Goal: Task Accomplishment & Management: Complete application form

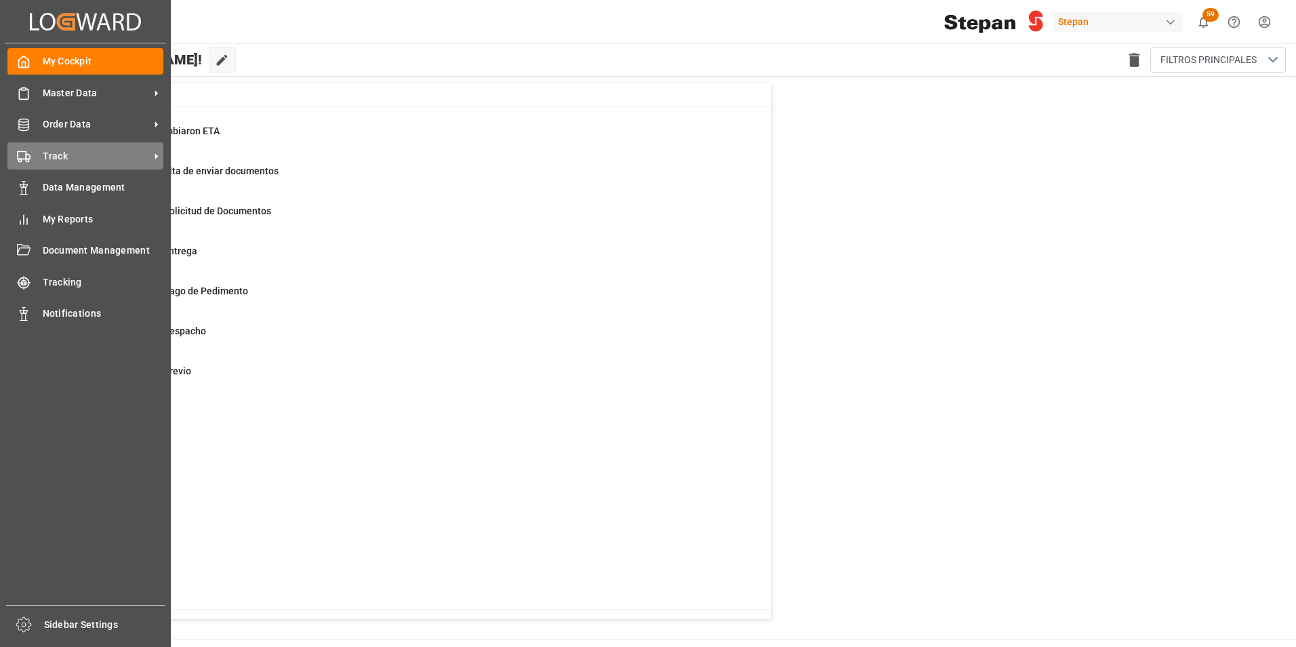
click at [64, 153] on span "Track" at bounding box center [96, 156] width 107 height 14
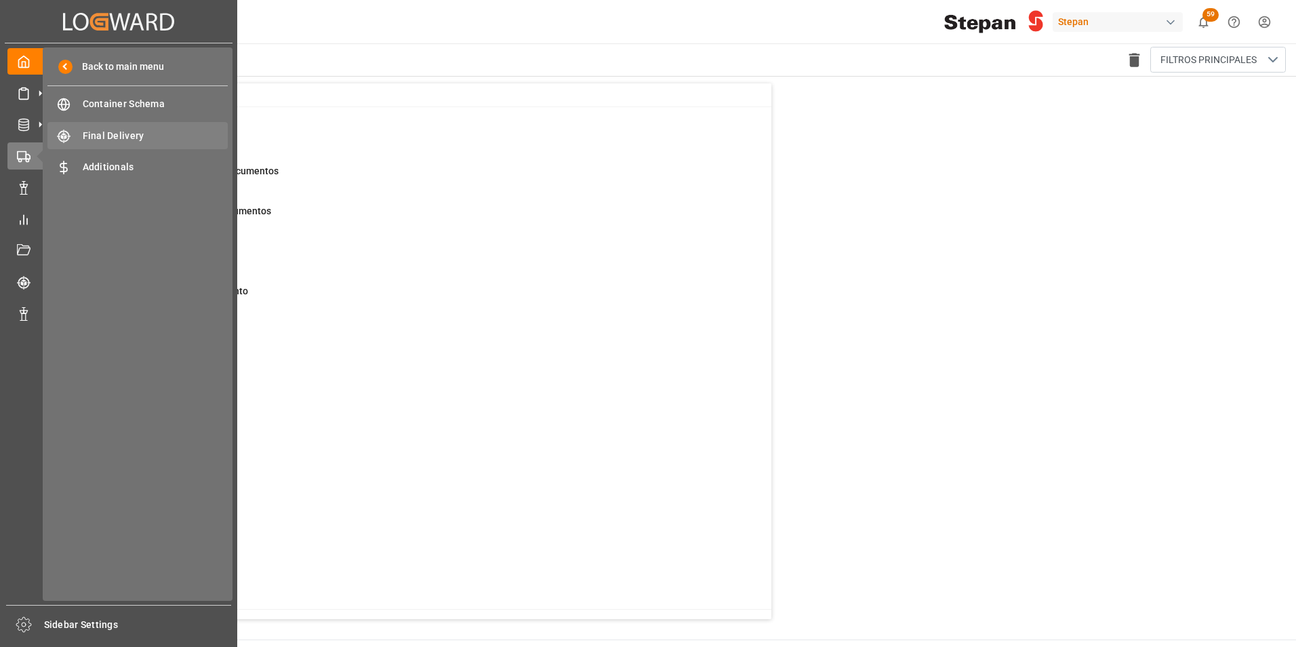
click at [114, 142] on span "Final Delivery" at bounding box center [156, 136] width 146 height 14
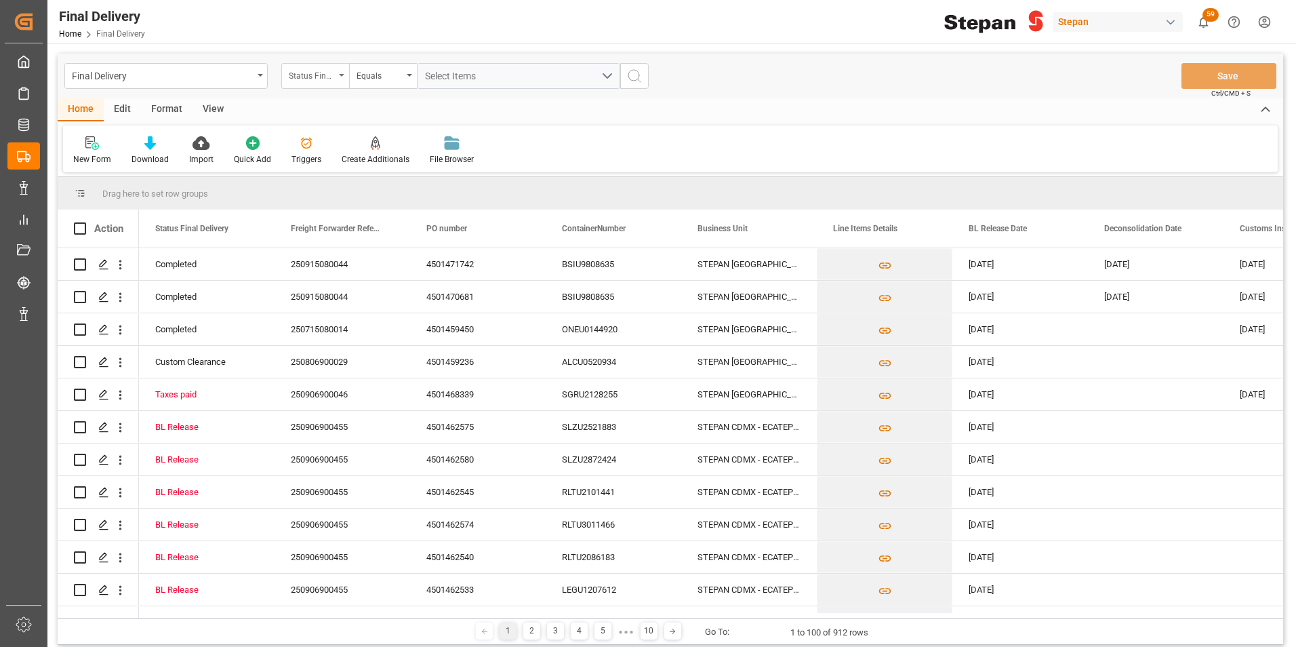
click at [346, 76] on div "Status Final Delivery" at bounding box center [315, 76] width 68 height 26
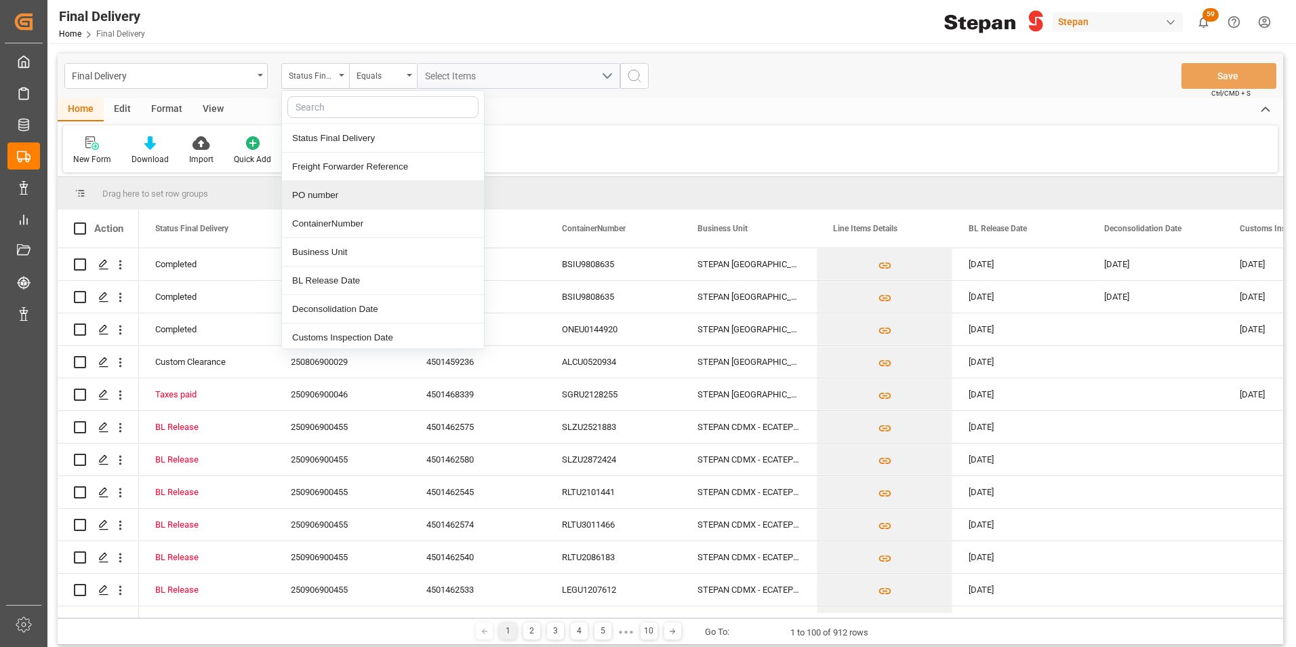
click at [309, 194] on div "PO number" at bounding box center [383, 195] width 202 height 28
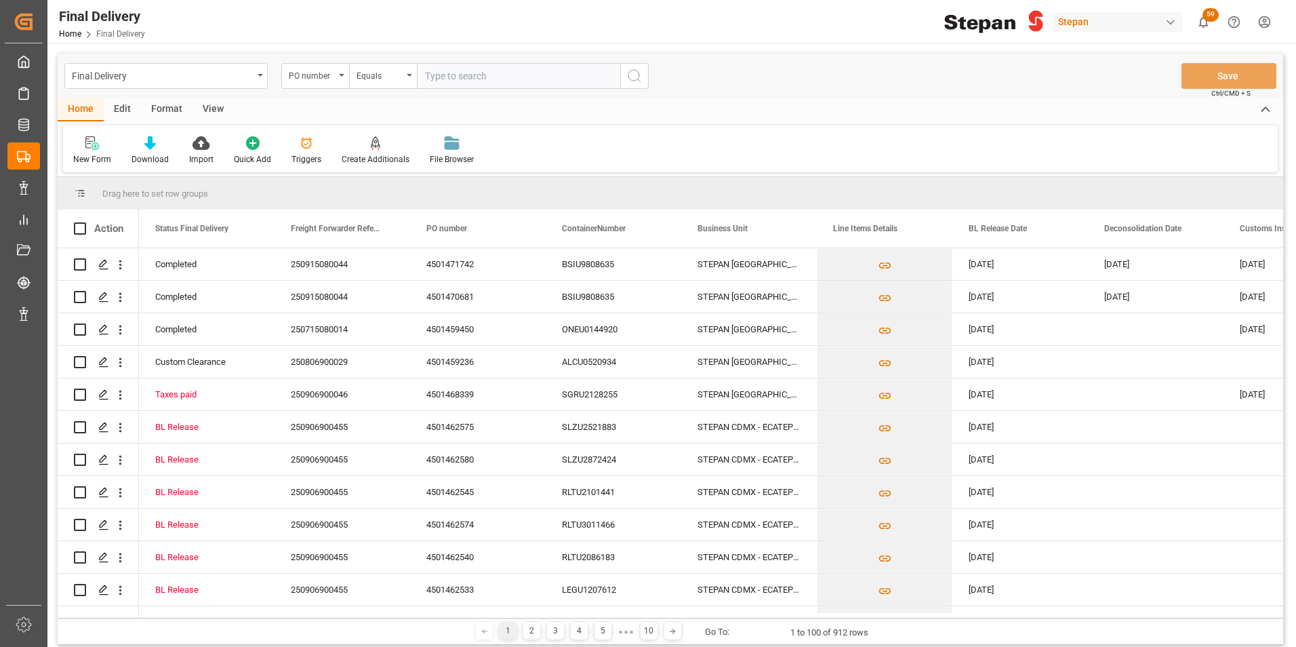
type input "Loremips Dolorsitame Consectet Adipis Elitsedd Eiusm Temporin Utlabore etdo Mag…"
drag, startPoint x: 613, startPoint y: 74, endPoint x: 344, endPoint y: 147, distance: 278.2
click at [344, 148] on div "Final Delivery PO number Equals Save Ctrl/CMD + S Home Edit Format View New For…" at bounding box center [671, 349] width 1226 height 591
click at [470, 68] on input "text" at bounding box center [518, 76] width 203 height 26
paste input "4501468582"
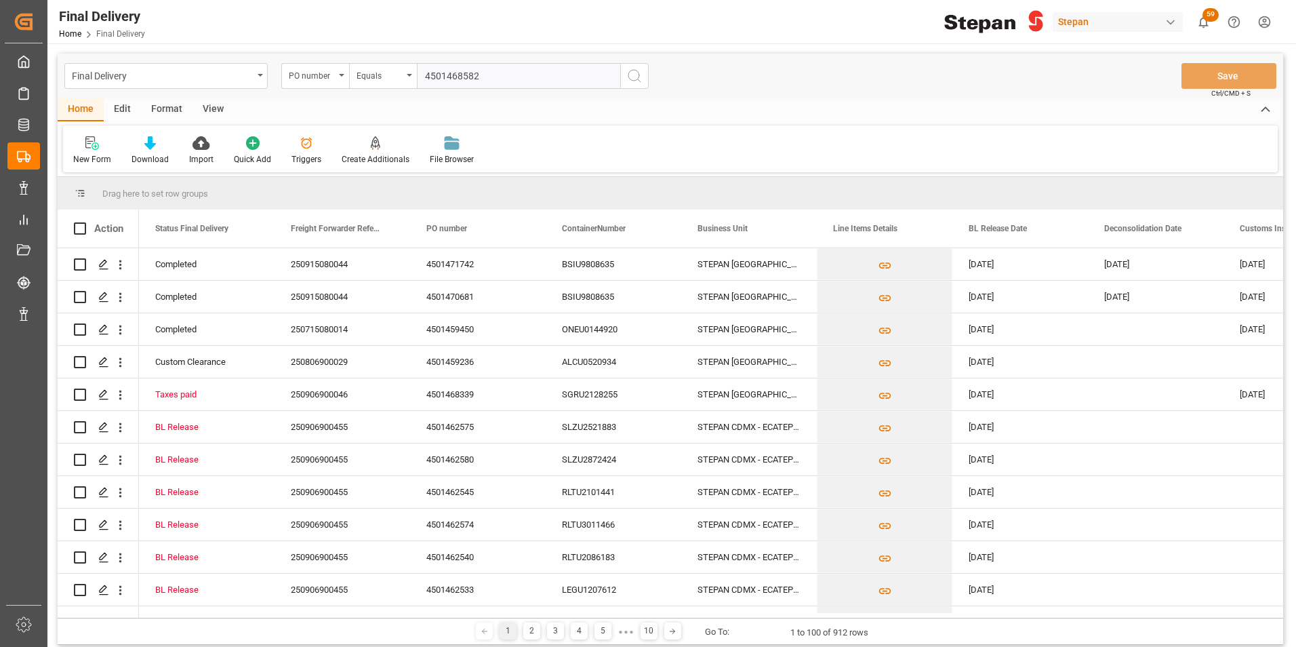
type input "4501468582"
click at [634, 74] on icon "search button" at bounding box center [634, 76] width 16 height 16
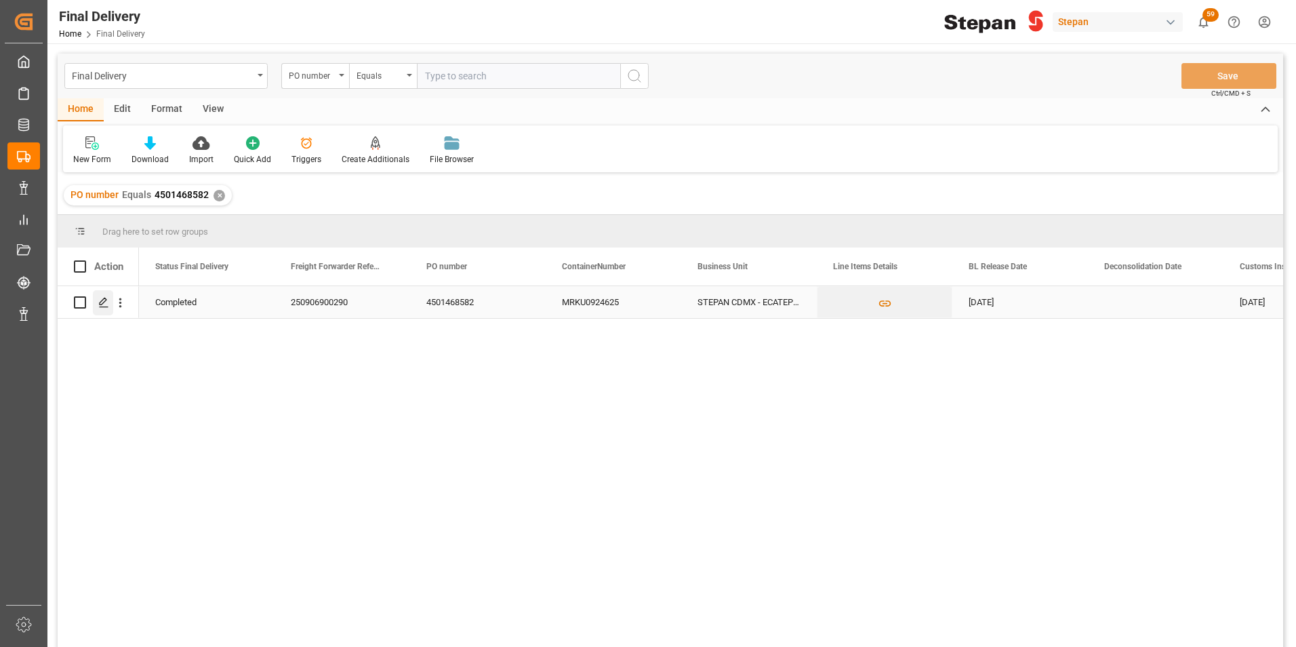
click at [103, 301] on icon "Press SPACE to select this row." at bounding box center [103, 302] width 11 height 11
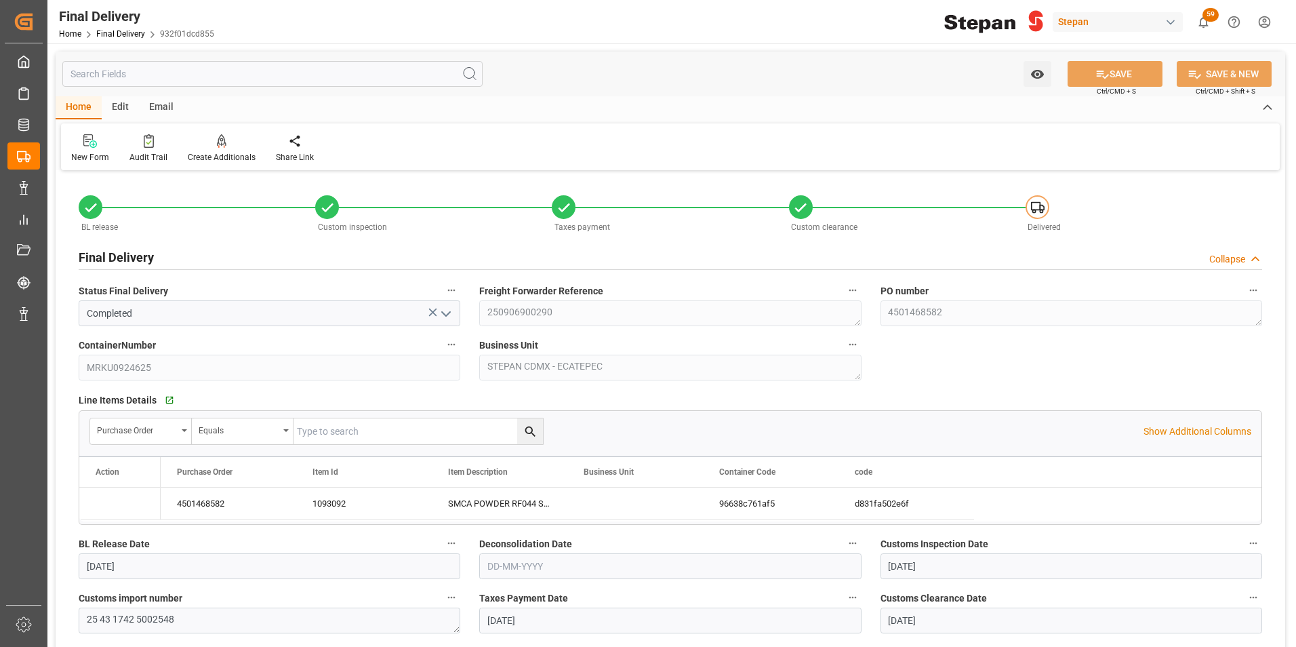
type input "[DATE]"
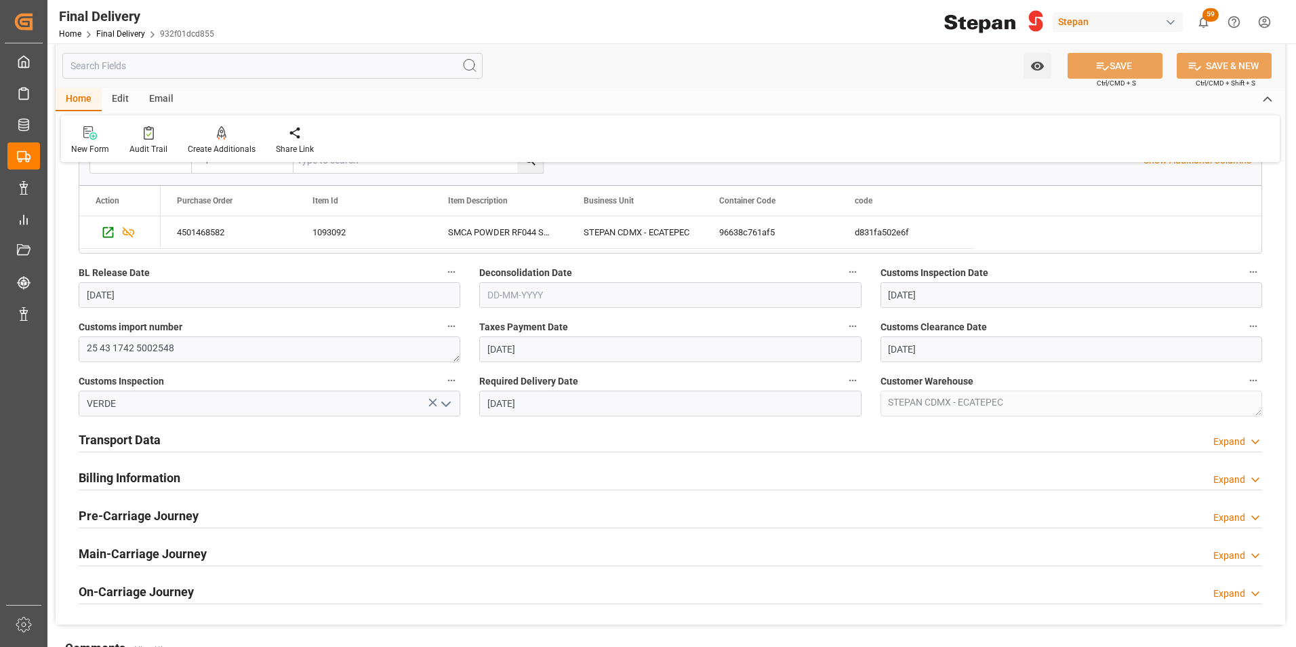
scroll to position [339, 0]
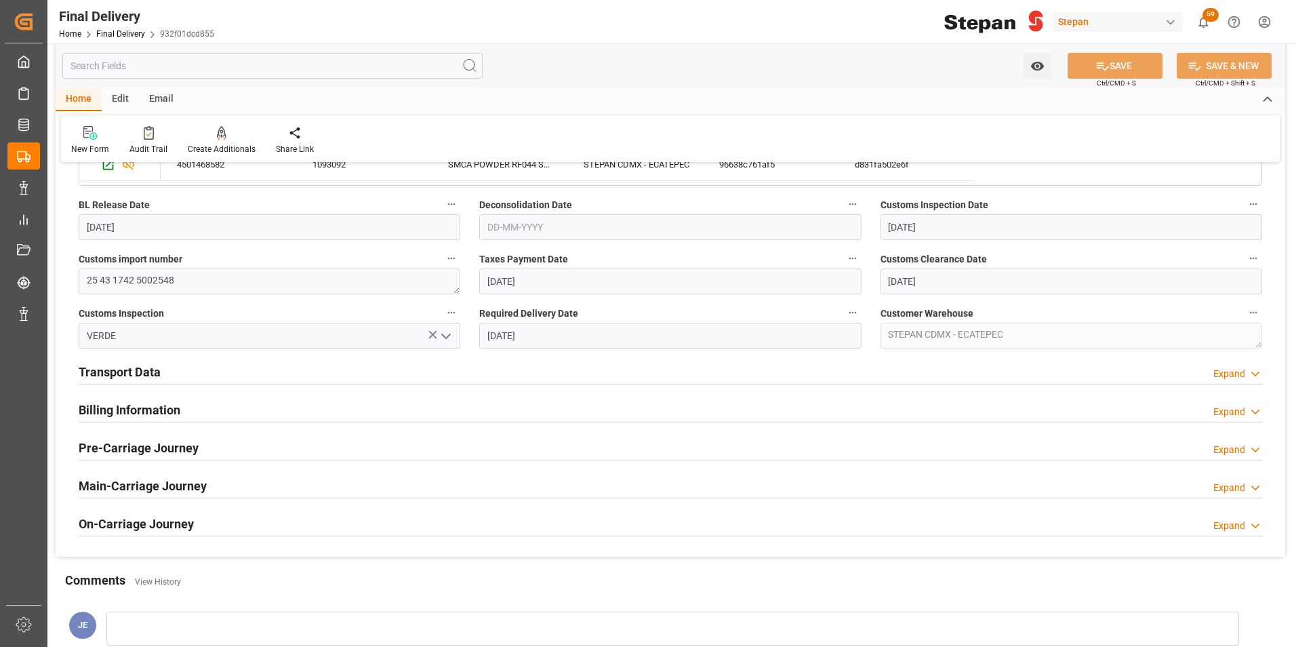
click at [140, 408] on h2 "Billing Information" at bounding box center [130, 410] width 102 height 18
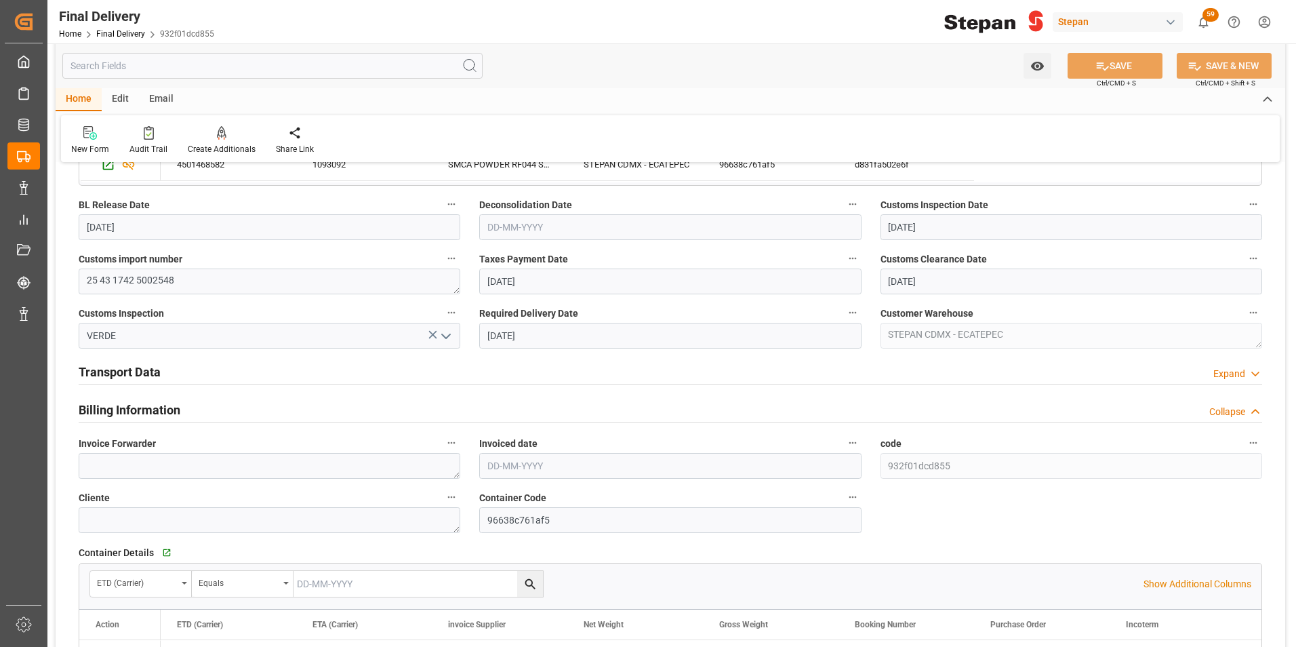
click at [144, 369] on h2 "Transport Data" at bounding box center [120, 372] width 82 height 18
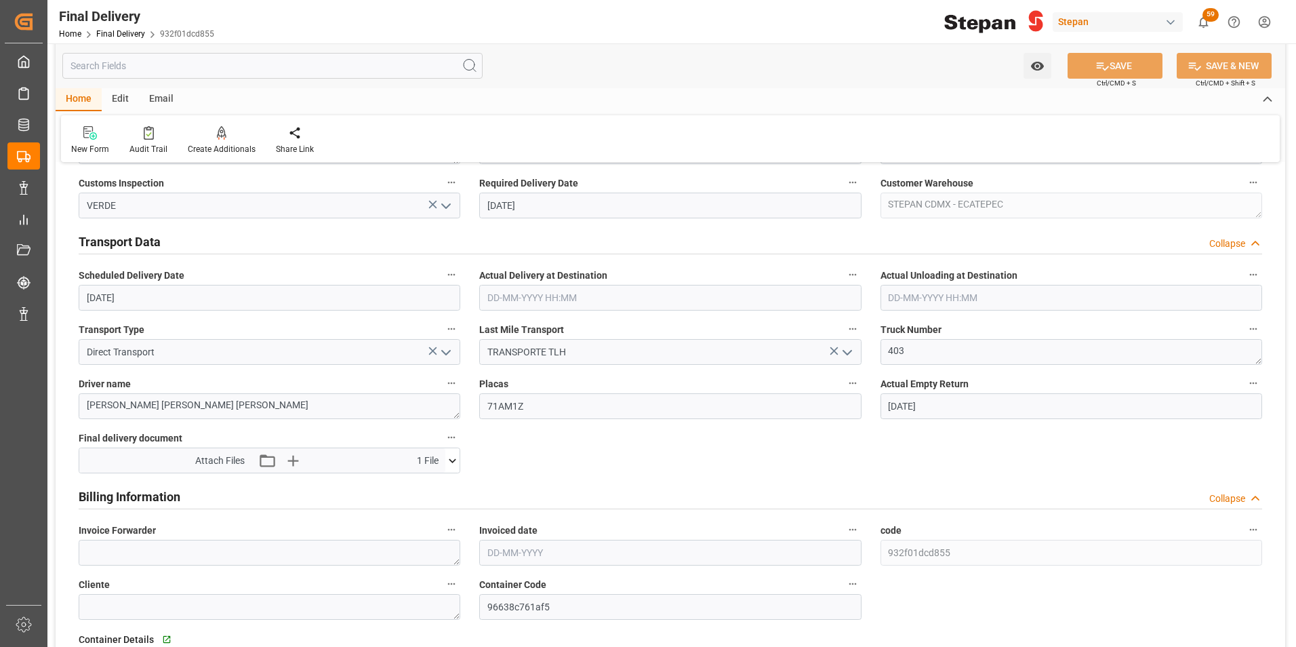
scroll to position [475, 0]
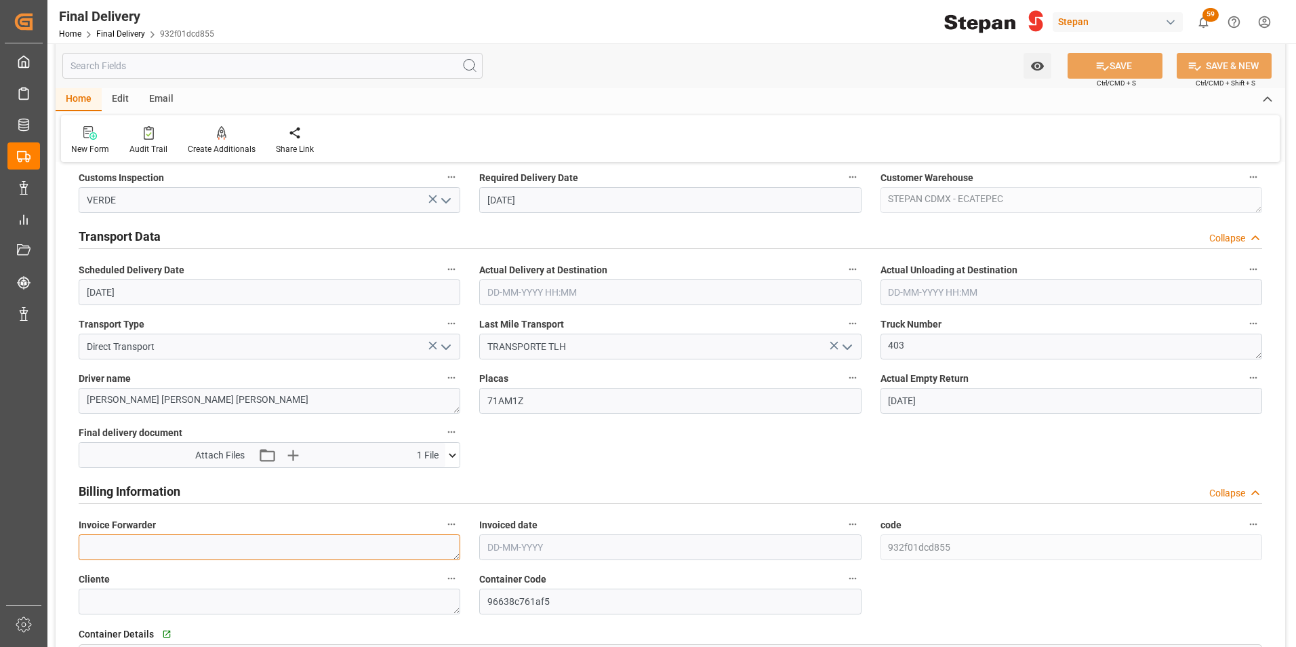
click at [129, 545] on textarea at bounding box center [270, 547] width 382 height 26
click at [148, 542] on textarea at bounding box center [270, 547] width 382 height 26
click at [513, 536] on input "text" at bounding box center [670, 547] width 382 height 26
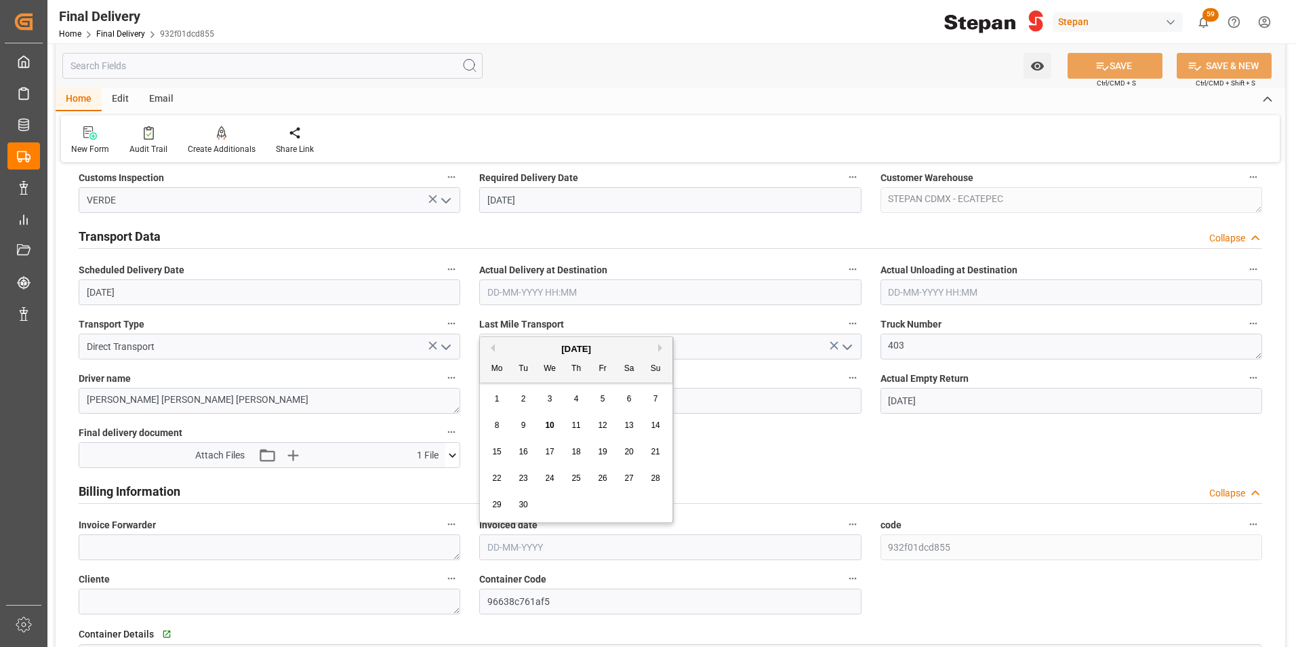
click at [525, 346] on div "[DATE]" at bounding box center [576, 349] width 193 height 14
click at [492, 425] on div "8" at bounding box center [497, 426] width 17 height 16
type input "[DATE]"
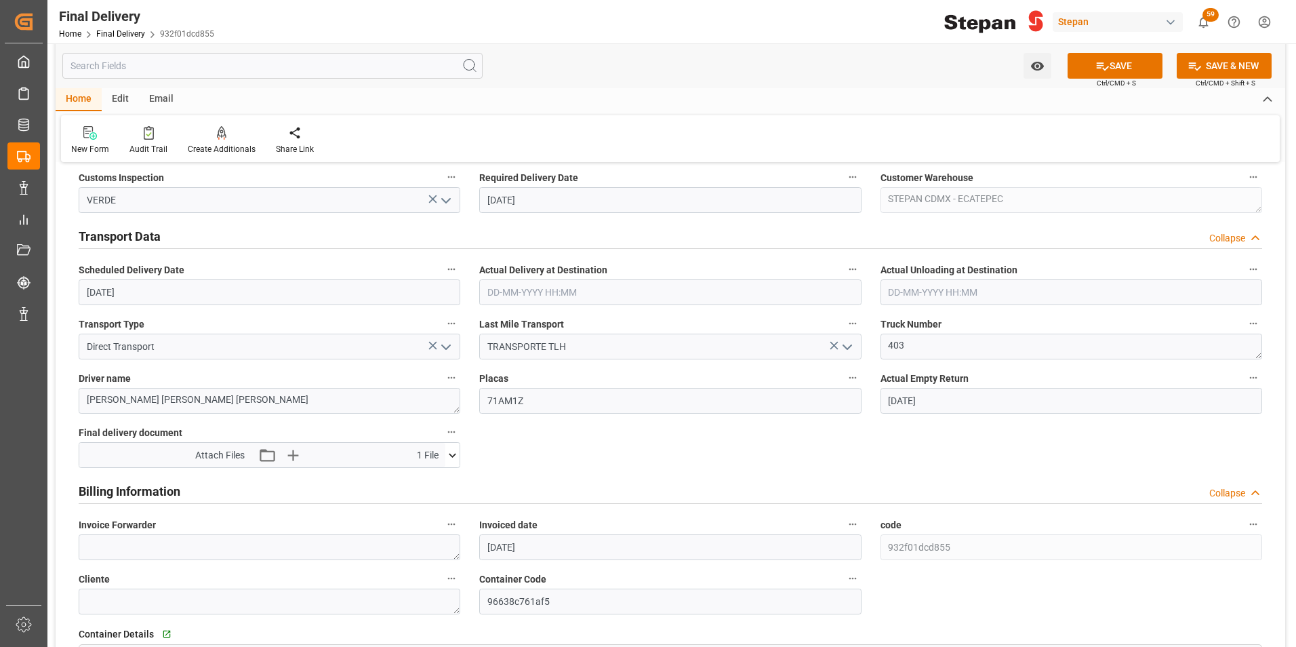
click at [184, 528] on label "Invoice Forwarder" at bounding box center [270, 524] width 382 height 19
click at [443, 528] on button "Invoice Forwarder" at bounding box center [452, 524] width 18 height 18
click at [184, 538] on div at bounding box center [648, 323] width 1296 height 647
click at [174, 548] on textarea at bounding box center [270, 547] width 382 height 26
paste textarea "LM455154"
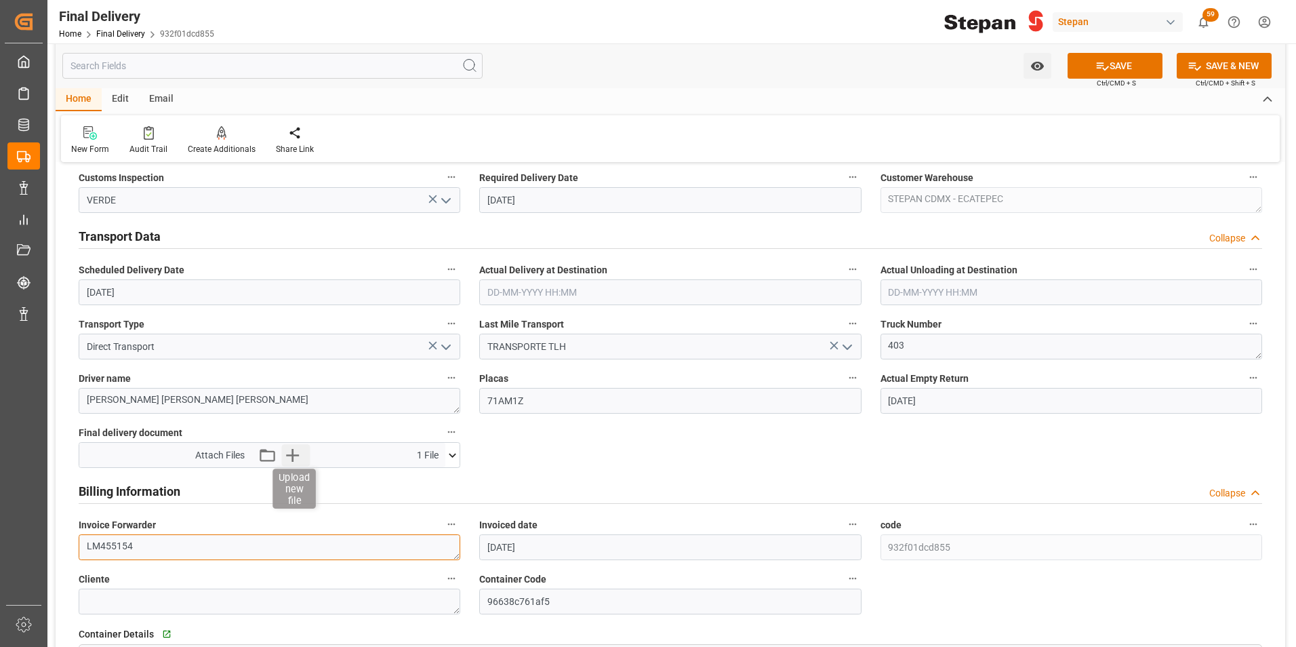
type textarea "LM455154"
click at [289, 455] on icon "button" at bounding box center [292, 455] width 13 height 13
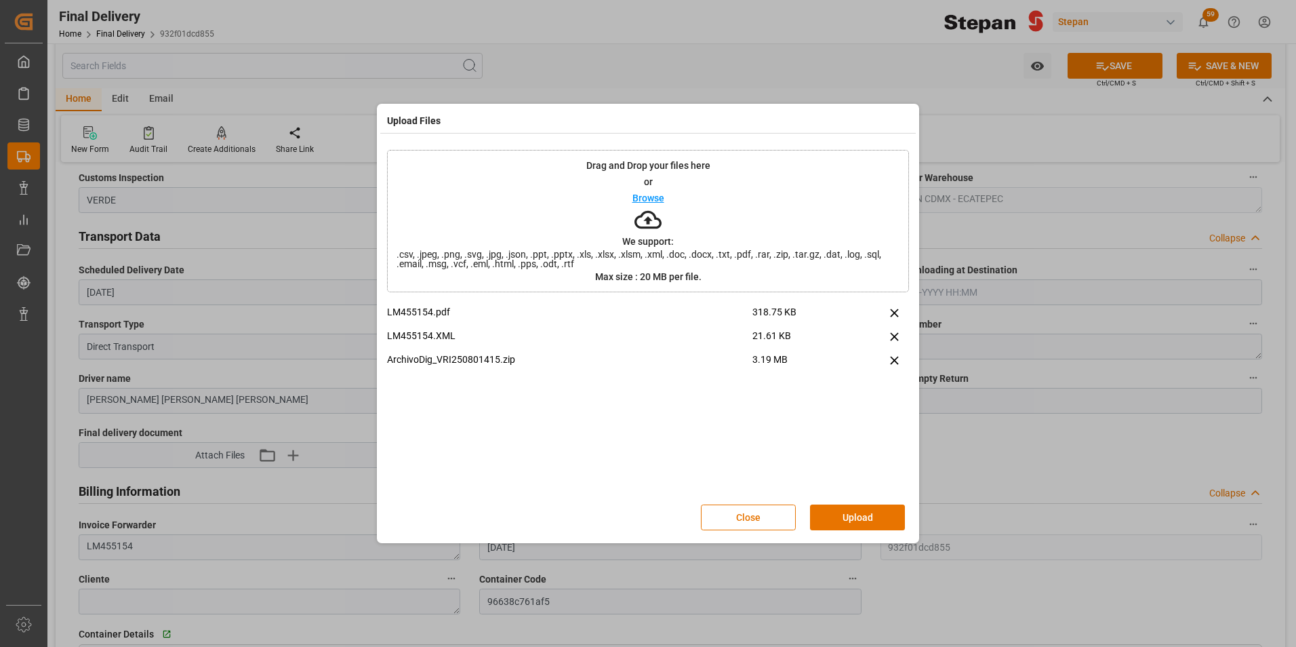
click at [873, 521] on button "Upload" at bounding box center [857, 517] width 95 height 26
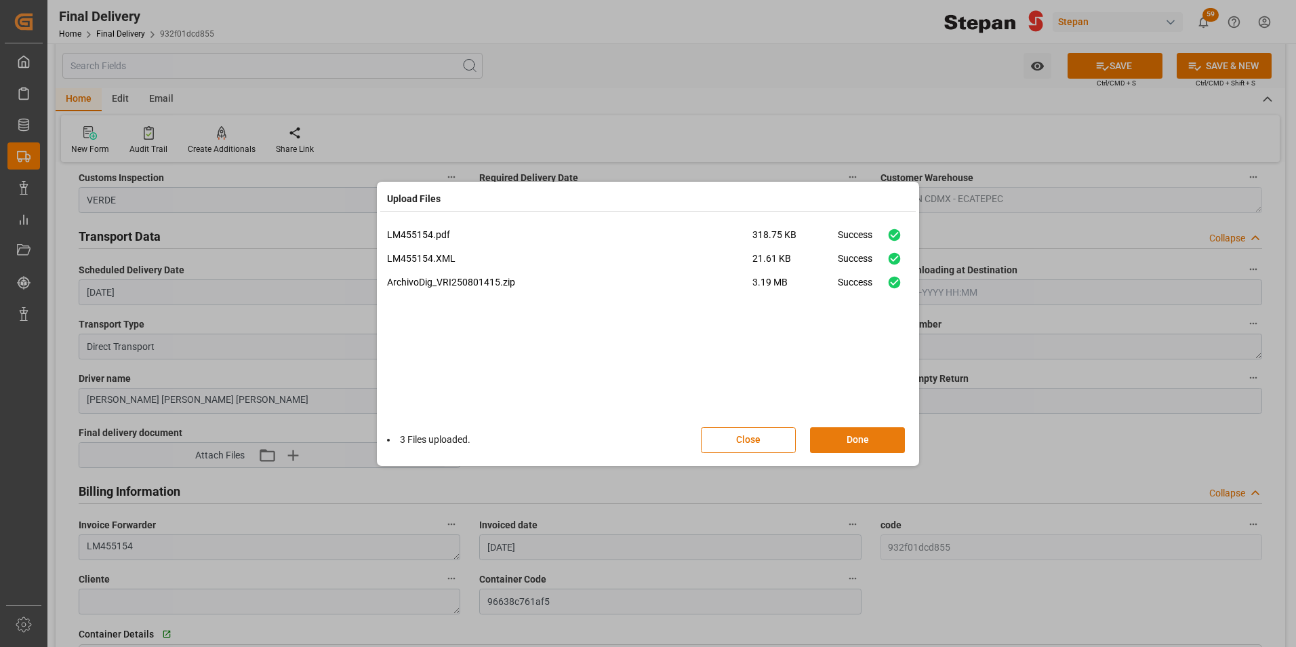
click at [853, 438] on button "Done" at bounding box center [857, 440] width 95 height 26
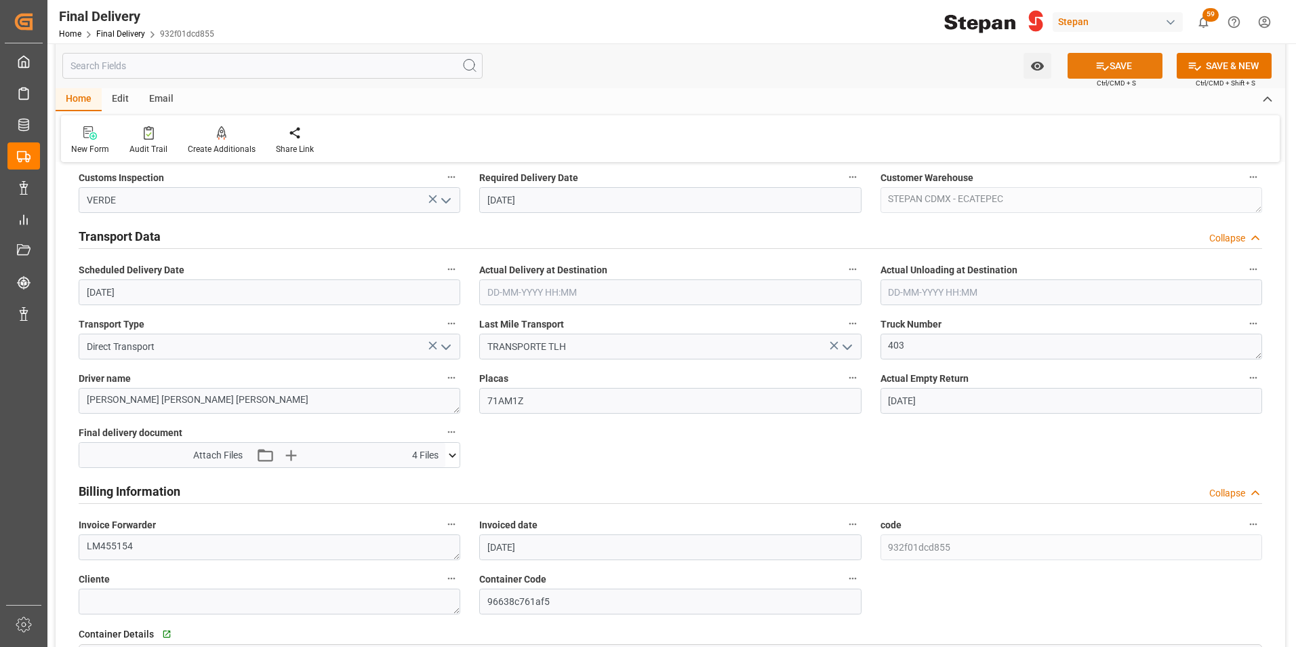
click at [1104, 65] on icon at bounding box center [1102, 66] width 14 height 14
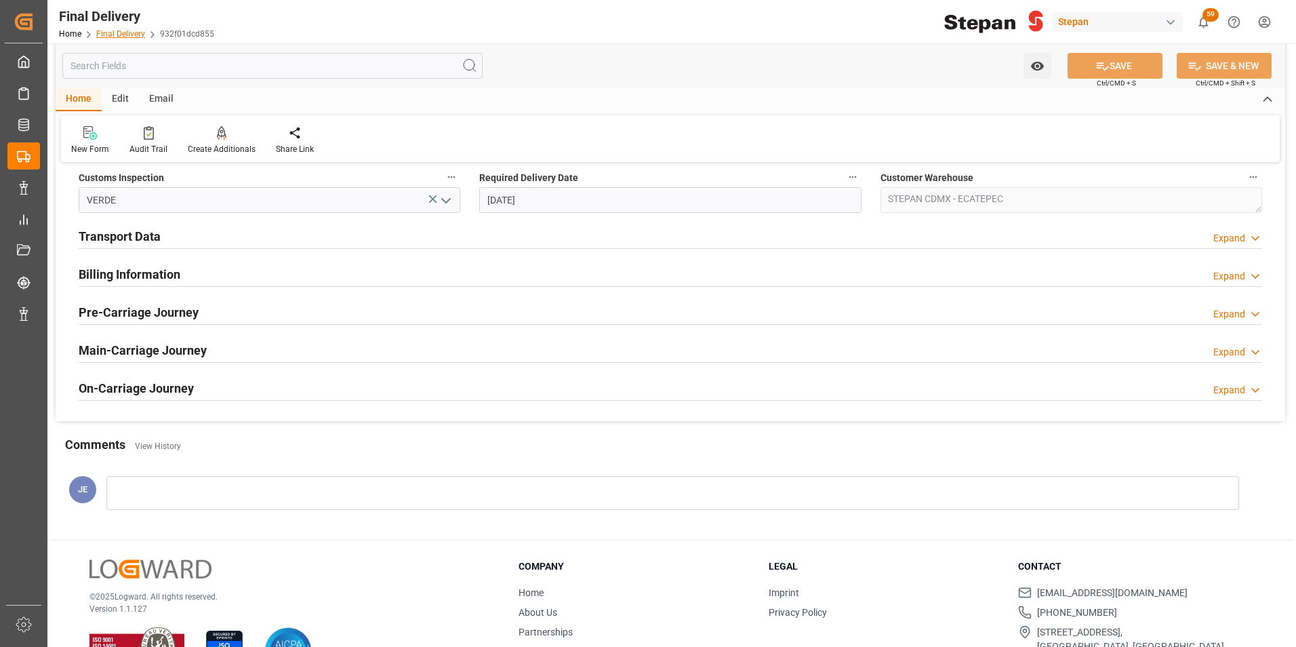
click at [113, 32] on link "Final Delivery" at bounding box center [120, 33] width 49 height 9
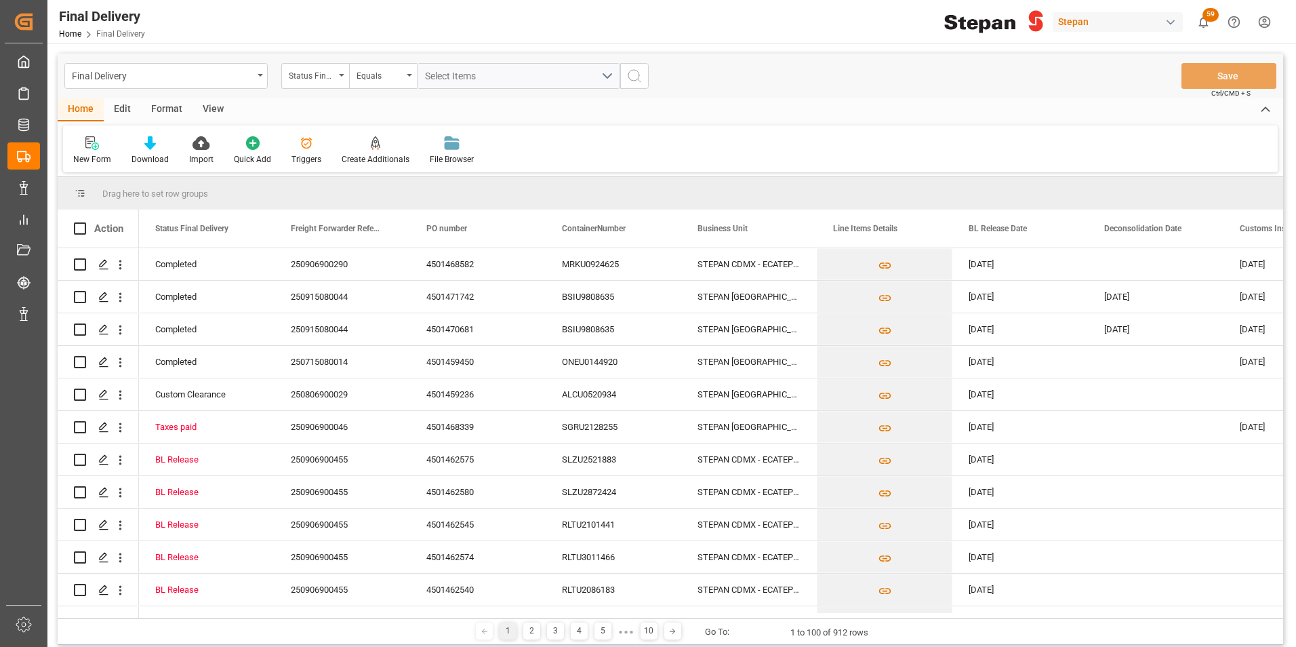
click at [342, 75] on icon "open menu" at bounding box center [341, 75] width 5 height 3
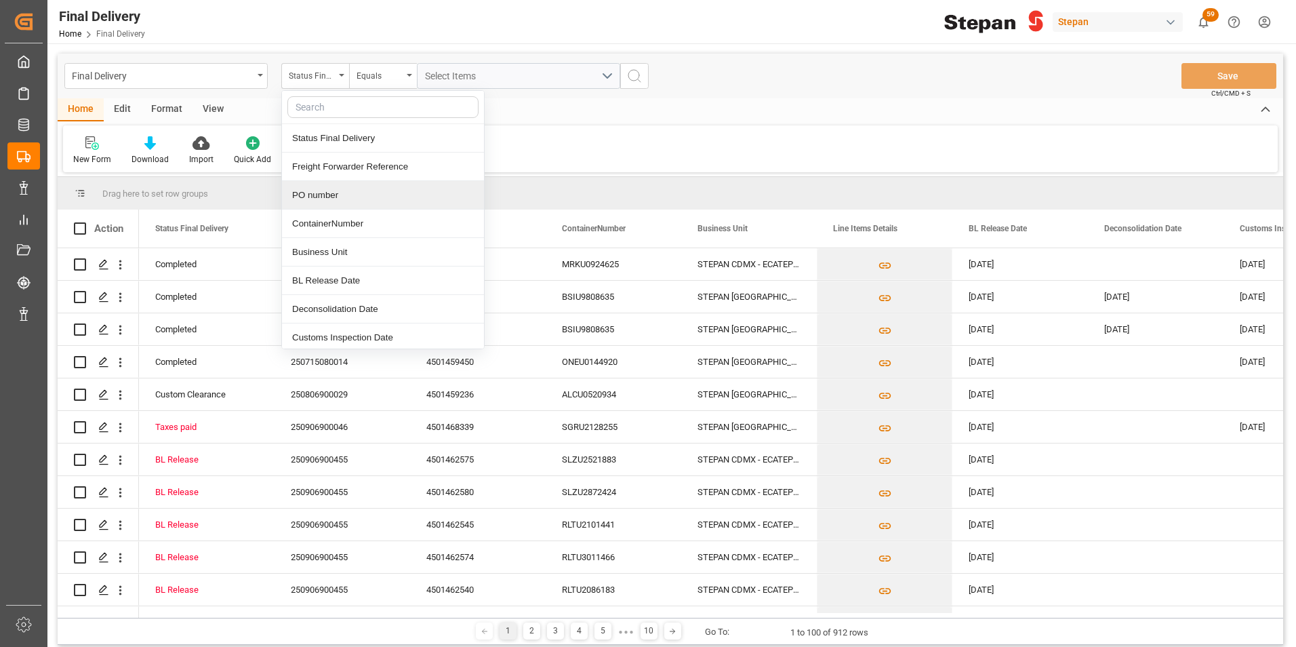
click at [308, 195] on div "PO number" at bounding box center [383, 195] width 202 height 28
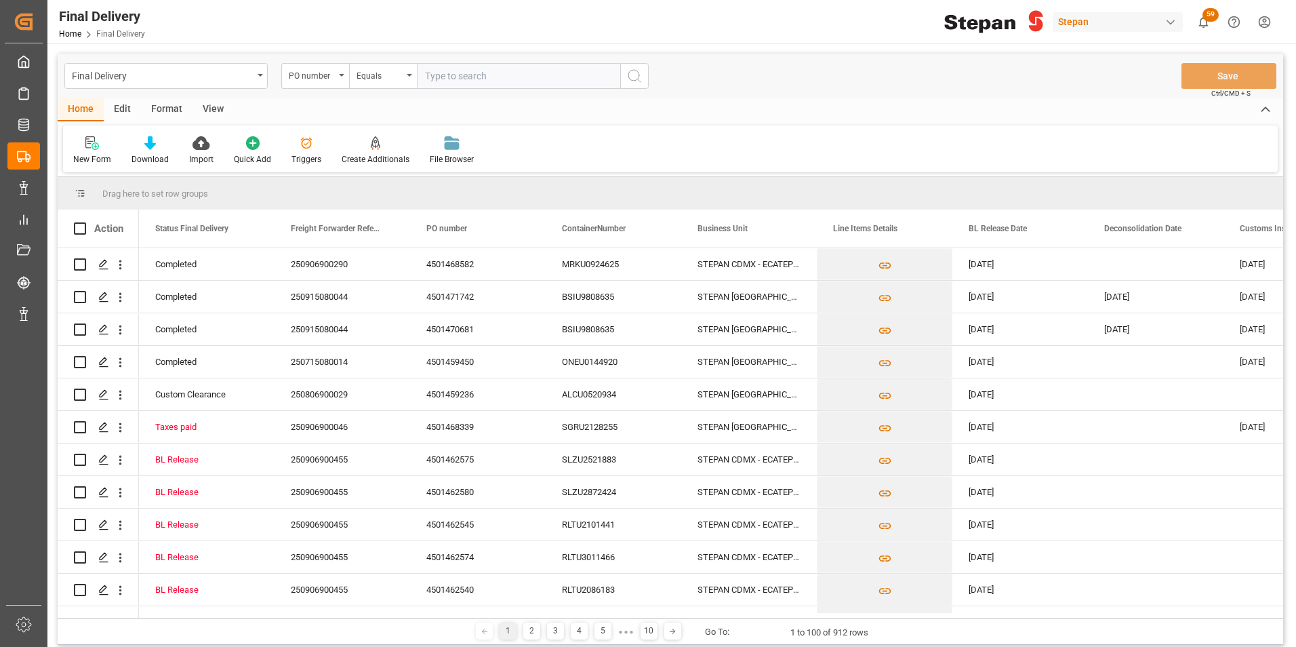
click at [433, 78] on input "text" at bounding box center [518, 76] width 203 height 26
paste input "4501471624"
type input "4501471624"
click at [628, 76] on circle "search button" at bounding box center [633, 75] width 11 height 11
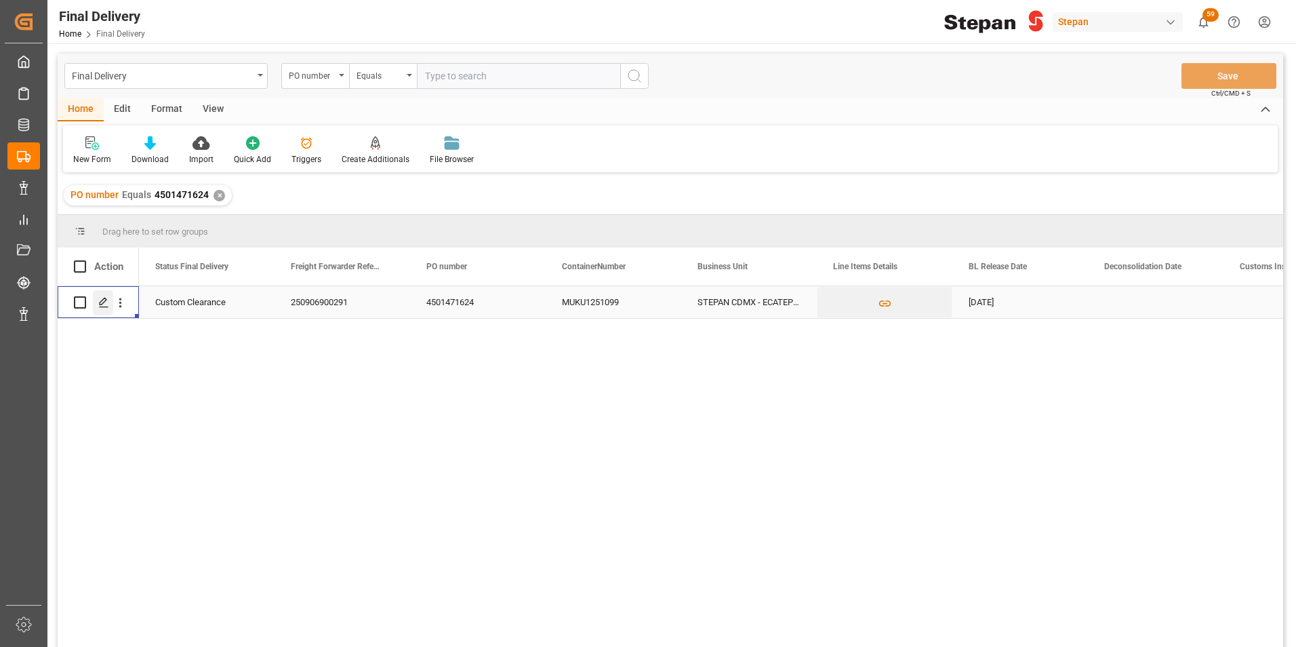
click at [102, 304] on icon "Press SPACE to select this row." at bounding box center [103, 302] width 11 height 11
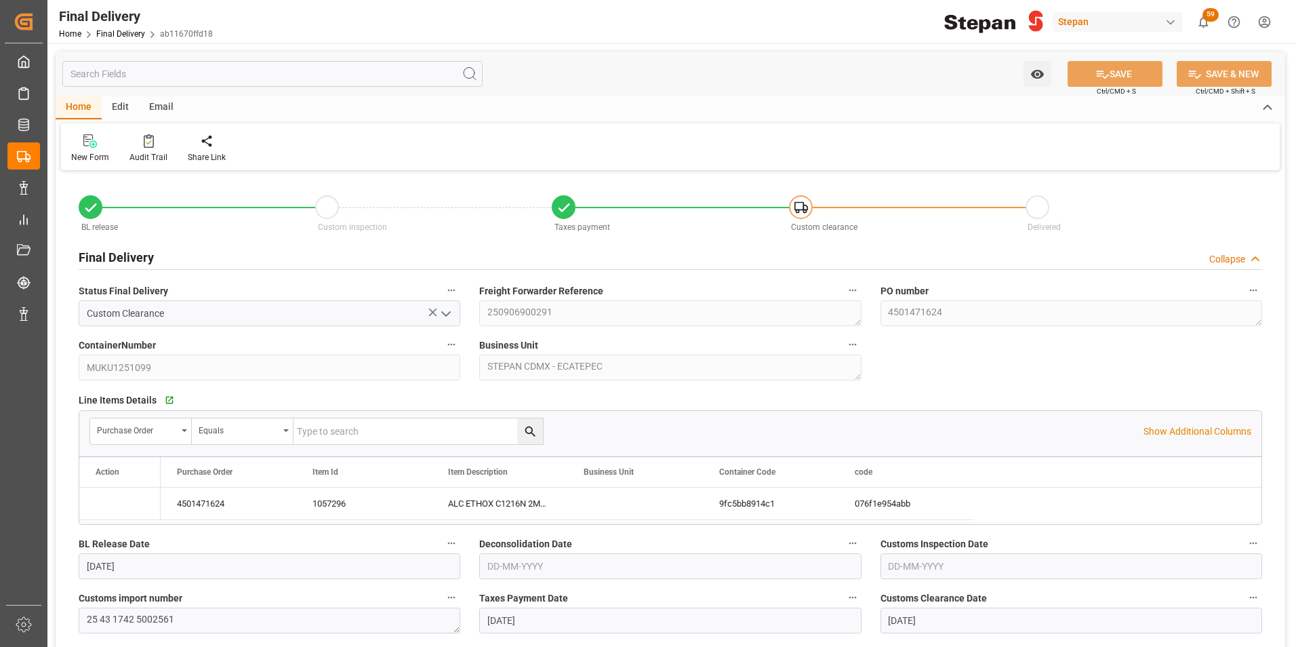
type input "[DATE]"
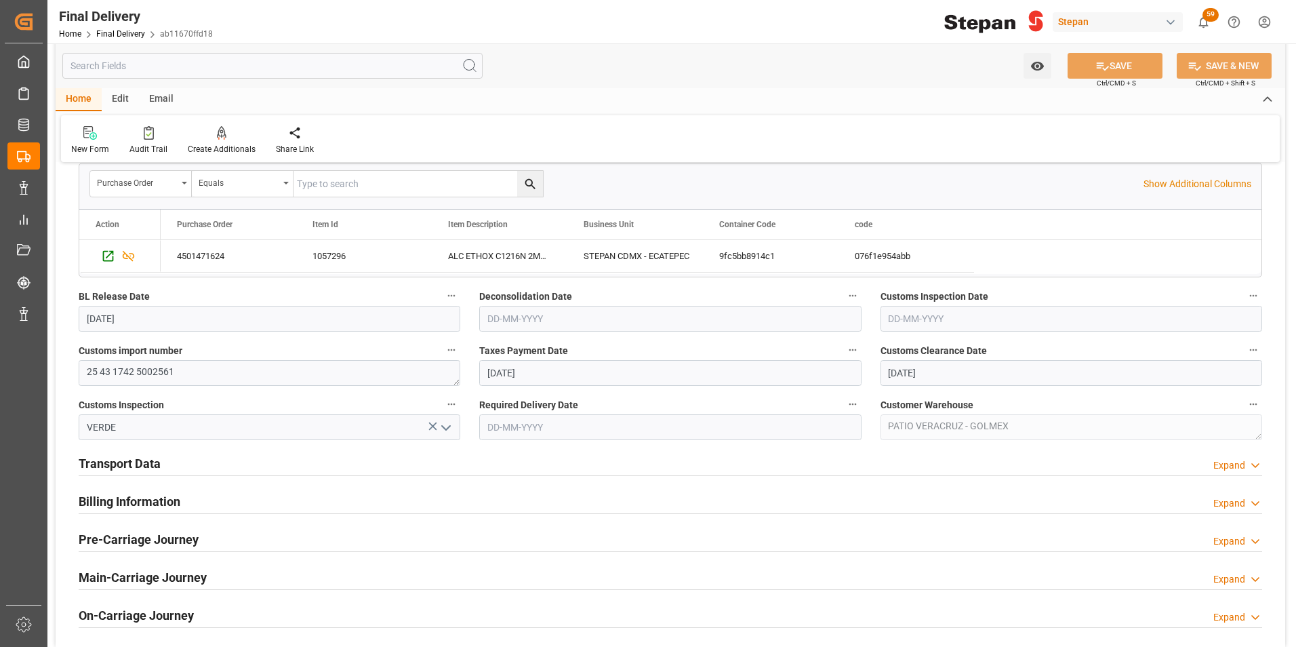
scroll to position [339, 0]
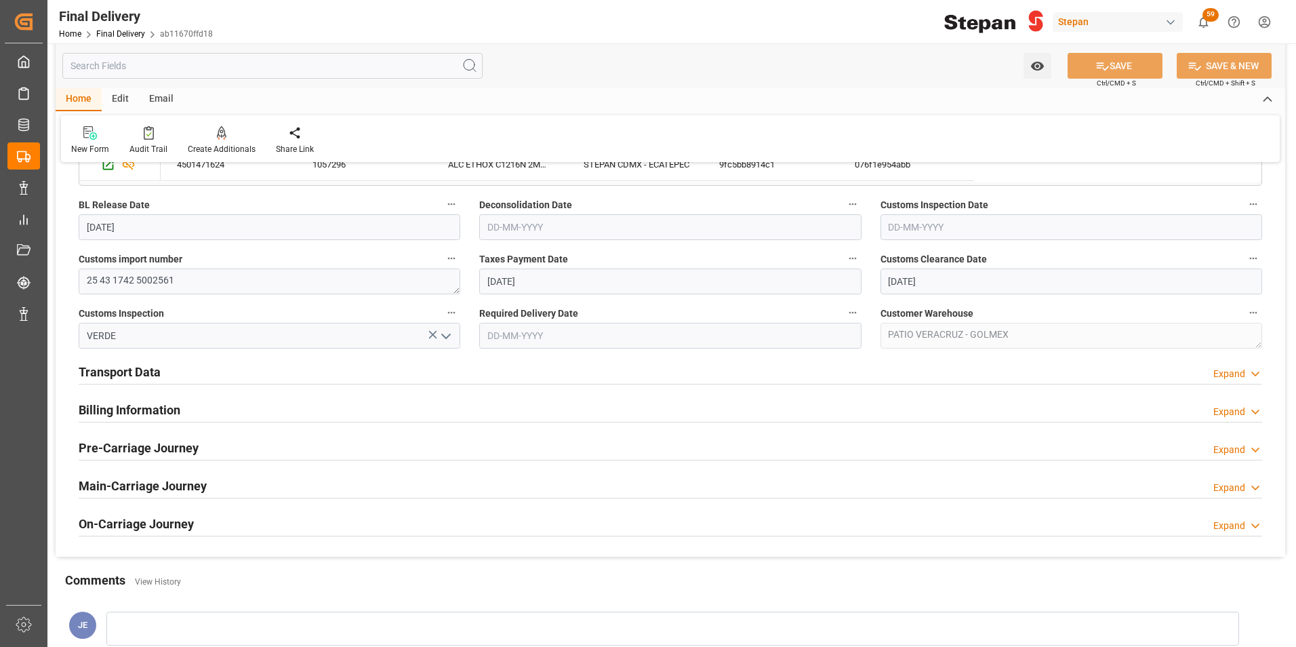
click at [119, 372] on h2 "Transport Data" at bounding box center [120, 372] width 82 height 18
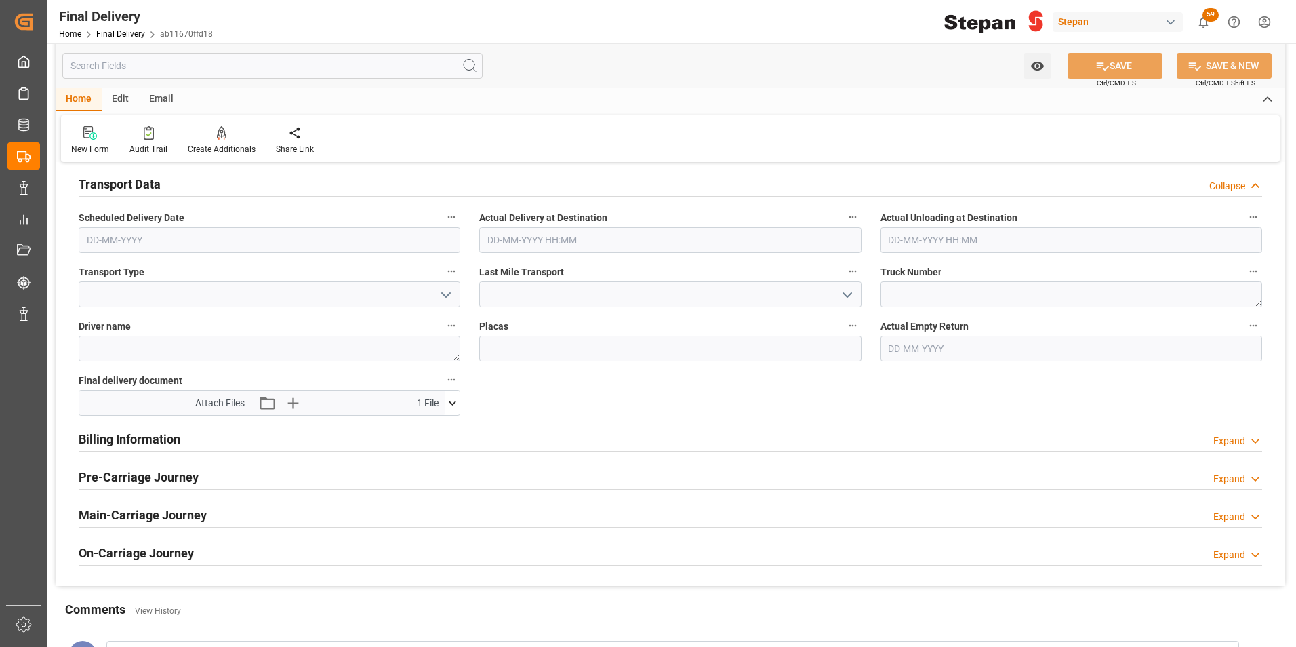
scroll to position [542, 0]
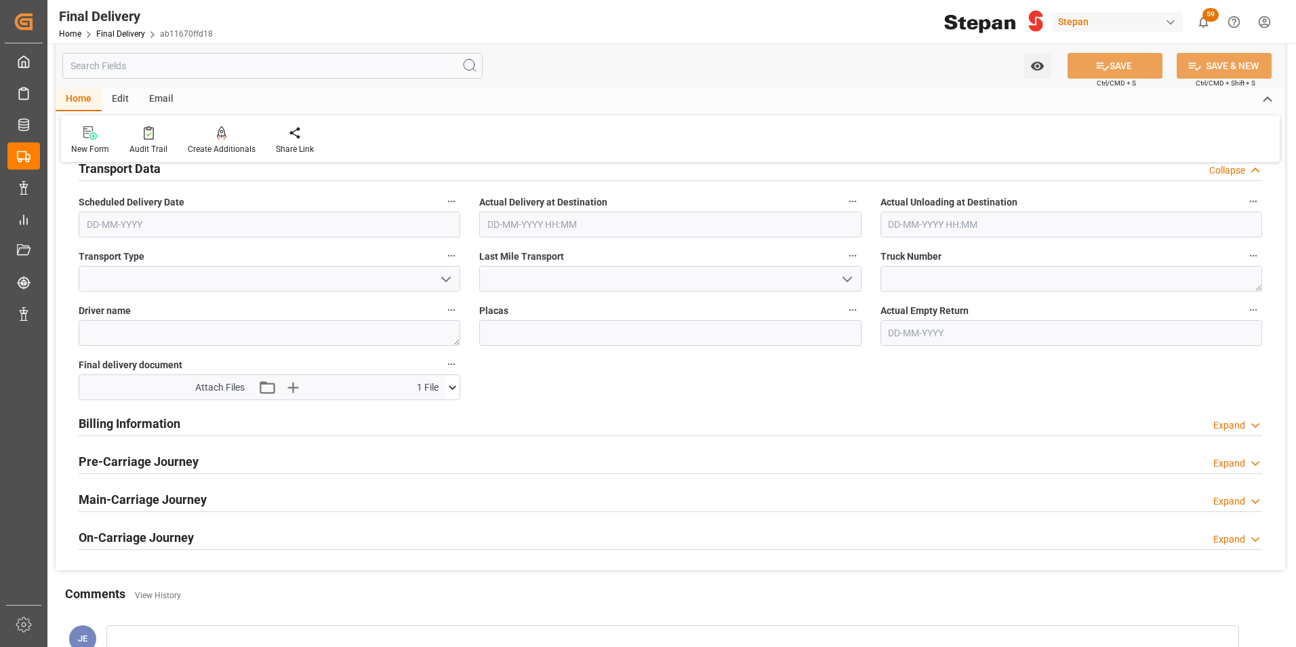
drag, startPoint x: 119, startPoint y: 424, endPoint x: 114, endPoint y: 418, distance: 8.3
click at [117, 422] on h2 "Billing Information" at bounding box center [130, 423] width 102 height 18
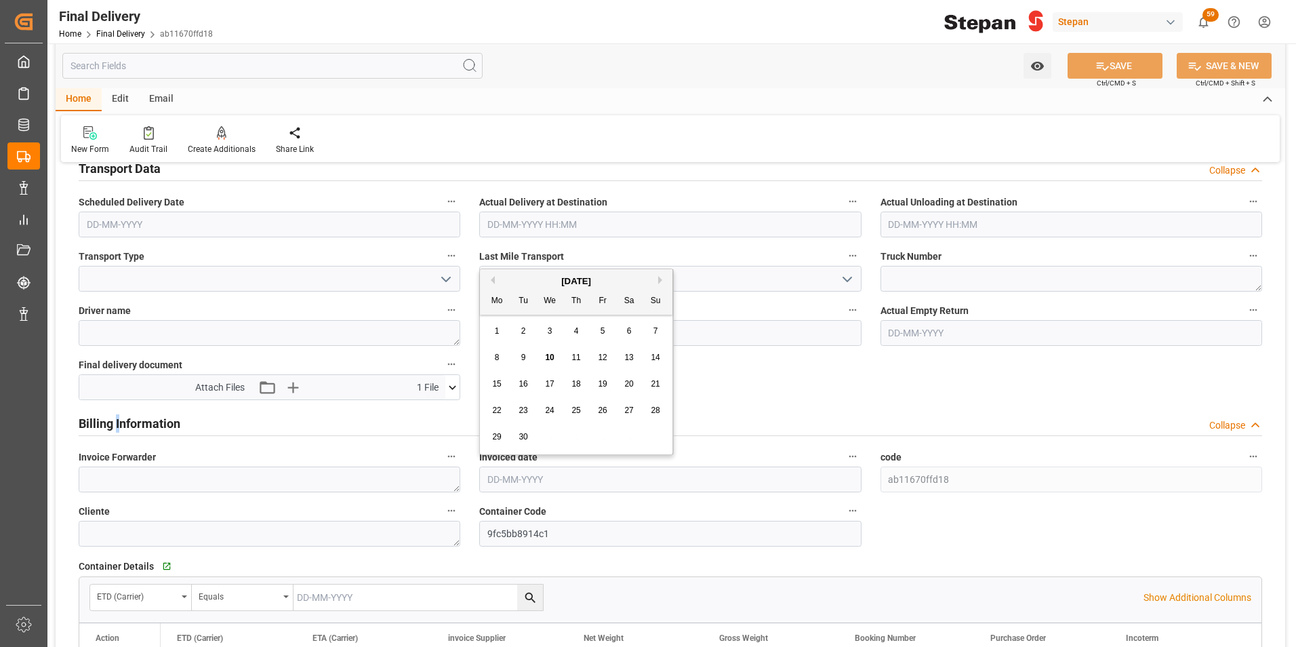
click at [558, 477] on input "text" at bounding box center [670, 479] width 382 height 26
click at [513, 279] on div "[DATE]" at bounding box center [576, 282] width 193 height 14
click at [493, 359] on div "8" at bounding box center [497, 358] width 17 height 16
type input "[DATE]"
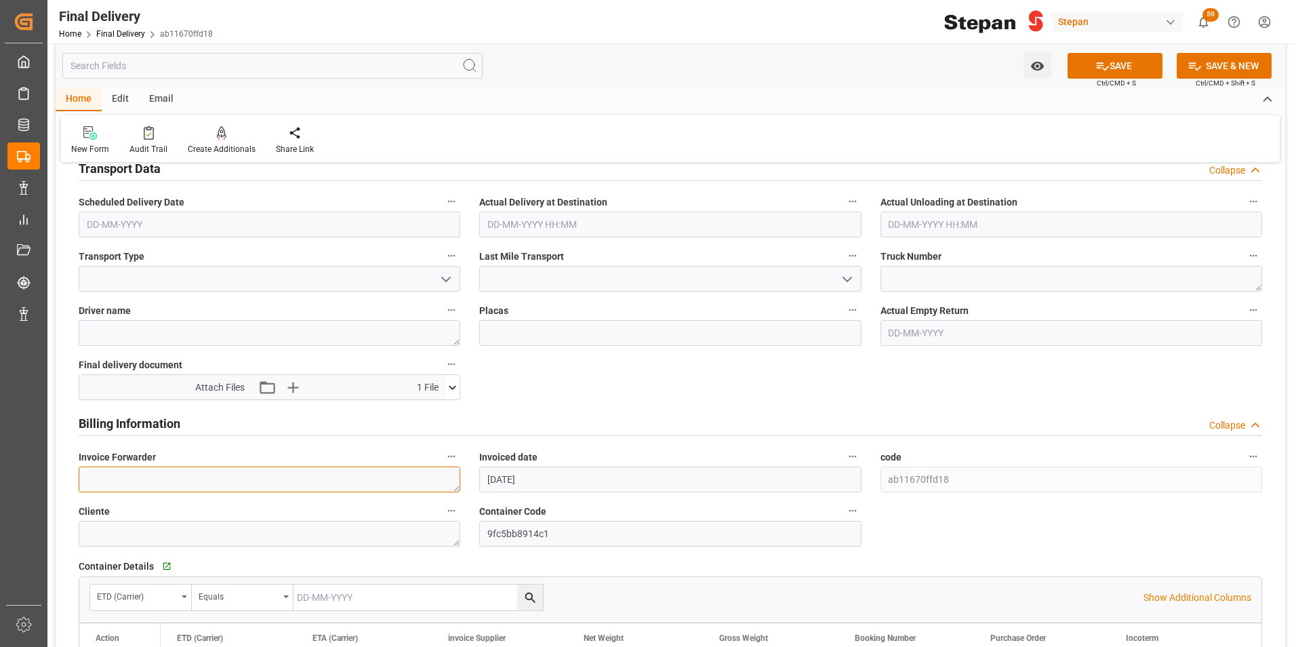
click at [151, 486] on textarea at bounding box center [270, 479] width 382 height 26
paste textarea "LM455178"
type textarea "LM455178"
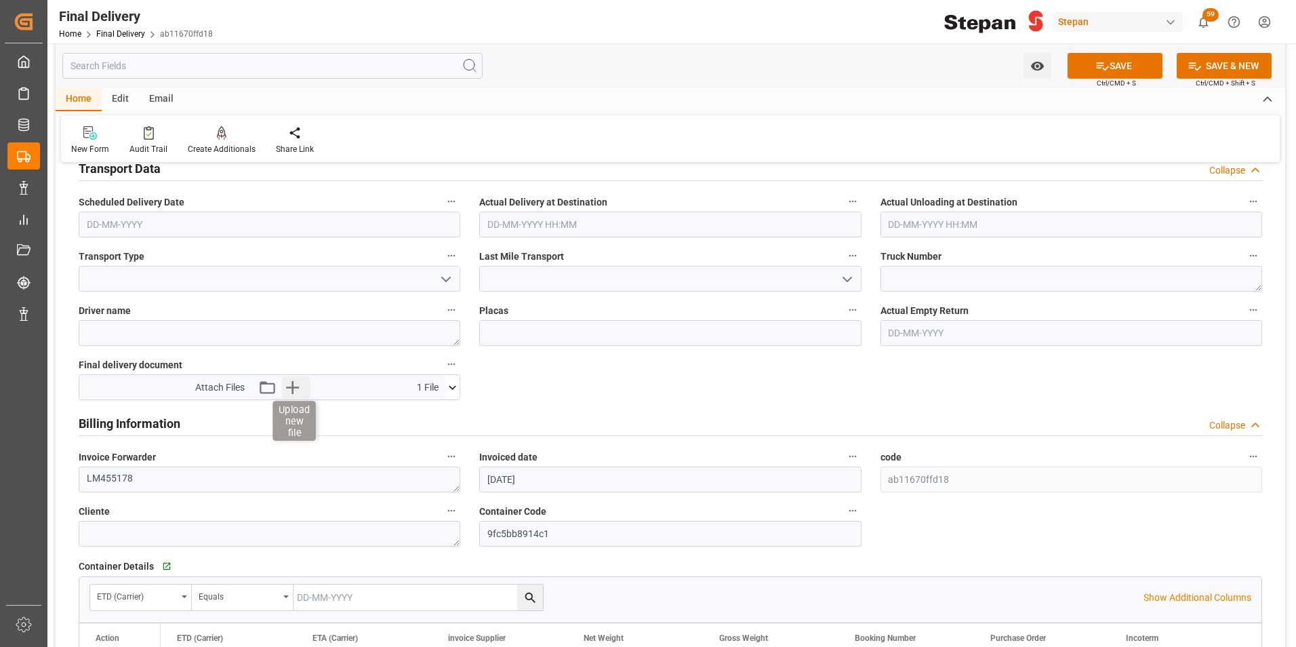
click at [287, 380] on icon "button" at bounding box center [293, 387] width 22 height 22
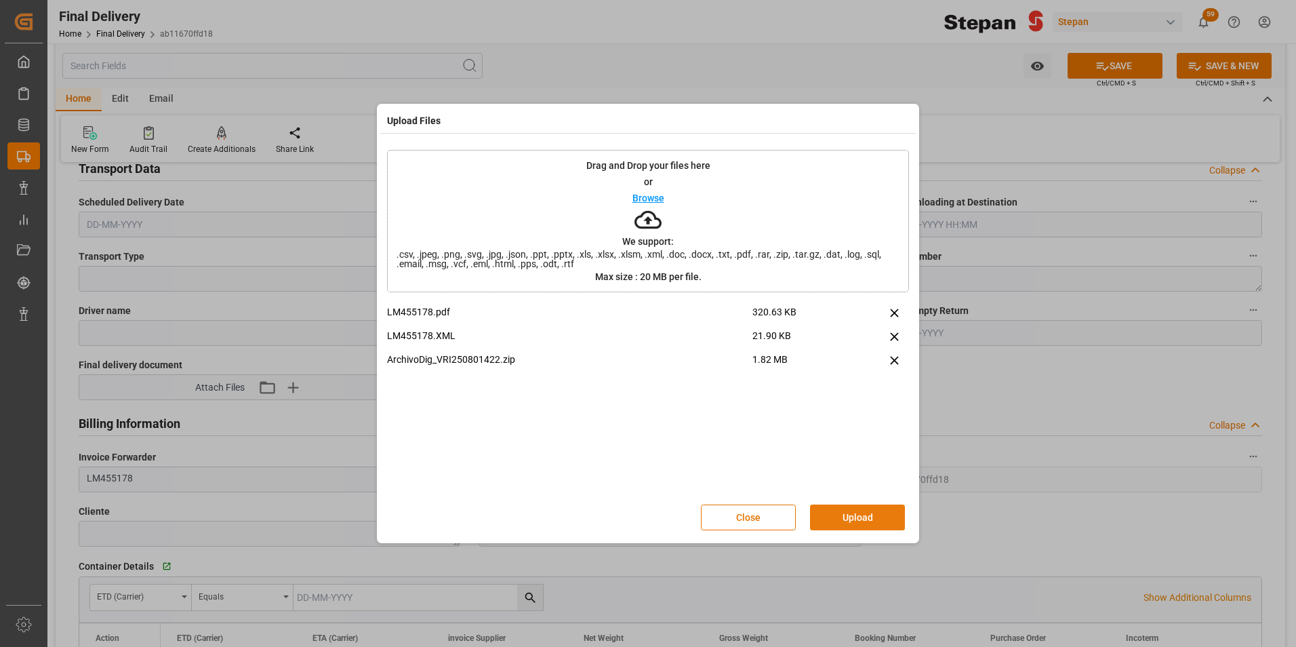
click at [851, 516] on button "Upload" at bounding box center [857, 517] width 95 height 26
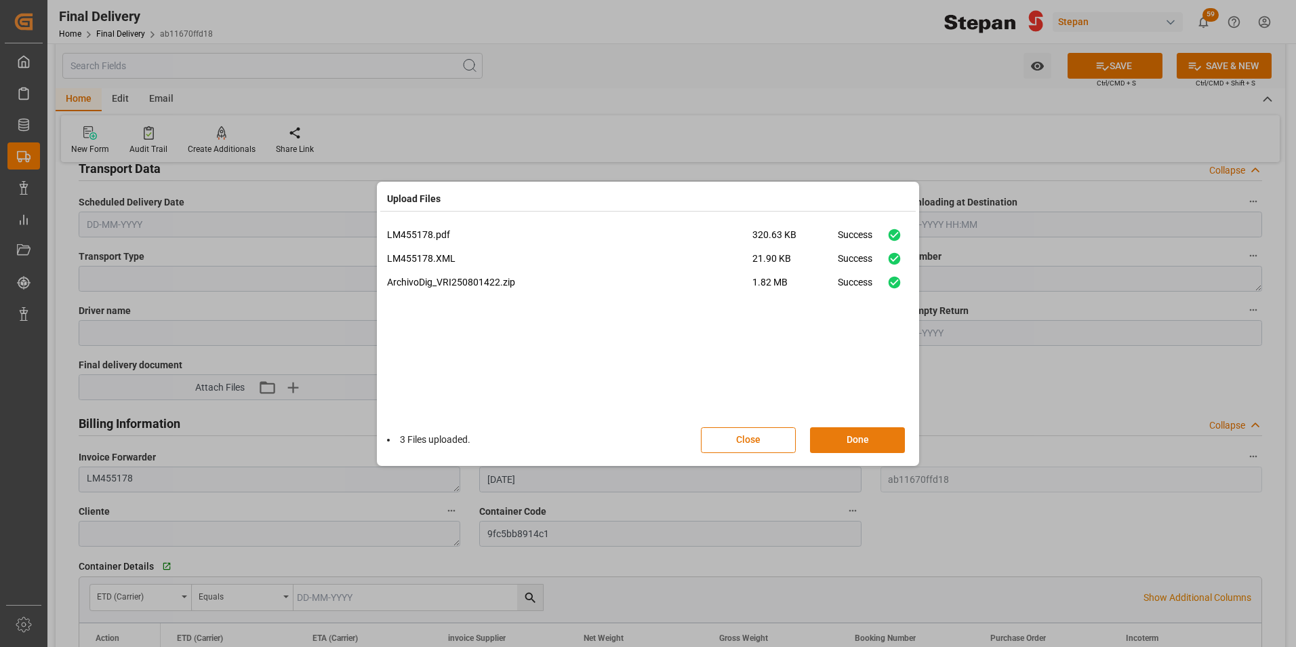
click at [847, 440] on button "Done" at bounding box center [857, 440] width 95 height 26
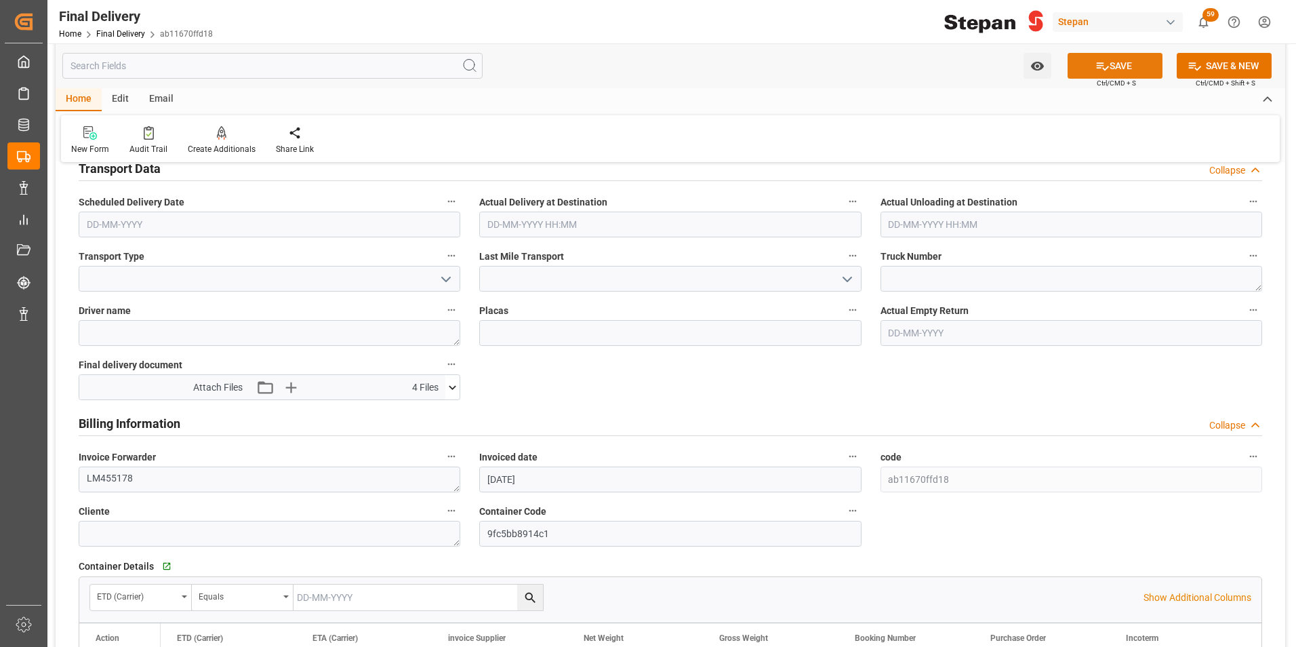
click at [1125, 69] on button "SAVE" at bounding box center [1115, 66] width 95 height 26
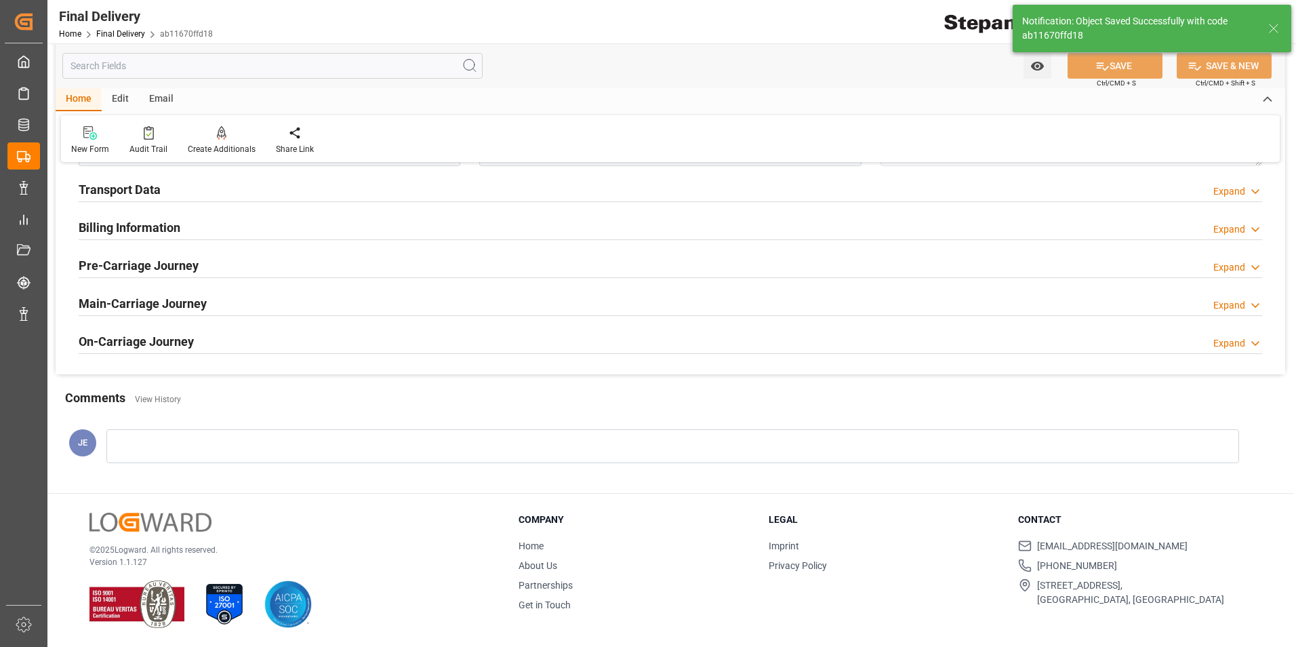
scroll to position [521, 0]
click at [101, 34] on link "Final Delivery" at bounding box center [120, 33] width 49 height 9
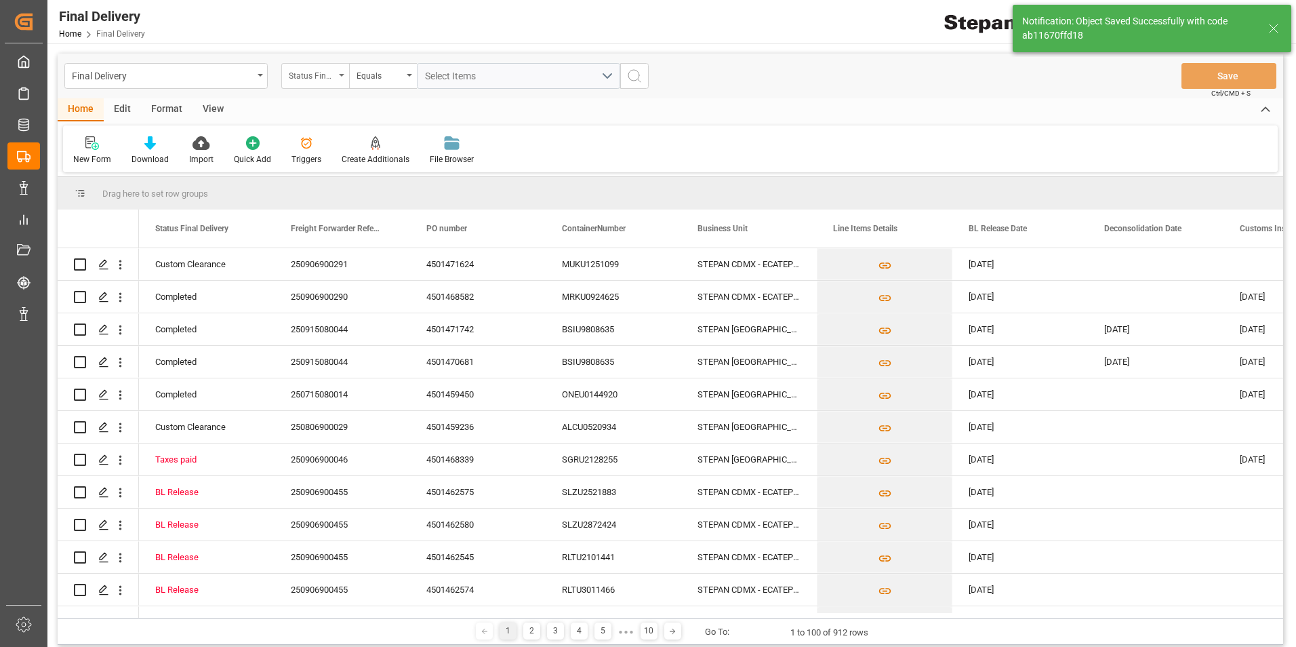
click at [341, 78] on div "Status Final Delivery" at bounding box center [315, 76] width 68 height 26
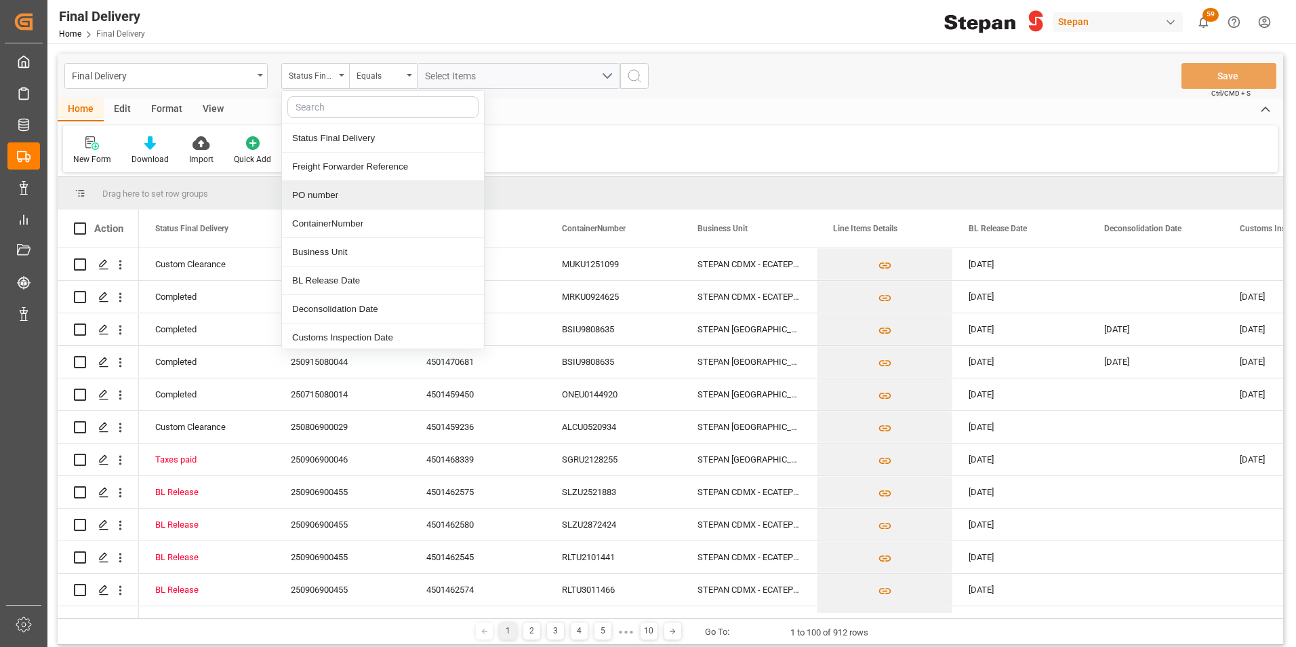
click at [315, 191] on div "PO number" at bounding box center [383, 195] width 202 height 28
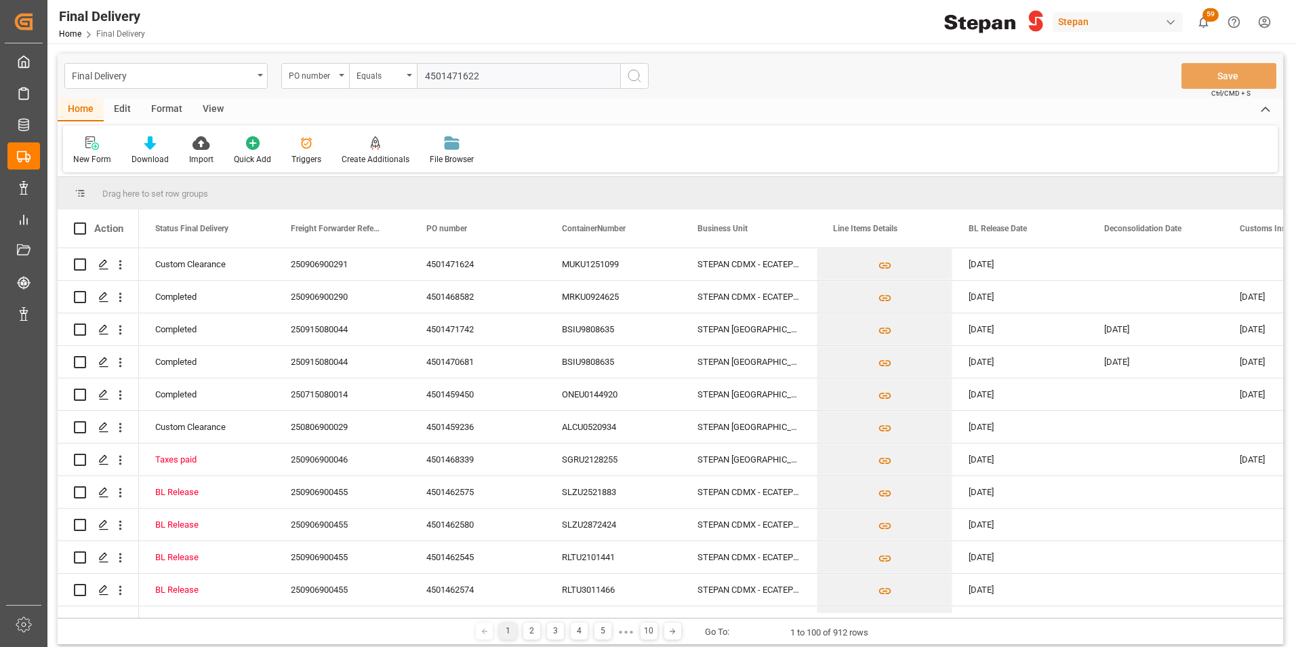
type input "4501471622"
click at [638, 79] on line "search button" at bounding box center [639, 80] width 3 height 3
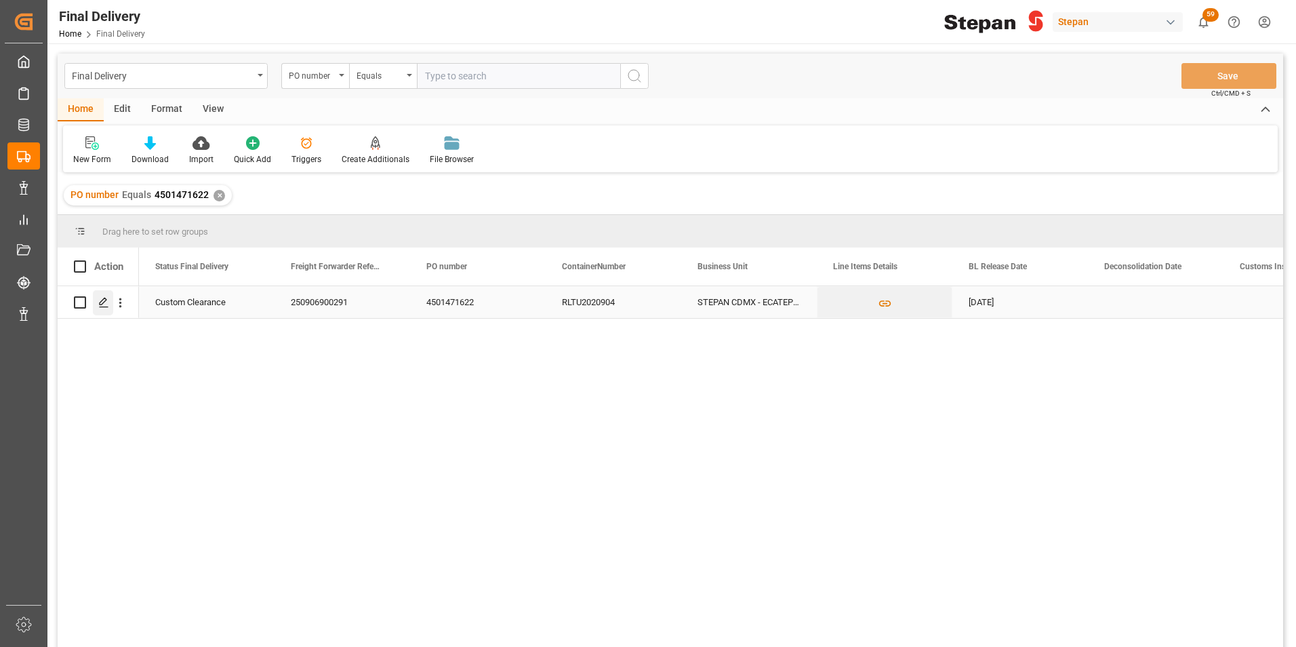
click at [103, 300] on polygon "Press SPACE to select this row." at bounding box center [103, 301] width 7 height 7
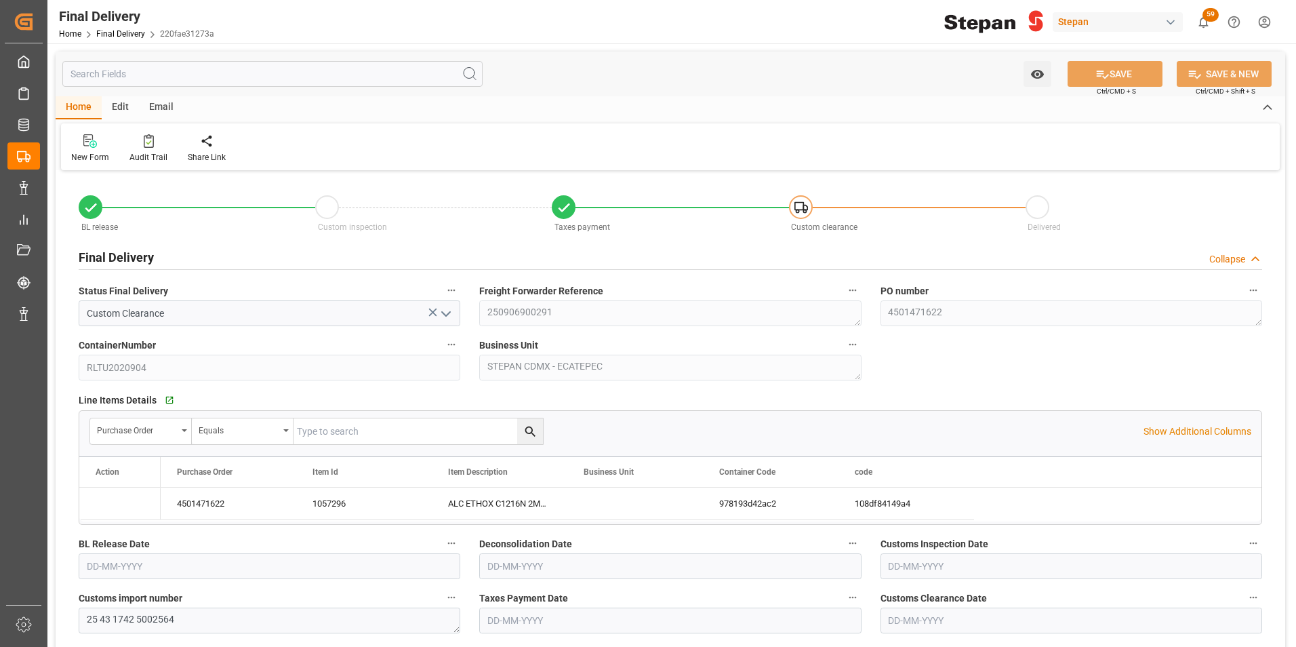
type input "[DATE]"
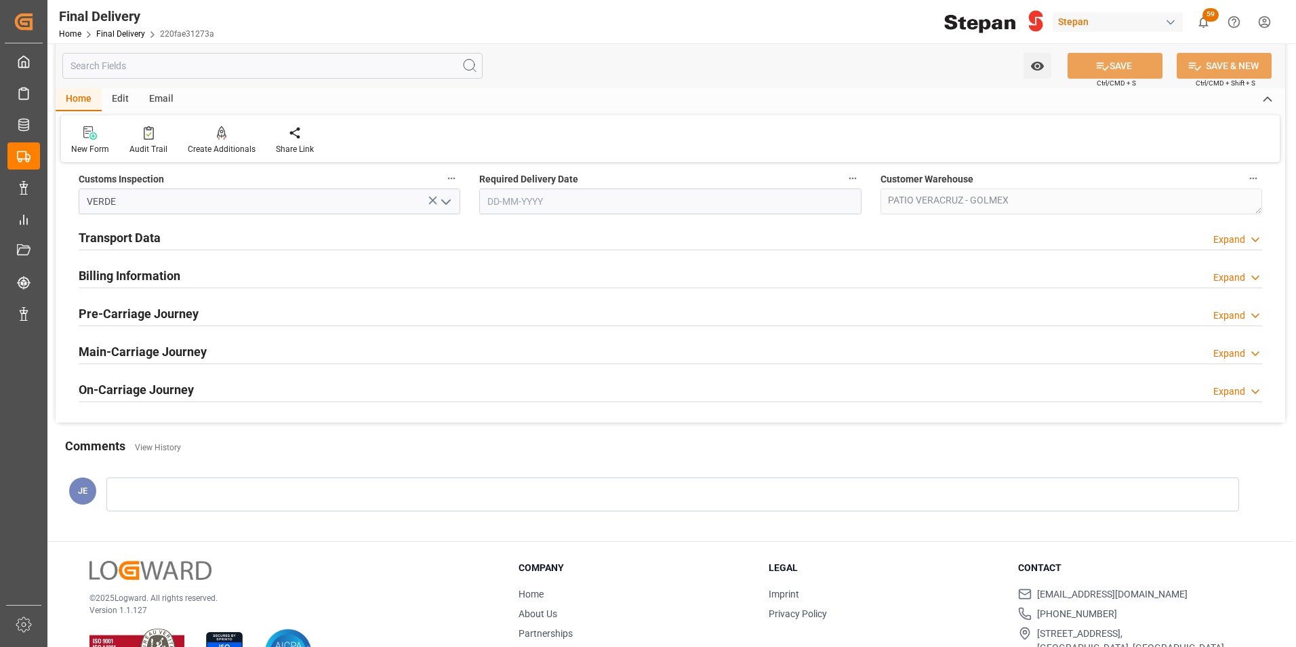
scroll to position [475, 0]
drag, startPoint x: 127, startPoint y: 267, endPoint x: 129, endPoint y: 241, distance: 26.5
click at [125, 267] on h2 "Billing Information" at bounding box center [130, 274] width 102 height 18
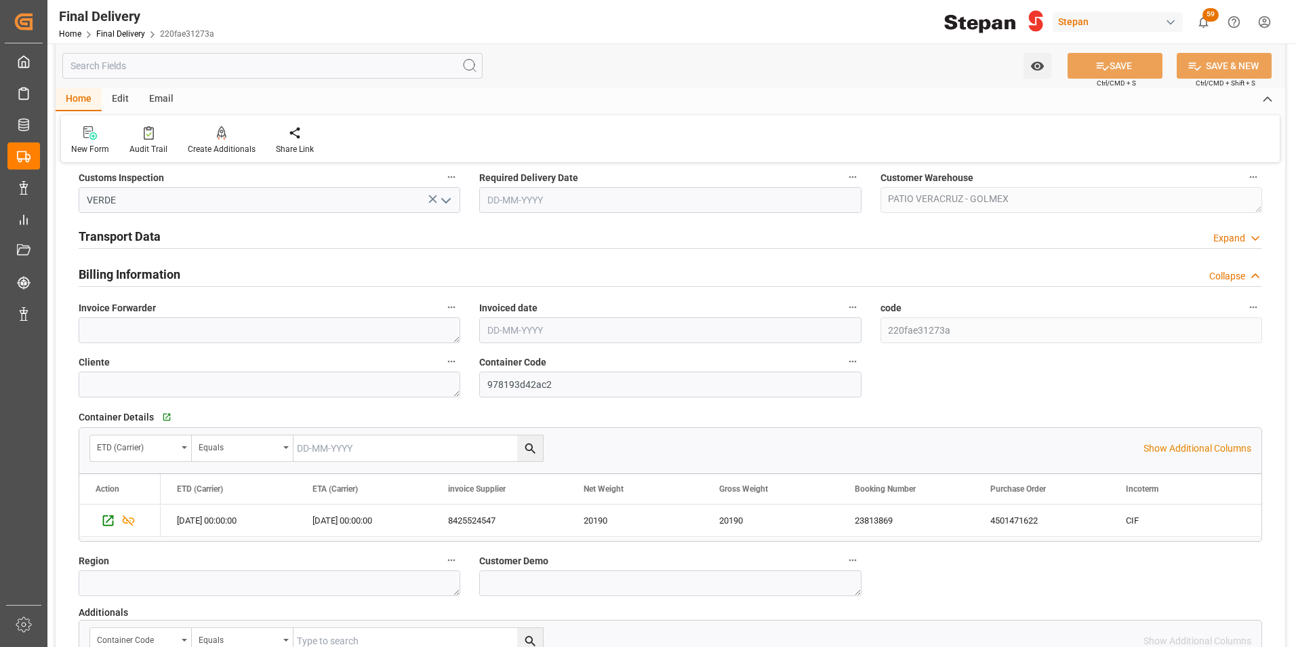
click at [131, 234] on h2 "Transport Data" at bounding box center [120, 236] width 82 height 18
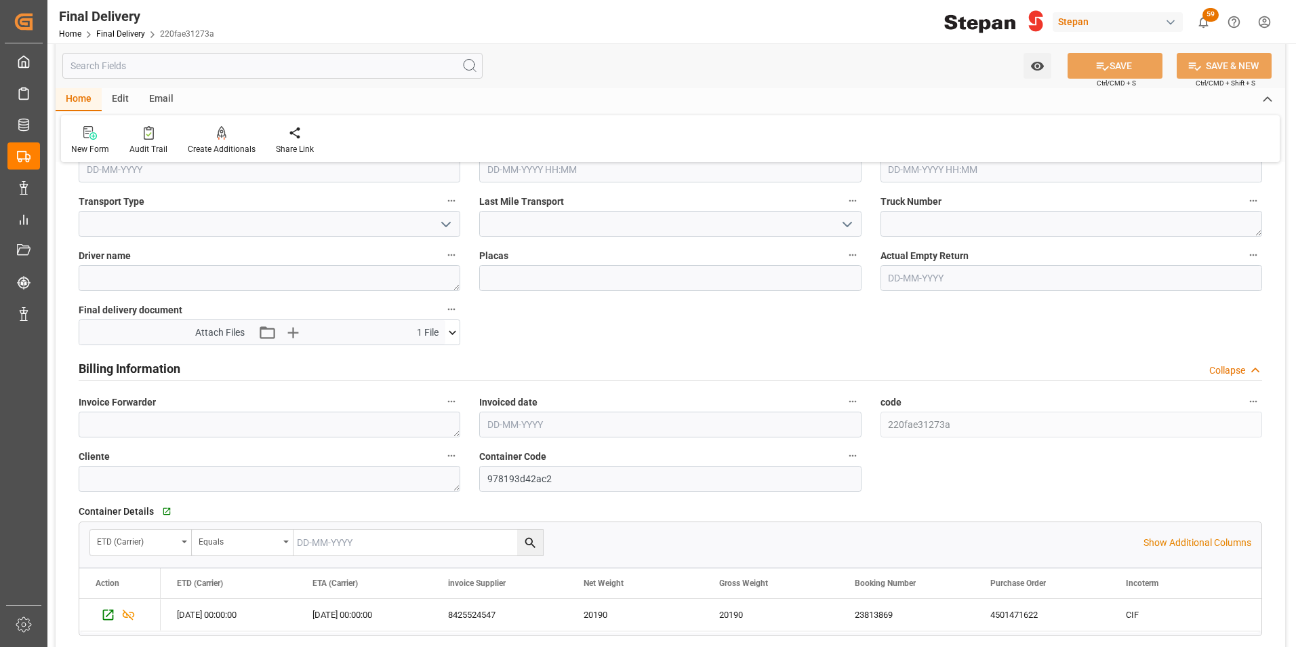
scroll to position [610, 0]
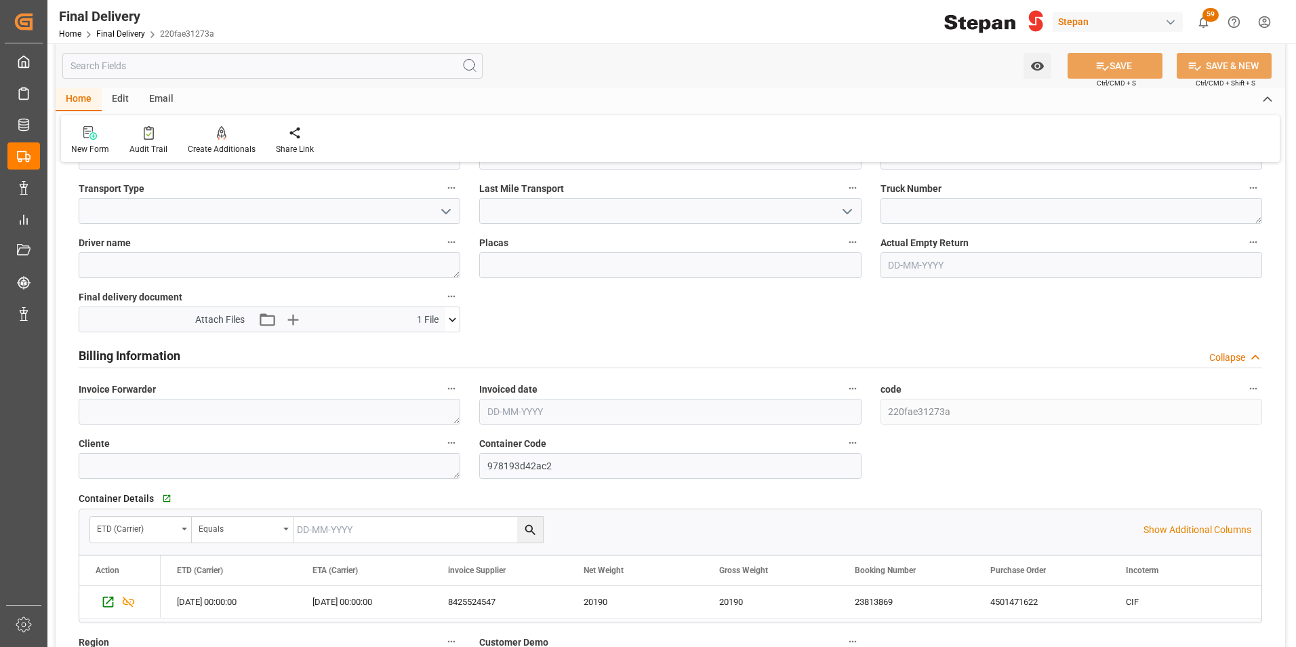
click at [509, 405] on input "text" at bounding box center [670, 412] width 382 height 26
click at [557, 409] on input "text" at bounding box center [670, 412] width 382 height 26
click at [637, 403] on input "text" at bounding box center [670, 412] width 382 height 26
click at [481, 452] on div "Mo Tu We Th Fr Sa Su" at bounding box center [576, 463] width 193 height 26
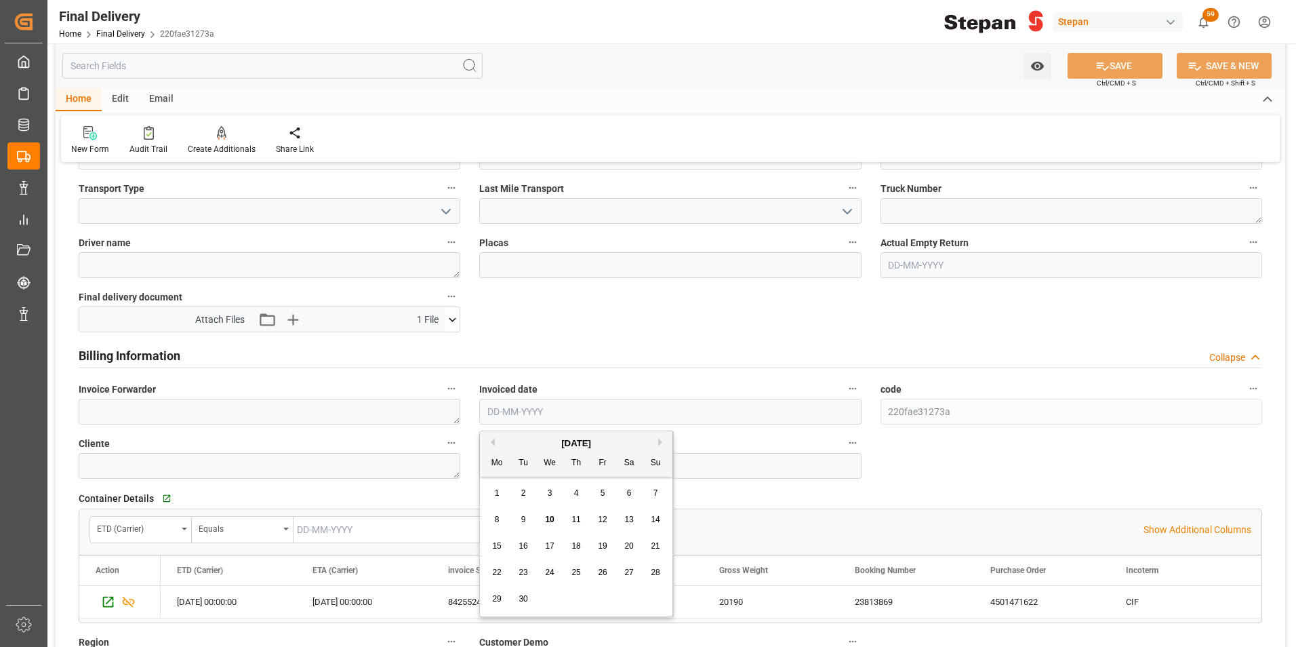
click at [491, 518] on div "8" at bounding box center [497, 520] width 17 height 16
type input "[DATE]"
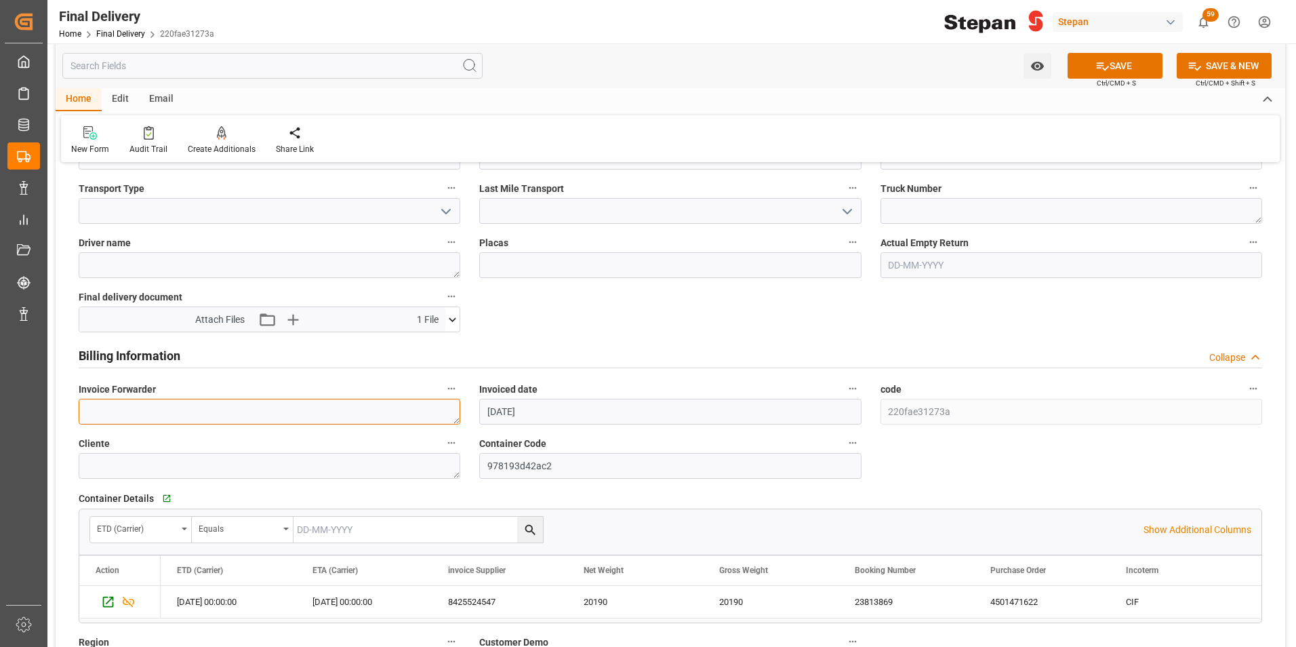
click at [186, 411] on textarea at bounding box center [270, 412] width 382 height 26
paste textarea "LM455182"
type textarea "LM455182"
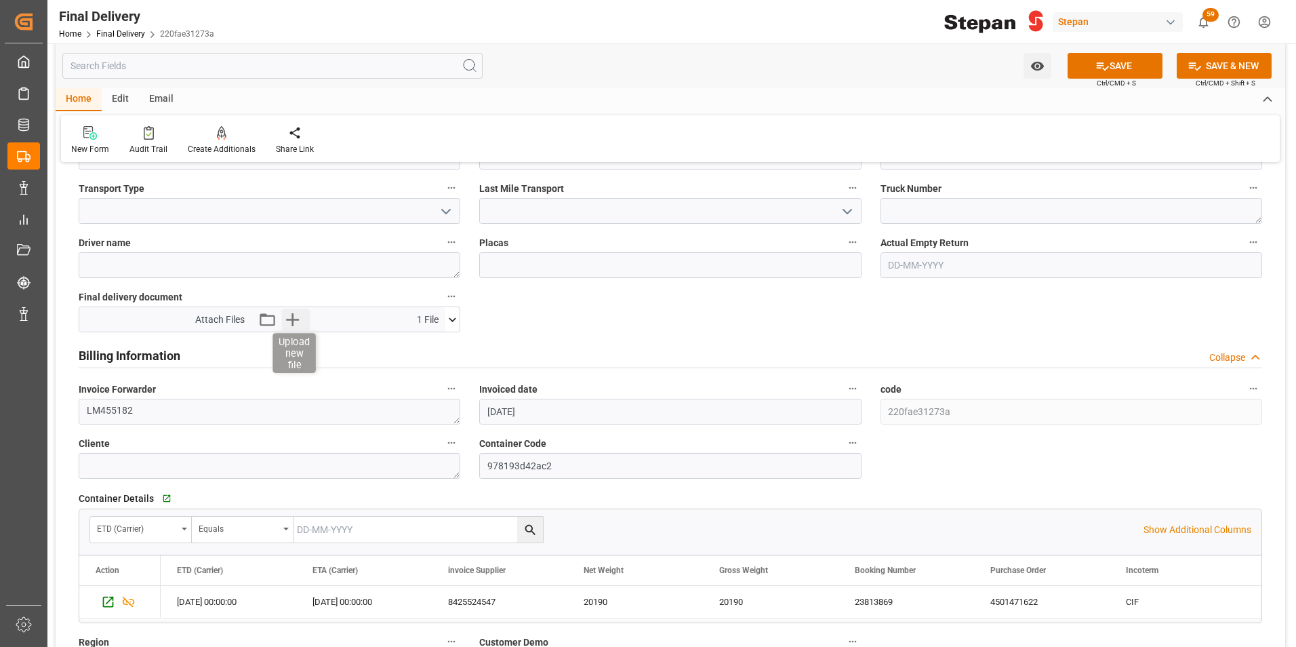
click at [294, 320] on icon "button" at bounding box center [293, 319] width 22 height 22
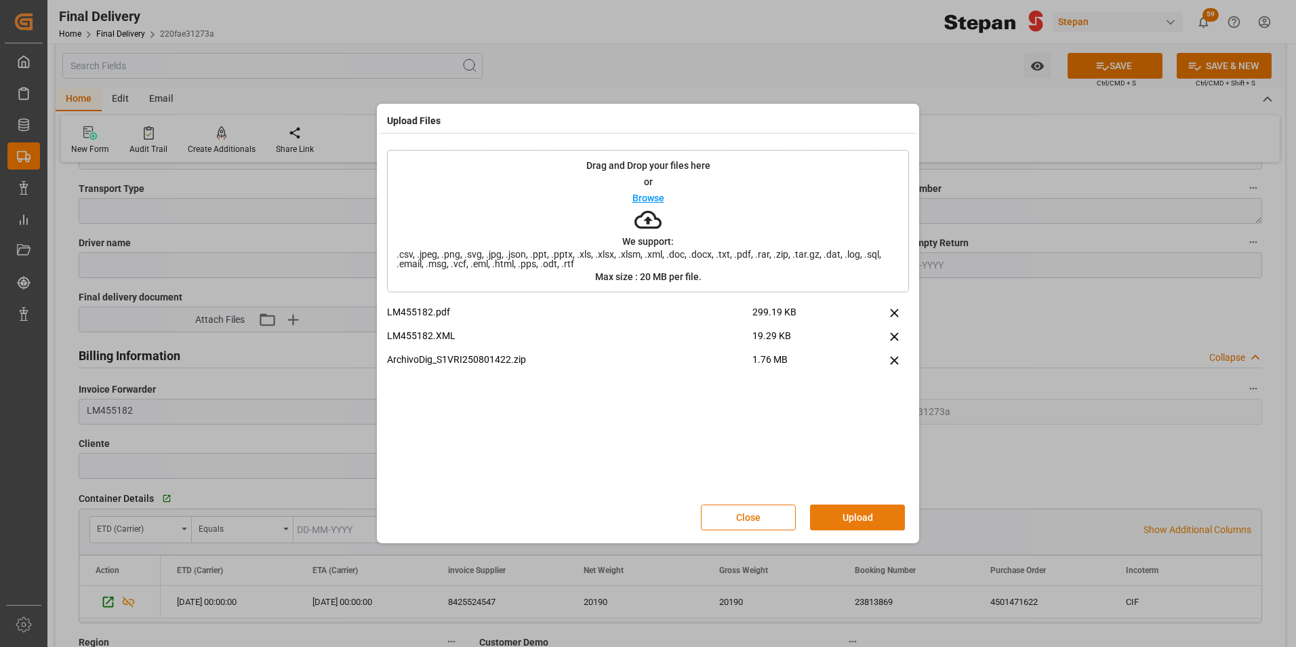
click at [844, 515] on button "Upload" at bounding box center [857, 517] width 95 height 26
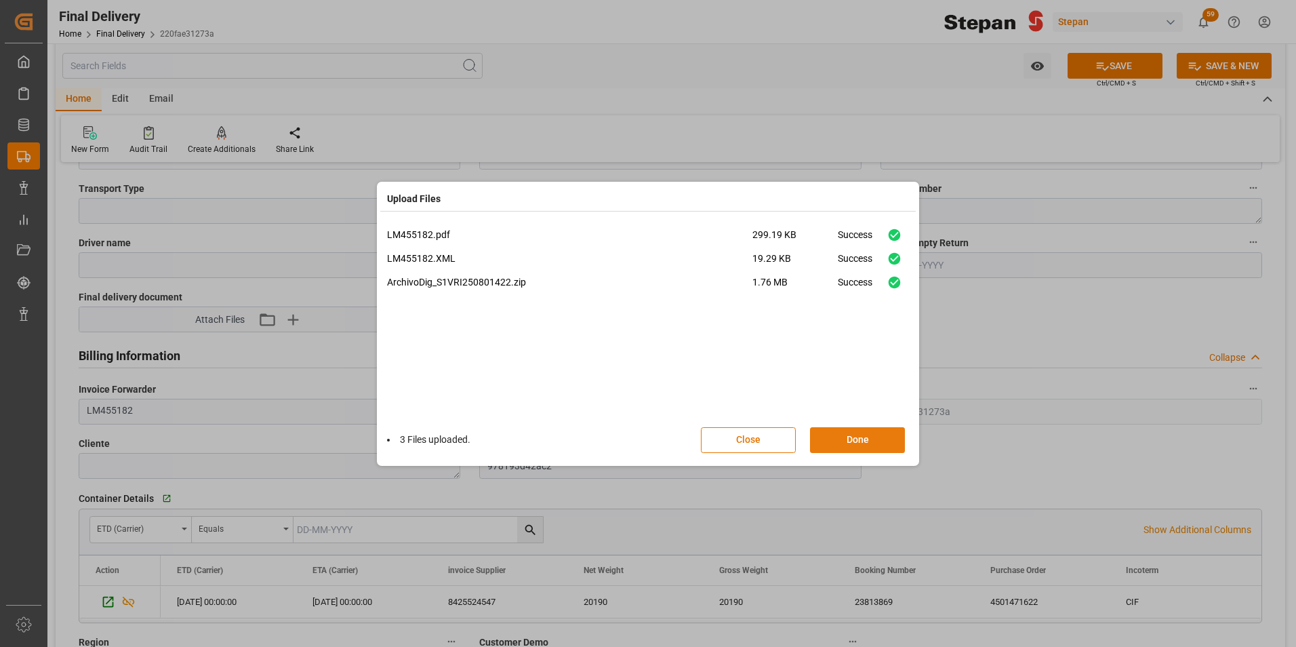
click at [869, 442] on button "Done" at bounding box center [857, 440] width 95 height 26
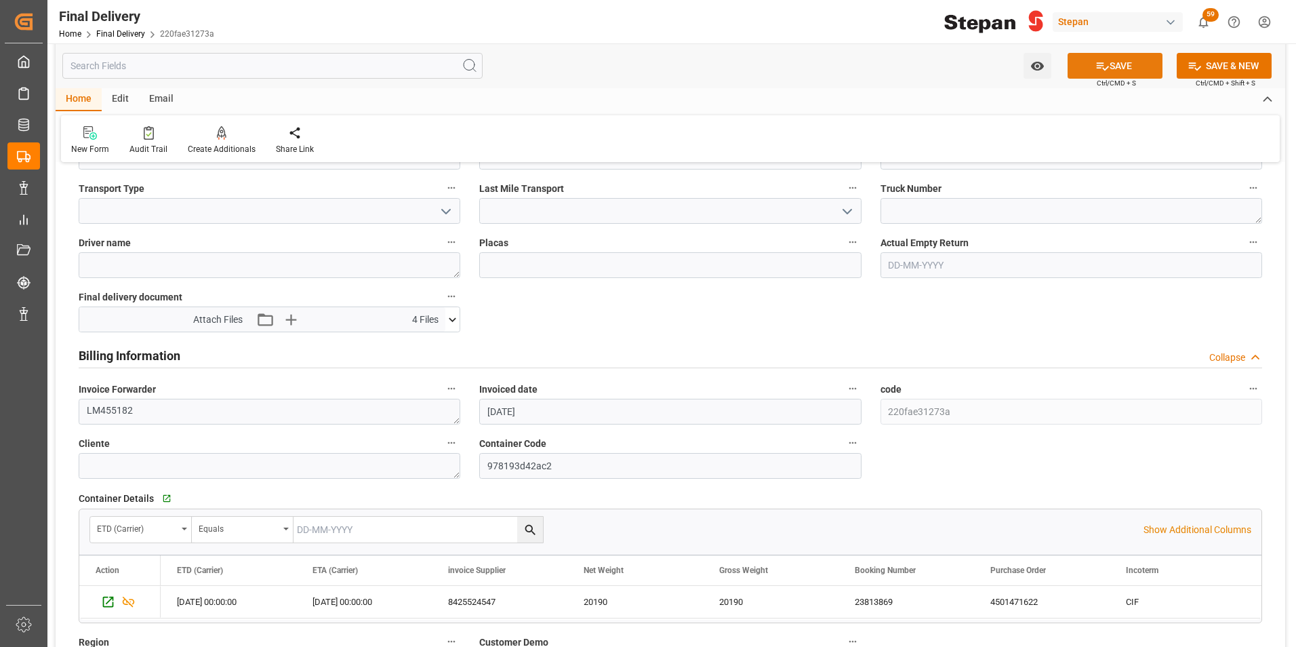
click at [1107, 69] on button "SAVE" at bounding box center [1115, 66] width 95 height 26
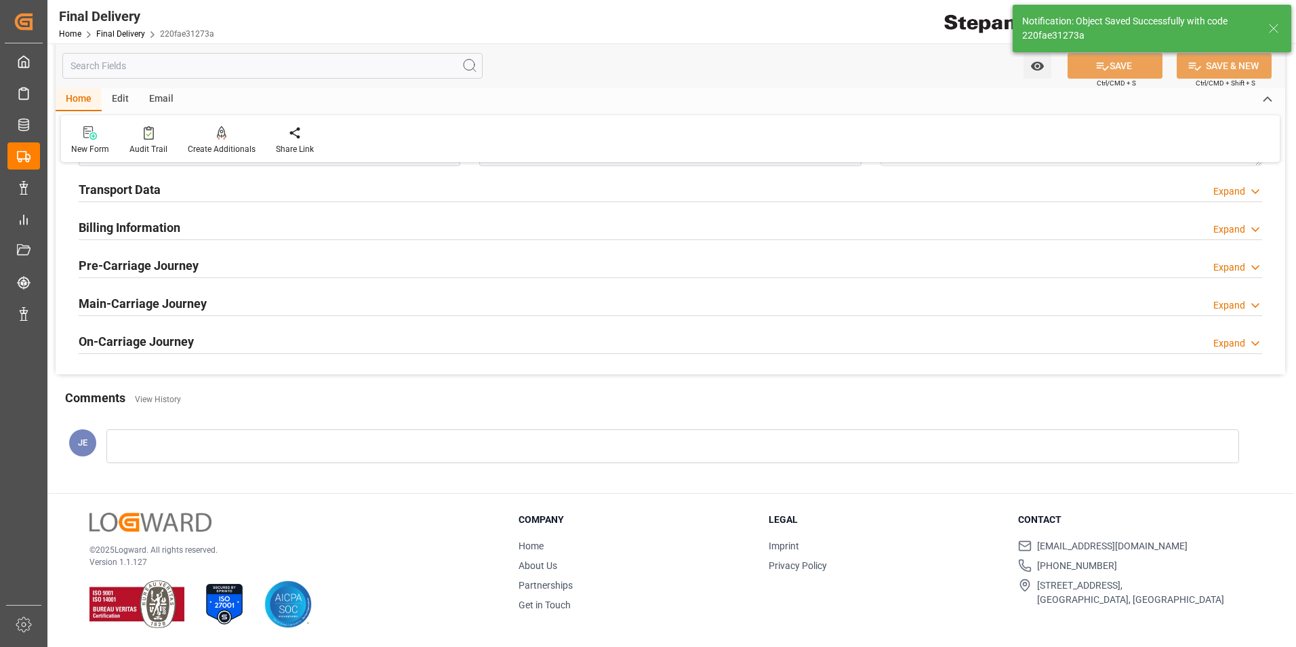
scroll to position [521, 0]
click at [117, 31] on link "Final Delivery" at bounding box center [120, 33] width 49 height 9
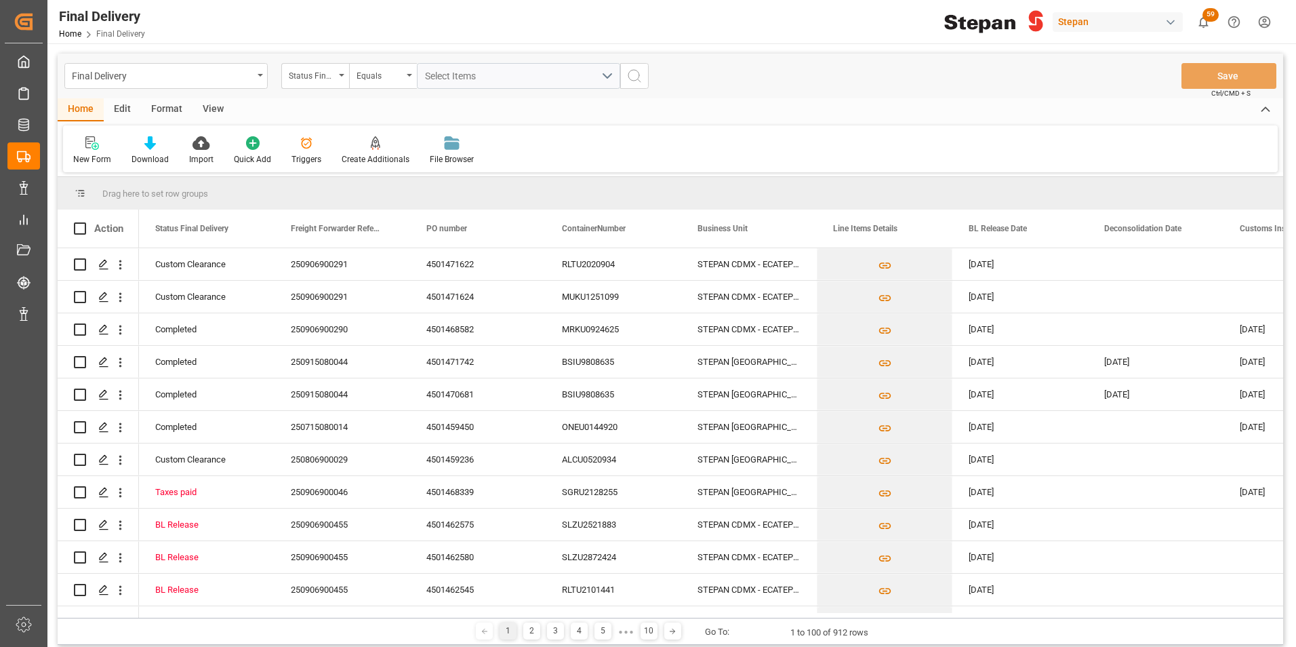
click at [343, 75] on icon "open menu" at bounding box center [341, 75] width 5 height 3
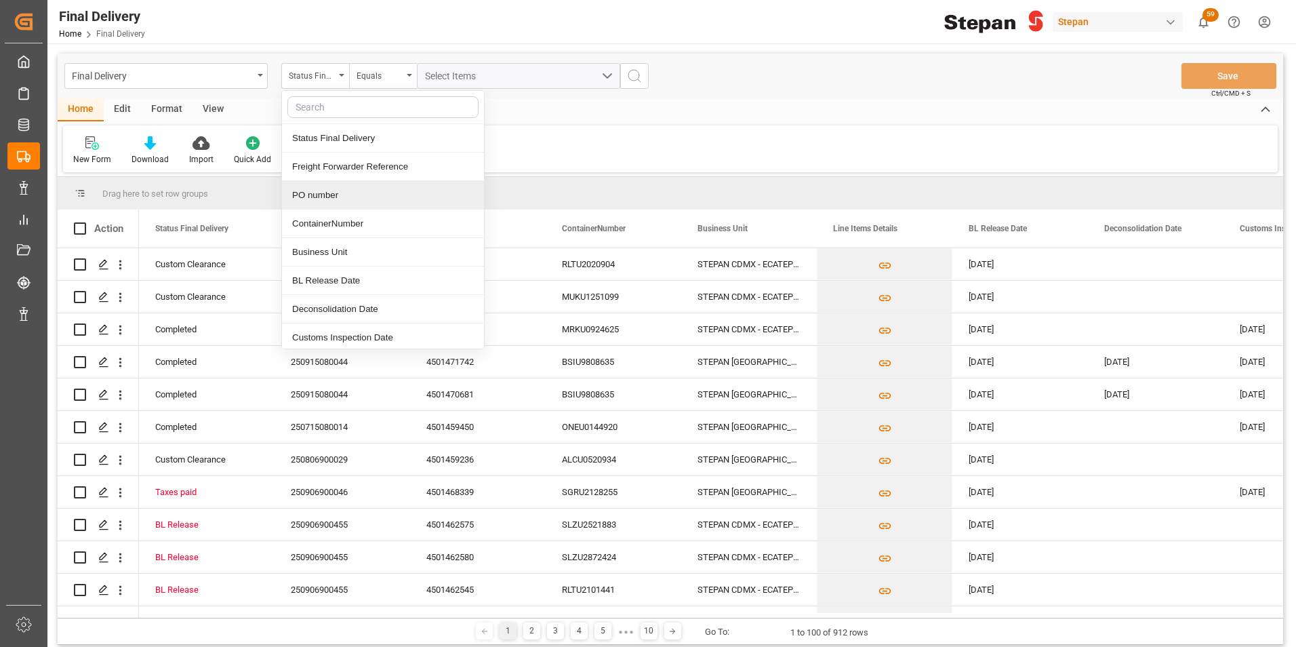
click at [302, 195] on div "PO number" at bounding box center [383, 195] width 202 height 28
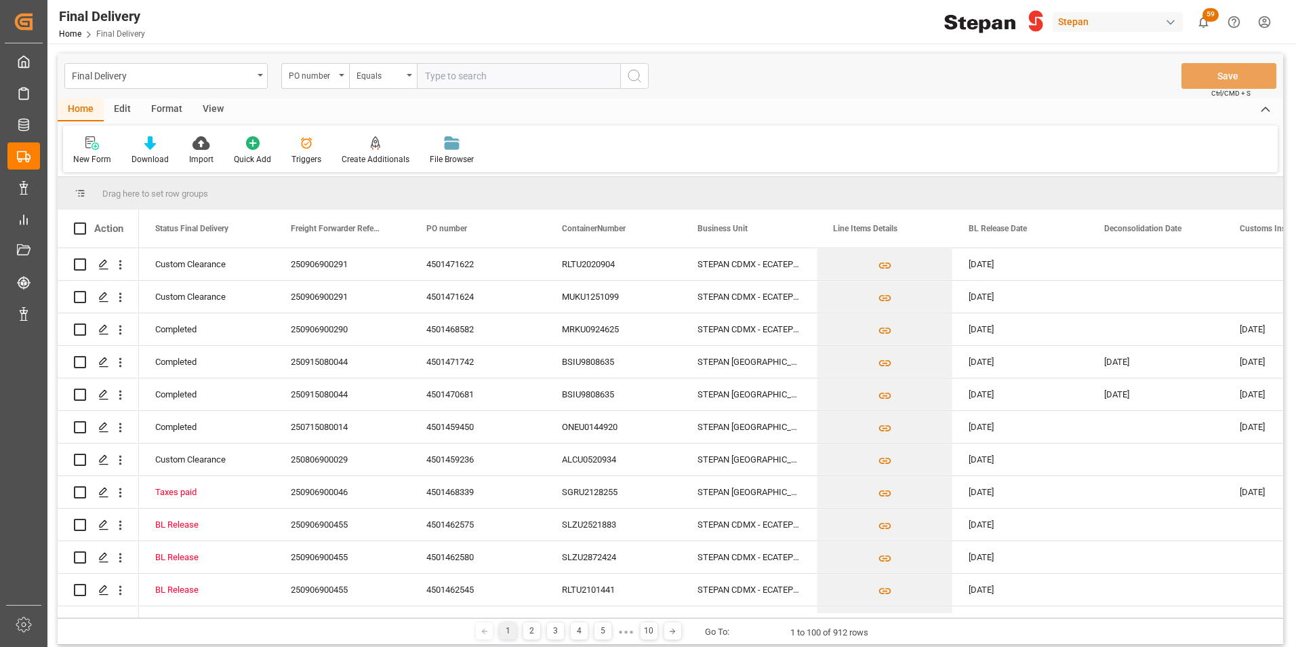
click at [435, 70] on input "text" at bounding box center [518, 76] width 203 height 26
paste input "4501471640"
type input "4501471640"
click at [637, 77] on icon "search button" at bounding box center [634, 76] width 16 height 16
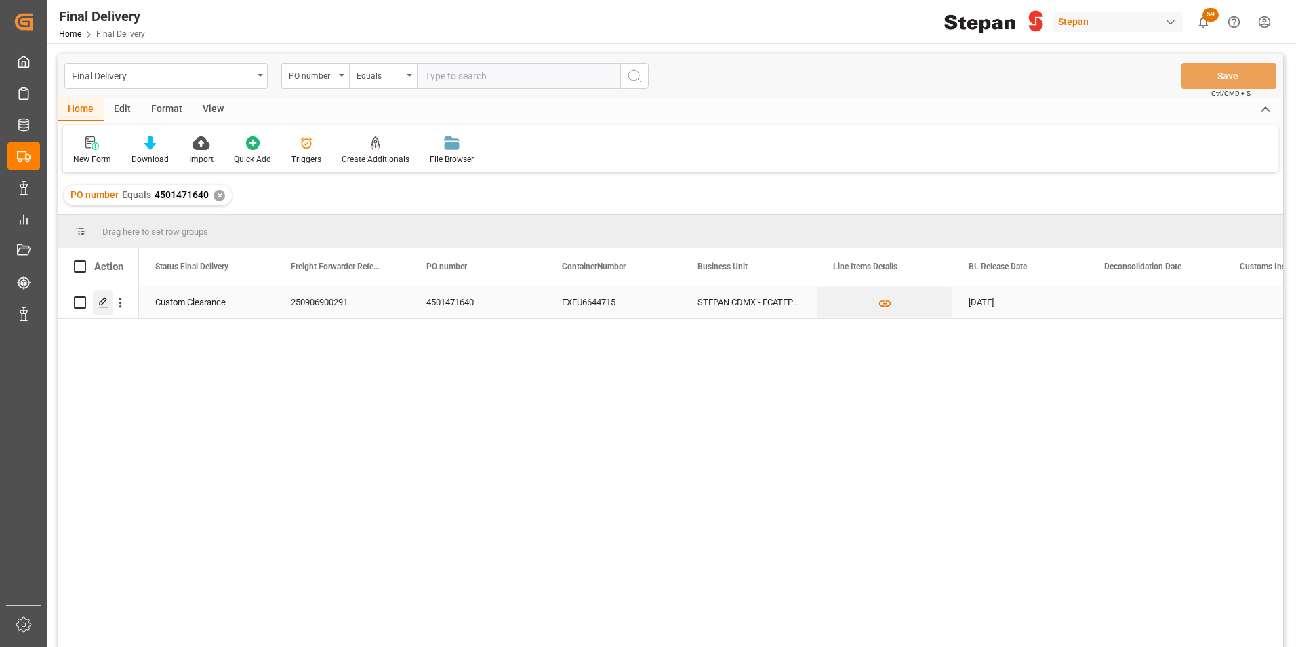
click at [98, 303] on div "Press SPACE to select this row." at bounding box center [103, 302] width 20 height 25
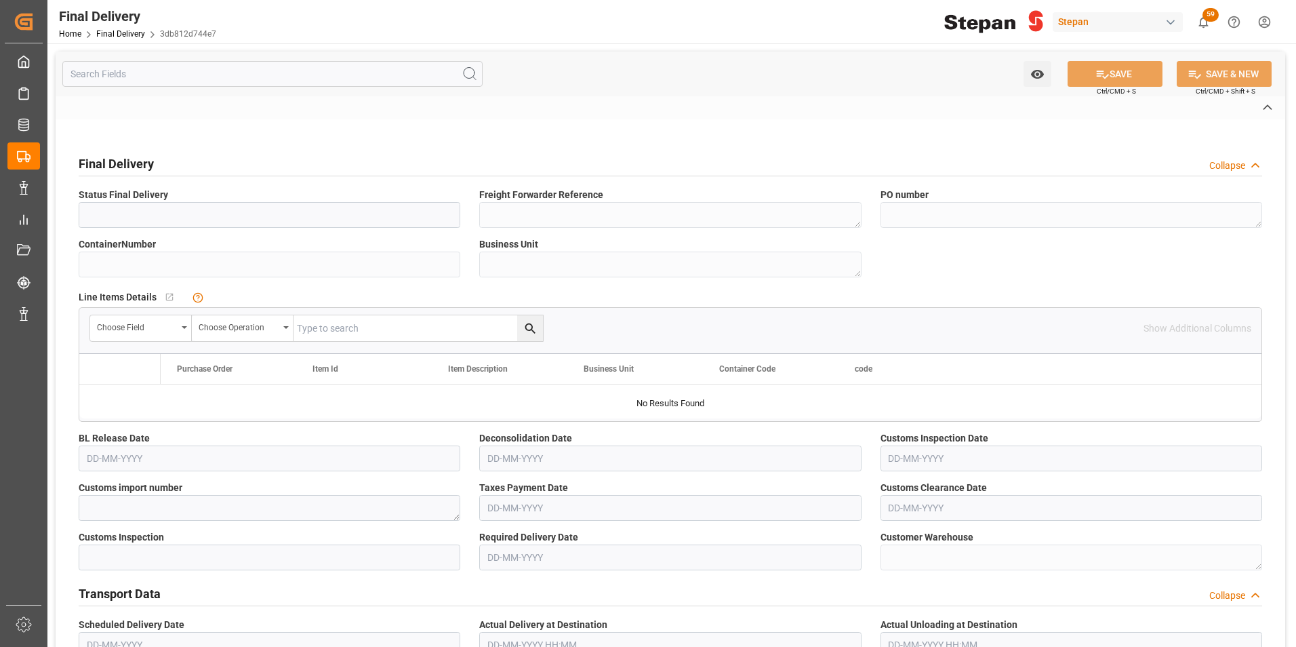
type input "Custom Clearance"
type textarea "250906900291"
type textarea "4501471640"
type input "EXFU6644715"
type textarea "STEPAN CDMX - ECATEPEC"
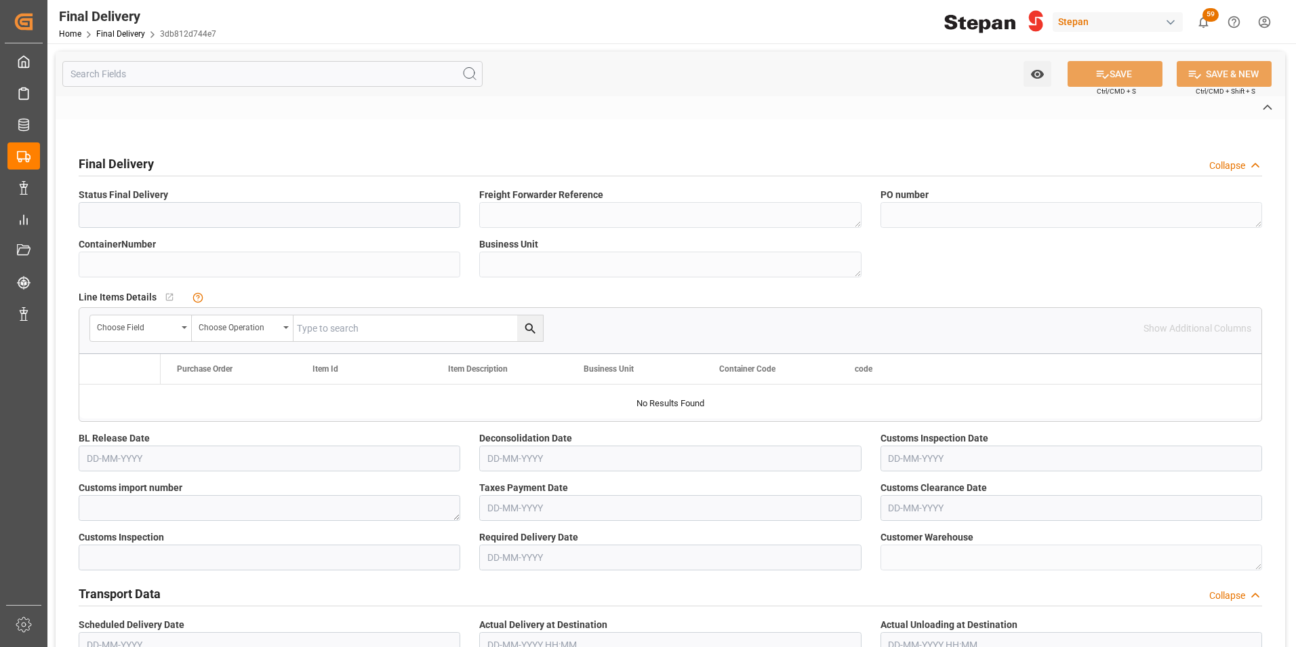
type textarea "25 43 1742 5002567"
type input "VERDE"
type textarea "PATIO VERACRUZ - GOLMEX"
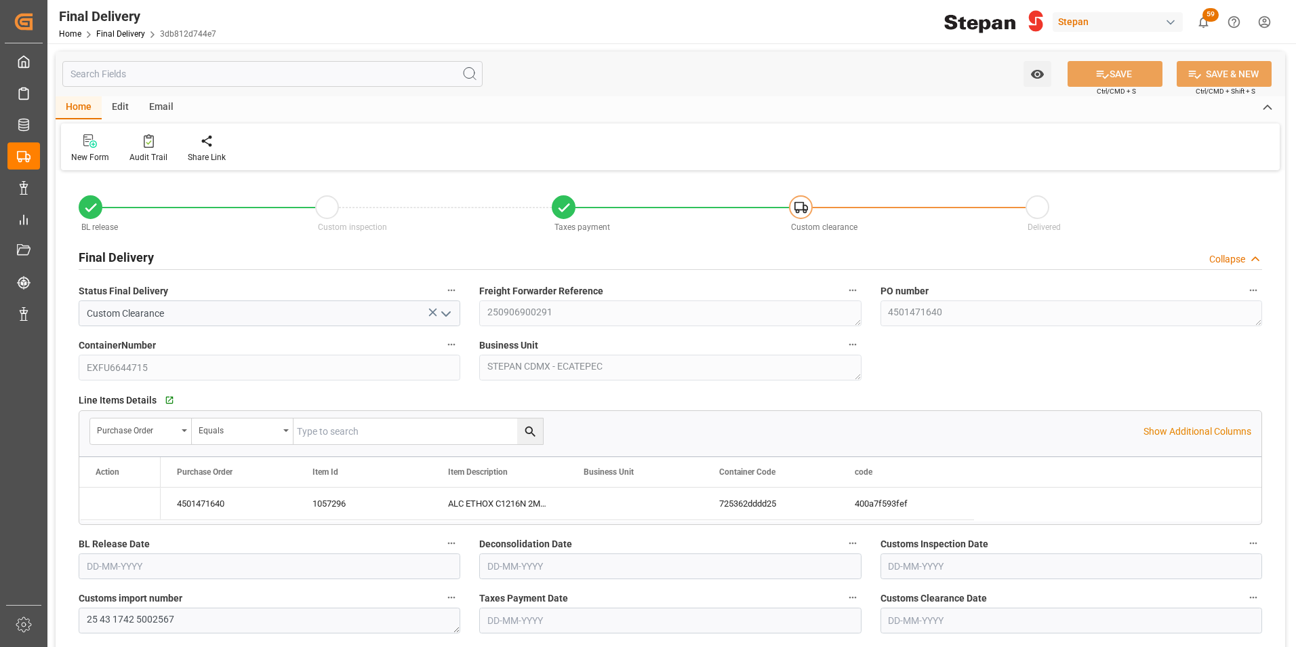
type input "[DATE]"
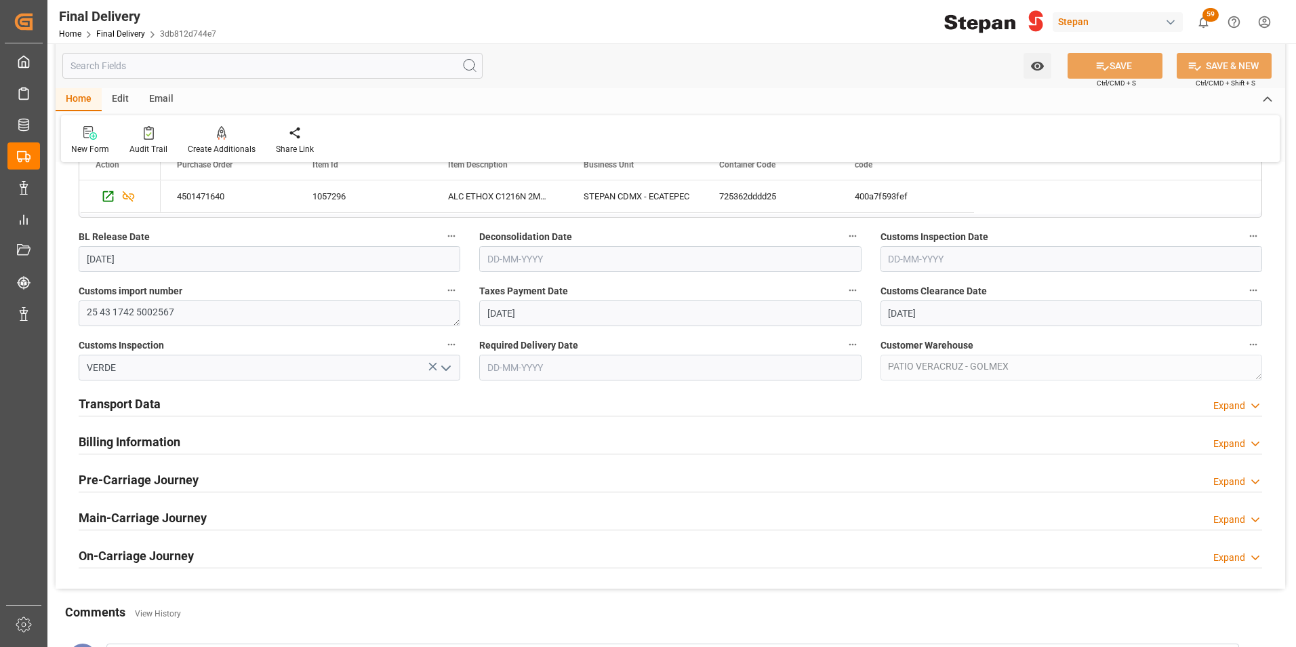
scroll to position [339, 0]
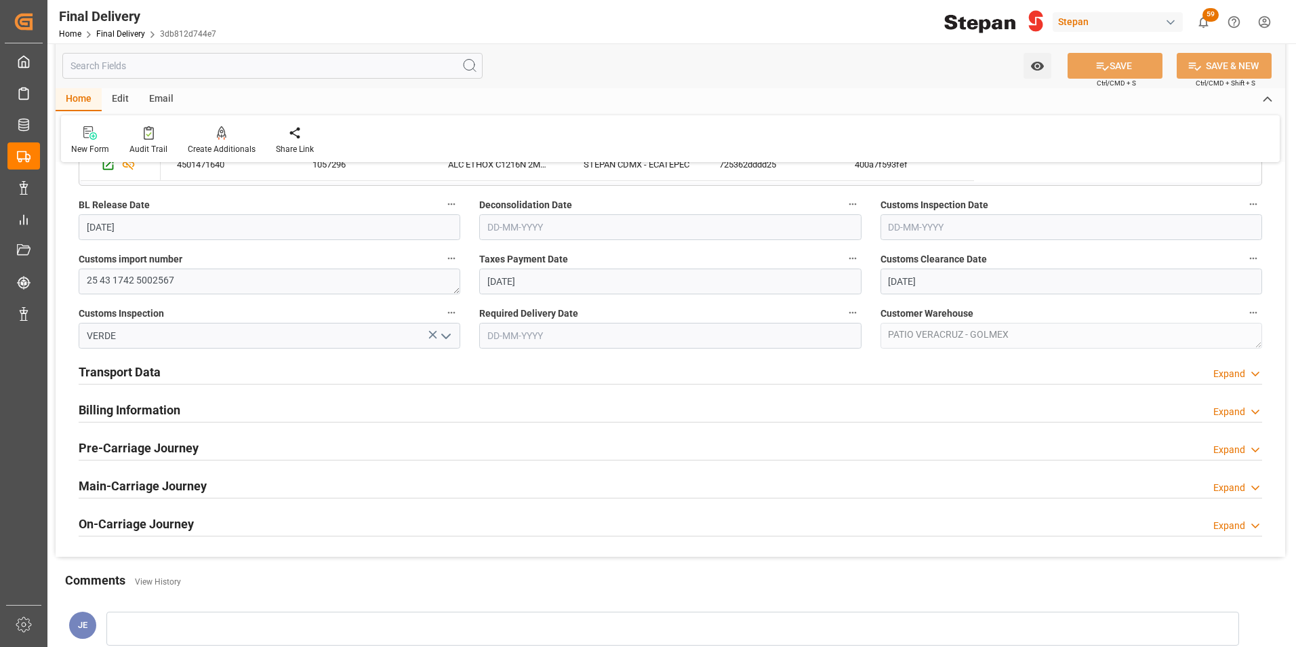
click at [151, 406] on h2 "Billing Information" at bounding box center [130, 410] width 102 height 18
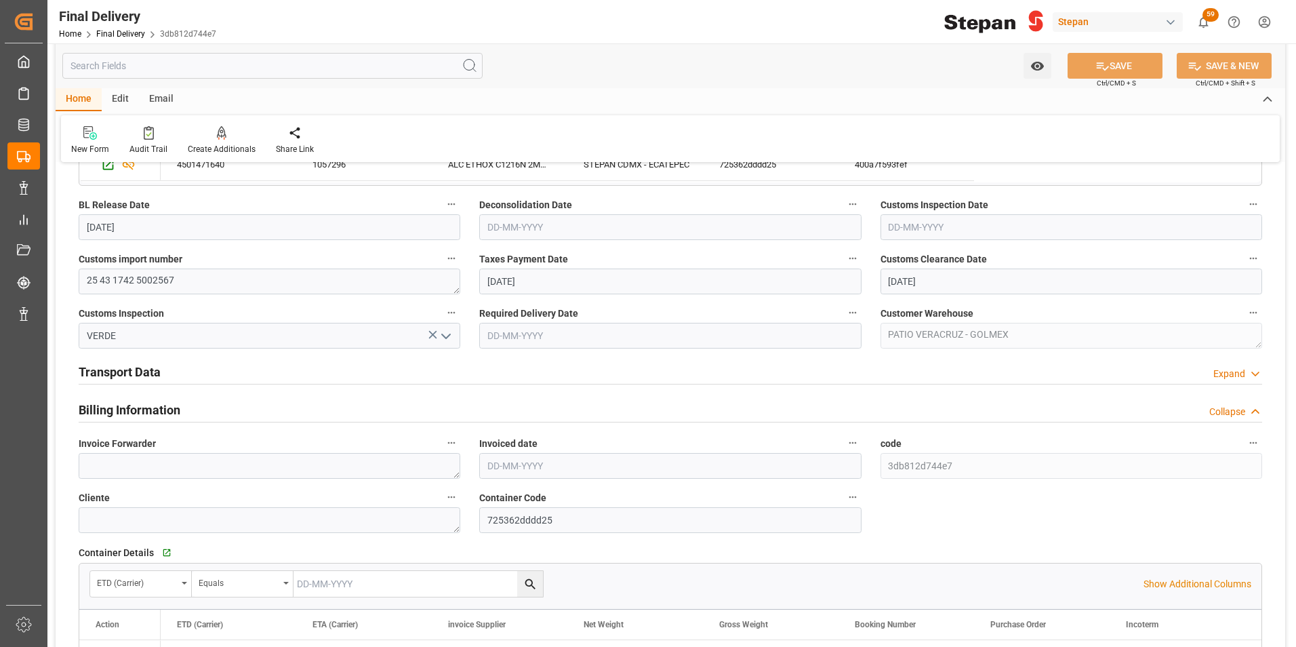
click at [140, 369] on h2 "Transport Data" at bounding box center [120, 372] width 82 height 18
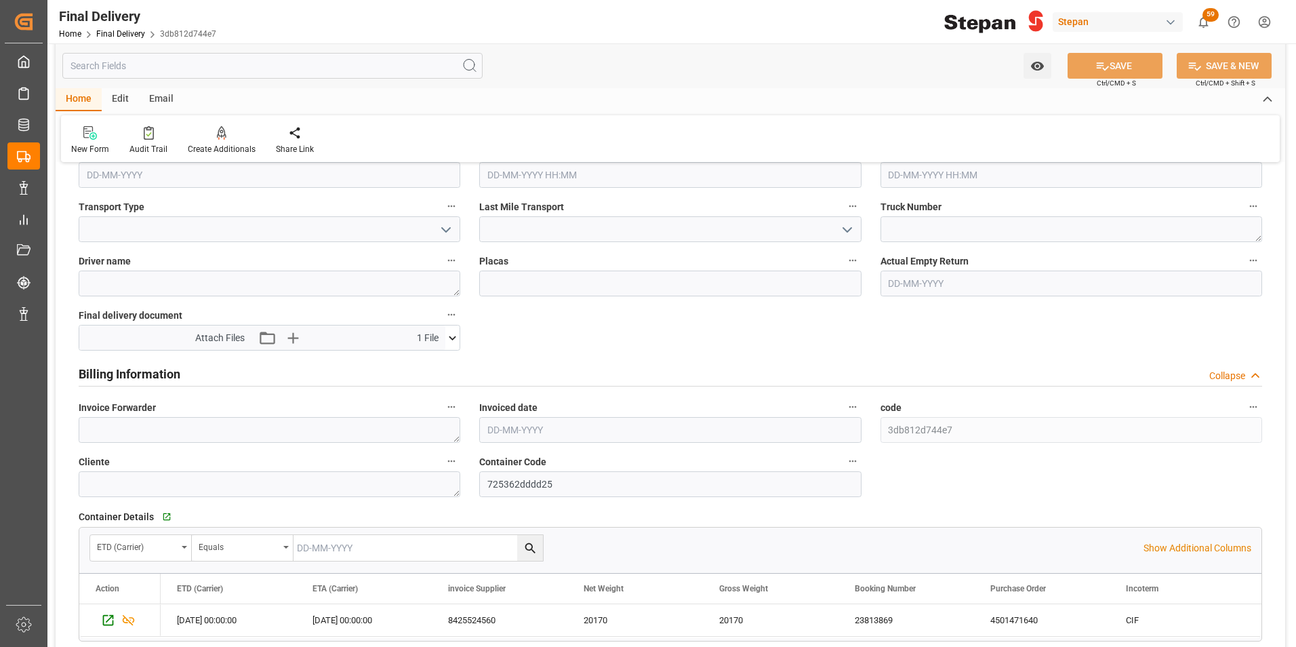
scroll to position [610, 0]
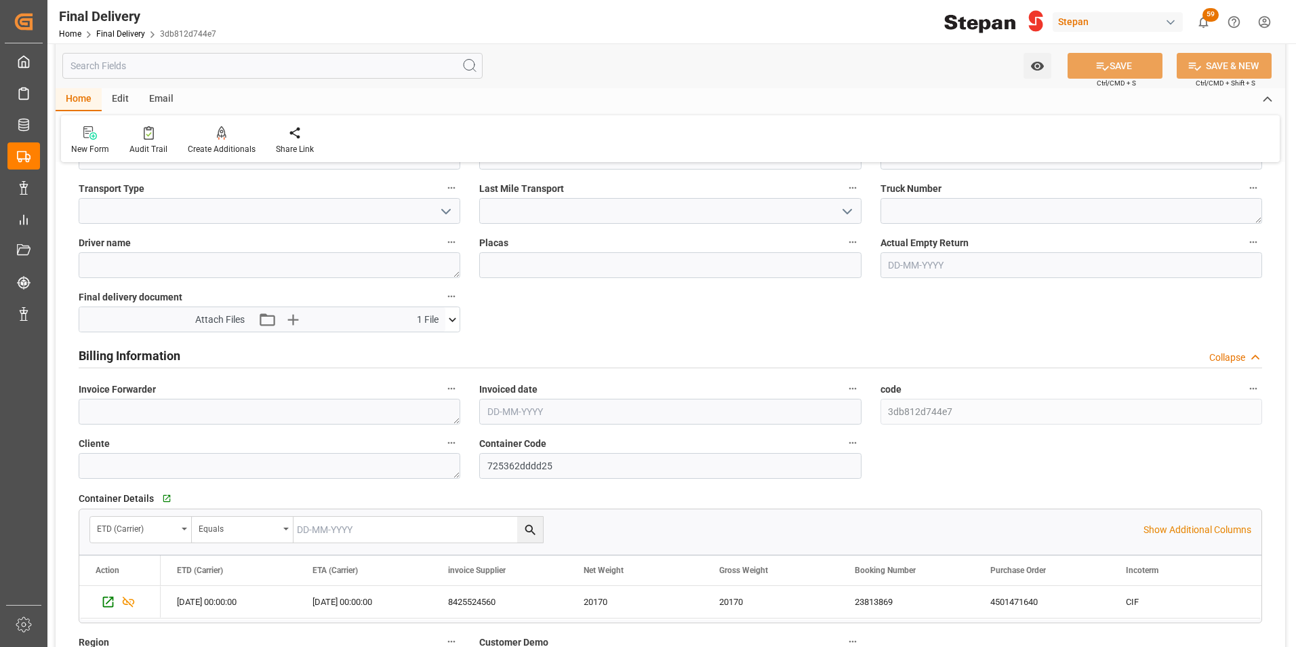
click at [513, 410] on input "text" at bounding box center [670, 412] width 382 height 26
click at [483, 444] on div "[DATE]" at bounding box center [576, 444] width 193 height 14
click at [498, 519] on span "8" at bounding box center [497, 519] width 5 height 9
type input "[DATE]"
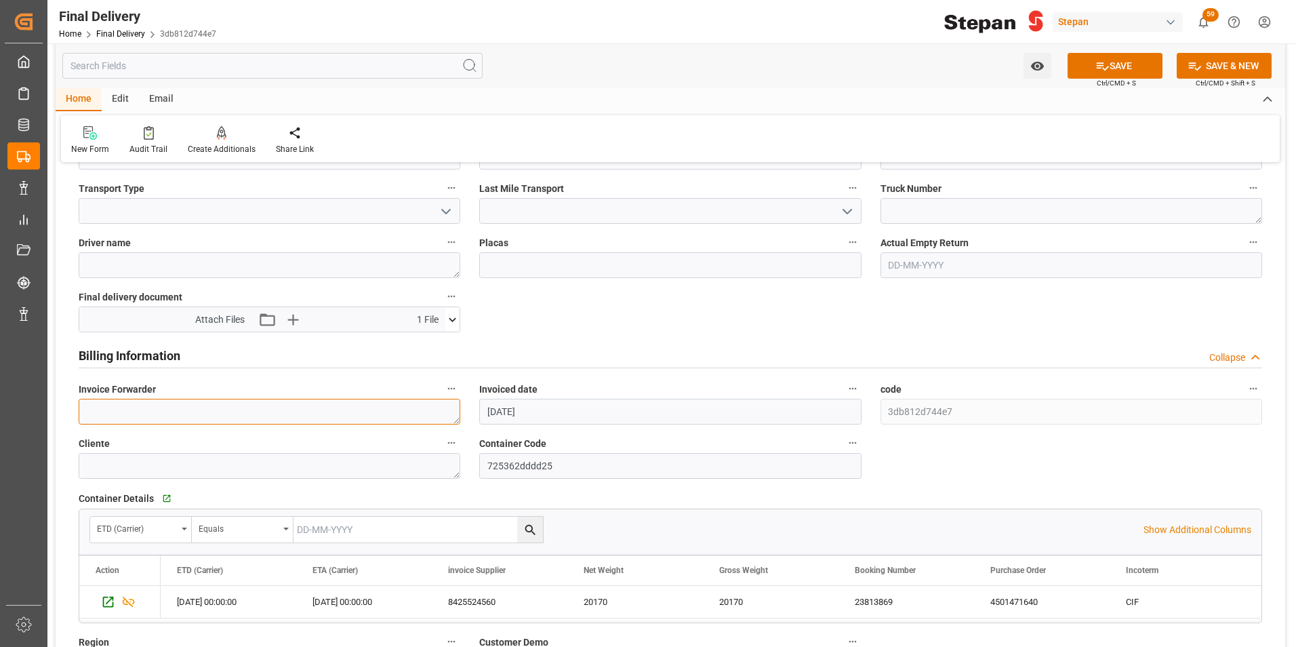
click at [220, 401] on textarea at bounding box center [270, 412] width 382 height 26
paste textarea "LM455186"
type textarea "LM455186"
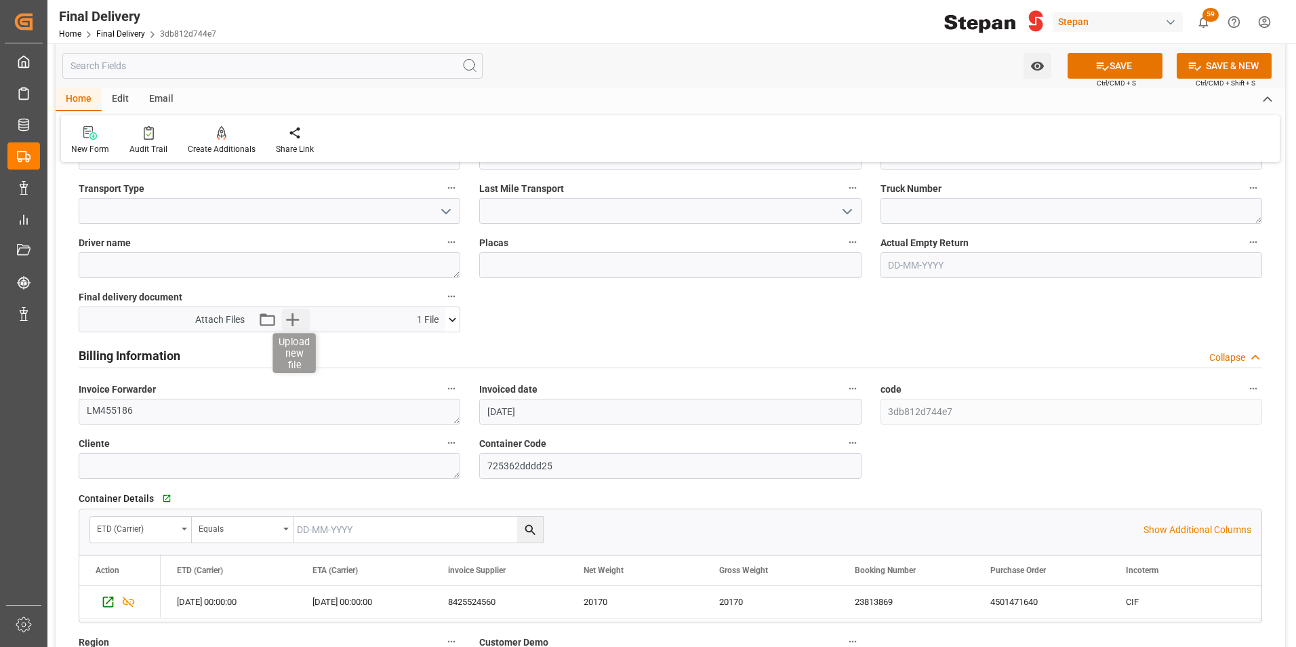
click at [295, 319] on icon "button" at bounding box center [292, 319] width 13 height 13
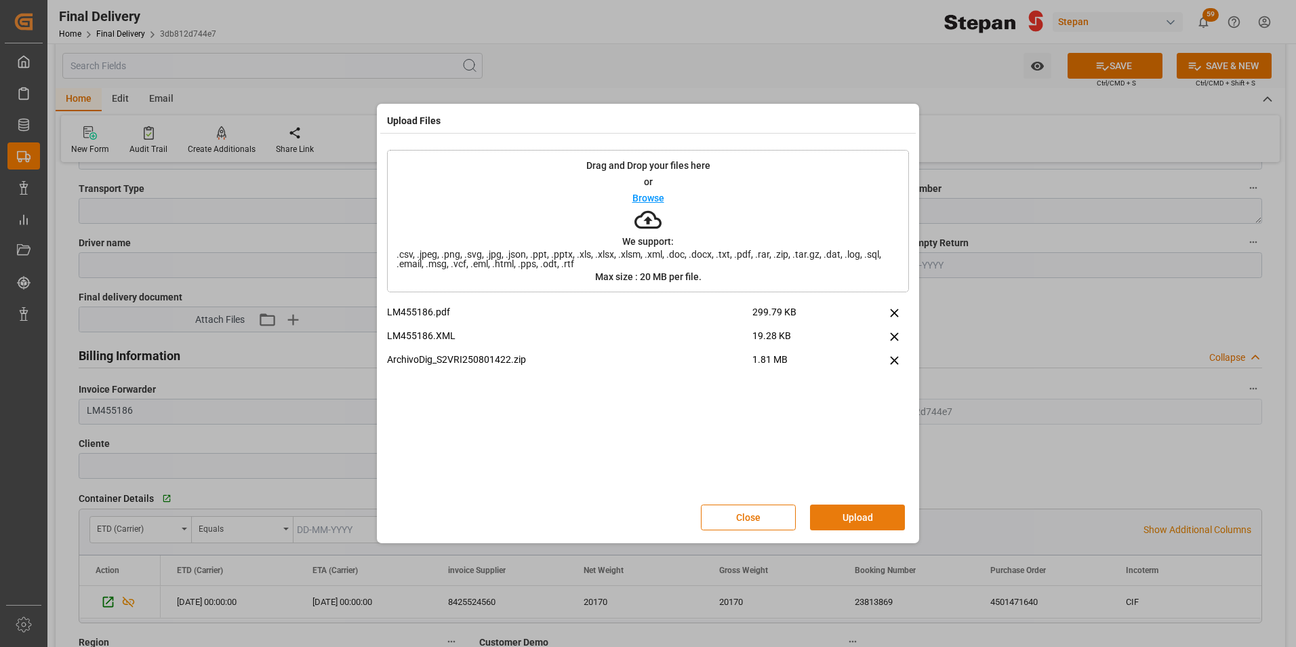
click at [844, 515] on button "Upload" at bounding box center [857, 517] width 95 height 26
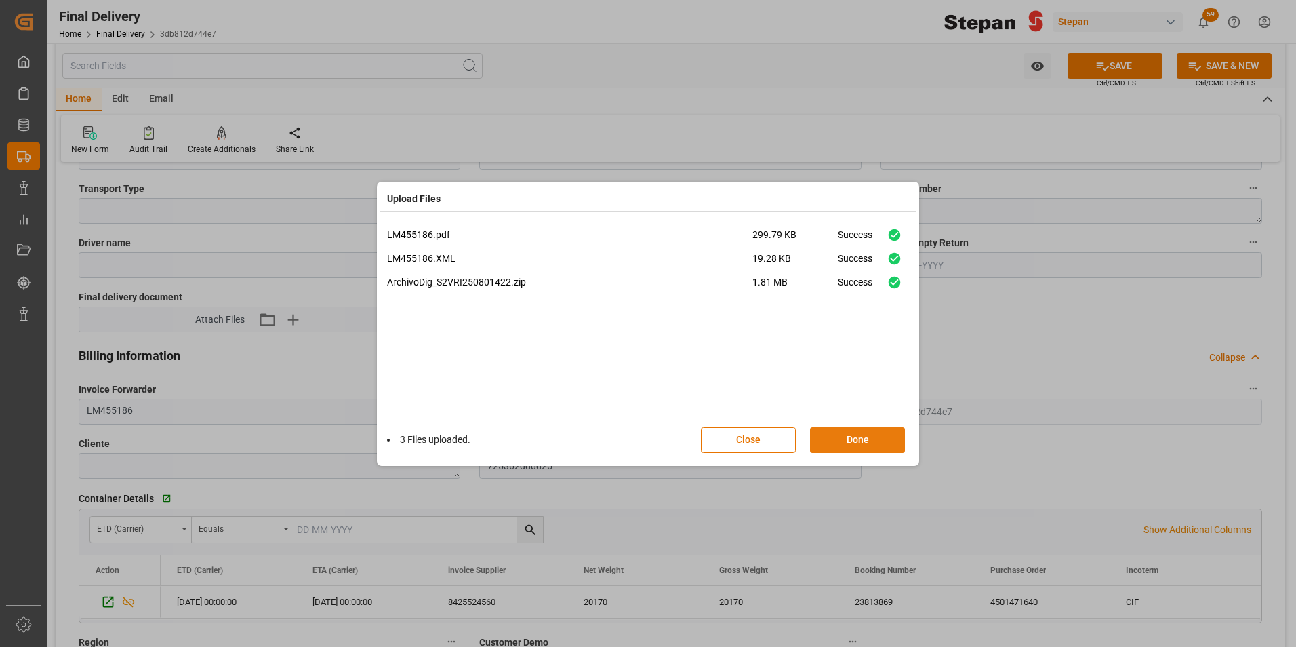
click at [866, 438] on button "Done" at bounding box center [857, 440] width 95 height 26
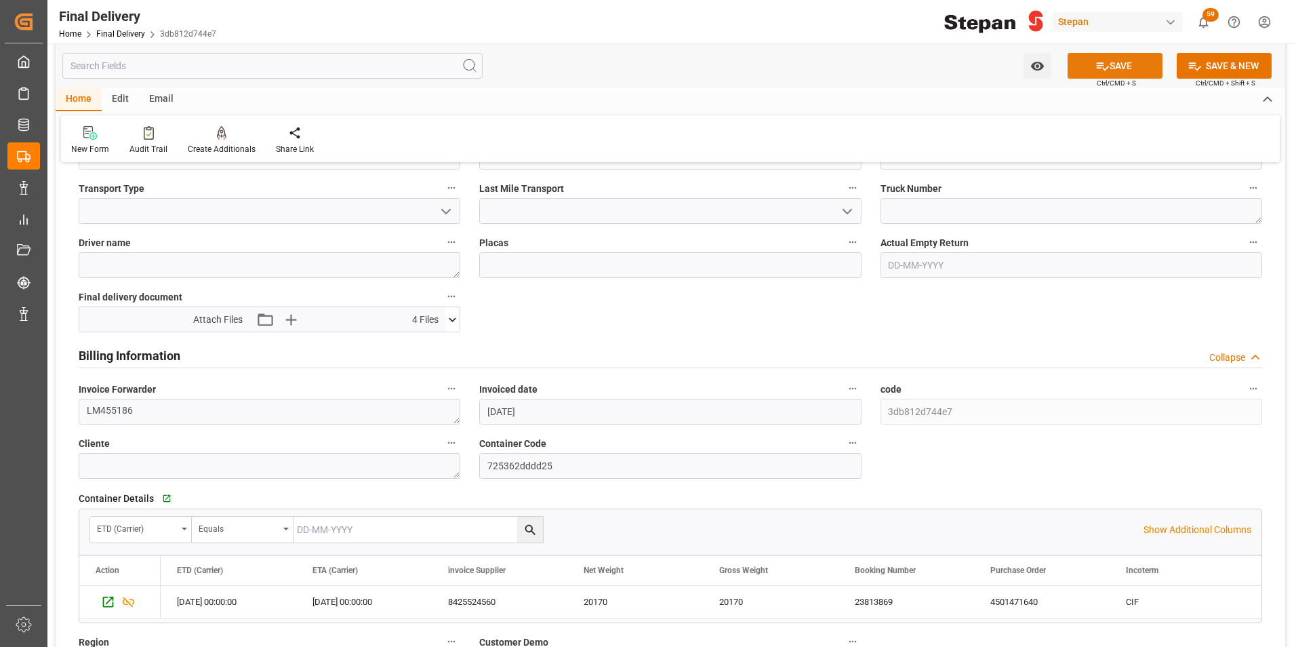
click at [1100, 61] on icon at bounding box center [1102, 66] width 14 height 14
click at [124, 34] on link "Final Delivery" at bounding box center [120, 33] width 49 height 9
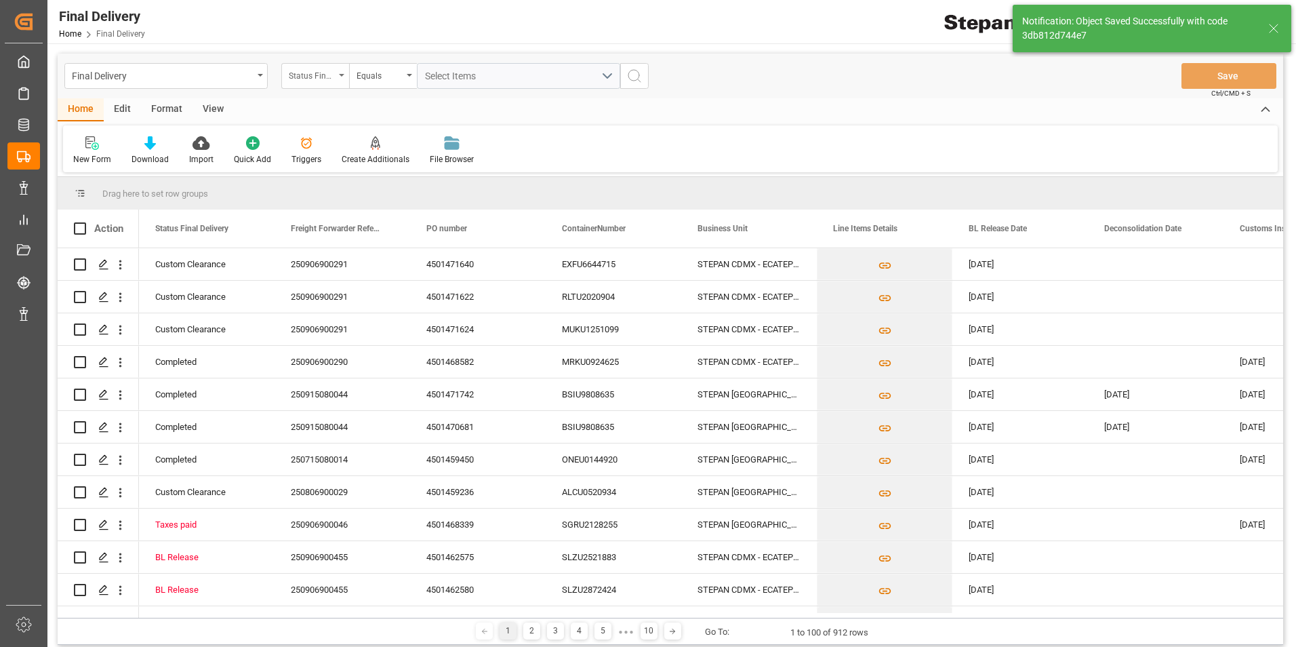
click at [344, 77] on div "Status Final Delivery" at bounding box center [315, 76] width 68 height 26
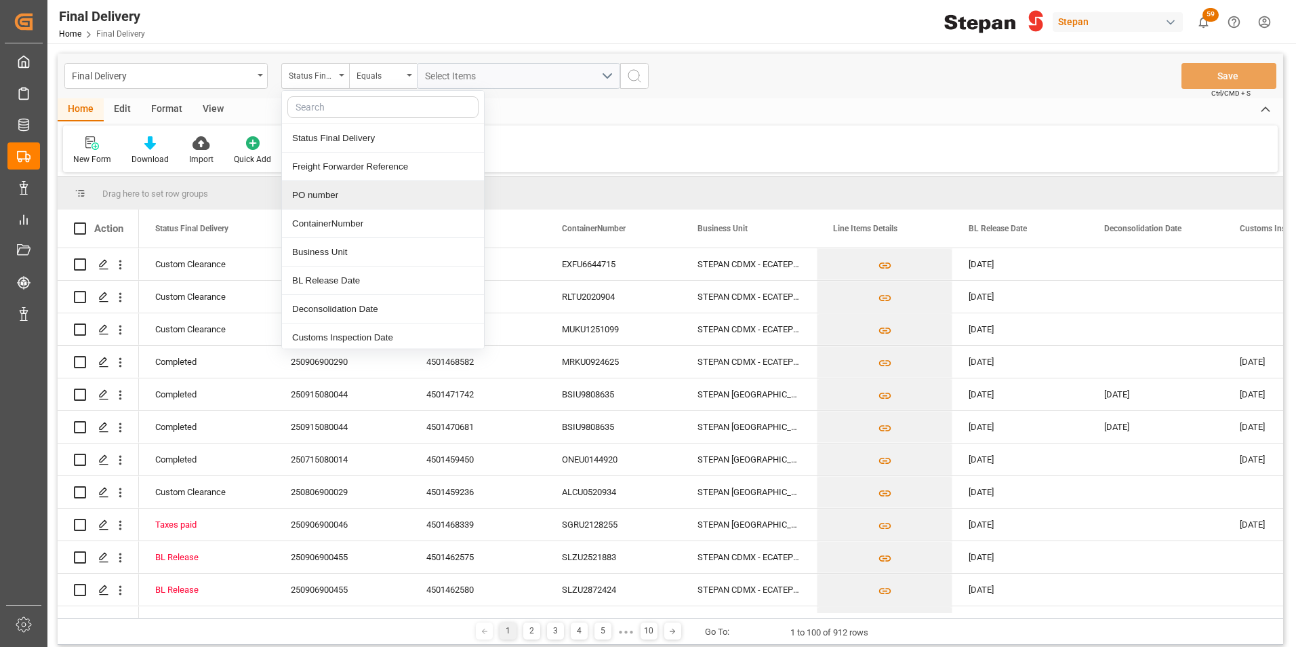
click at [321, 186] on div "PO number" at bounding box center [383, 195] width 202 height 28
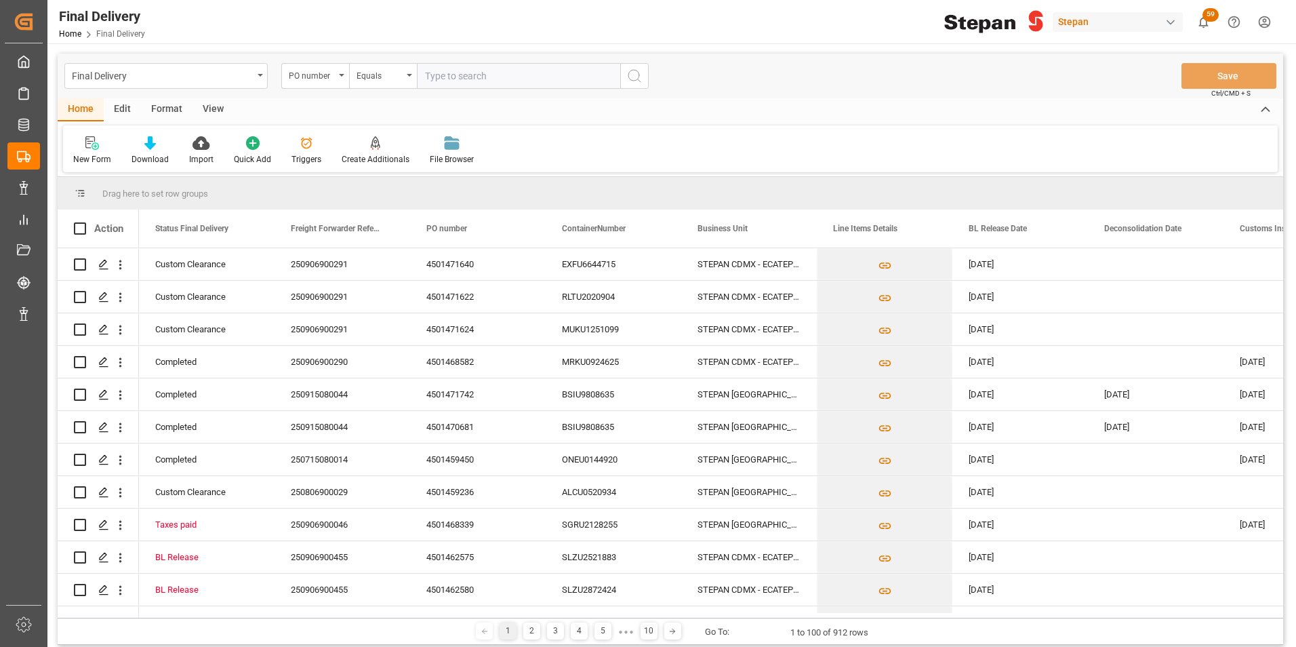
click at [424, 70] on input "text" at bounding box center [518, 76] width 203 height 26
paste input "4501471625"
type input "4501471625"
click at [638, 75] on icon "search button" at bounding box center [634, 76] width 16 height 16
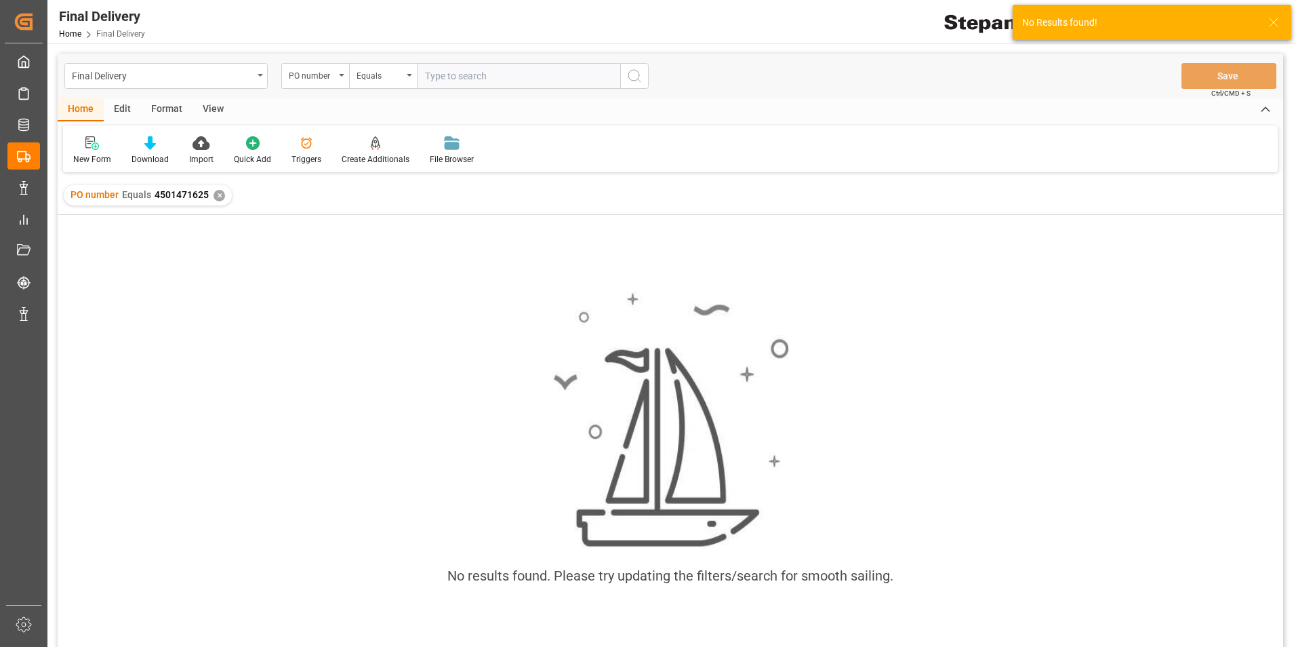
click at [218, 199] on div "✕" at bounding box center [220, 196] width 12 height 12
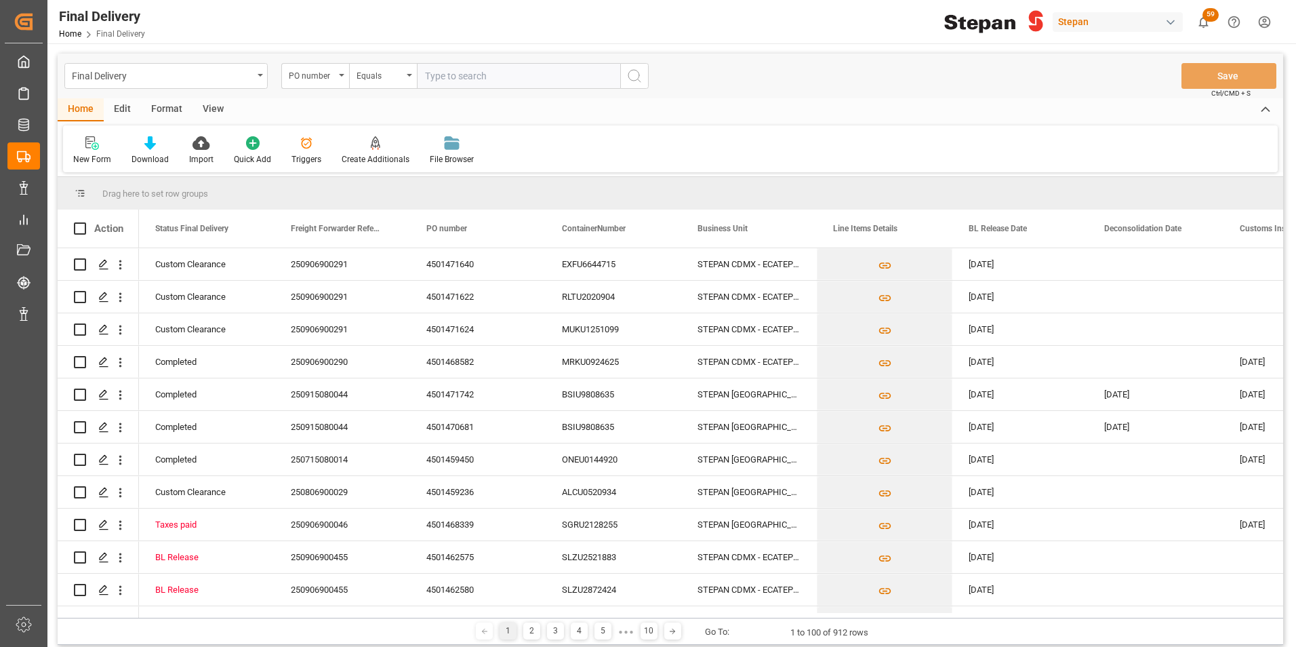
click at [430, 77] on input "text" at bounding box center [518, 76] width 203 height 26
paste input "4501471625"
click at [425, 71] on input "4501471625" at bounding box center [518, 76] width 203 height 26
type input "4501471625"
click at [635, 69] on icon "search button" at bounding box center [634, 76] width 16 height 16
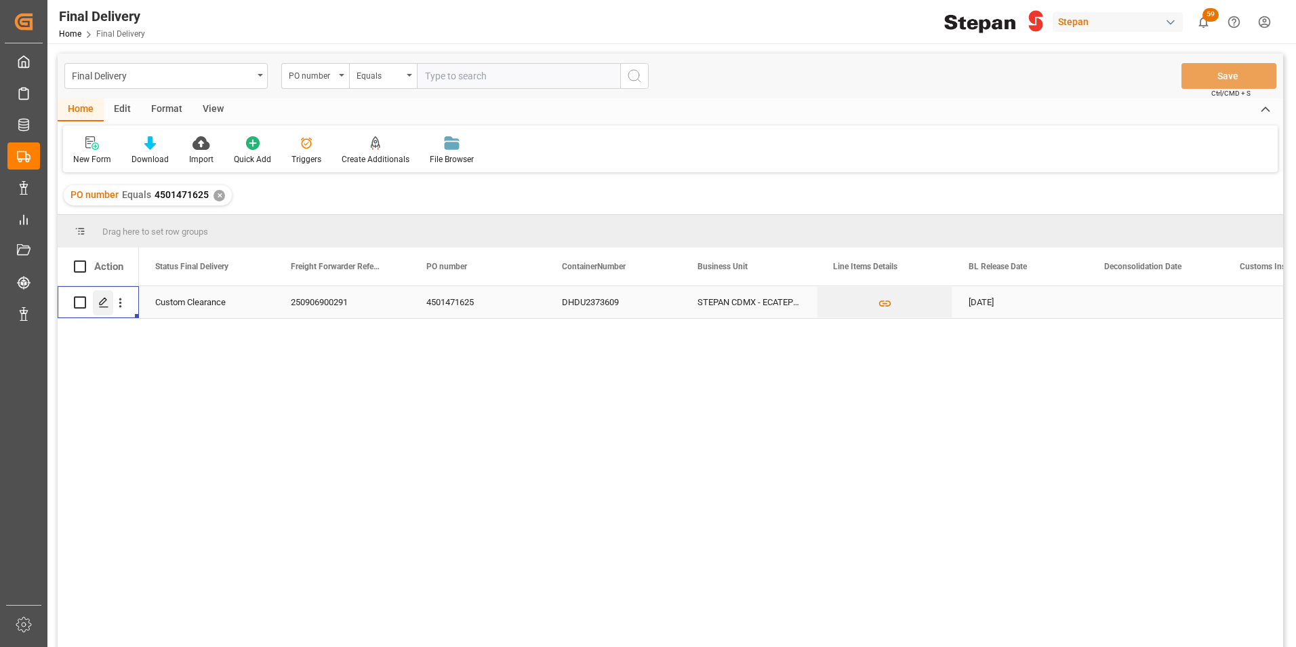
click at [102, 304] on polygon "Press SPACE to select this row." at bounding box center [103, 301] width 7 height 7
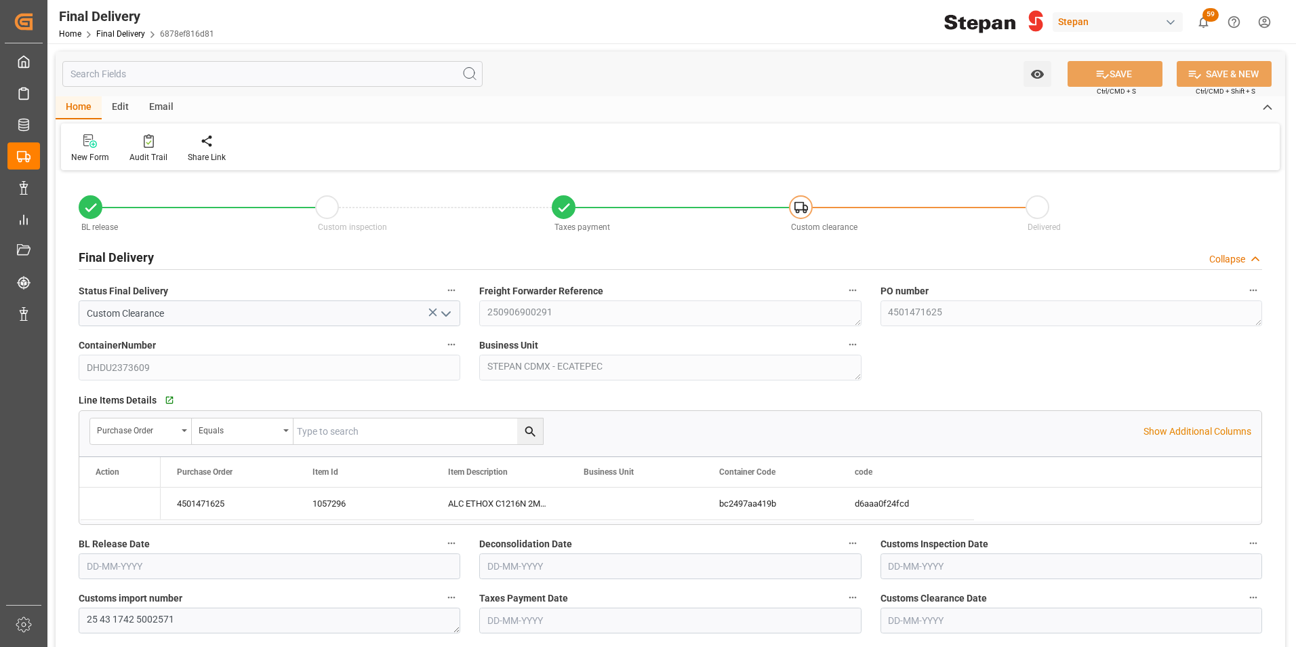
type input "[DATE]"
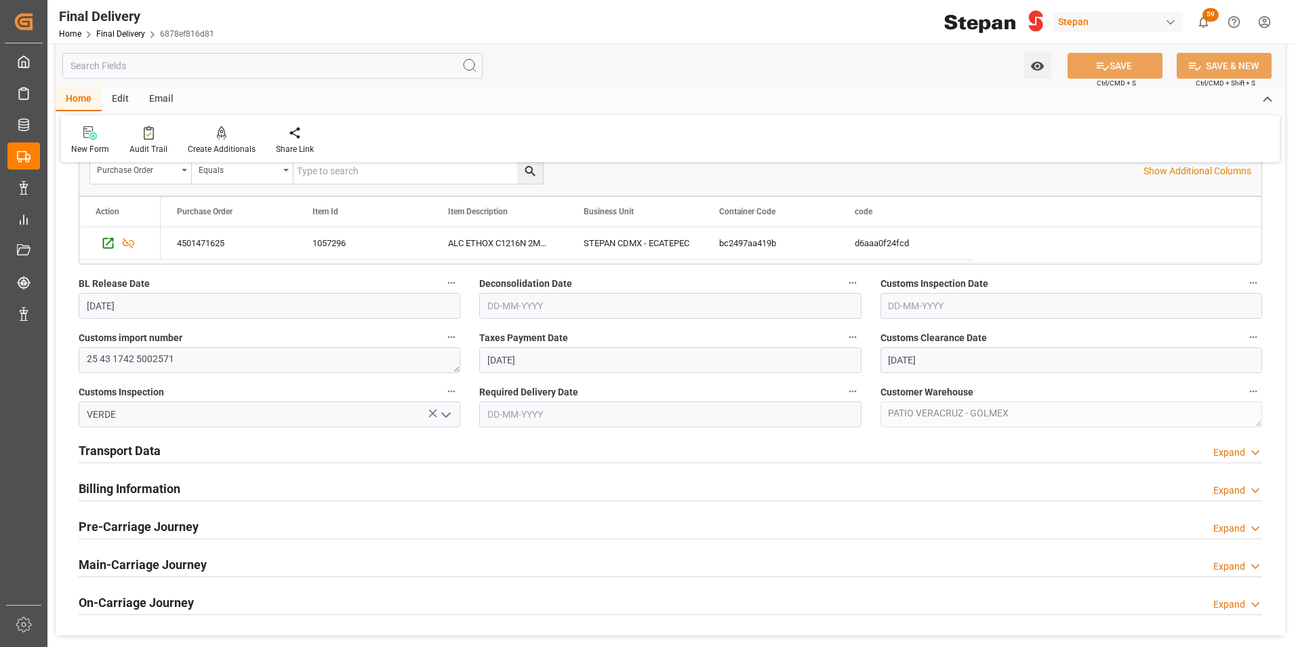
scroll to position [339, 0]
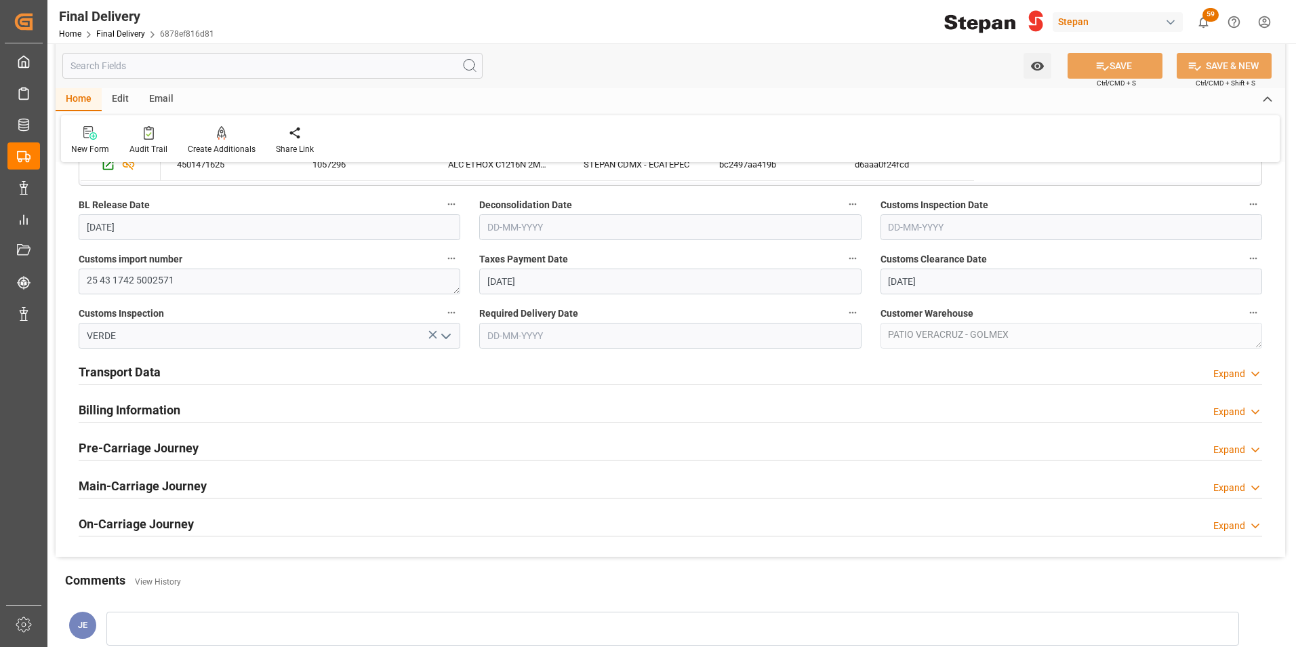
click at [170, 409] on h2 "Billing Information" at bounding box center [130, 410] width 102 height 18
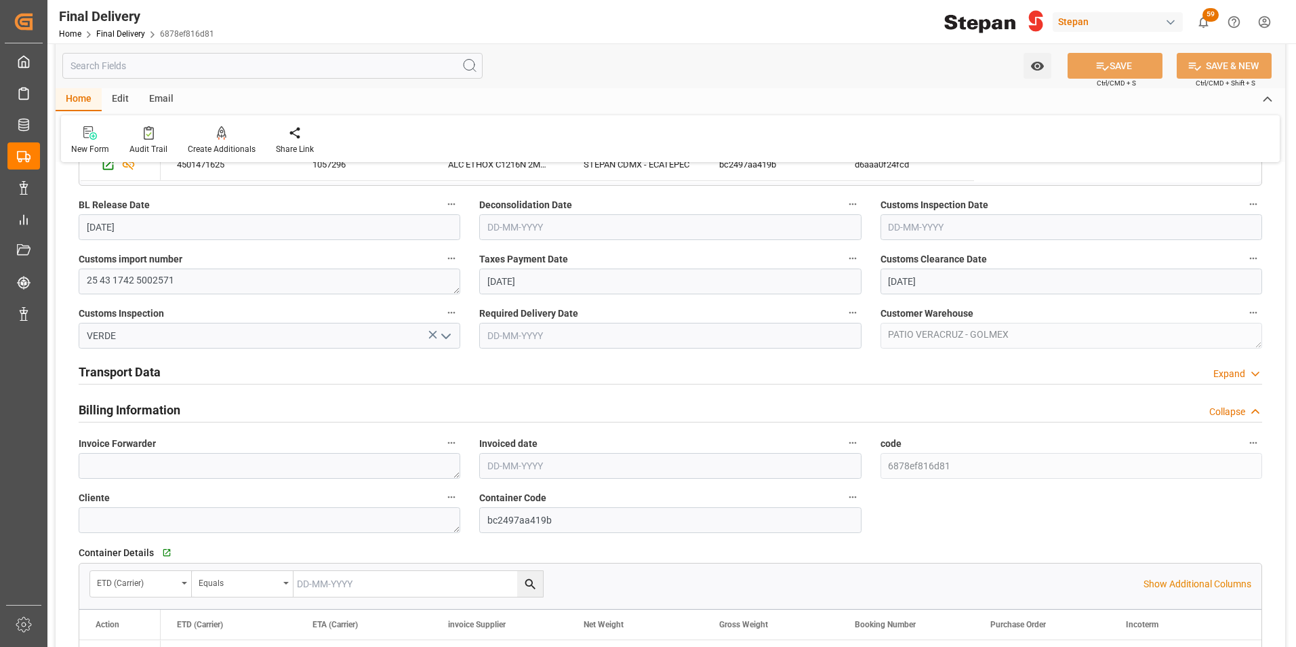
click at [151, 369] on h2 "Transport Data" at bounding box center [120, 372] width 82 height 18
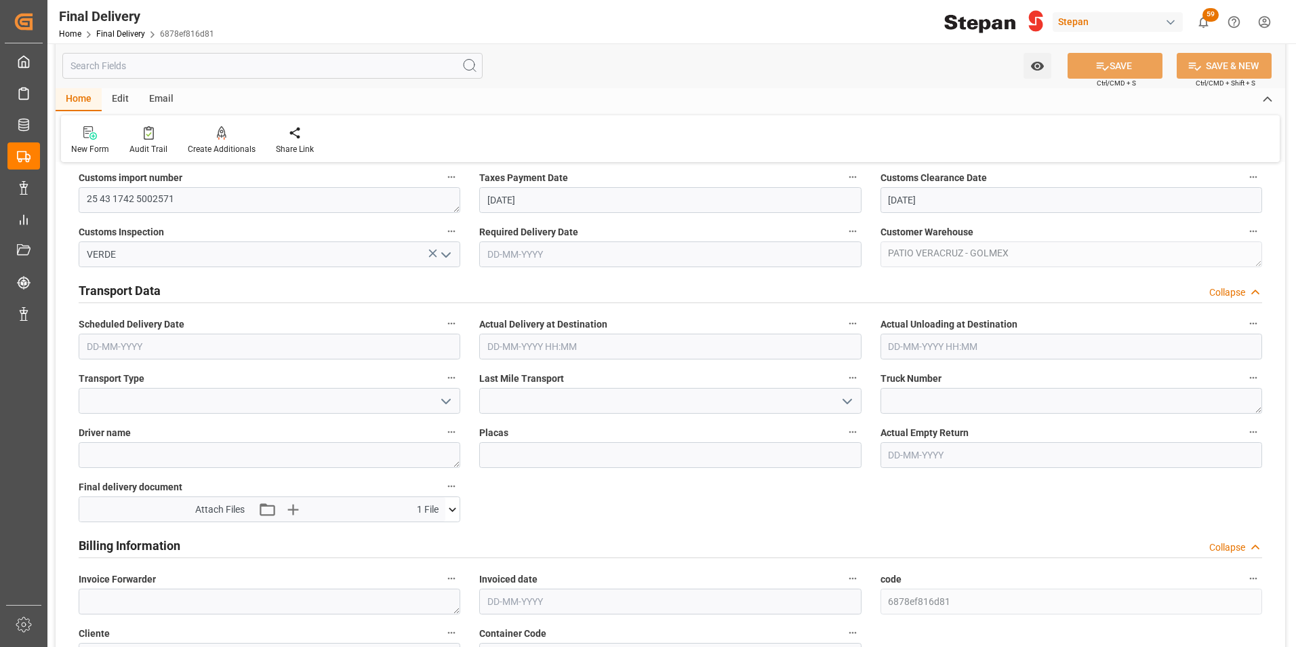
scroll to position [542, 0]
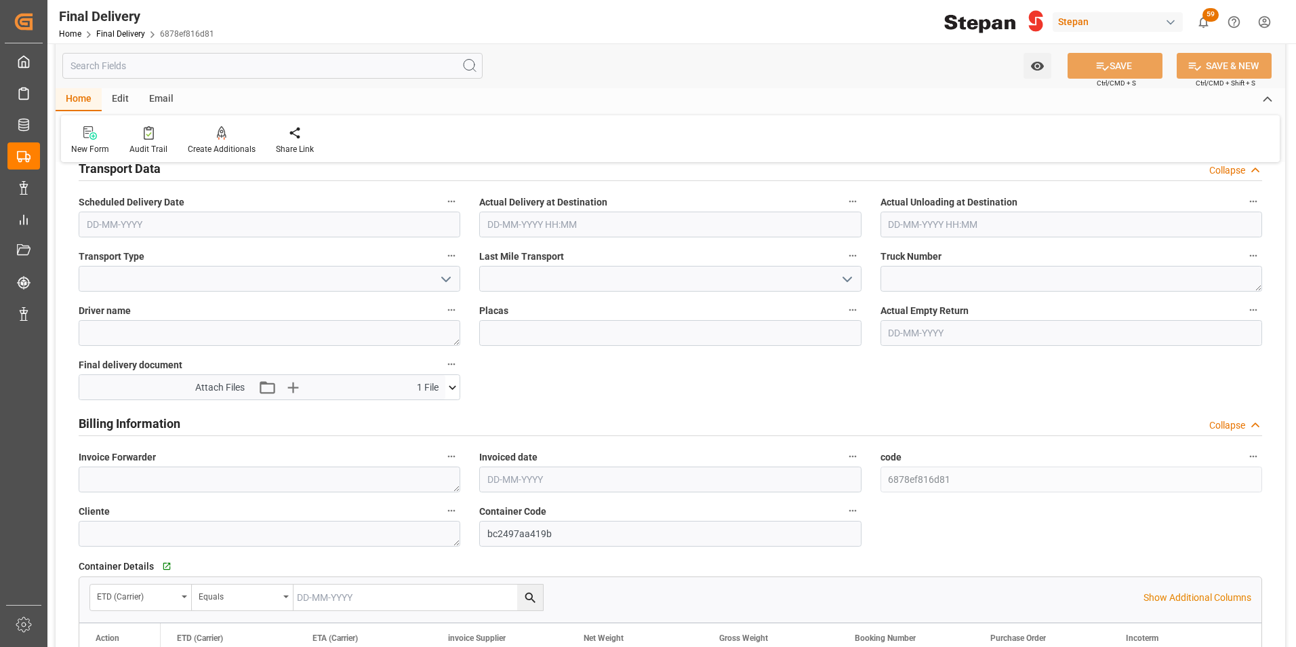
click at [537, 477] on input "text" at bounding box center [670, 479] width 382 height 26
click at [517, 286] on div "[DATE]" at bounding box center [576, 282] width 193 height 14
click at [496, 359] on span "8" at bounding box center [497, 356] width 5 height 9
type input "[DATE]"
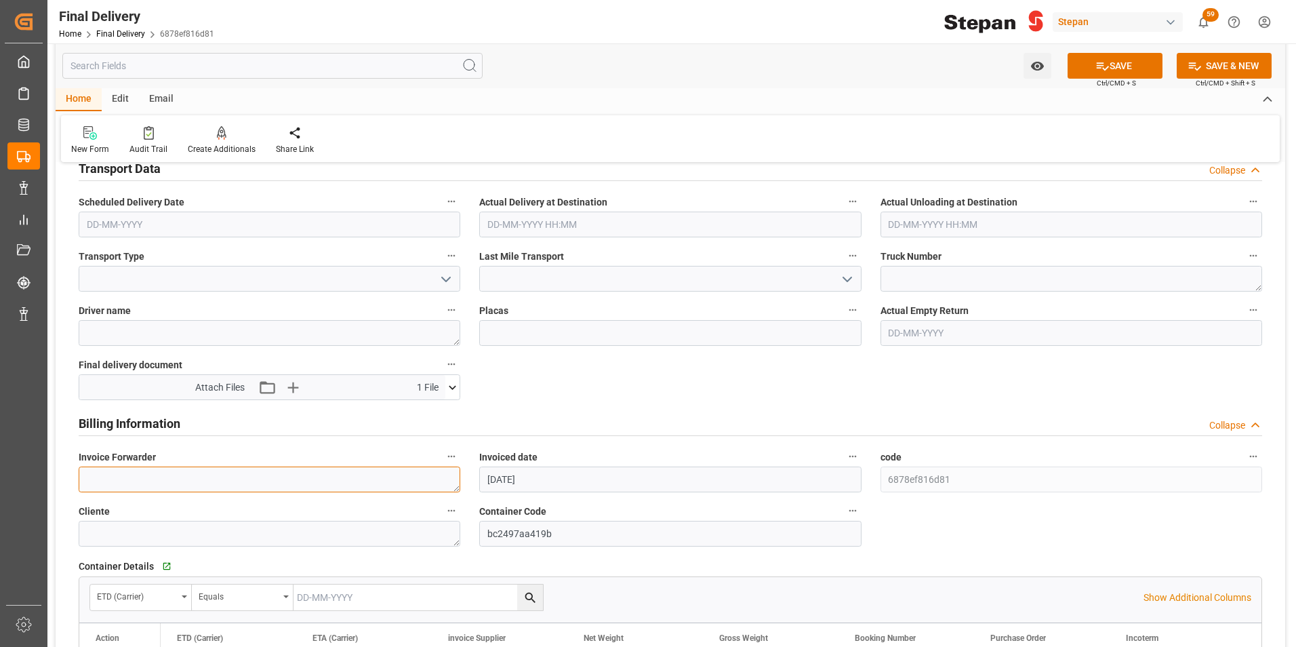
click at [156, 477] on textarea at bounding box center [270, 479] width 382 height 26
paste textarea "LM455189"
type textarea "LM455189"
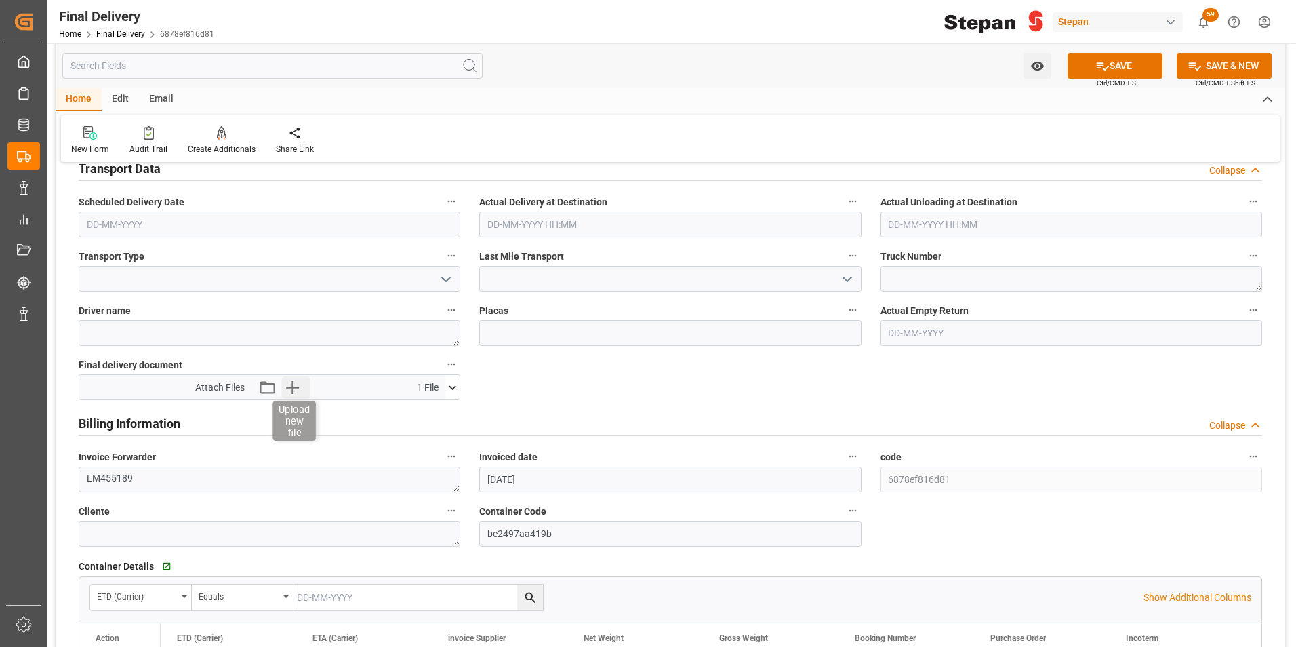
click at [294, 381] on icon "button" at bounding box center [292, 387] width 13 height 13
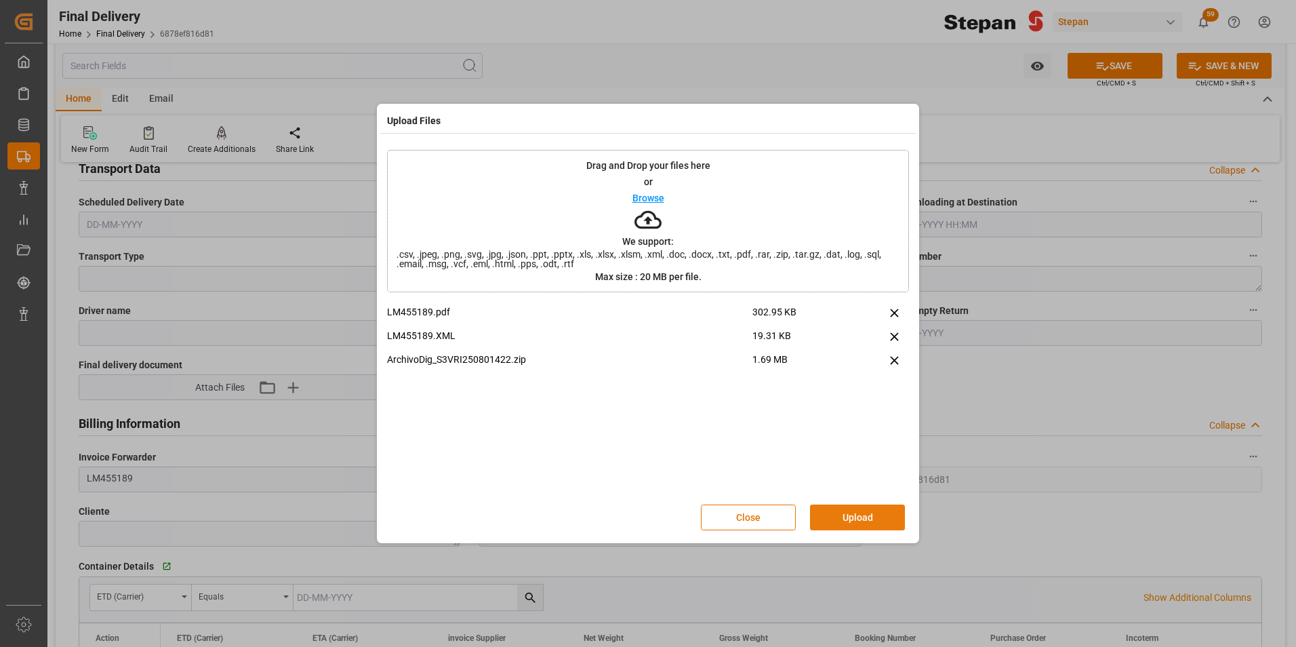
click at [851, 523] on button "Upload" at bounding box center [857, 517] width 95 height 26
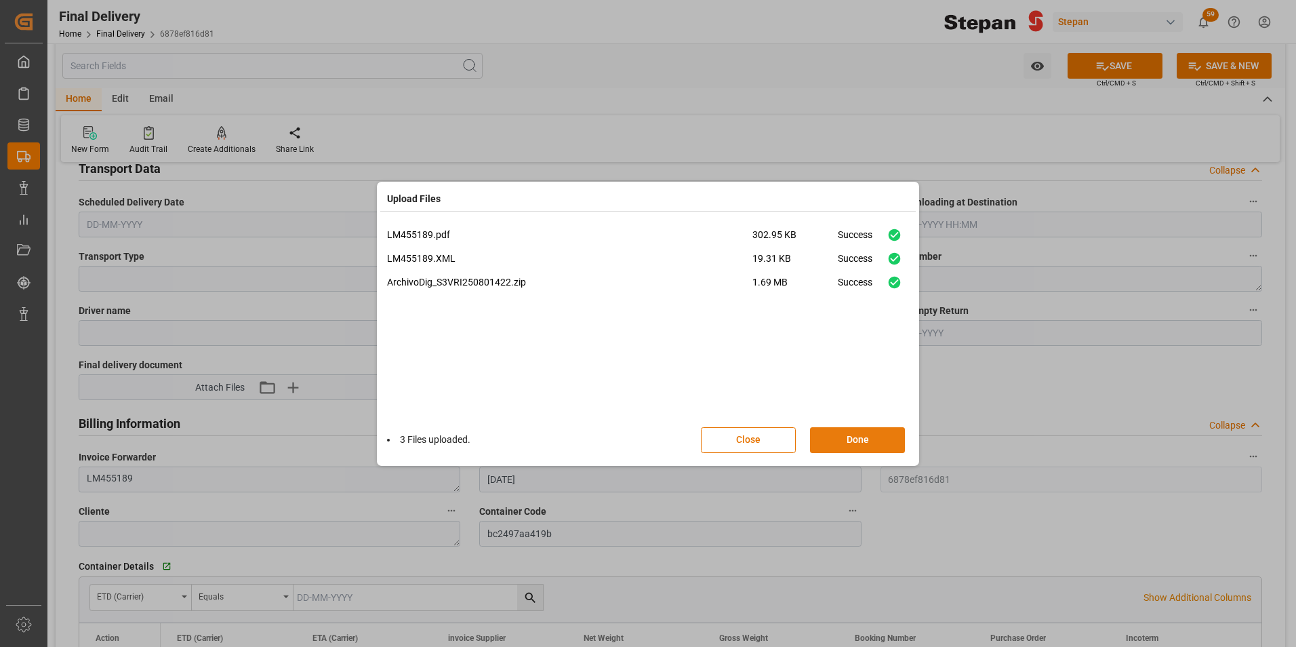
click at [859, 441] on button "Done" at bounding box center [857, 440] width 95 height 26
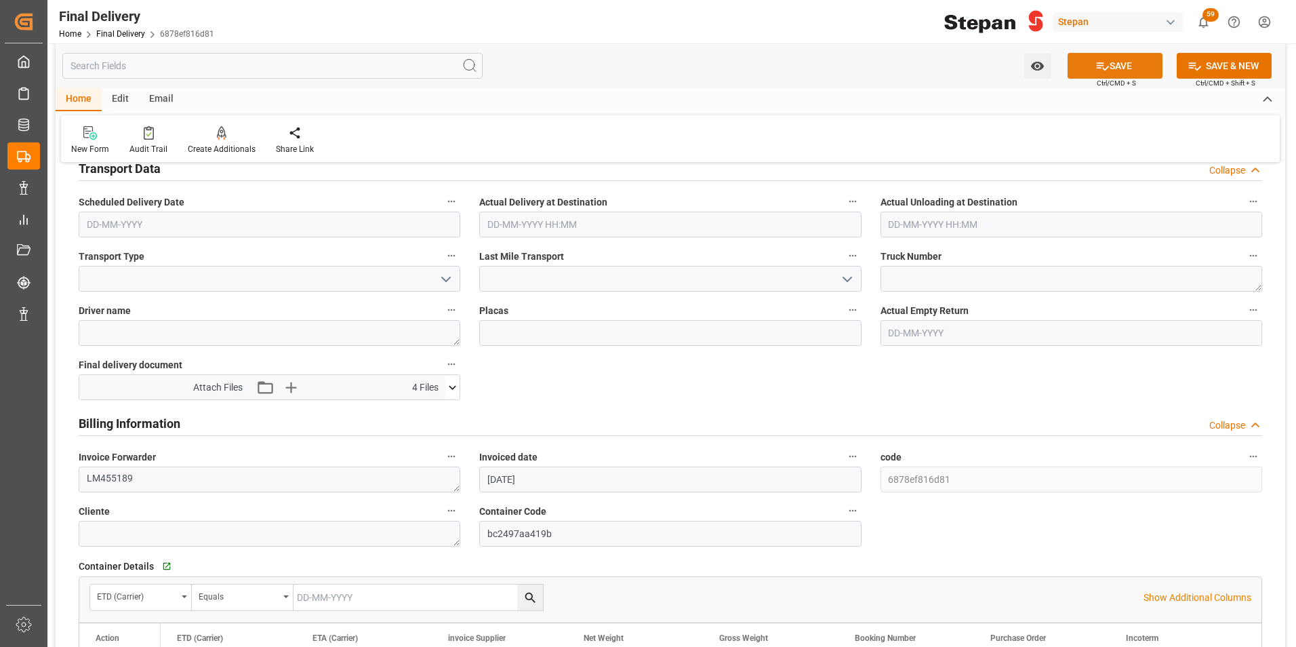
click at [1121, 69] on button "SAVE" at bounding box center [1115, 66] width 95 height 26
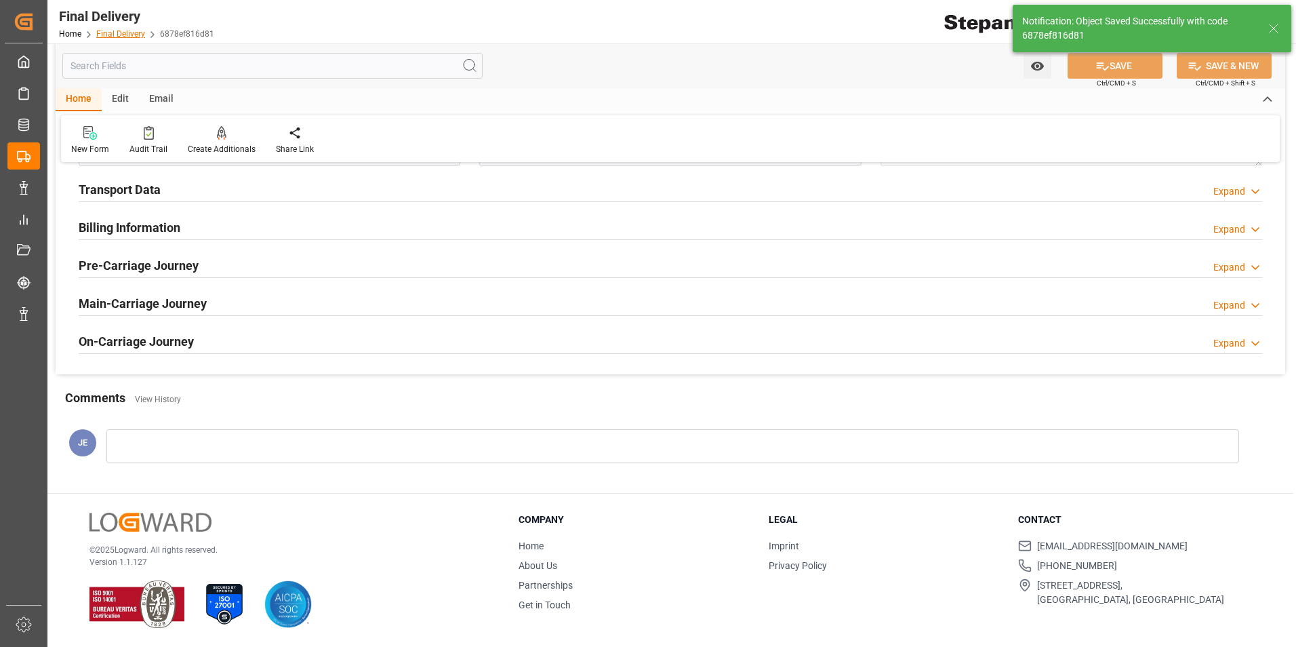
scroll to position [521, 0]
click at [113, 33] on link "Final Delivery" at bounding box center [120, 33] width 49 height 9
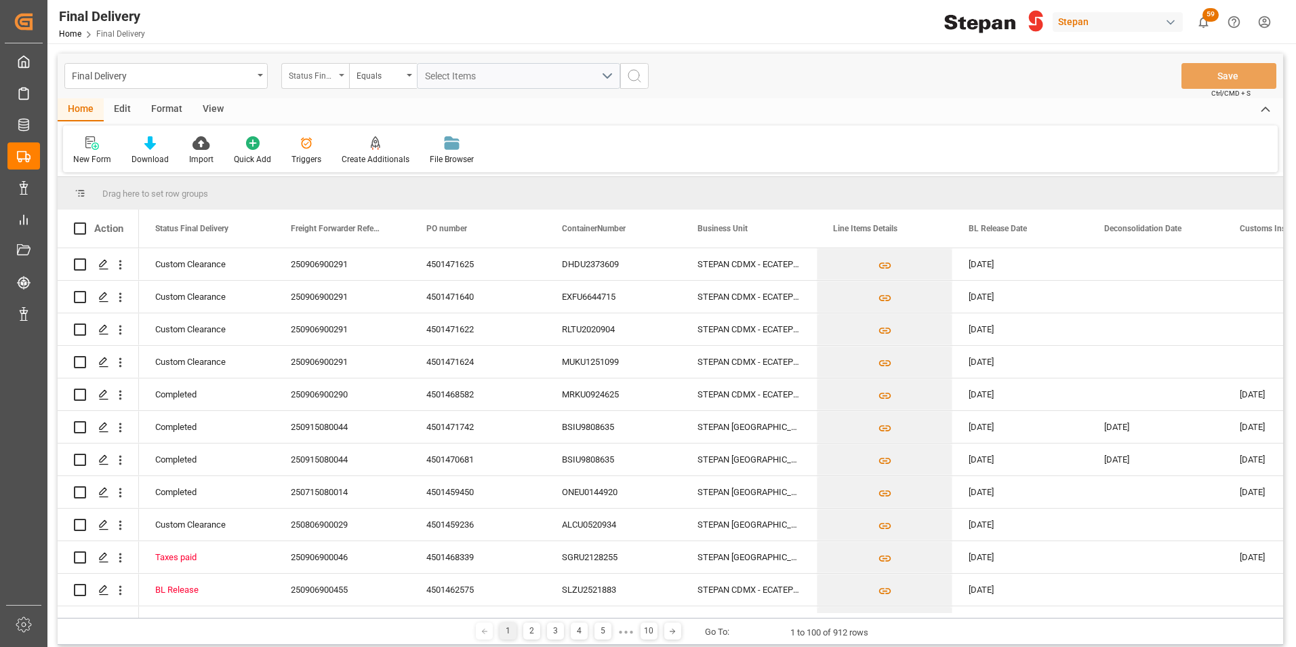
click at [338, 75] on div "Status Final Delivery" at bounding box center [315, 76] width 68 height 26
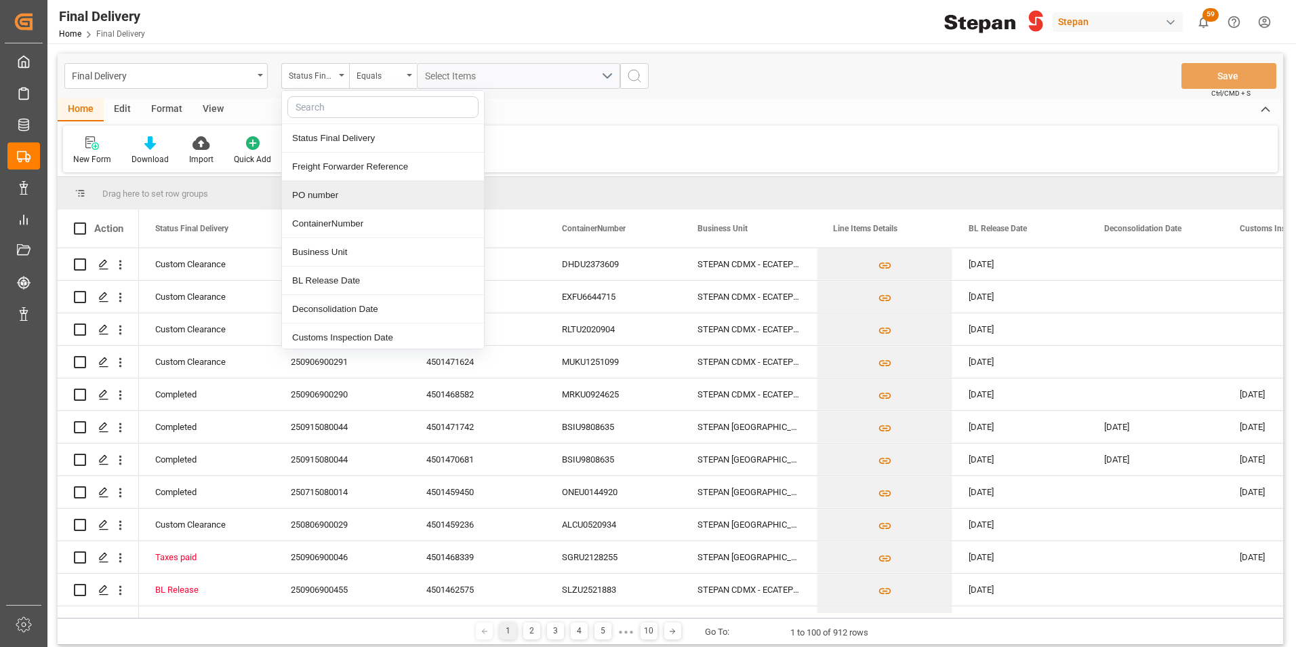
click at [331, 195] on div "PO number" at bounding box center [383, 195] width 202 height 28
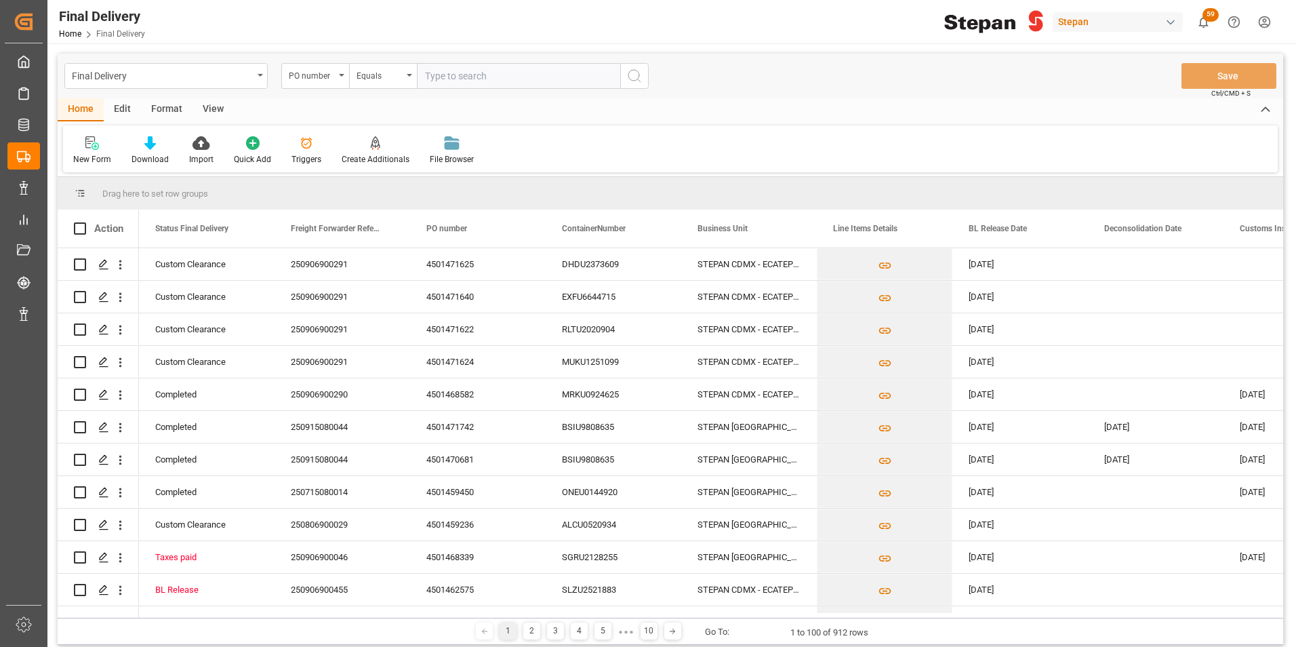
click at [443, 80] on input "text" at bounding box center [518, 76] width 203 height 26
type input "4501471623"
click at [633, 75] on icon "search button" at bounding box center [634, 76] width 16 height 16
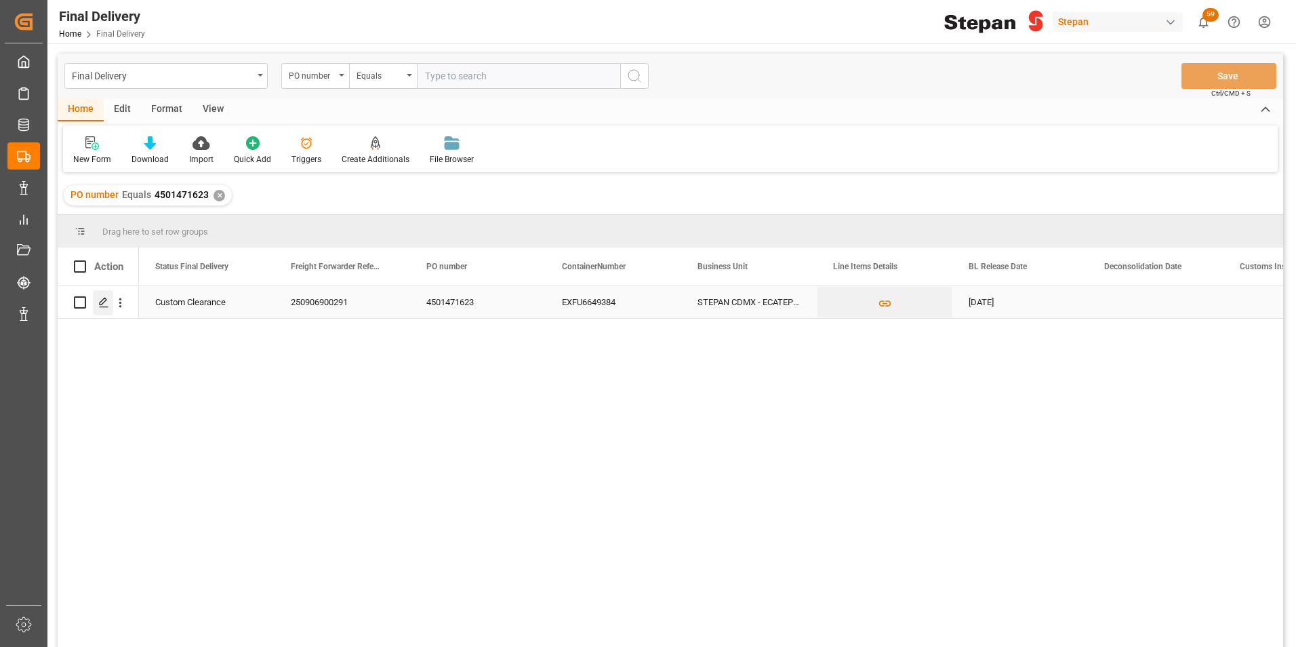
click at [100, 301] on icon "Press SPACE to select this row." at bounding box center [103, 302] width 11 height 11
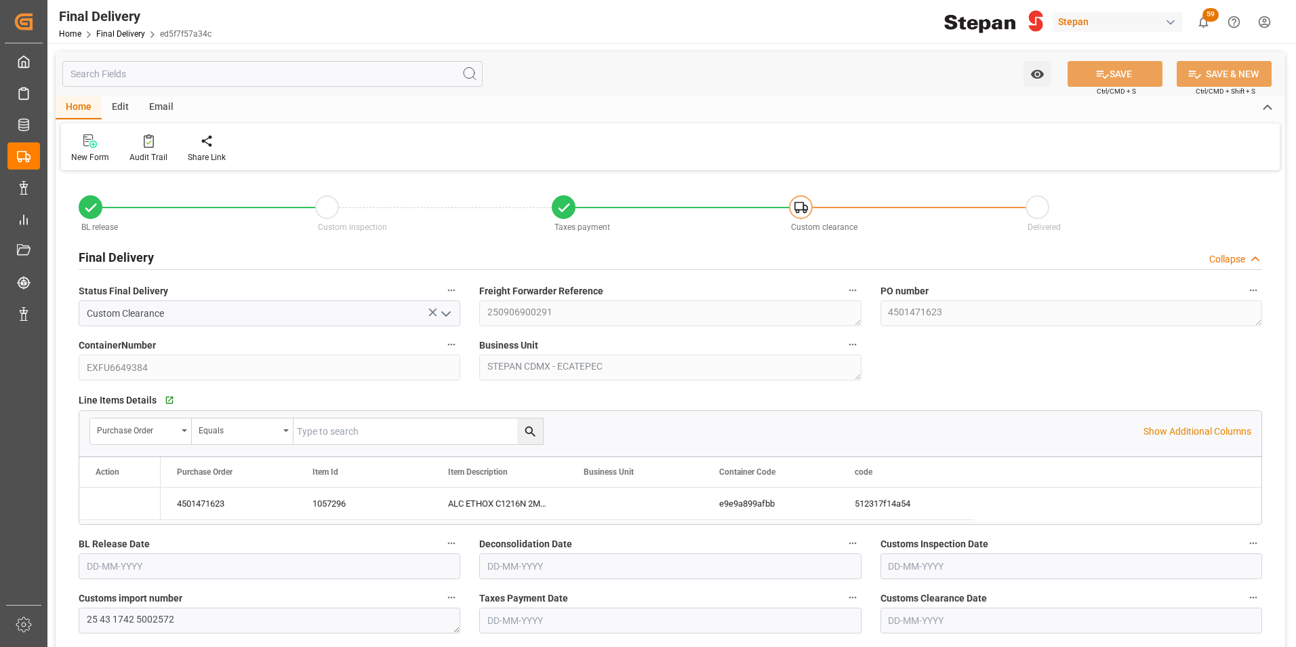
type input "[DATE]"
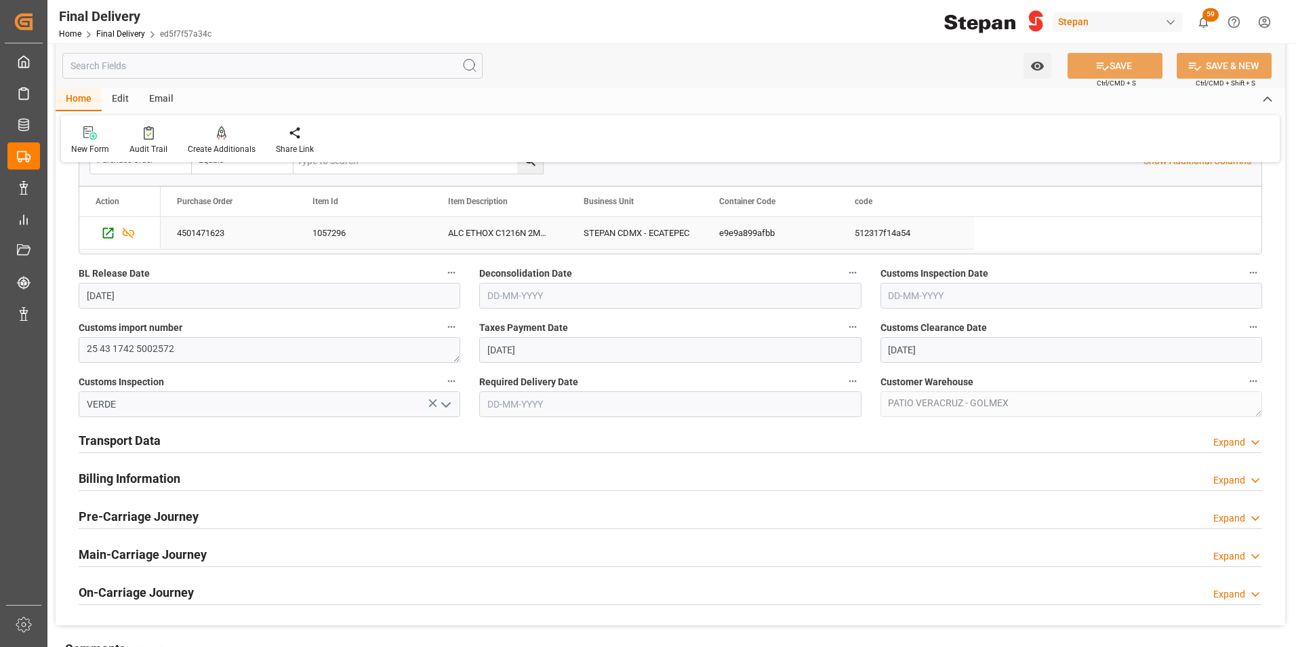
scroll to position [271, 0]
click at [117, 477] on h2 "Billing Information" at bounding box center [130, 477] width 102 height 18
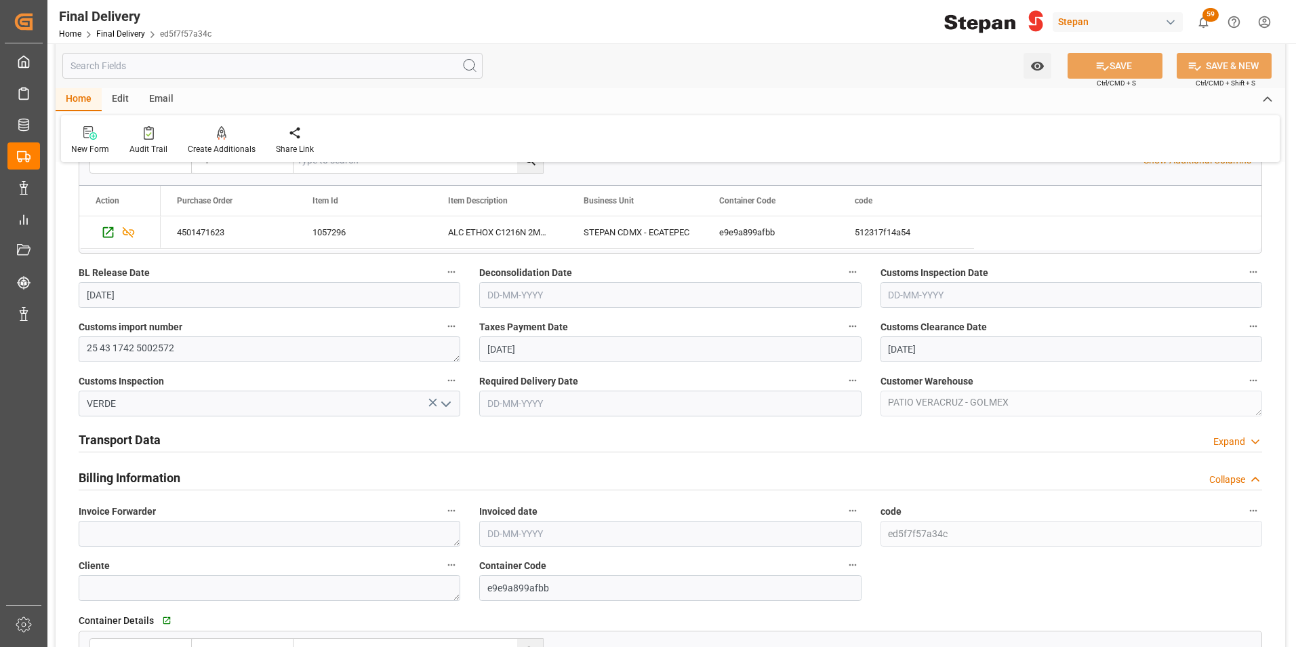
click at [113, 440] on h2 "Transport Data" at bounding box center [120, 439] width 82 height 18
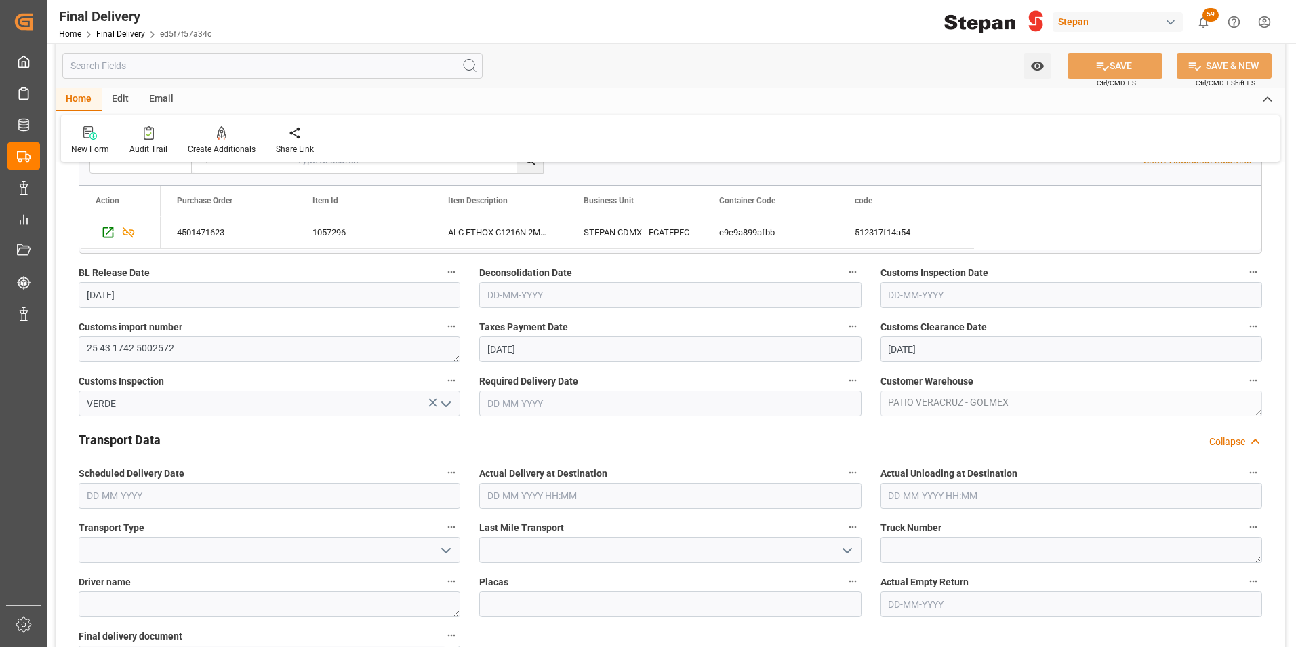
click at [100, 491] on input "text" at bounding box center [270, 496] width 382 height 26
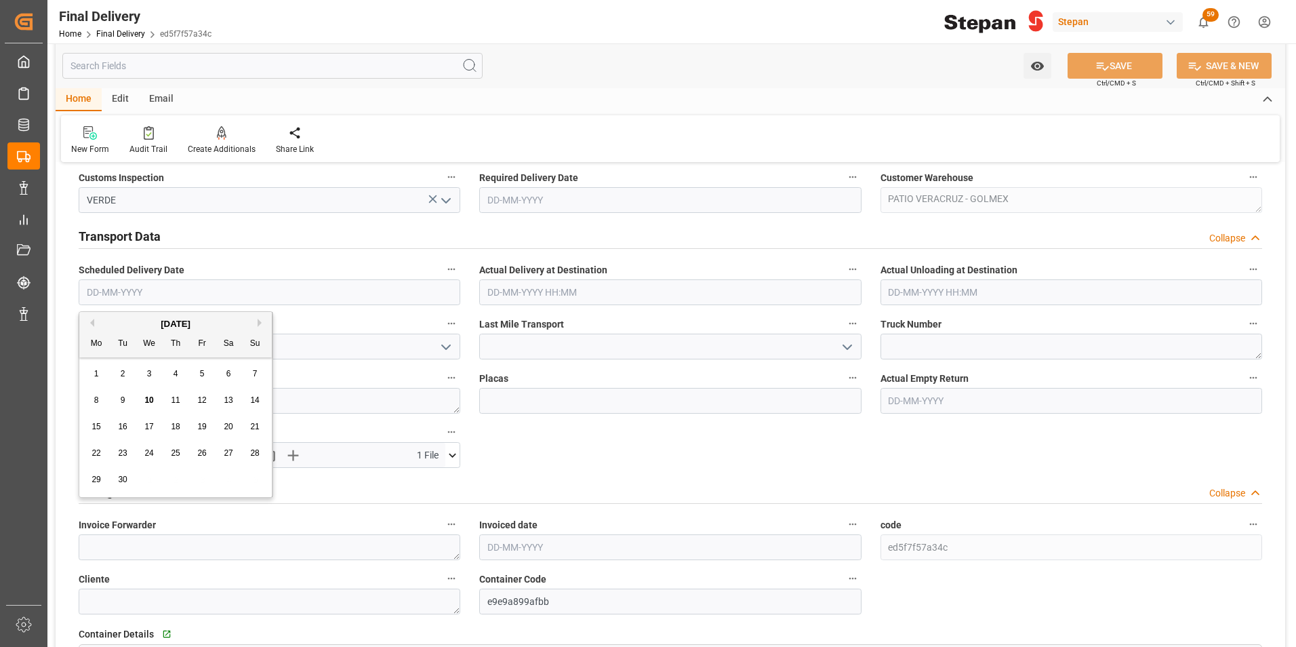
click at [268, 252] on div "Transport Data Collapse" at bounding box center [670, 237] width 1203 height 38
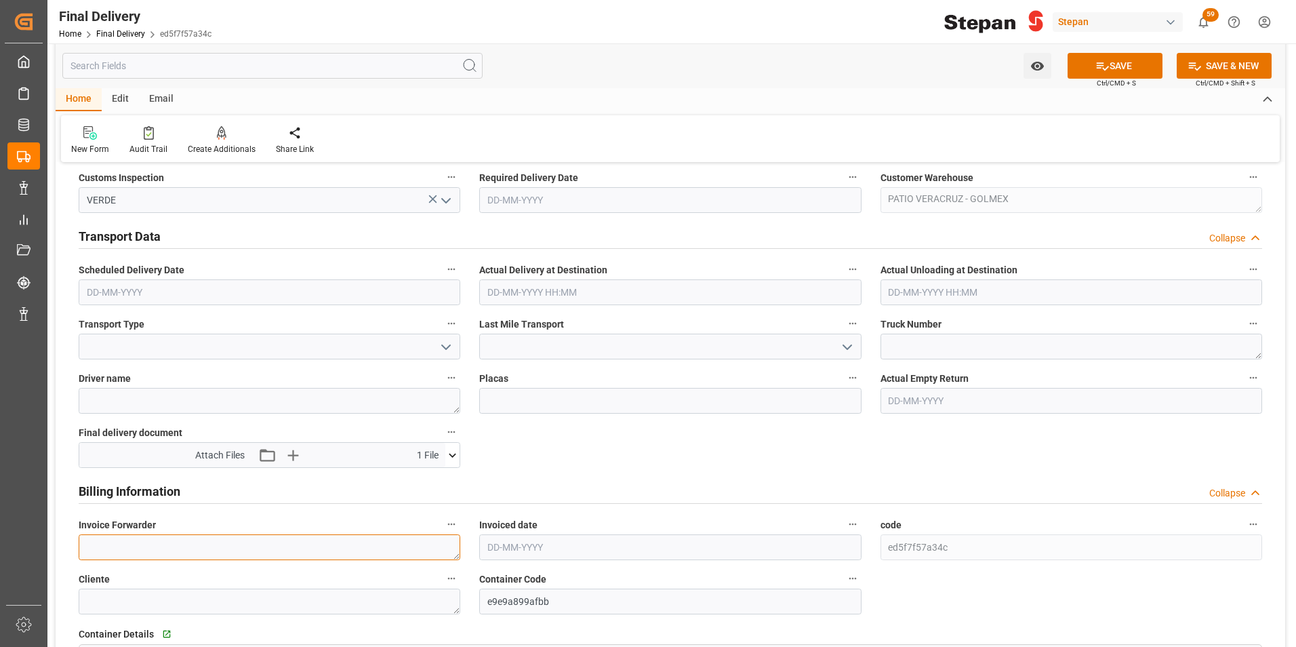
click at [119, 539] on textarea at bounding box center [270, 547] width 382 height 26
paste textarea "LM455193"
type textarea "LM455193"
click at [553, 557] on input "text" at bounding box center [670, 547] width 382 height 26
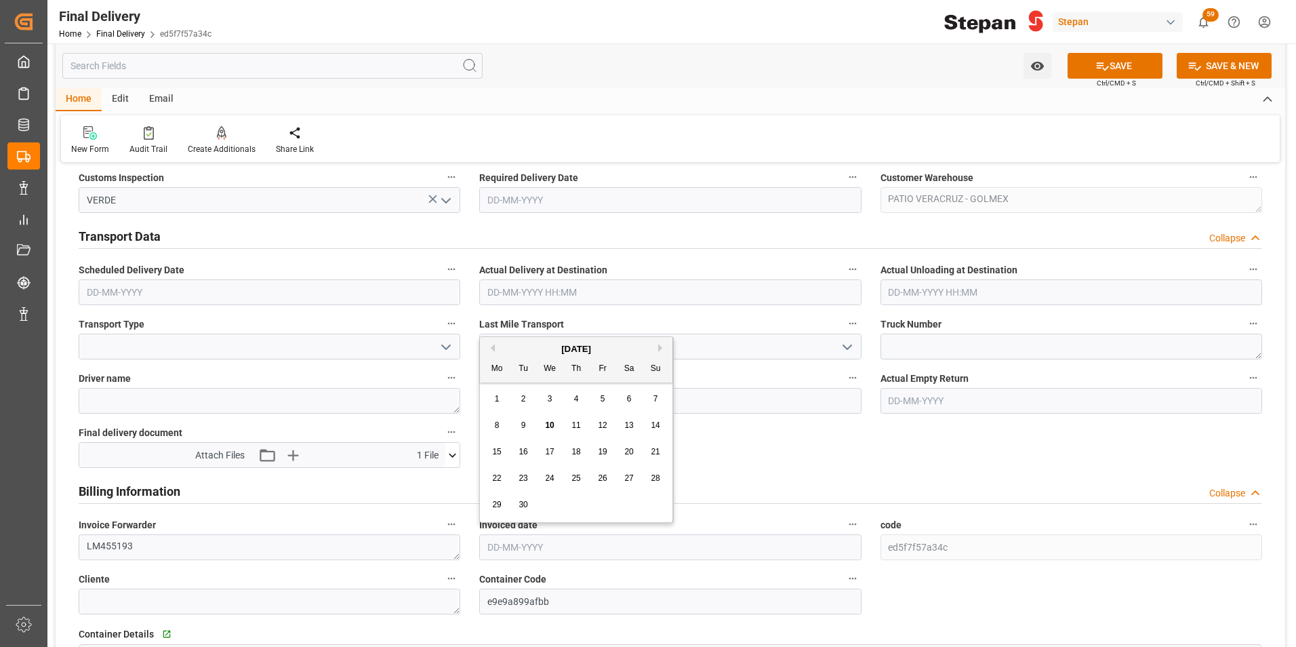
click at [512, 344] on div "[DATE]" at bounding box center [576, 349] width 193 height 14
click at [496, 424] on span "8" at bounding box center [497, 424] width 5 height 9
type input "[DATE]"
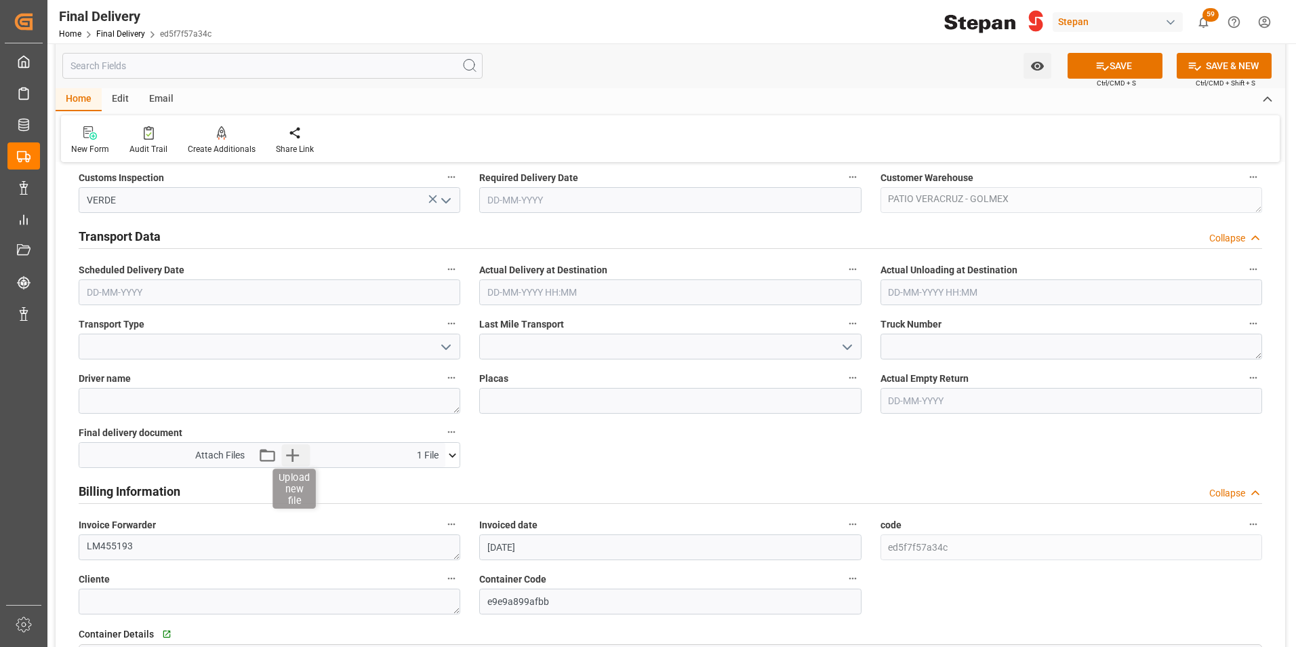
click at [295, 456] on icon "button" at bounding box center [293, 455] width 22 height 22
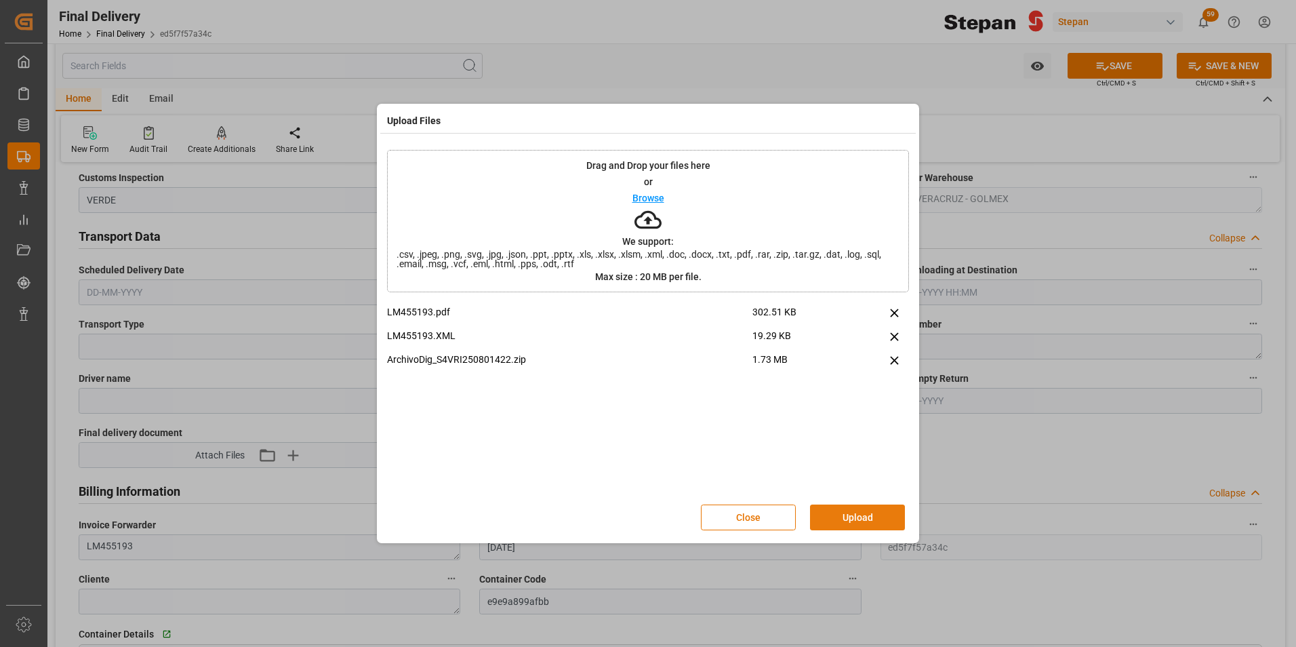
click at [852, 512] on button "Upload" at bounding box center [857, 517] width 95 height 26
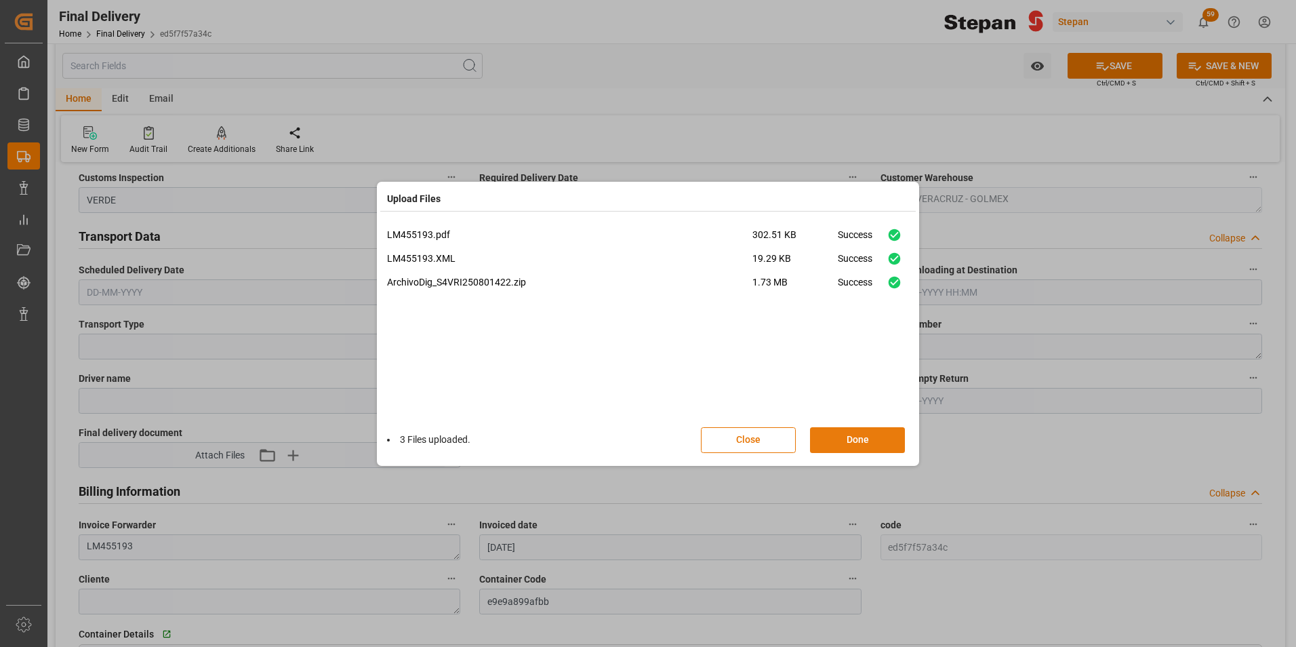
click at [863, 443] on button "Done" at bounding box center [857, 440] width 95 height 26
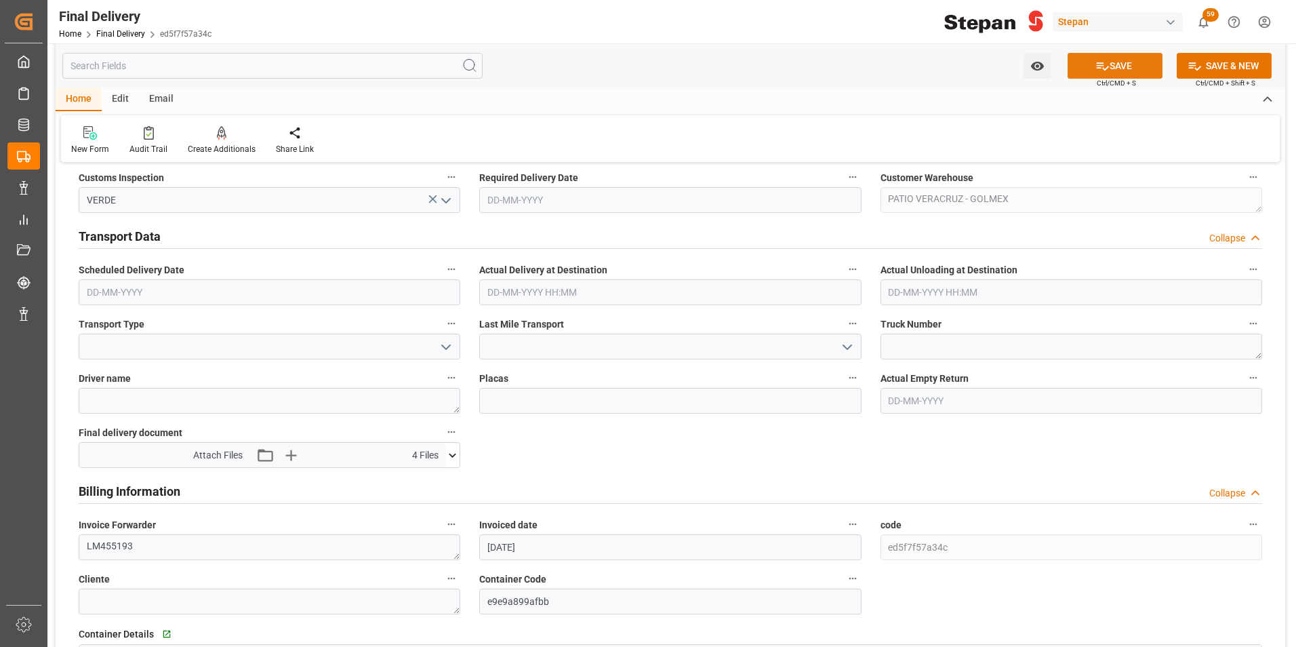
click at [1117, 62] on button "SAVE" at bounding box center [1115, 66] width 95 height 26
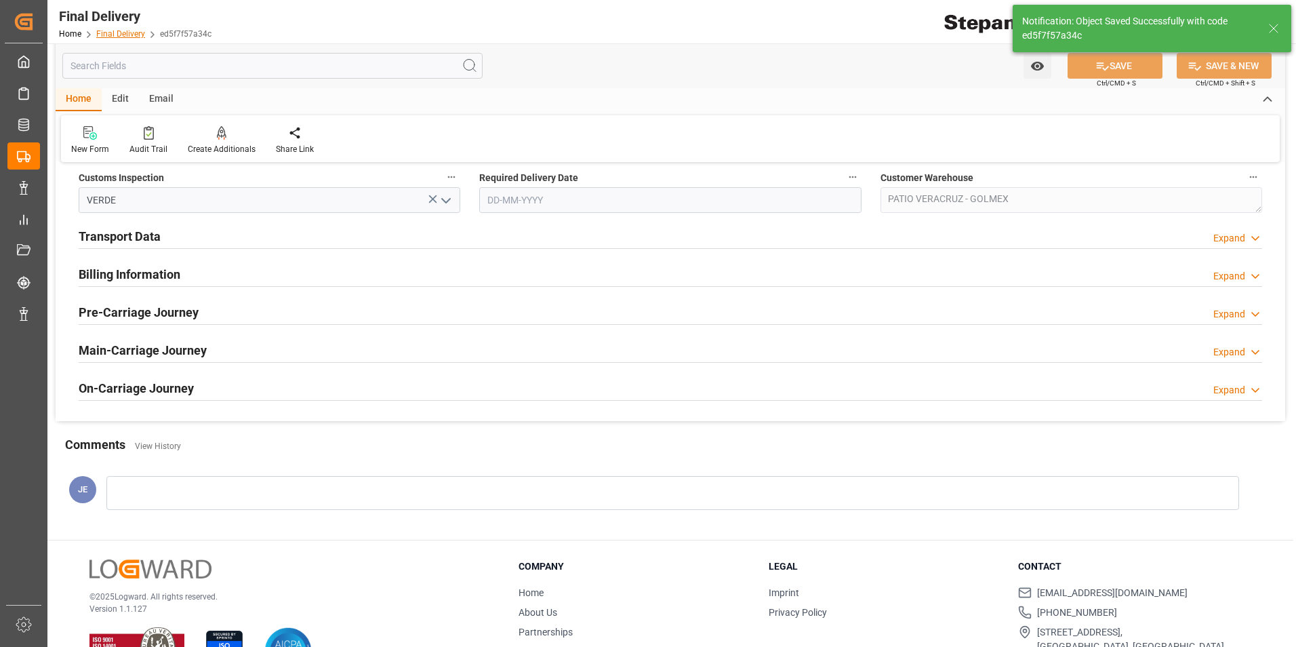
click at [110, 37] on link "Final Delivery" at bounding box center [120, 33] width 49 height 9
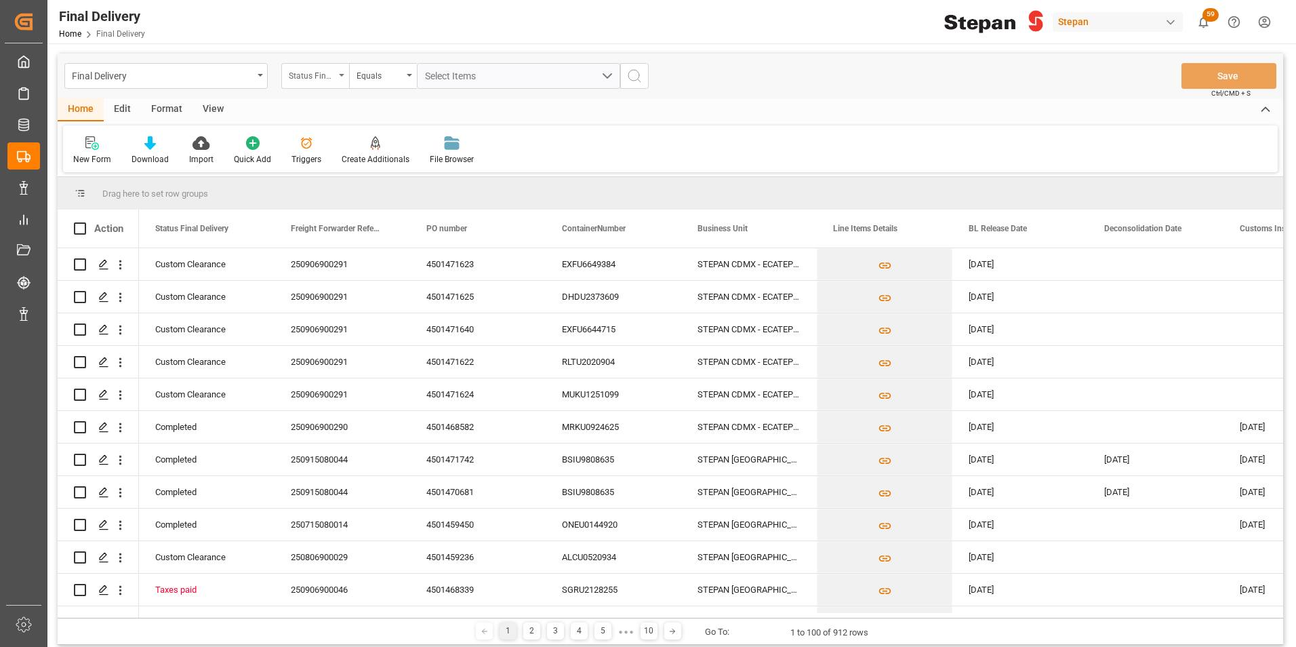
click at [321, 76] on div "Status Final Delivery" at bounding box center [312, 74] width 46 height 16
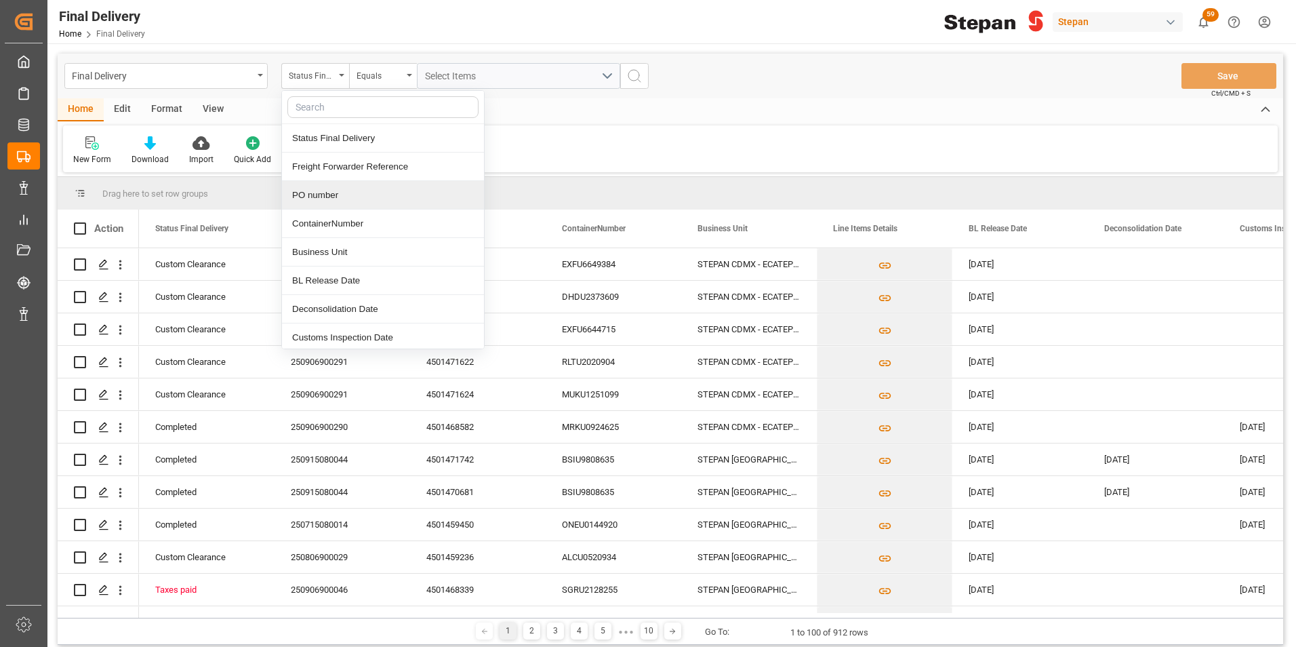
click at [315, 201] on div "PO number" at bounding box center [383, 195] width 202 height 28
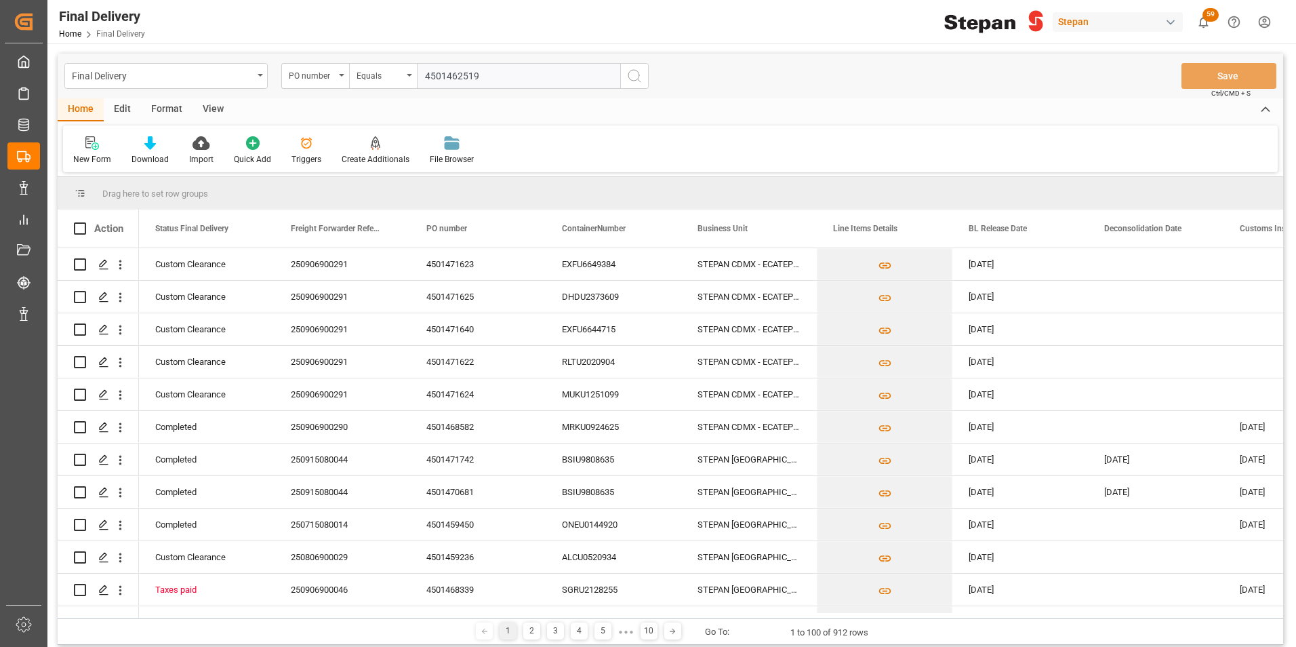
type input "4501462519"
click at [634, 74] on icon "search button" at bounding box center [634, 76] width 16 height 16
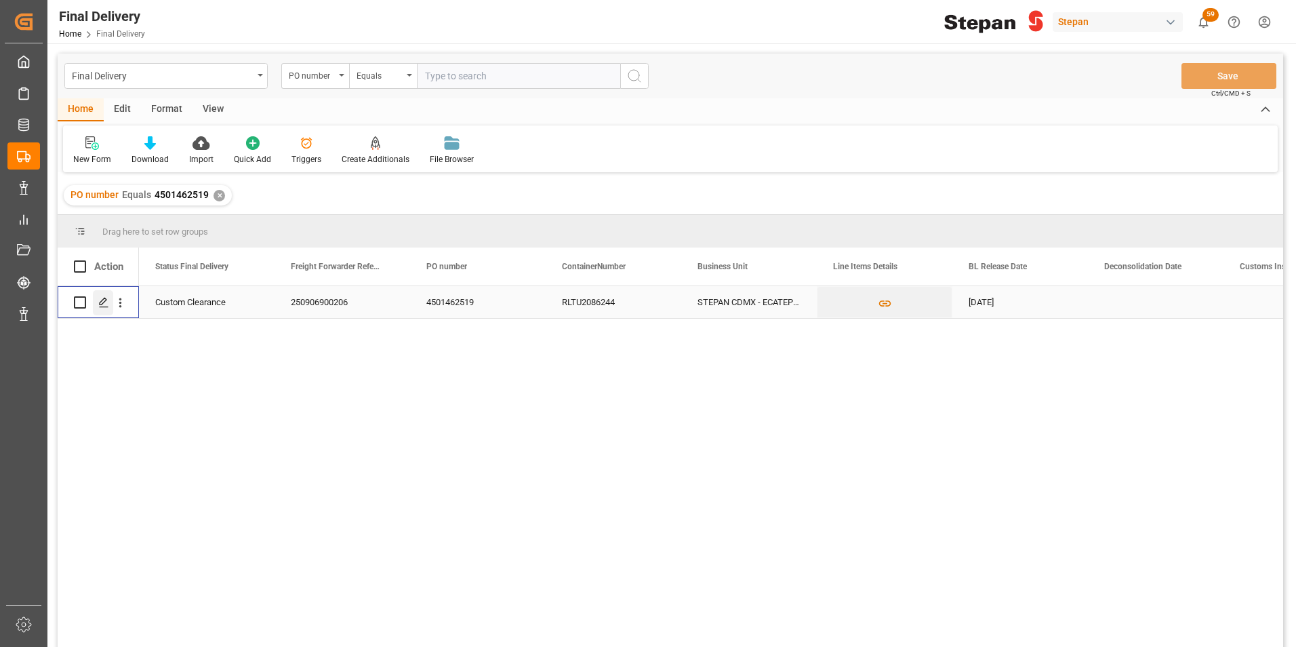
click at [101, 302] on icon "Press SPACE to select this row." at bounding box center [103, 302] width 11 height 11
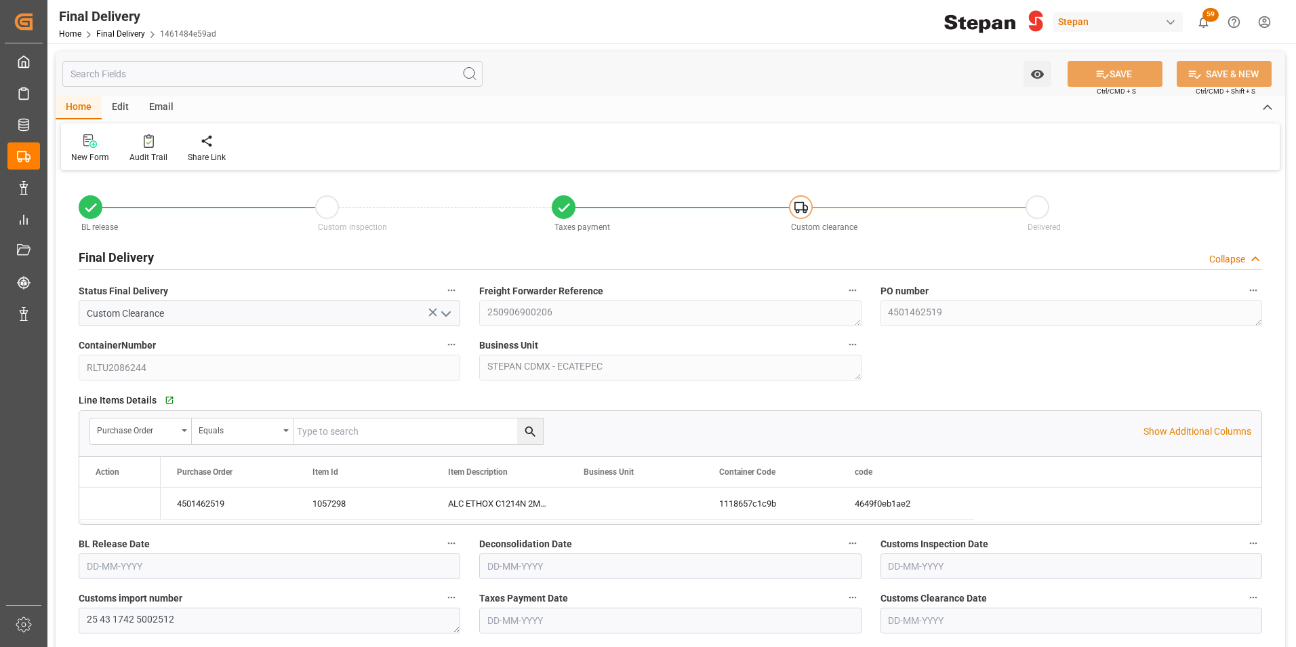
type input "[DATE]"
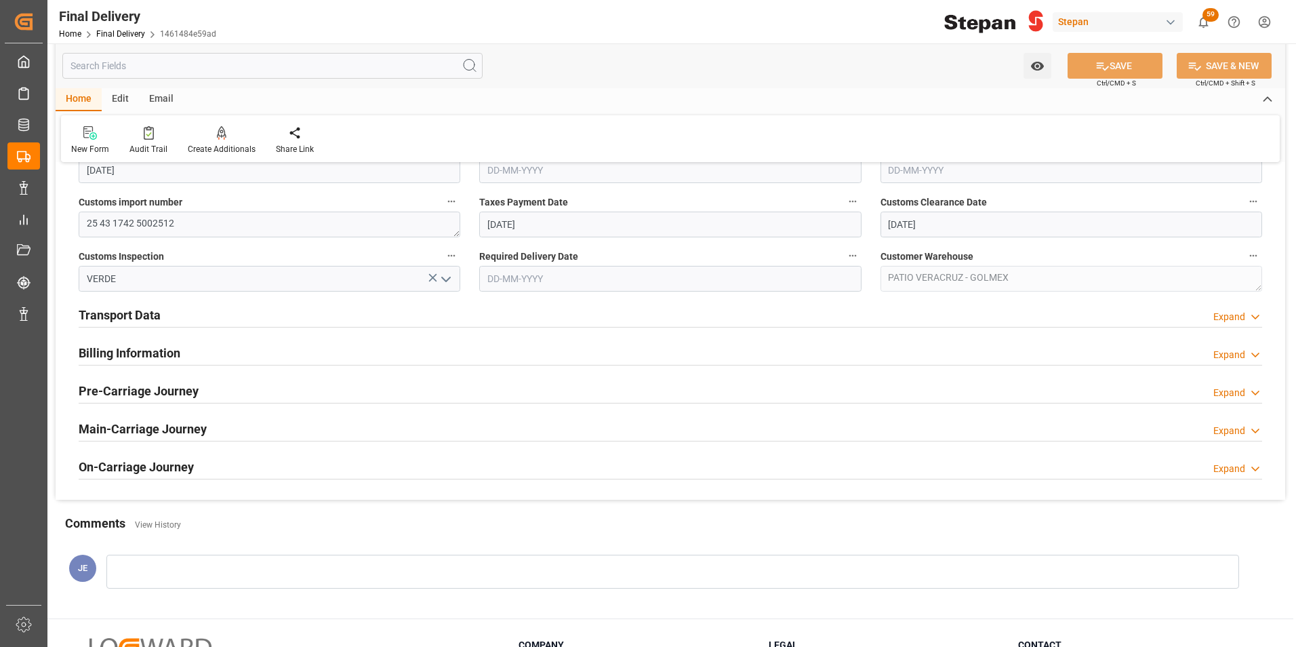
scroll to position [249, 0]
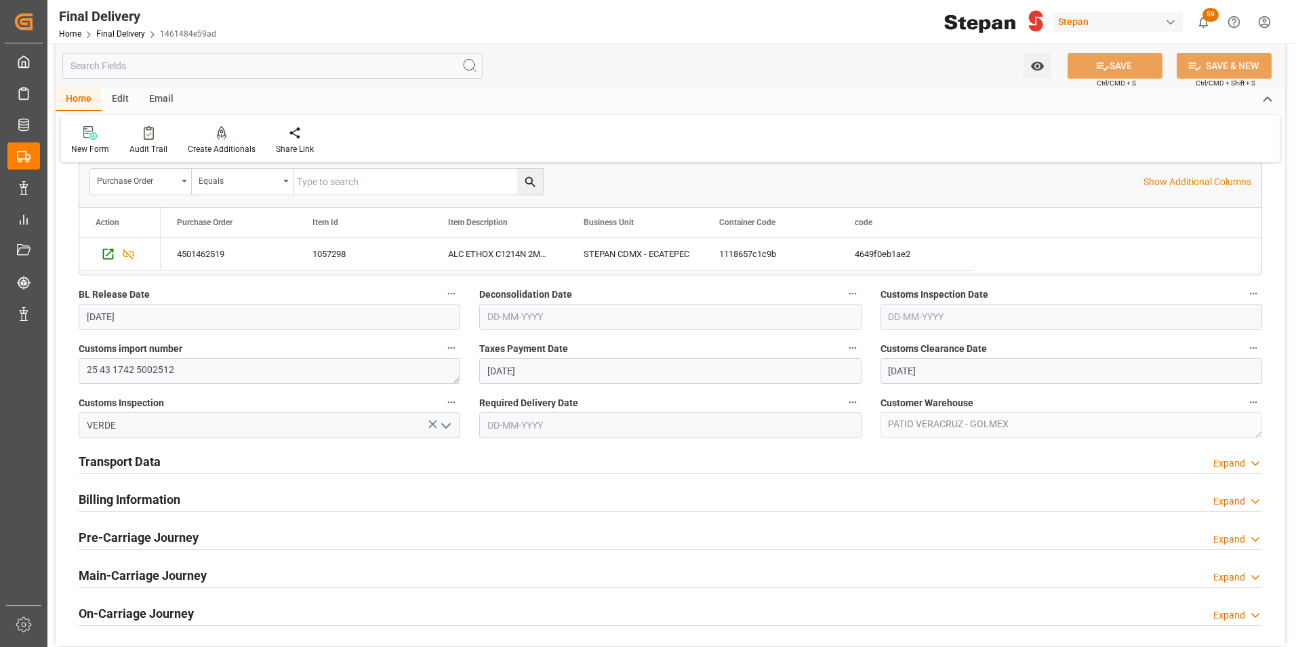
click at [108, 499] on h2 "Billing Information" at bounding box center [130, 499] width 102 height 18
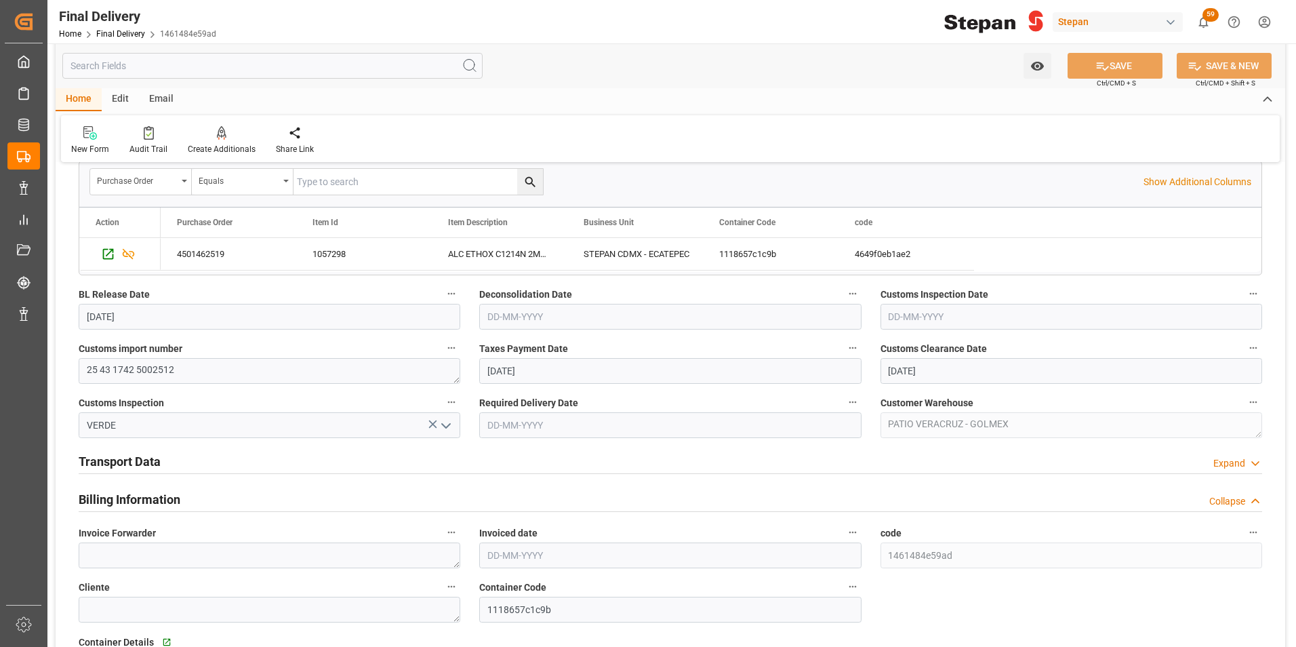
click at [114, 463] on h2 "Transport Data" at bounding box center [120, 461] width 82 height 18
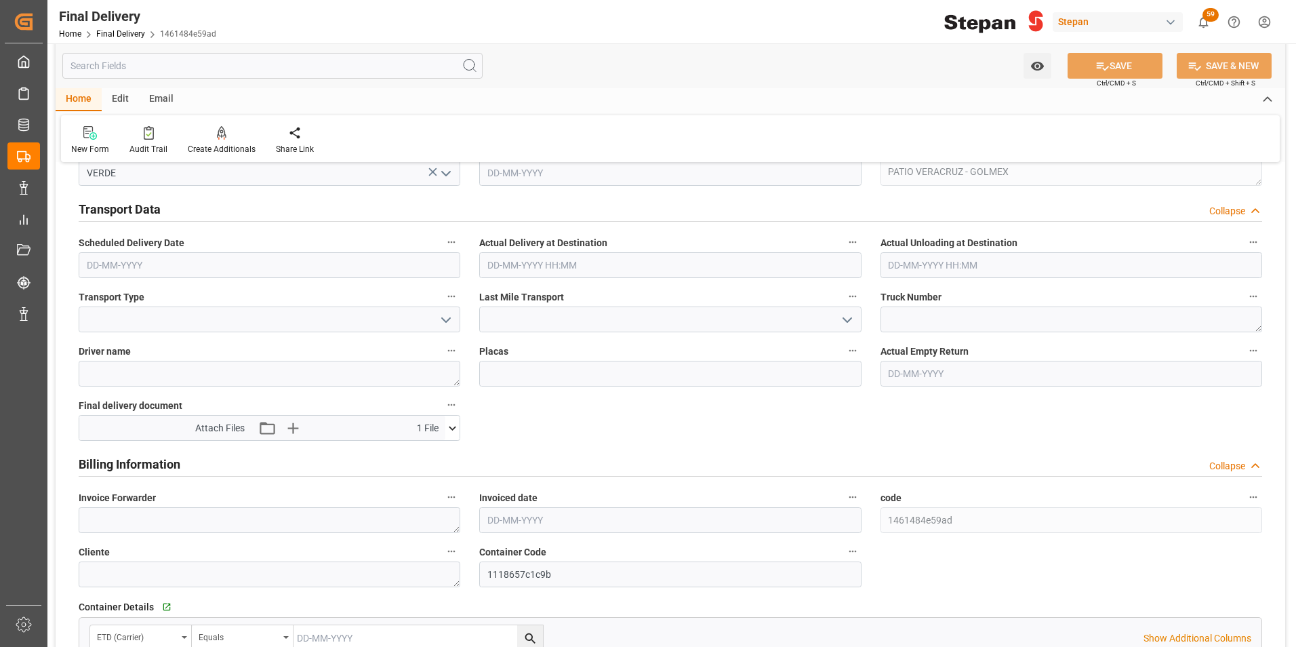
scroll to position [521, 0]
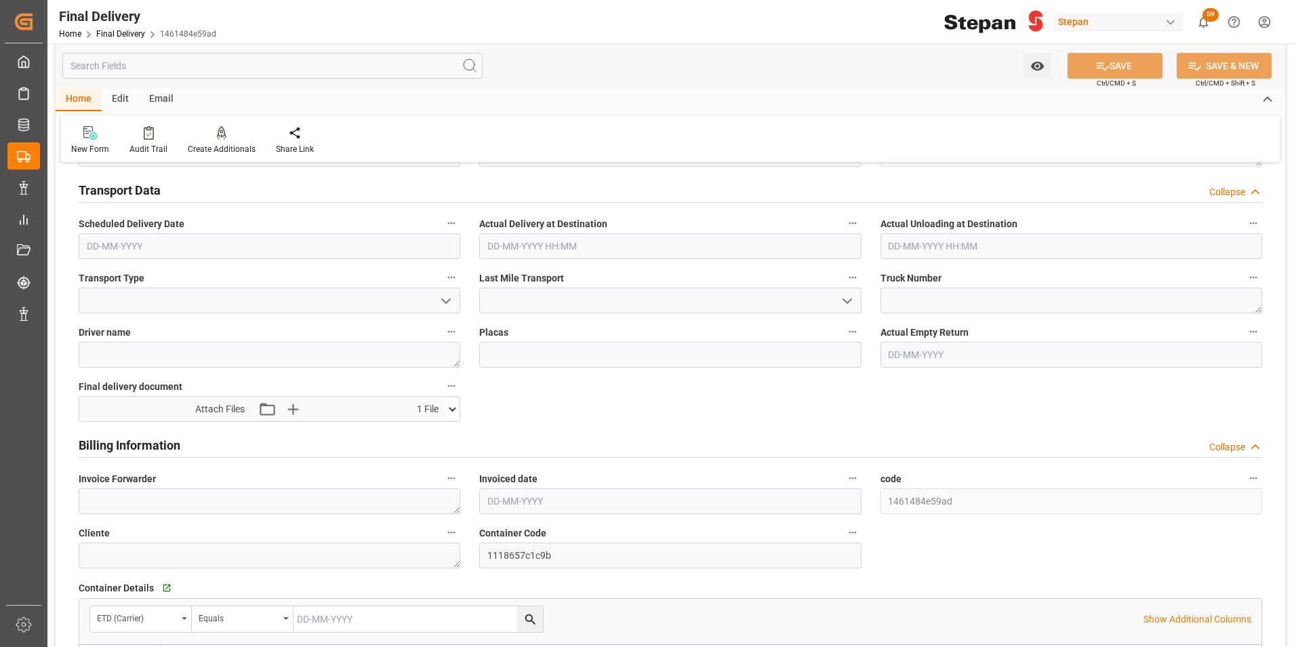
click at [503, 505] on input "text" at bounding box center [670, 501] width 382 height 26
click at [517, 296] on div "[DATE]" at bounding box center [576, 303] width 193 height 14
click at [499, 378] on span "8" at bounding box center [497, 378] width 5 height 9
type input "[DATE]"
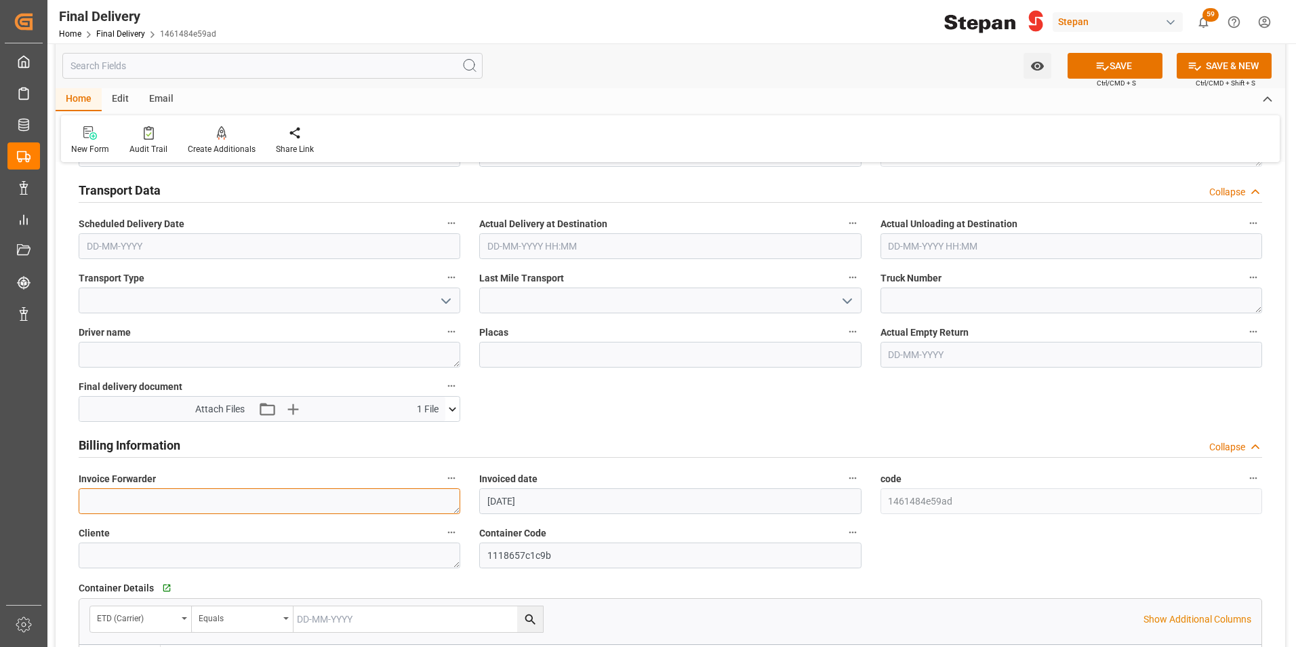
click at [133, 502] on textarea at bounding box center [270, 501] width 382 height 26
paste textarea "LM455196"
type textarea "LM455196"
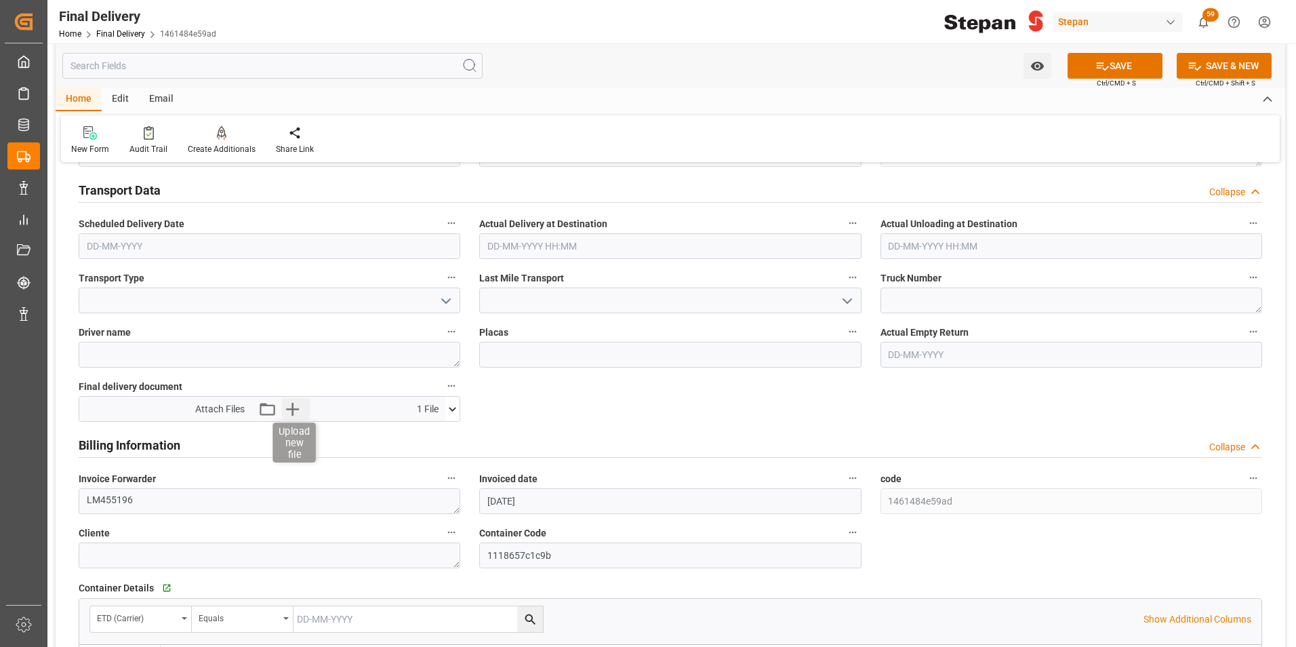
click at [296, 410] on icon "button" at bounding box center [293, 409] width 22 height 22
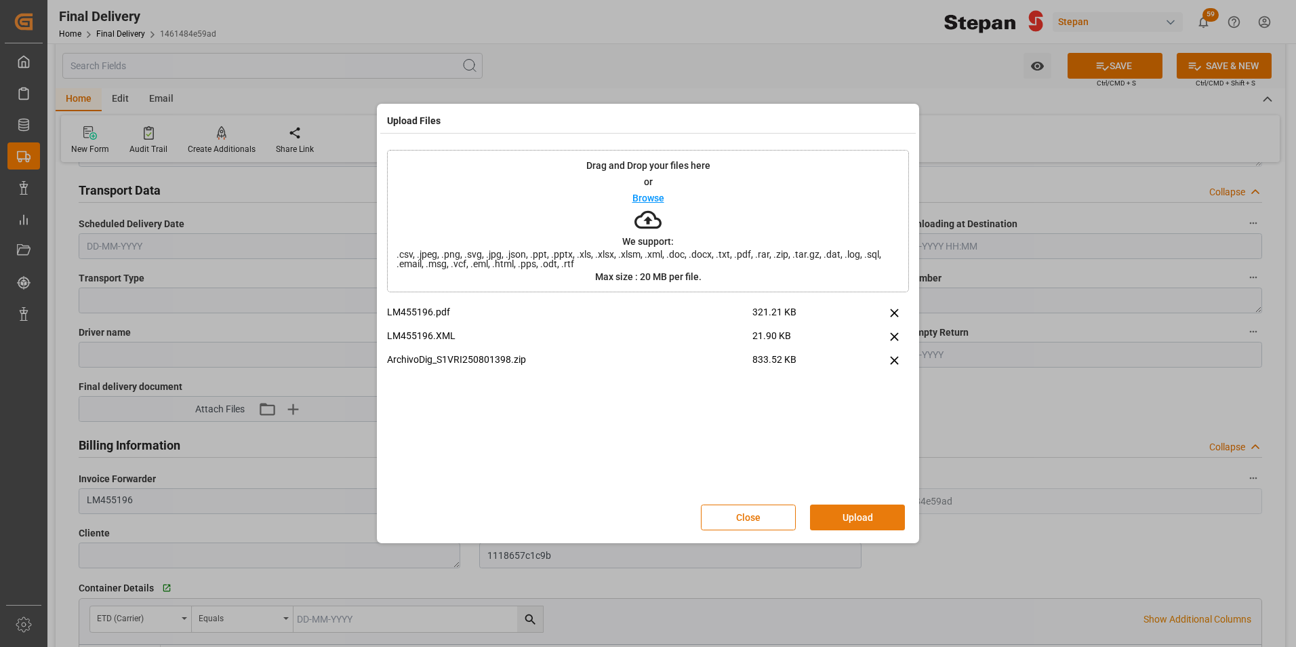
click at [853, 517] on button "Upload" at bounding box center [857, 517] width 95 height 26
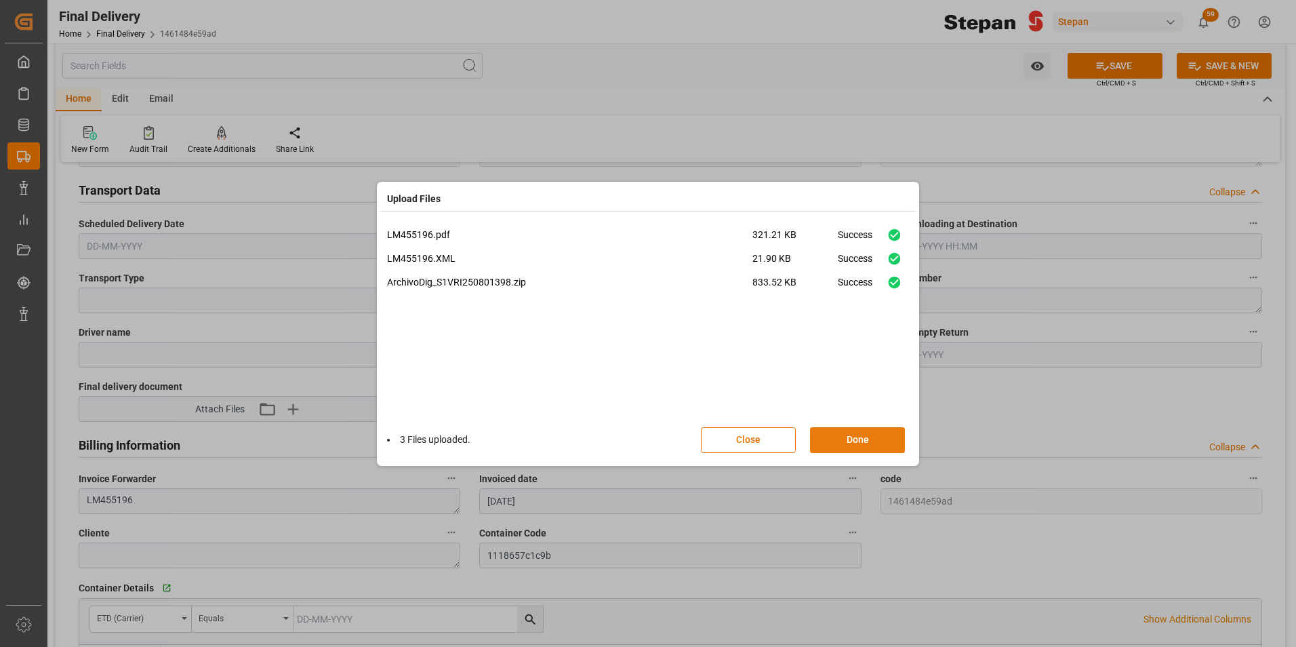
click at [869, 448] on button "Done" at bounding box center [857, 440] width 95 height 26
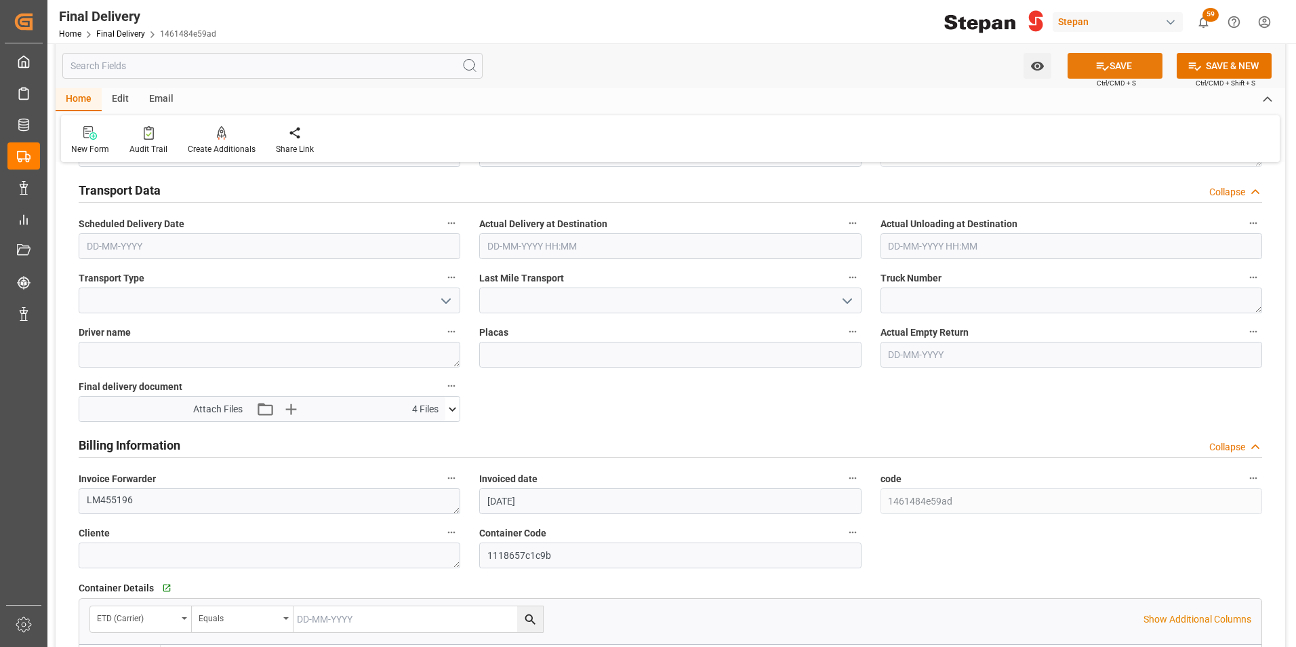
click at [1105, 65] on icon at bounding box center [1102, 66] width 14 height 14
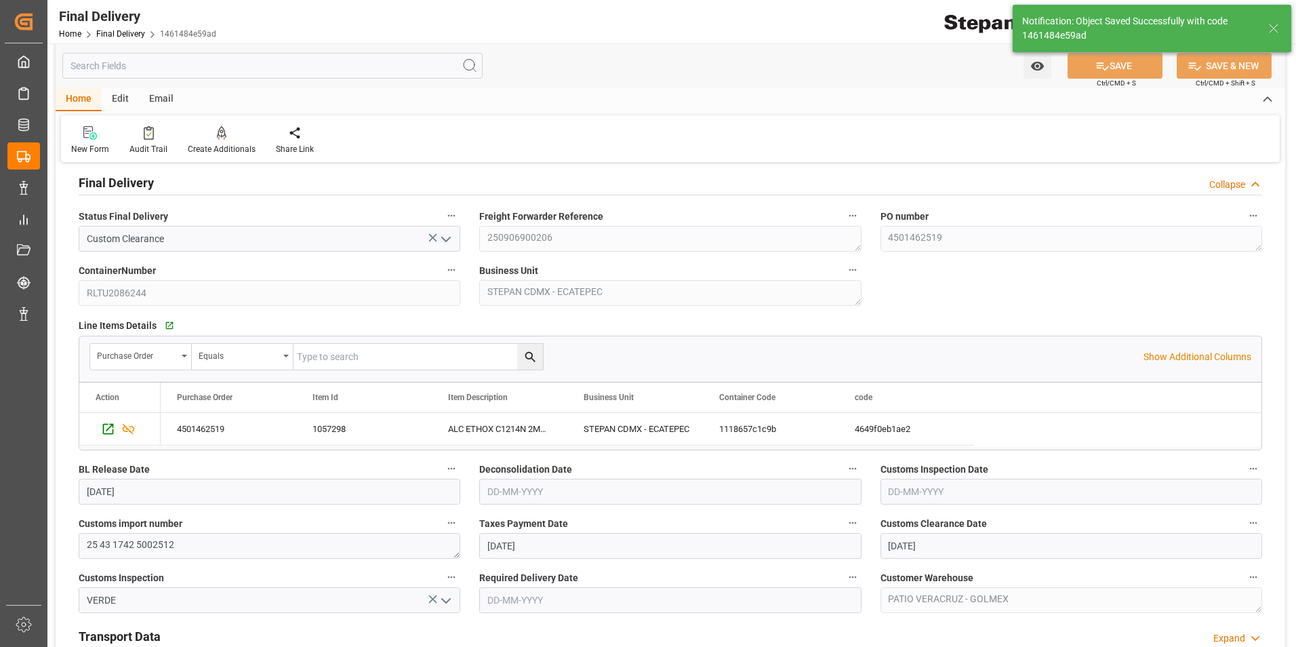
scroll to position [0, 0]
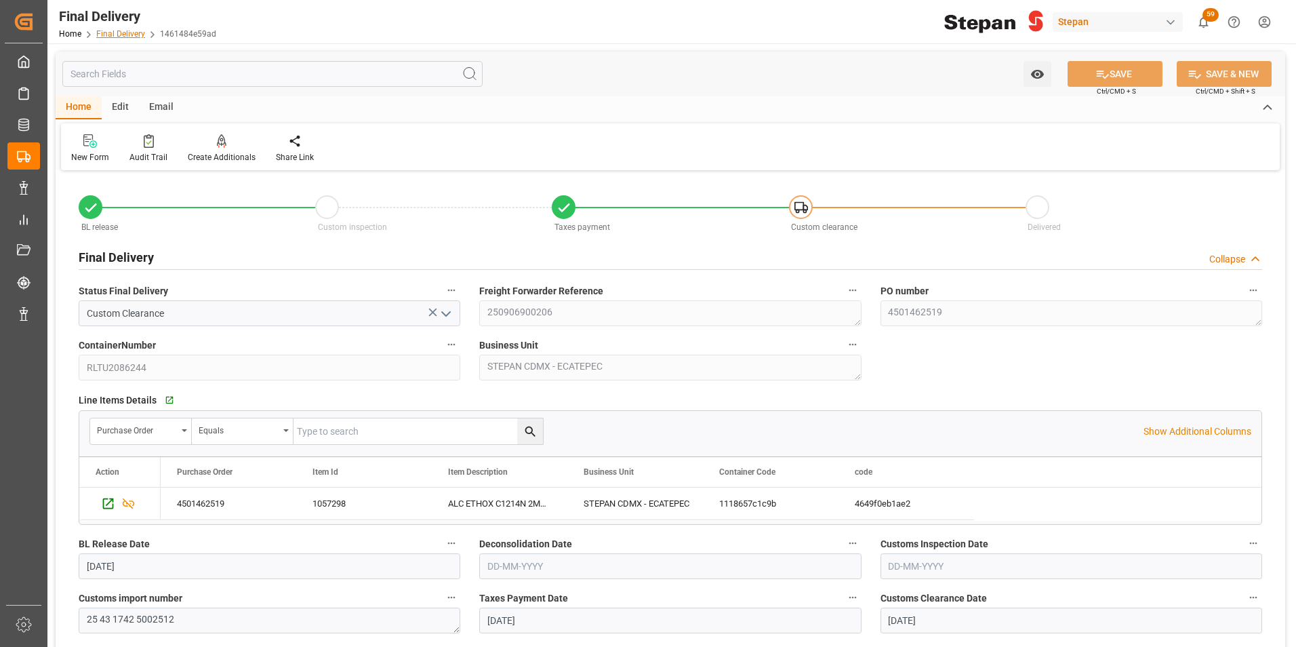
click at [121, 33] on link "Final Delivery" at bounding box center [120, 33] width 49 height 9
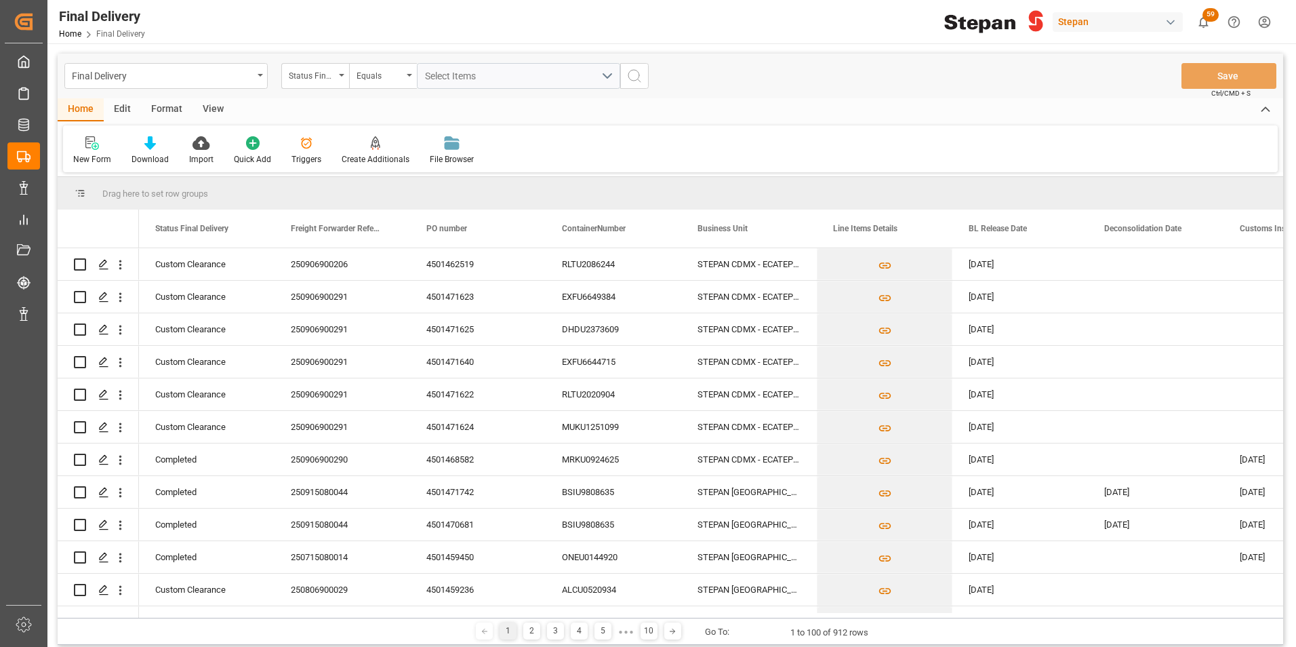
click at [342, 77] on div "Status Final Delivery" at bounding box center [315, 76] width 68 height 26
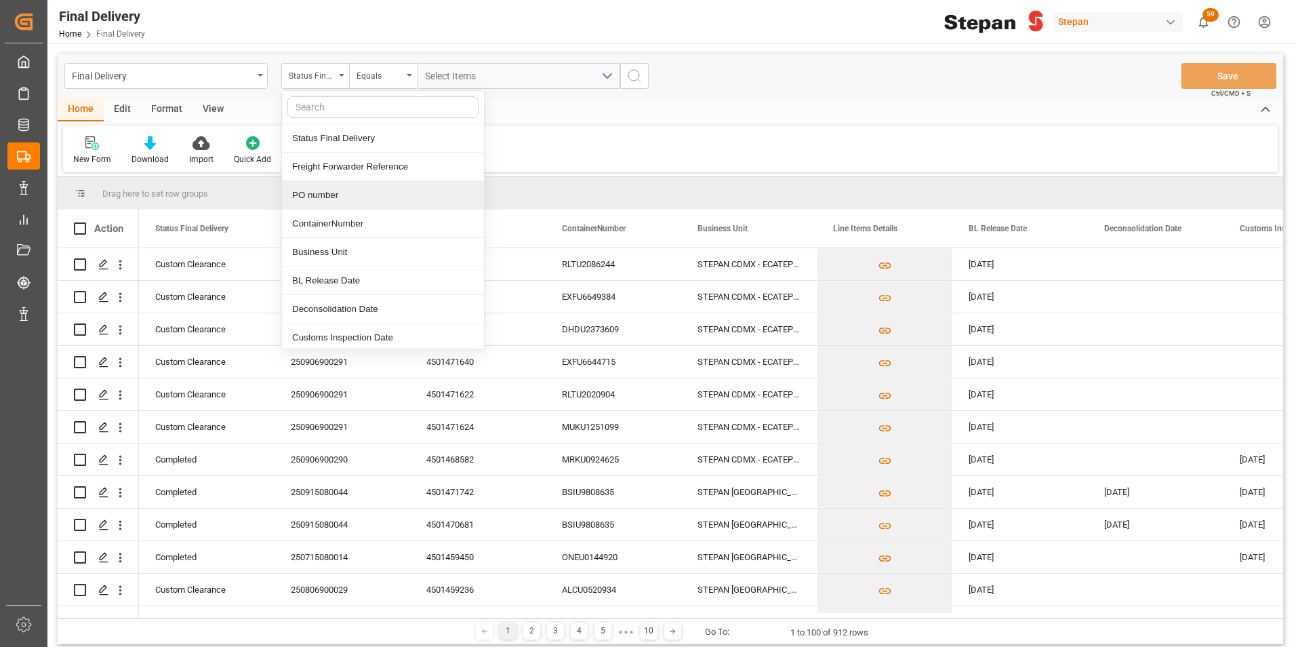
drag, startPoint x: 312, startPoint y: 190, endPoint x: 305, endPoint y: 171, distance: 20.8
click at [306, 185] on div "PO number" at bounding box center [383, 195] width 202 height 28
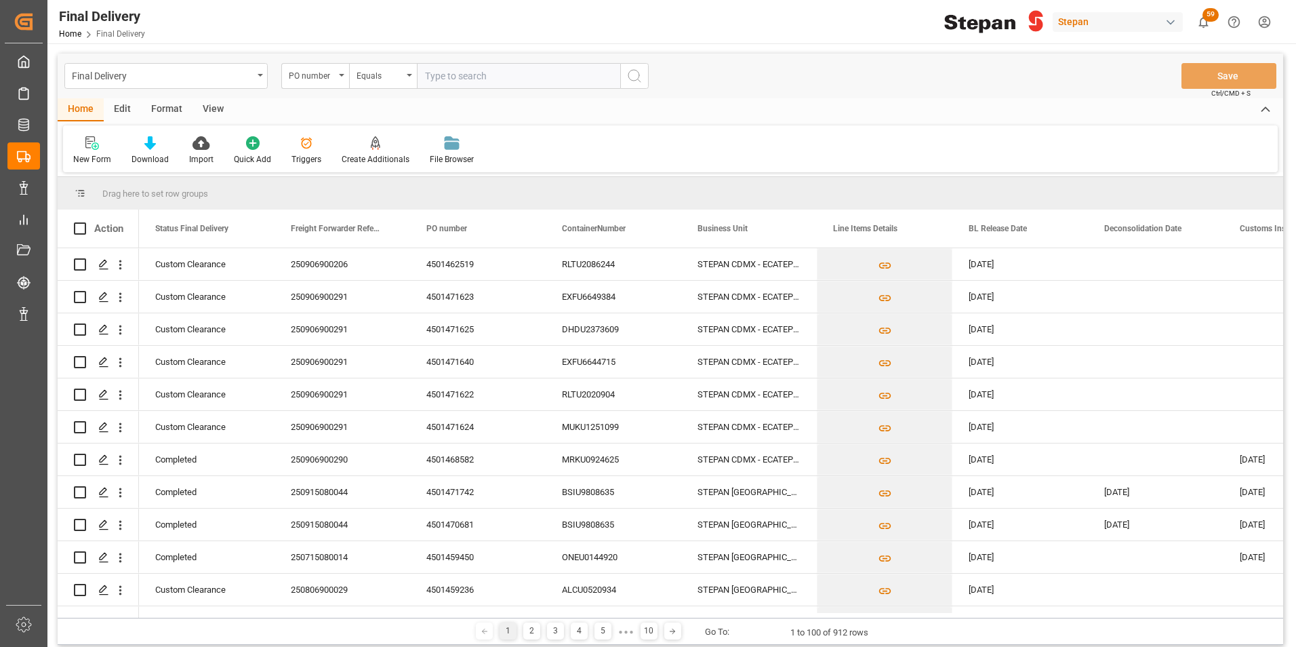
click at [451, 75] on input "text" at bounding box center [518, 76] width 203 height 26
paste input "4501462524"
type input "4501462524"
click at [632, 79] on icon "search button" at bounding box center [634, 76] width 16 height 16
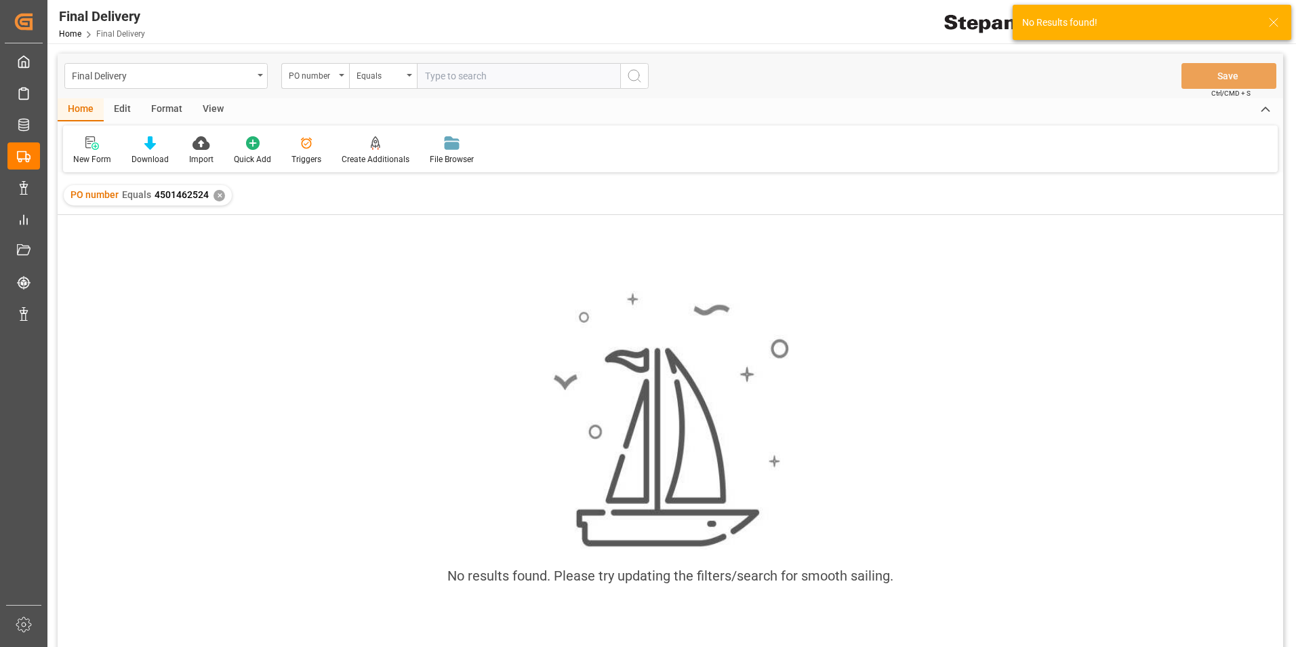
click at [217, 197] on div "✕" at bounding box center [220, 196] width 12 height 12
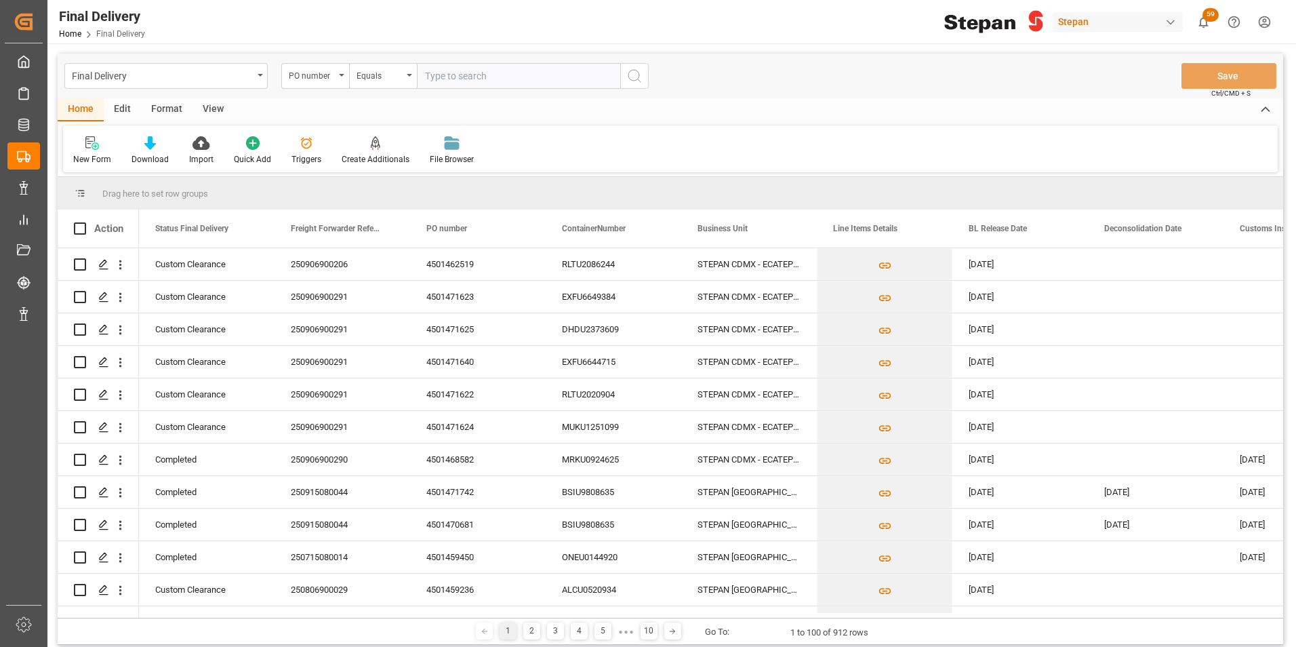
click at [424, 74] on input "text" at bounding box center [518, 76] width 203 height 26
paste input "4501462524"
type input "4501462524"
click at [634, 75] on icon "search button" at bounding box center [634, 76] width 16 height 16
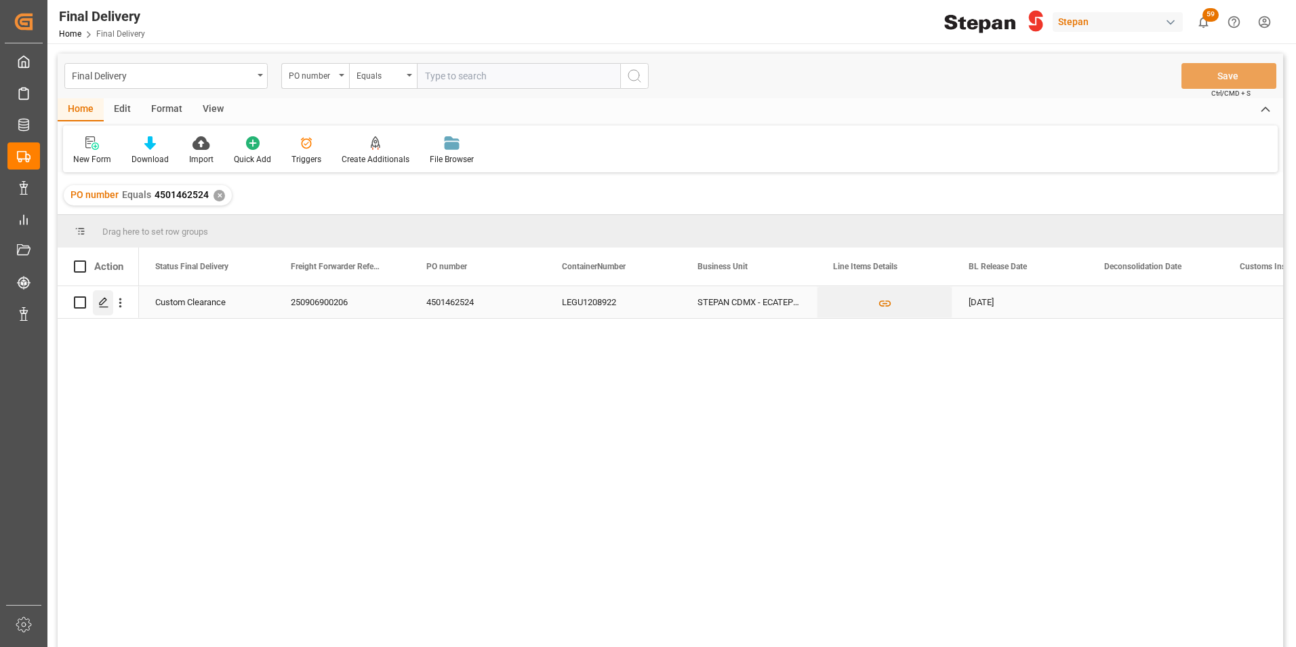
click at [102, 308] on icon "Press SPACE to select this row." at bounding box center [103, 302] width 11 height 11
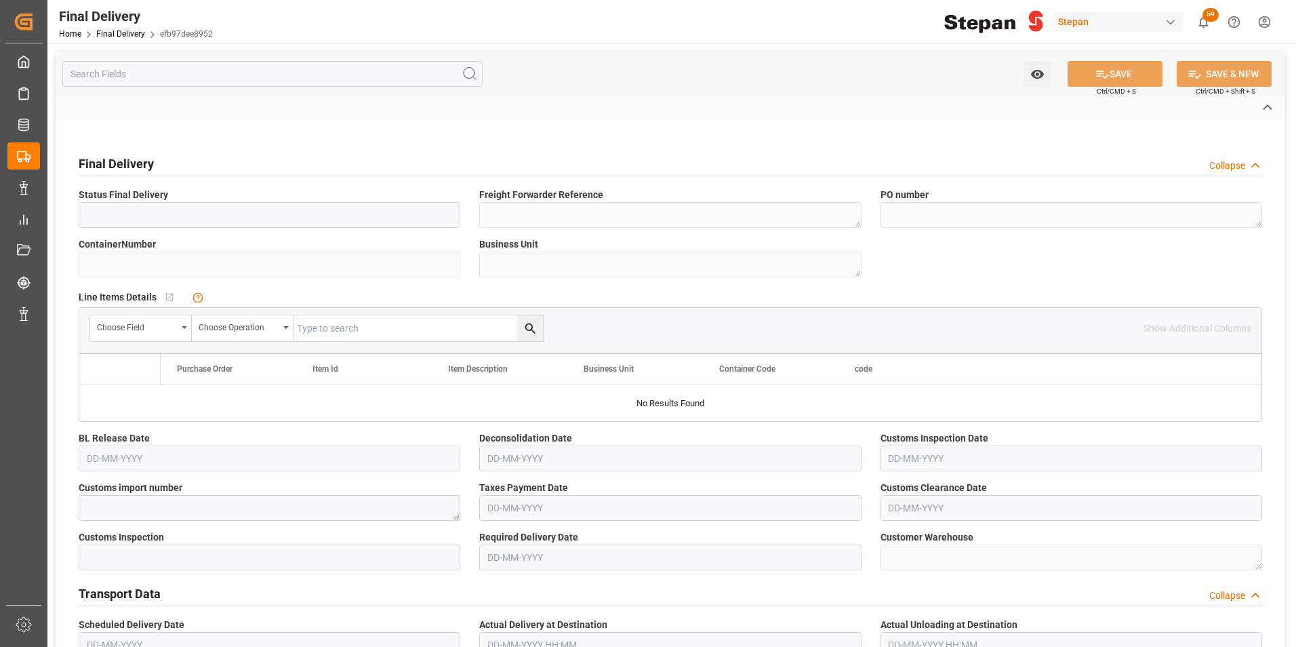
type input "Custom Clearance"
type textarea "250906900206"
type textarea "4501462524"
type input "LEGU1208922"
type textarea "STEPAN CDMX - ECATEPEC"
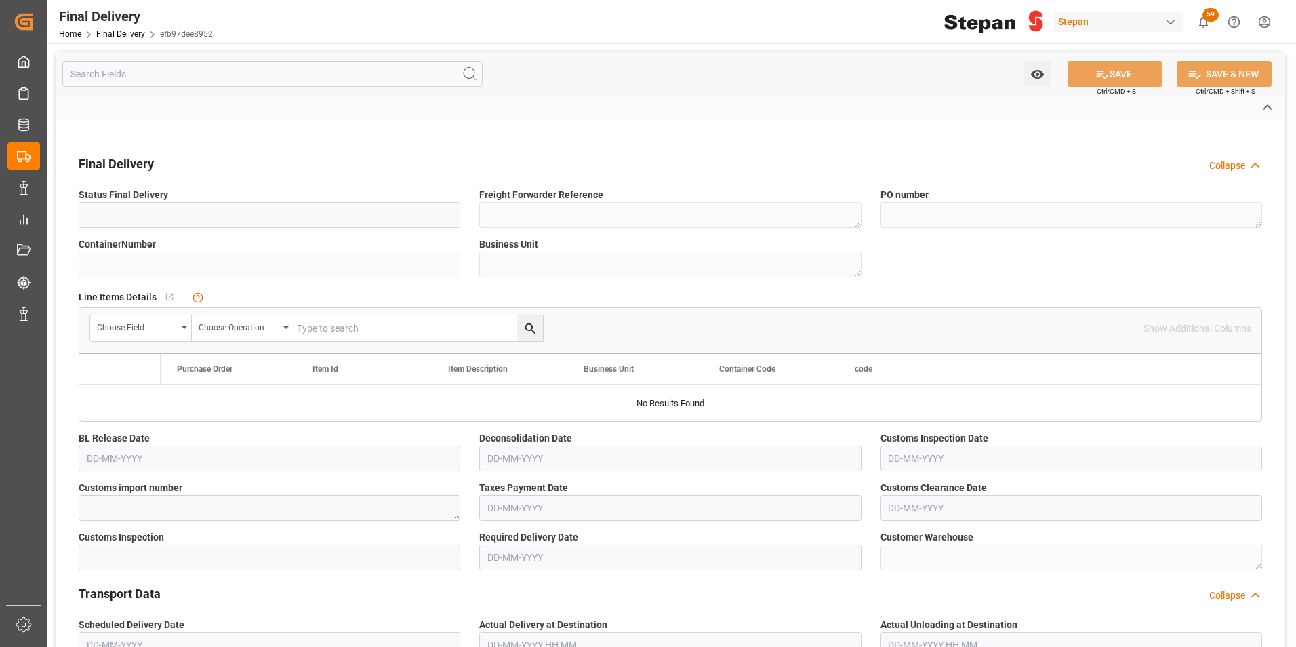
type textarea "25 43 1742 5002513"
type input "VERDE"
type textarea "PATIO VERACRUZ - GOLMEX"
type input "efb97dee8952"
type input "429f1a635ec0"
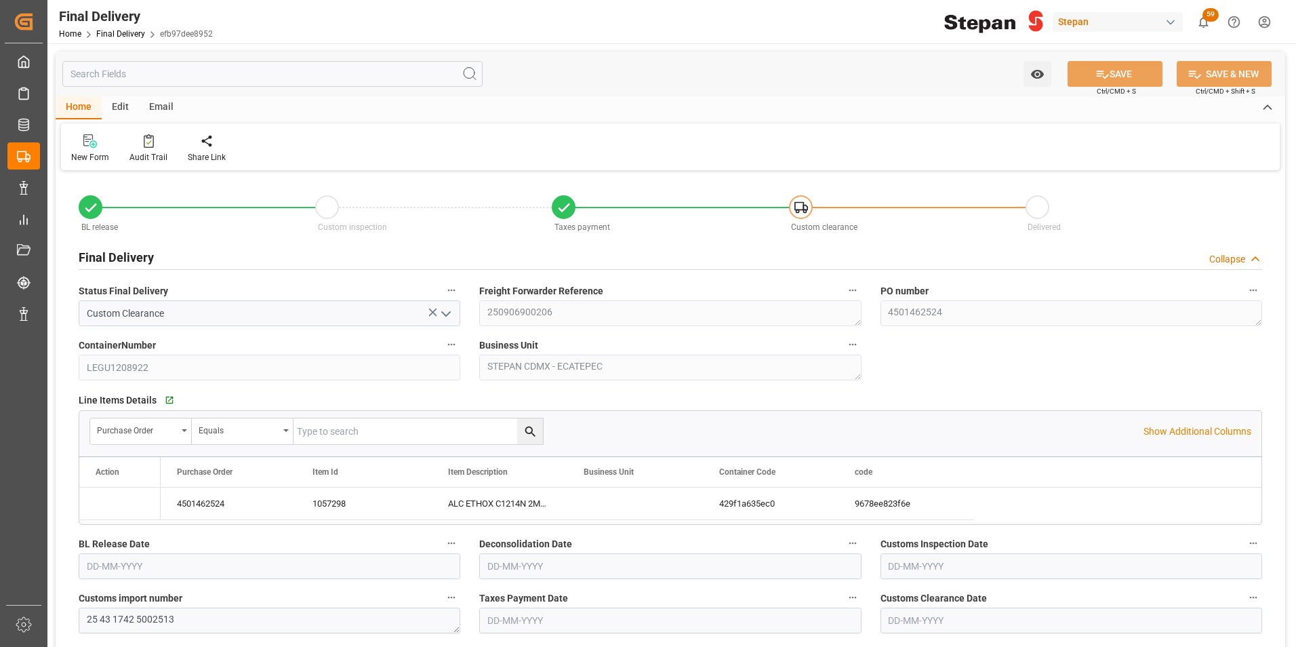
type input "[DATE]"
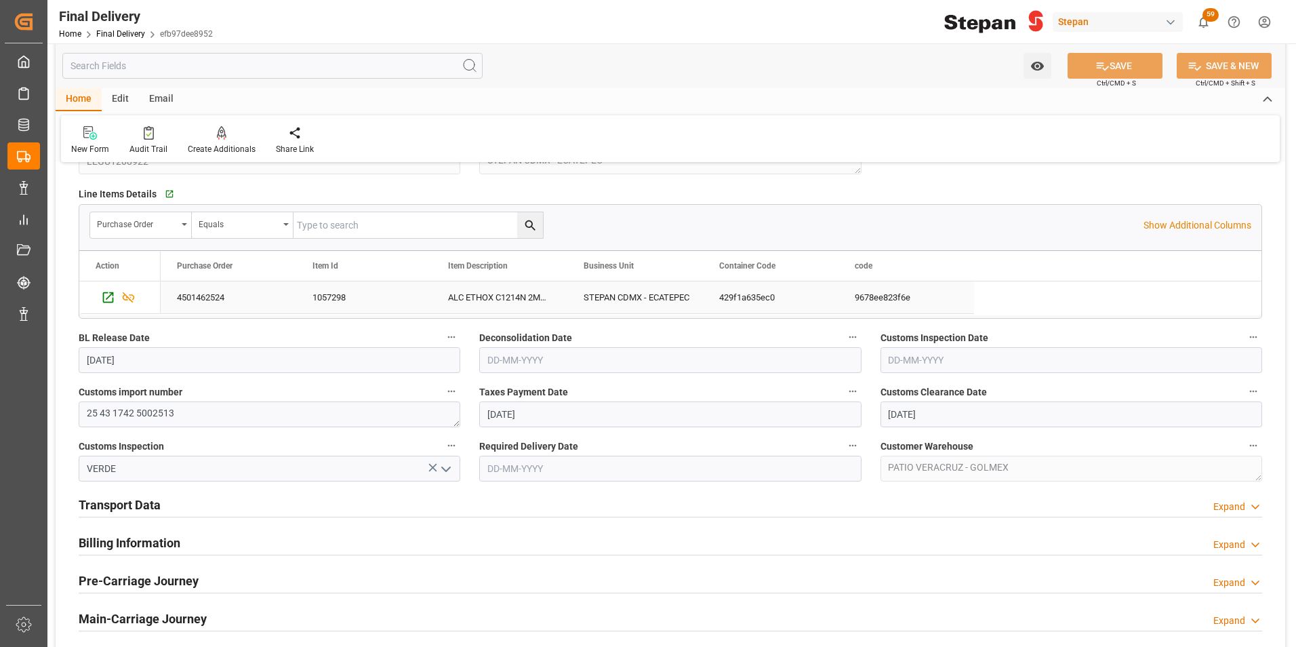
scroll to position [339, 0]
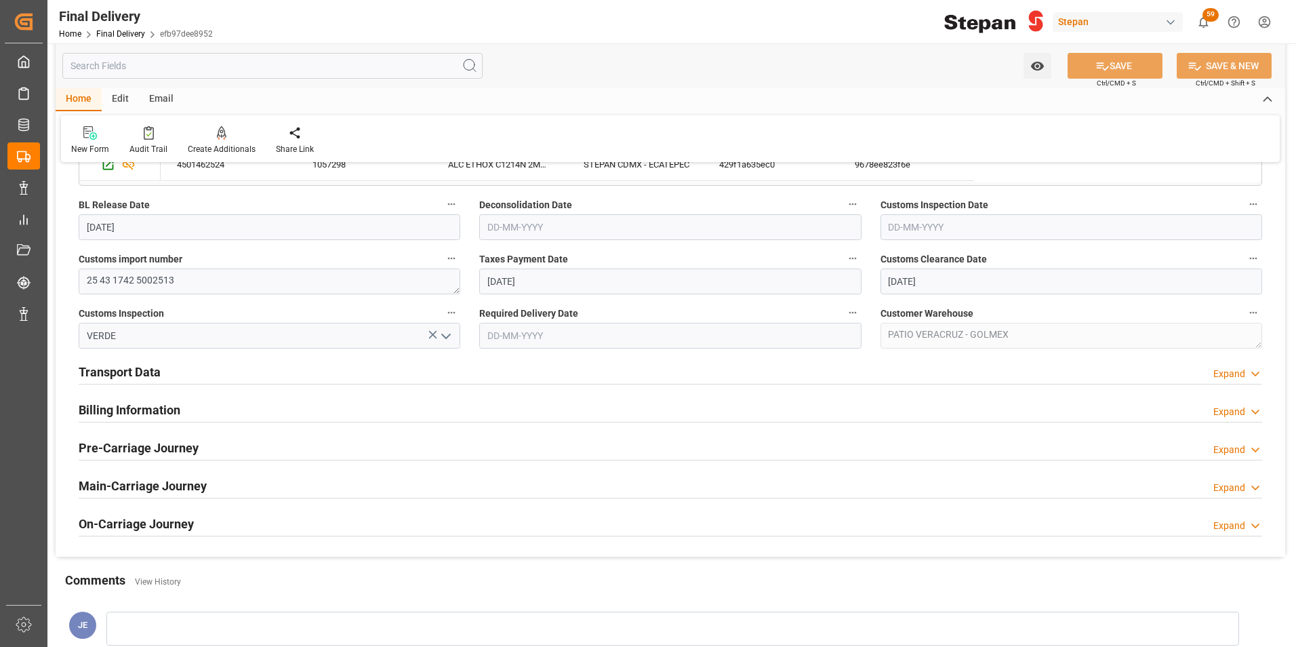
click at [134, 408] on h2 "Billing Information" at bounding box center [130, 410] width 102 height 18
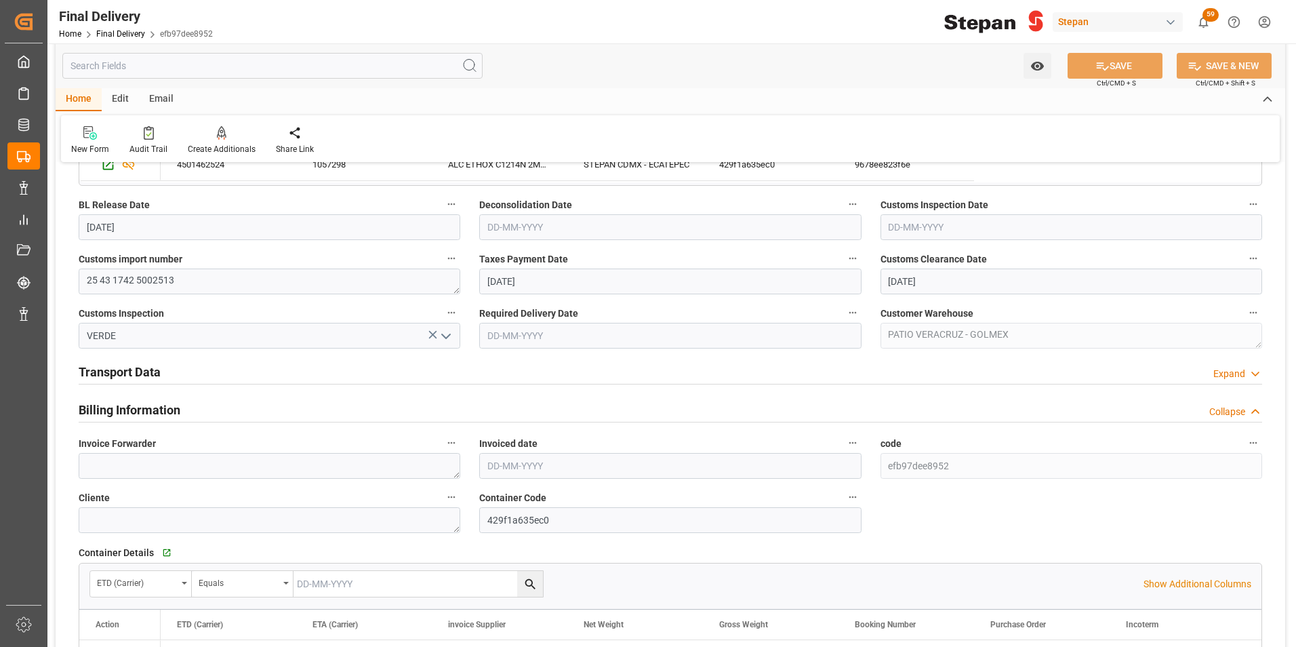
click at [134, 373] on h2 "Transport Data" at bounding box center [120, 372] width 82 height 18
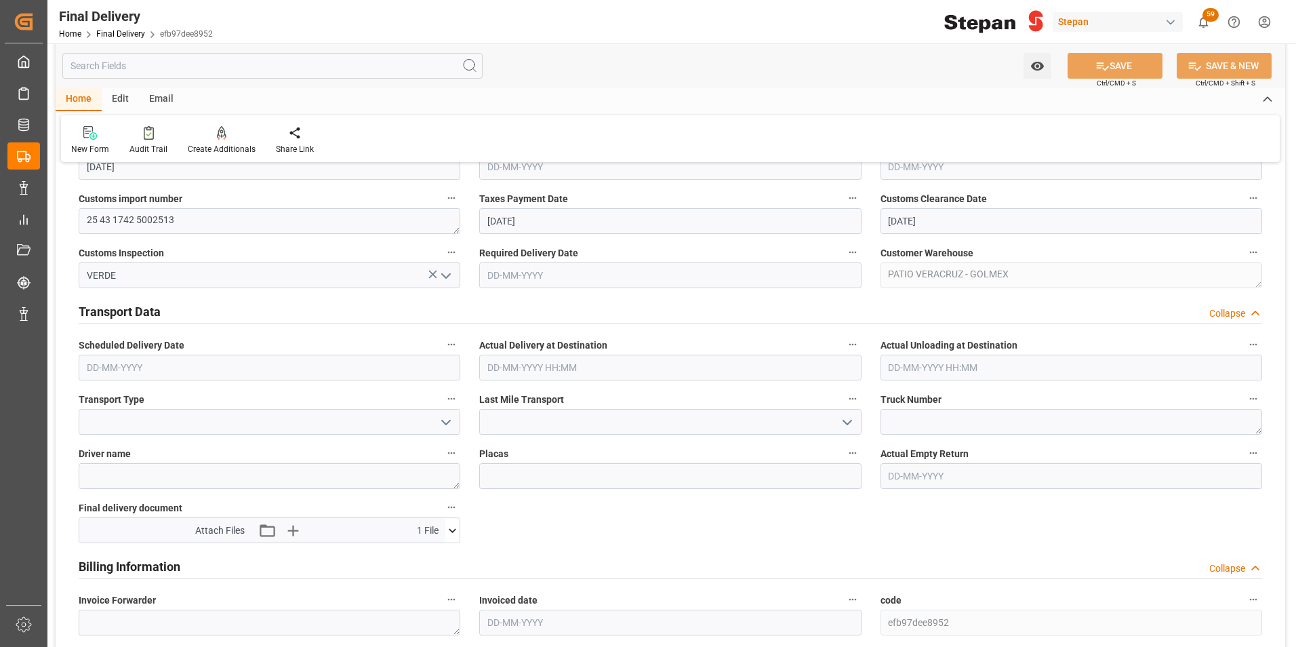
scroll to position [610, 0]
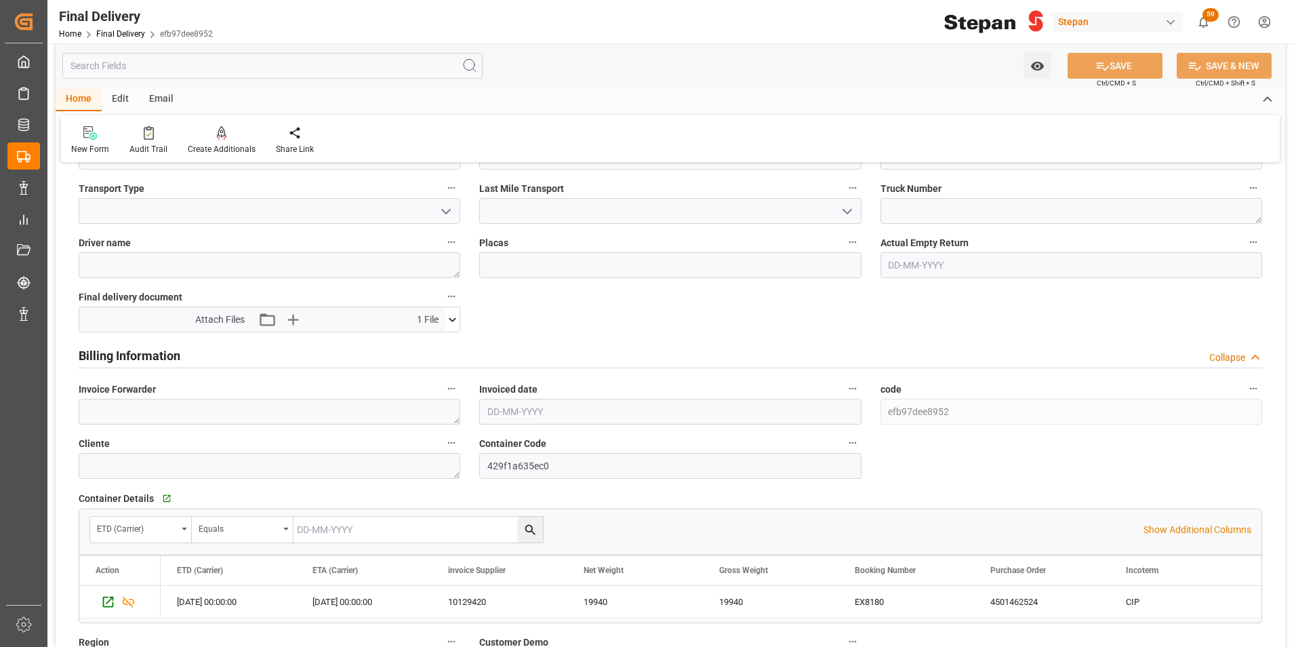
click at [521, 403] on input "text" at bounding box center [670, 412] width 382 height 26
click at [486, 438] on div "[DATE]" at bounding box center [576, 444] width 193 height 14
click at [499, 519] on span "8" at bounding box center [497, 519] width 5 height 9
type input "[DATE]"
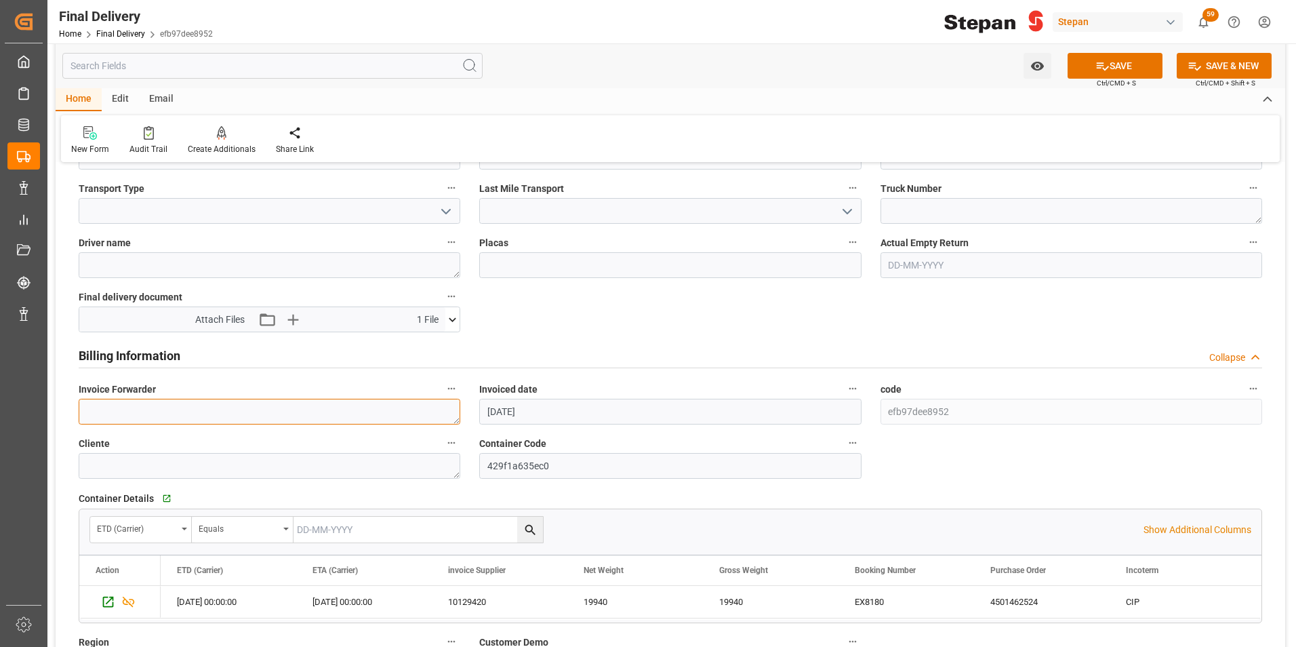
click at [173, 411] on textarea at bounding box center [270, 412] width 382 height 26
paste textarea "LM455198"
type textarea "LM455198"
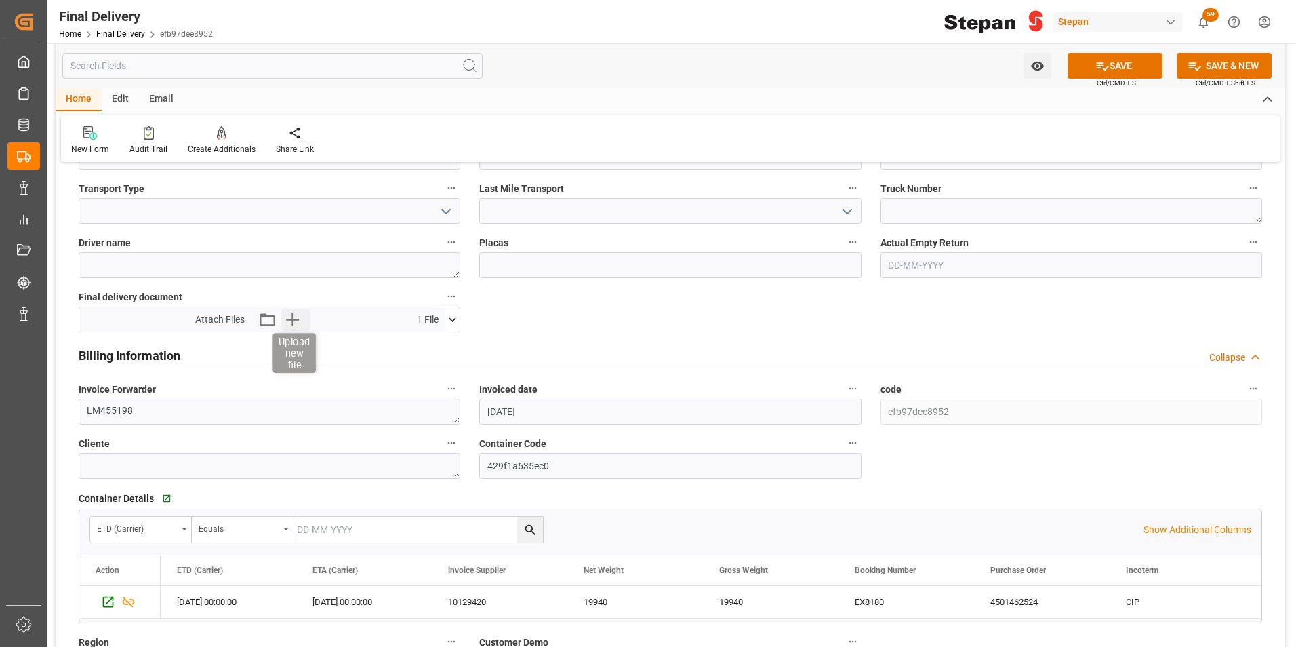
click at [294, 313] on icon "button" at bounding box center [293, 319] width 22 height 22
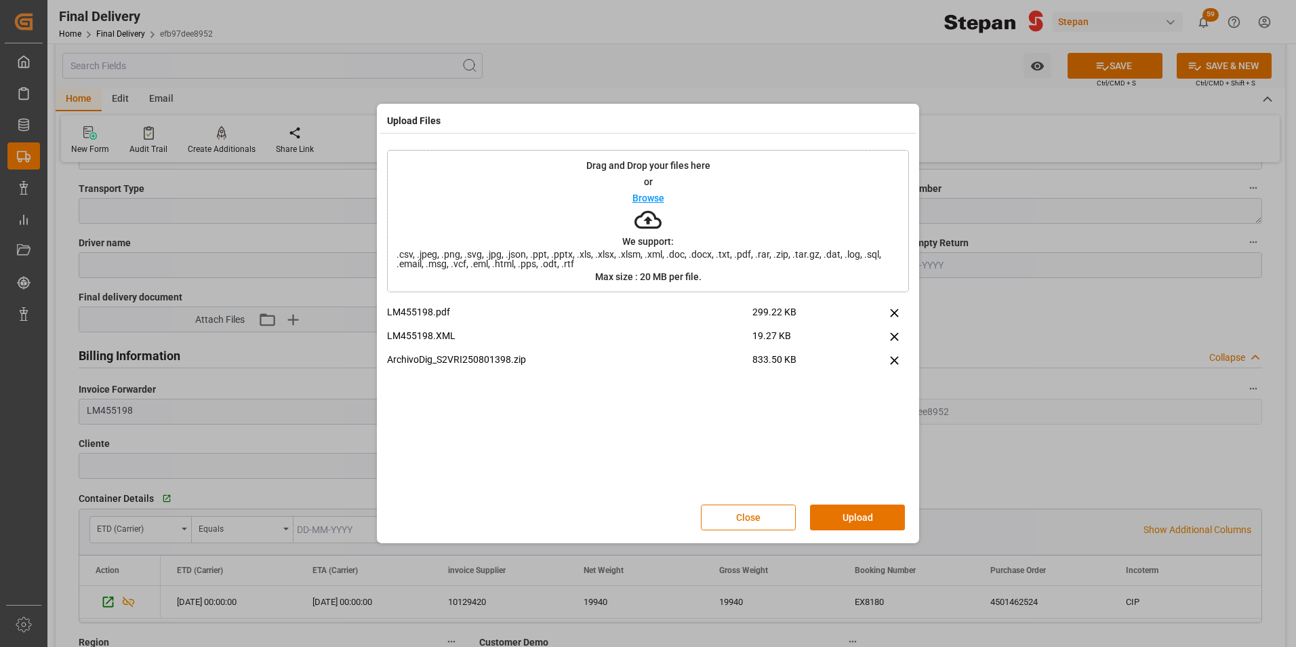
click at [860, 508] on button "Upload" at bounding box center [857, 517] width 95 height 26
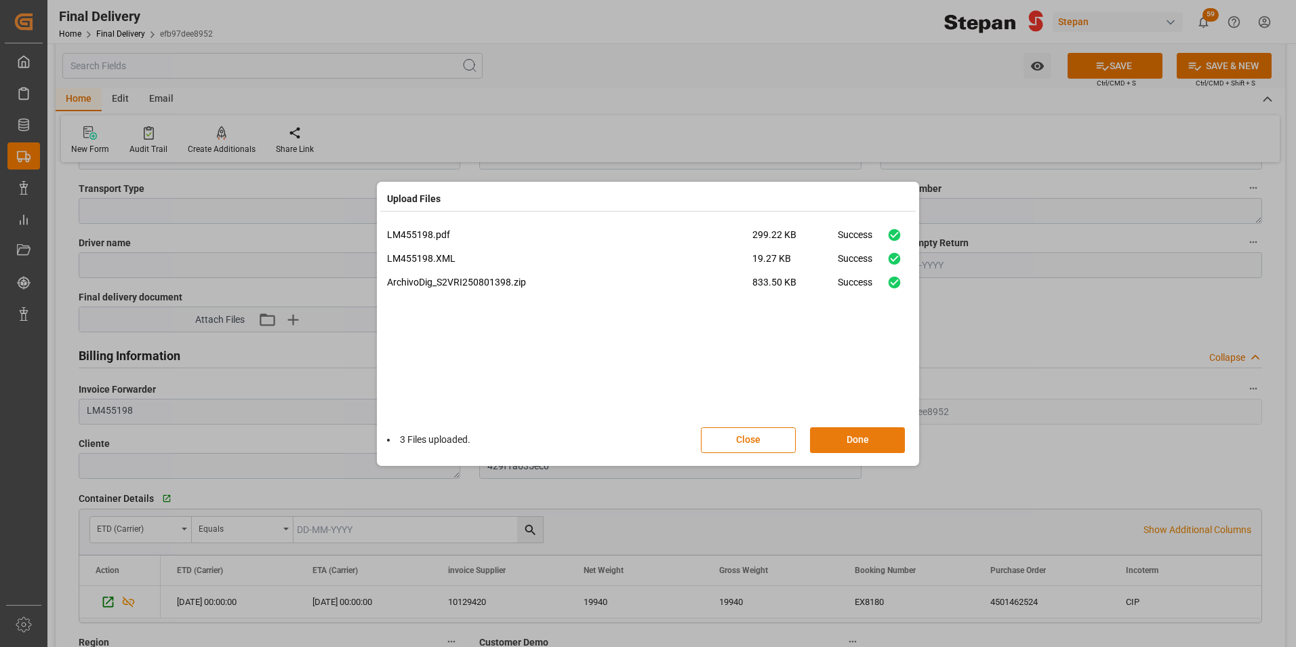
click at [849, 441] on button "Done" at bounding box center [857, 440] width 95 height 26
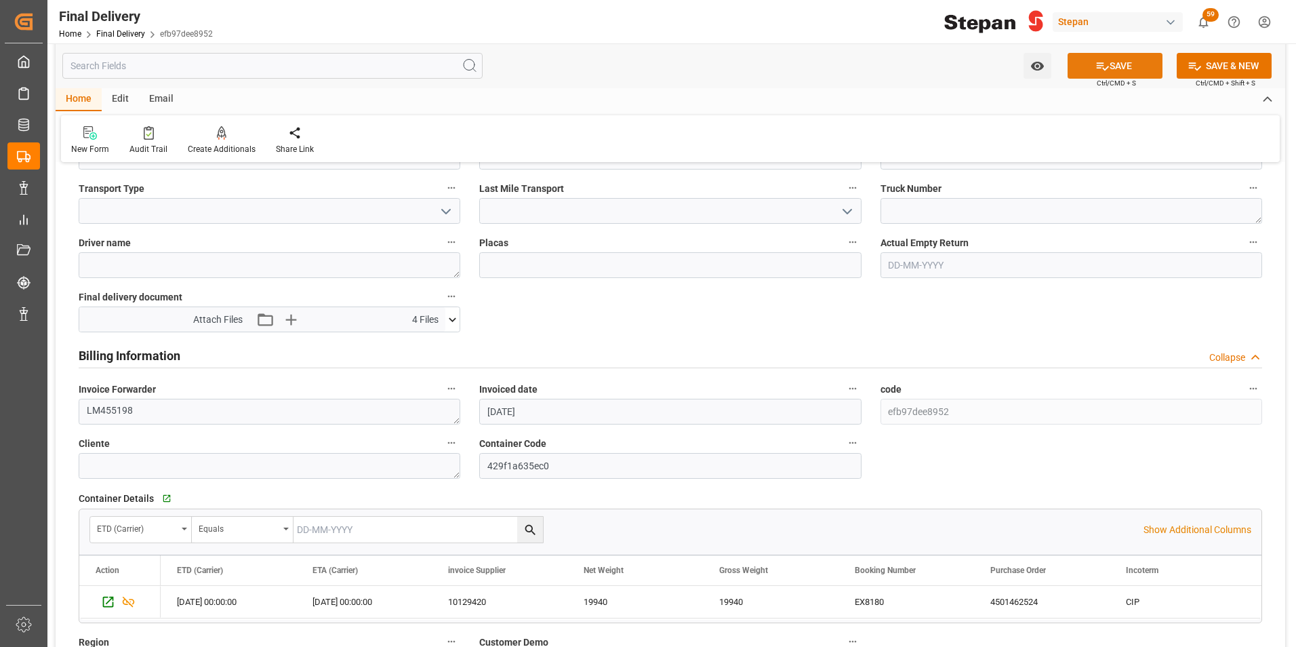
click at [1104, 62] on icon at bounding box center [1102, 66] width 14 height 14
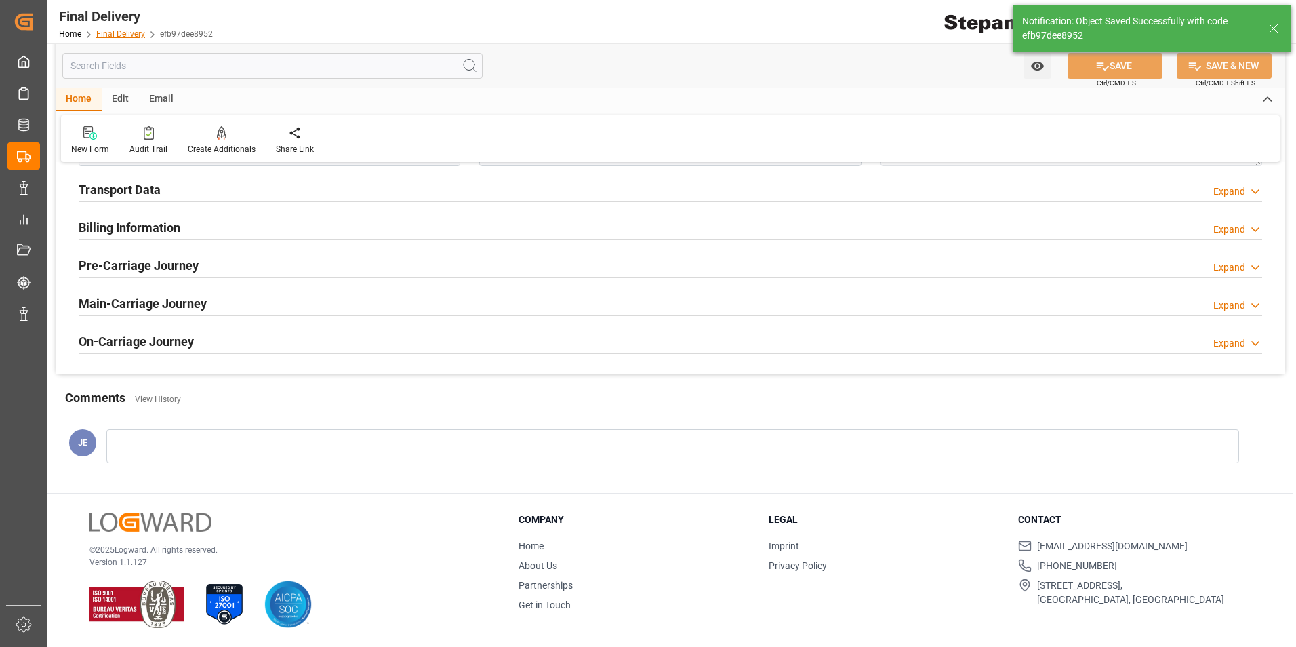
scroll to position [521, 0]
click at [112, 36] on link "Final Delivery" at bounding box center [120, 33] width 49 height 9
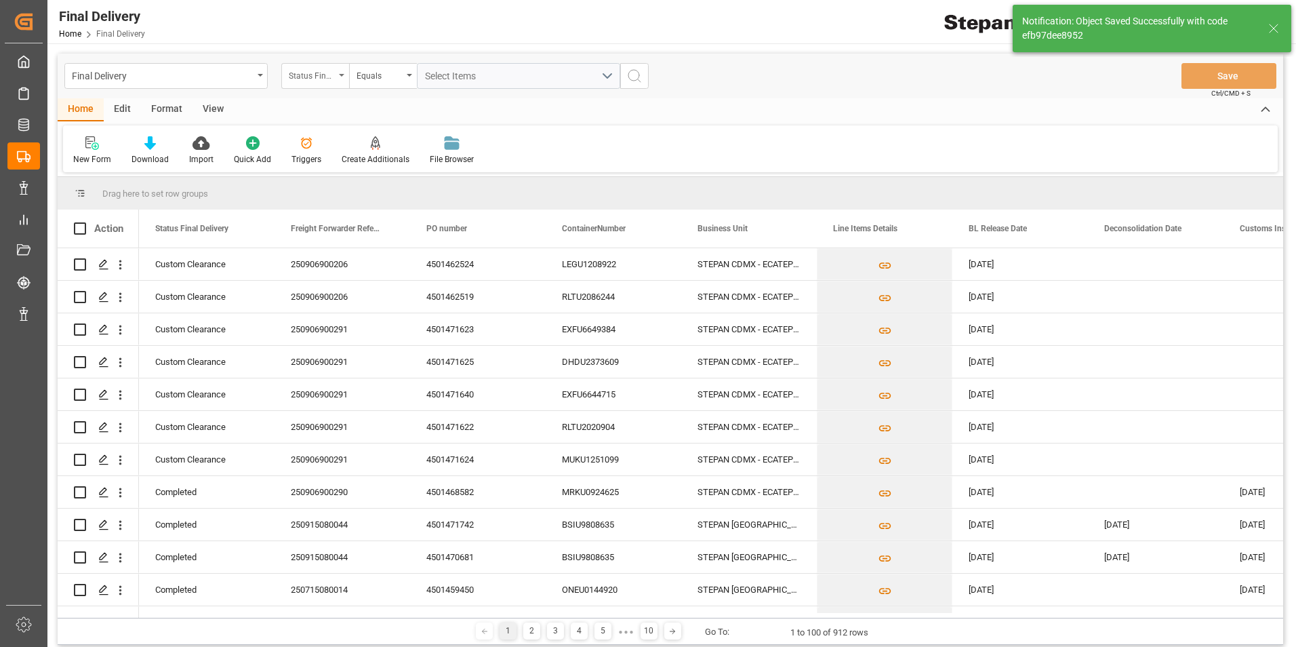
click at [342, 75] on icon "open menu" at bounding box center [341, 75] width 5 height 3
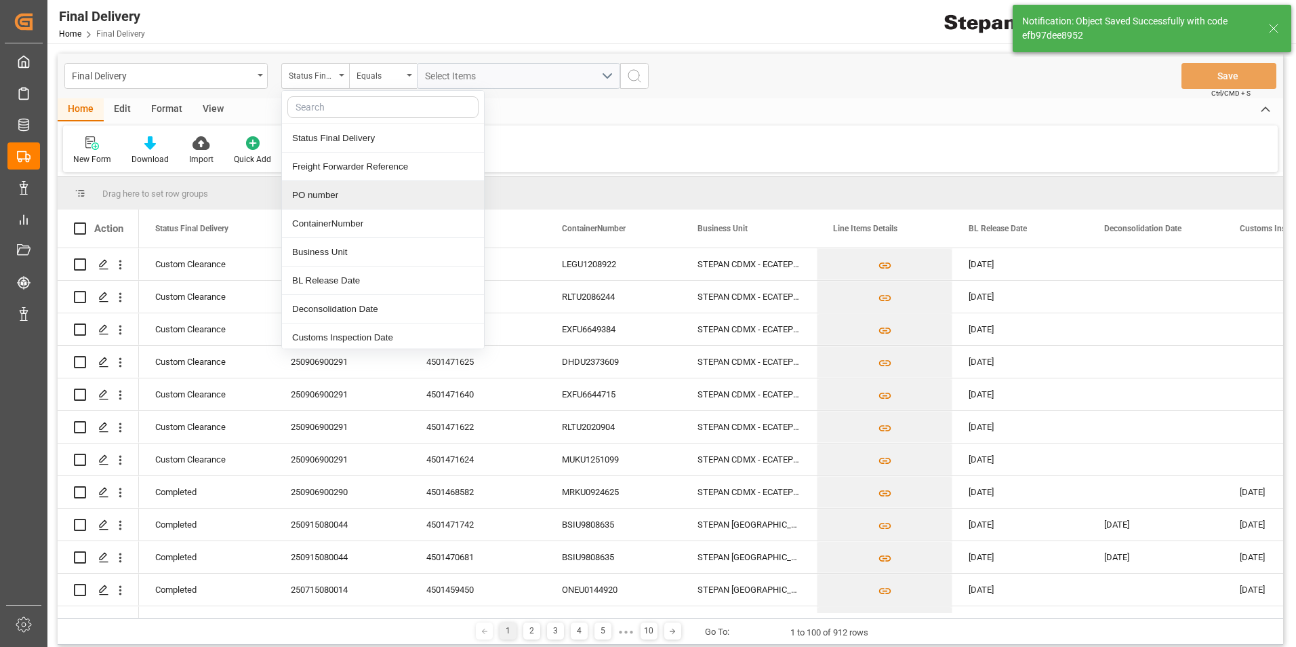
click at [314, 199] on div "PO number" at bounding box center [383, 195] width 202 height 28
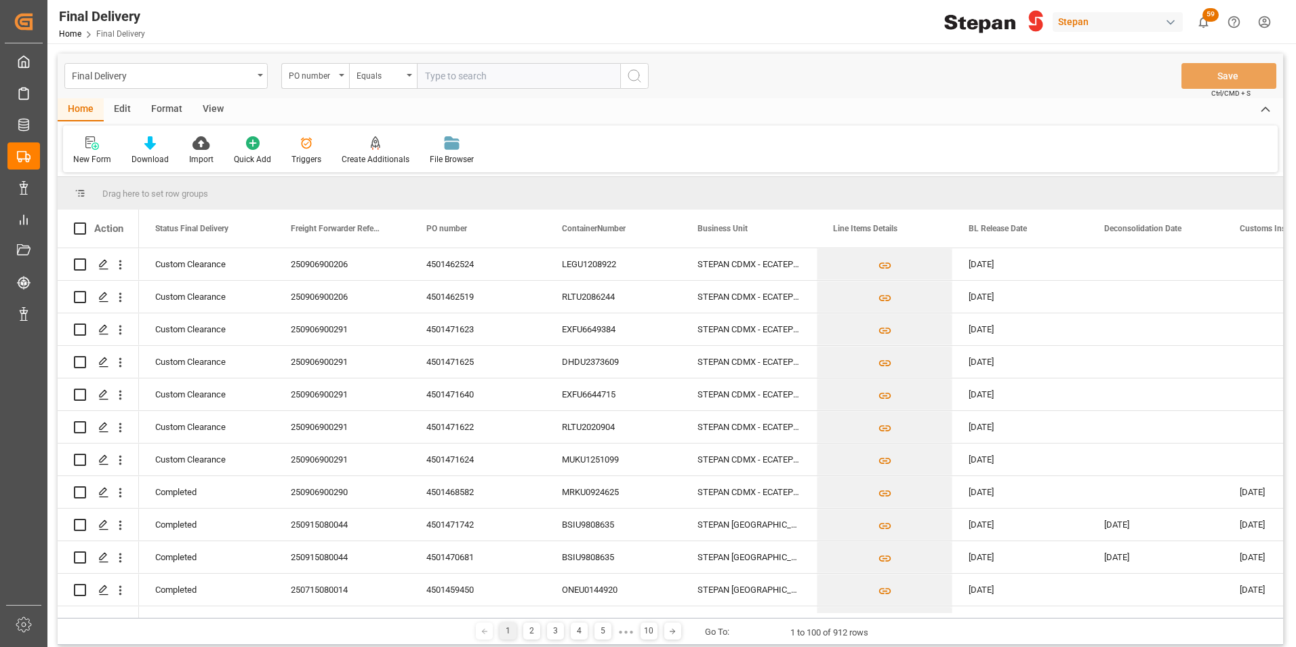
paste input "4501462525"
click at [418, 73] on input "4501462525" at bounding box center [518, 76] width 203 height 26
type input "4501462525"
click at [632, 77] on icon "search button" at bounding box center [634, 76] width 16 height 16
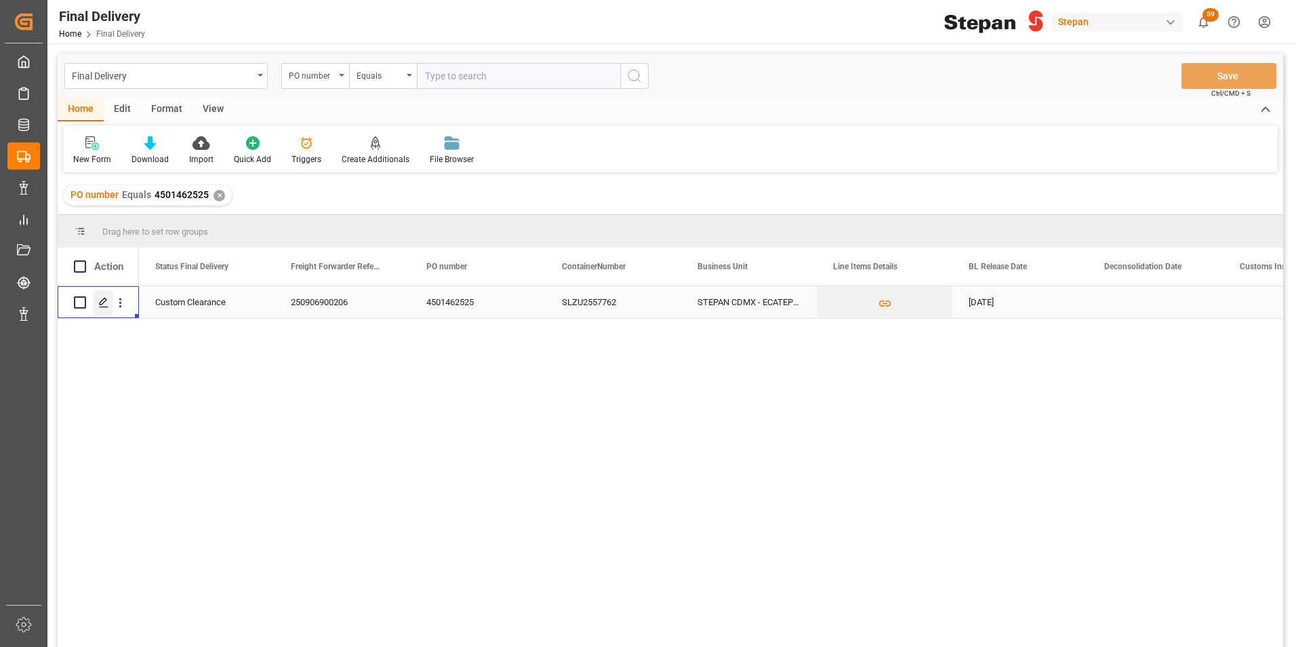
click at [100, 301] on icon "Press SPACE to select this row." at bounding box center [103, 302] width 11 height 11
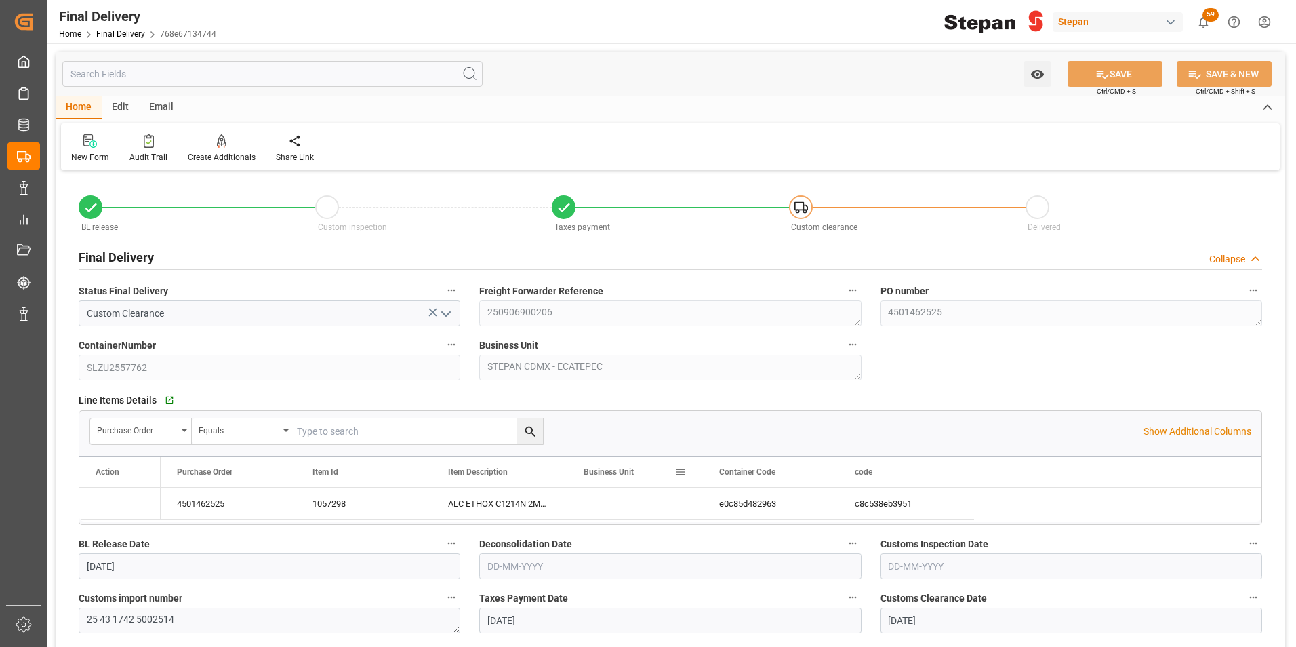
type input "[DATE]"
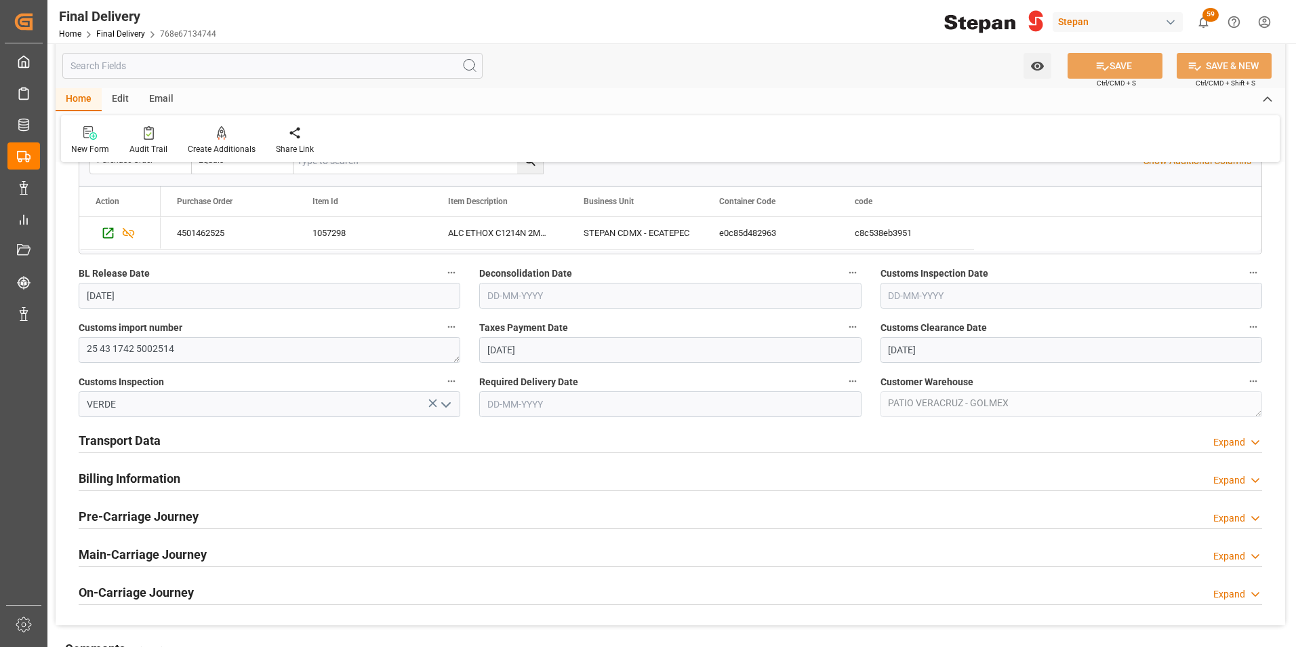
scroll to position [271, 0]
click at [160, 477] on h2 "Billing Information" at bounding box center [130, 477] width 102 height 18
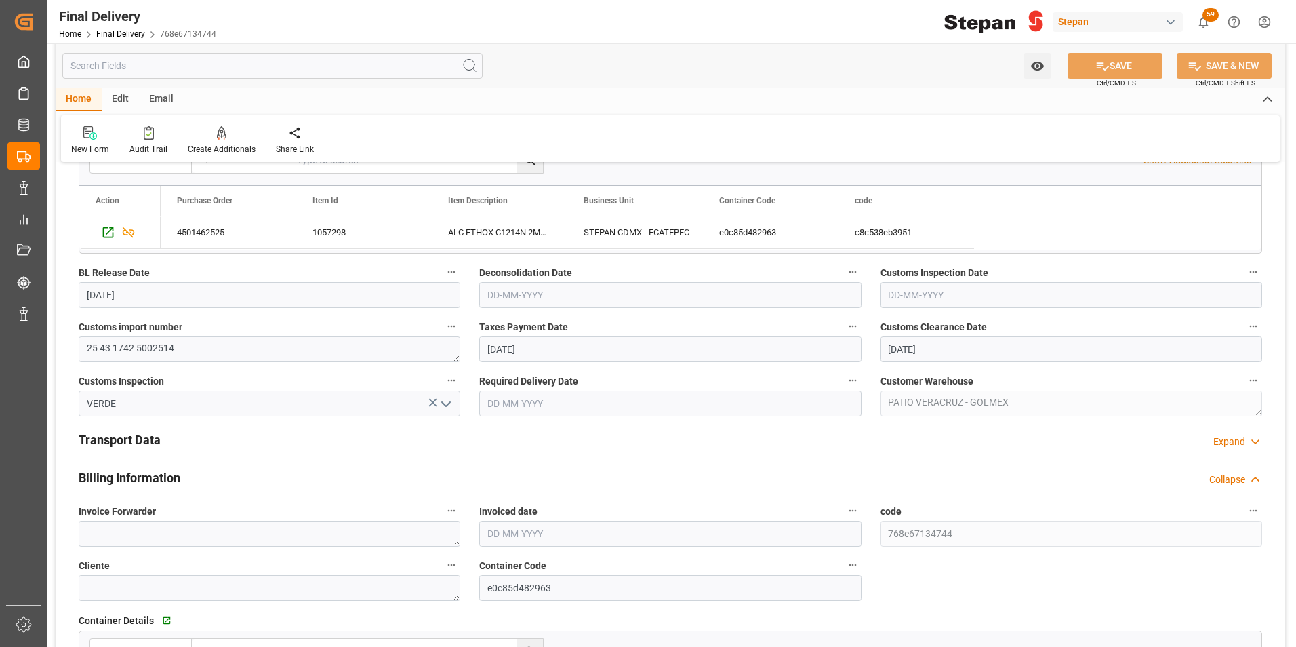
click at [128, 433] on h2 "Transport Data" at bounding box center [120, 439] width 82 height 18
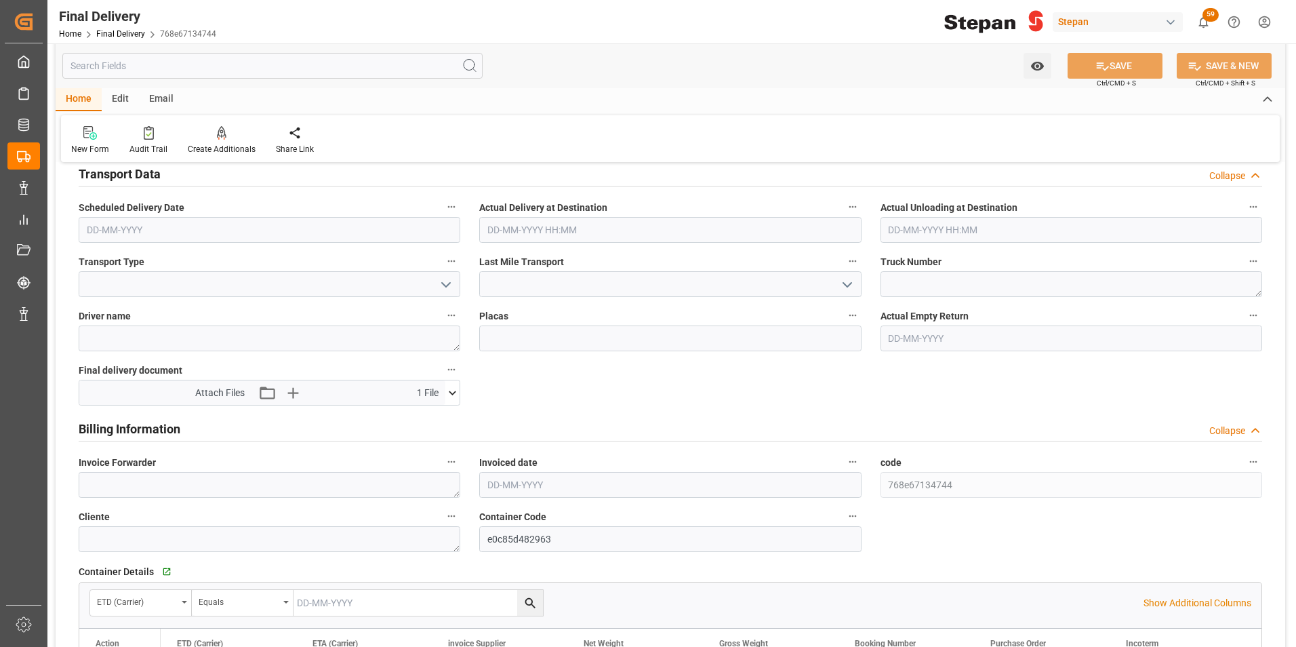
scroll to position [542, 0]
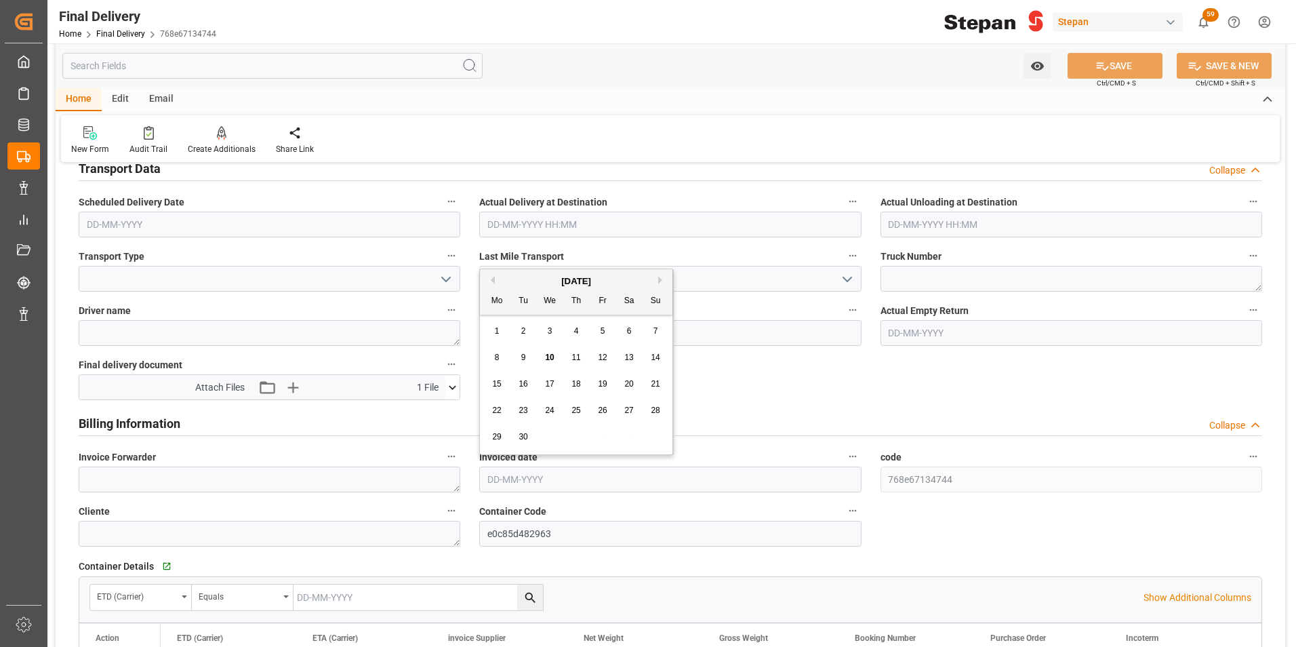
click at [529, 482] on input "text" at bounding box center [670, 479] width 382 height 26
click at [507, 281] on div "[DATE]" at bounding box center [576, 282] width 193 height 14
click at [493, 352] on div "8" at bounding box center [497, 358] width 17 height 16
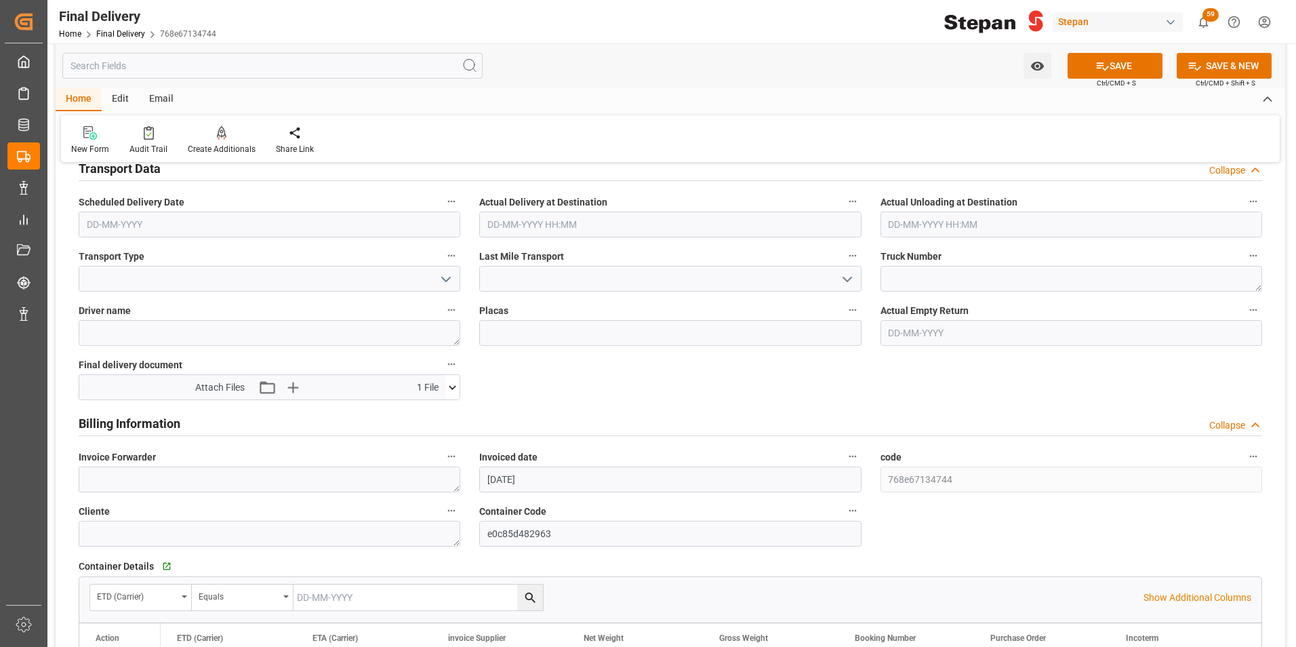
type input "[DATE]"
click at [138, 482] on textarea at bounding box center [270, 479] width 382 height 26
paste textarea "LM455201"
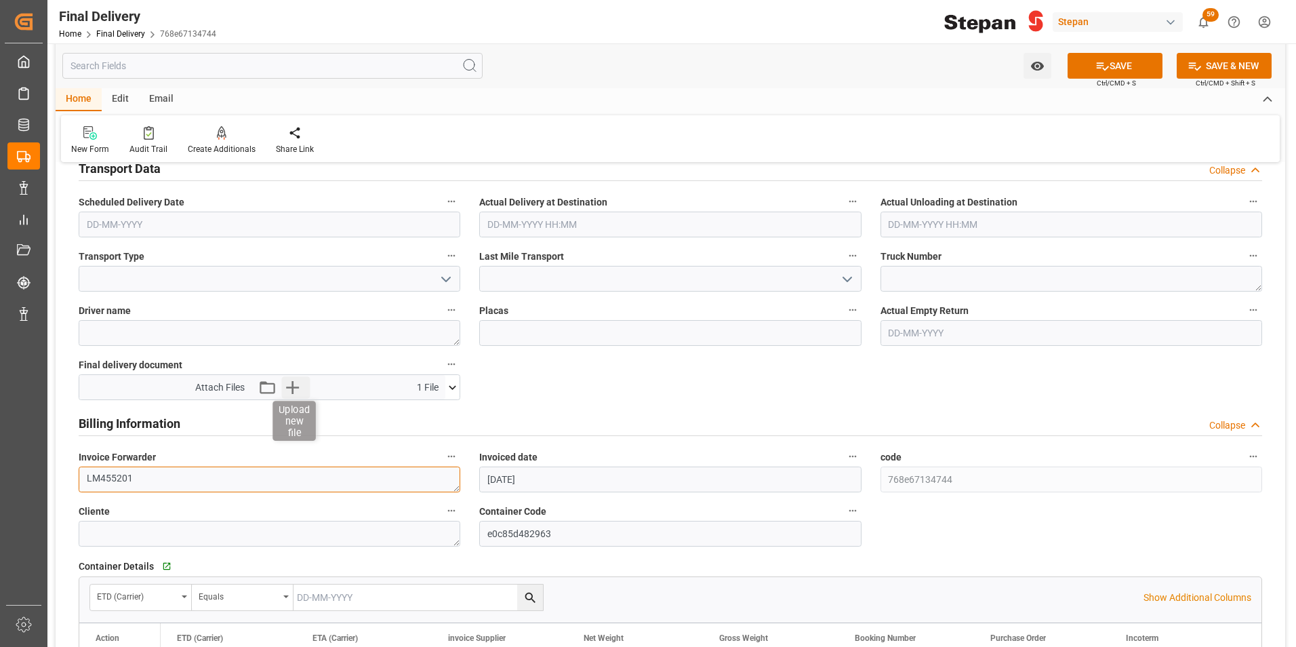
type textarea "LM455201"
click at [290, 387] on icon "button" at bounding box center [292, 387] width 13 height 13
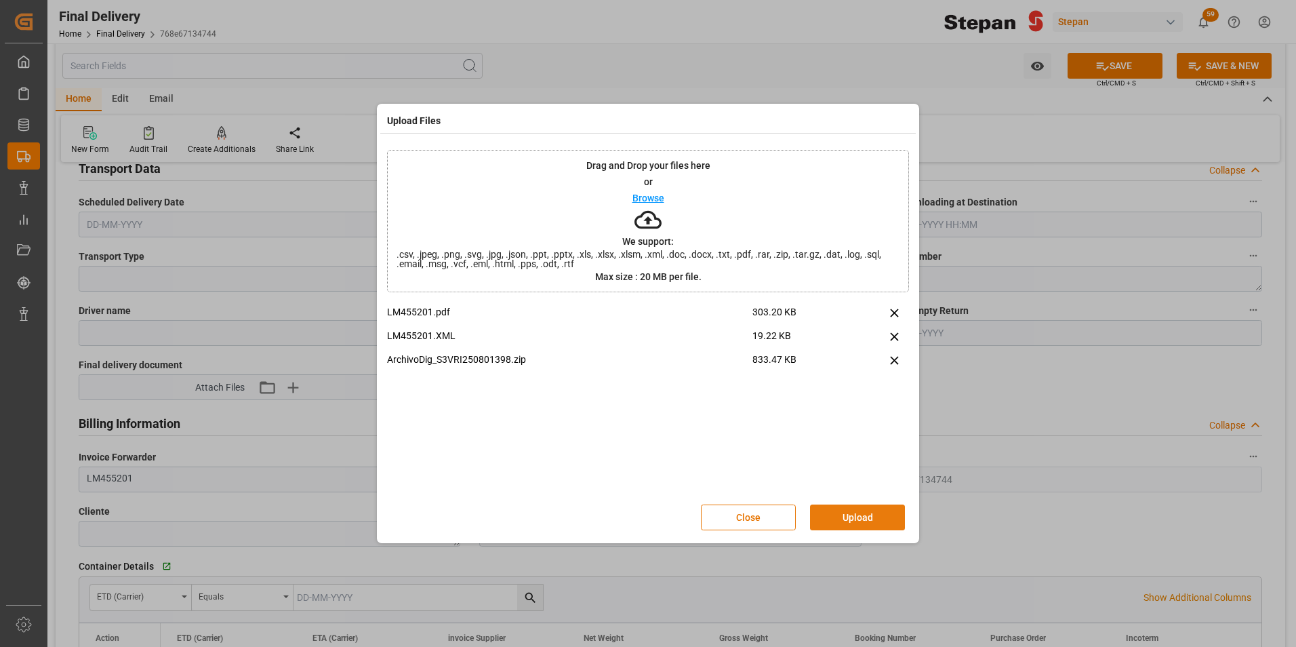
click at [855, 525] on button "Upload" at bounding box center [857, 517] width 95 height 26
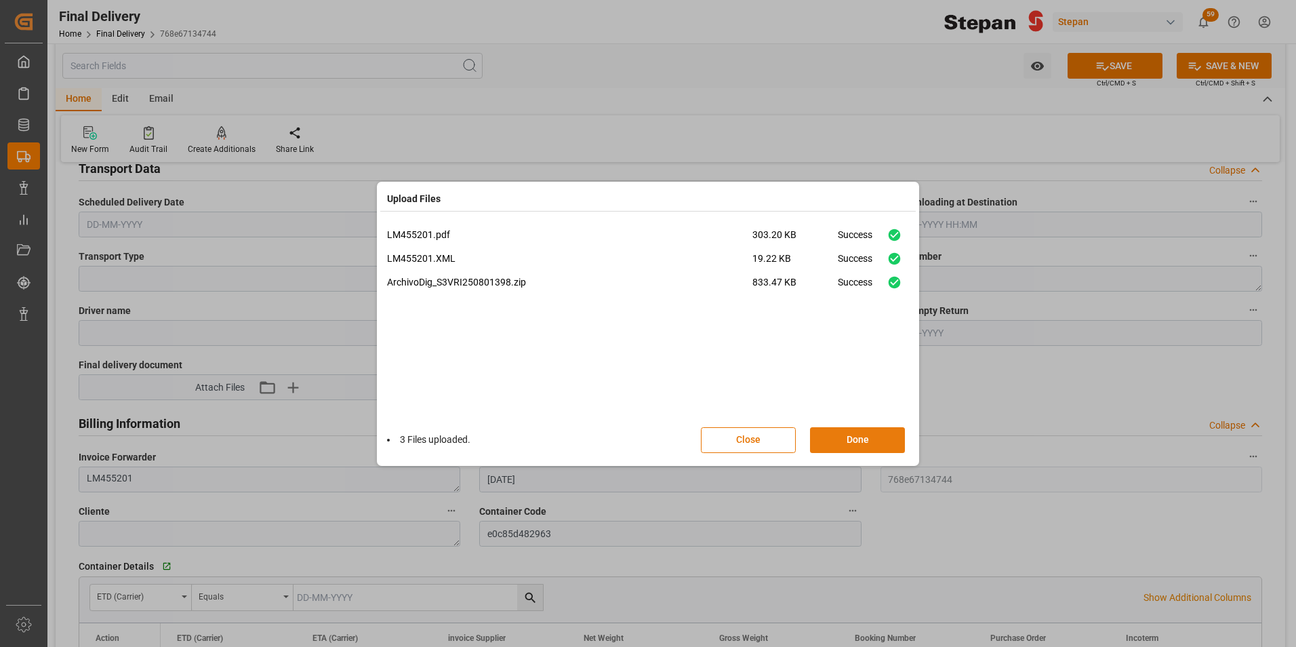
click at [851, 448] on button "Done" at bounding box center [857, 440] width 95 height 26
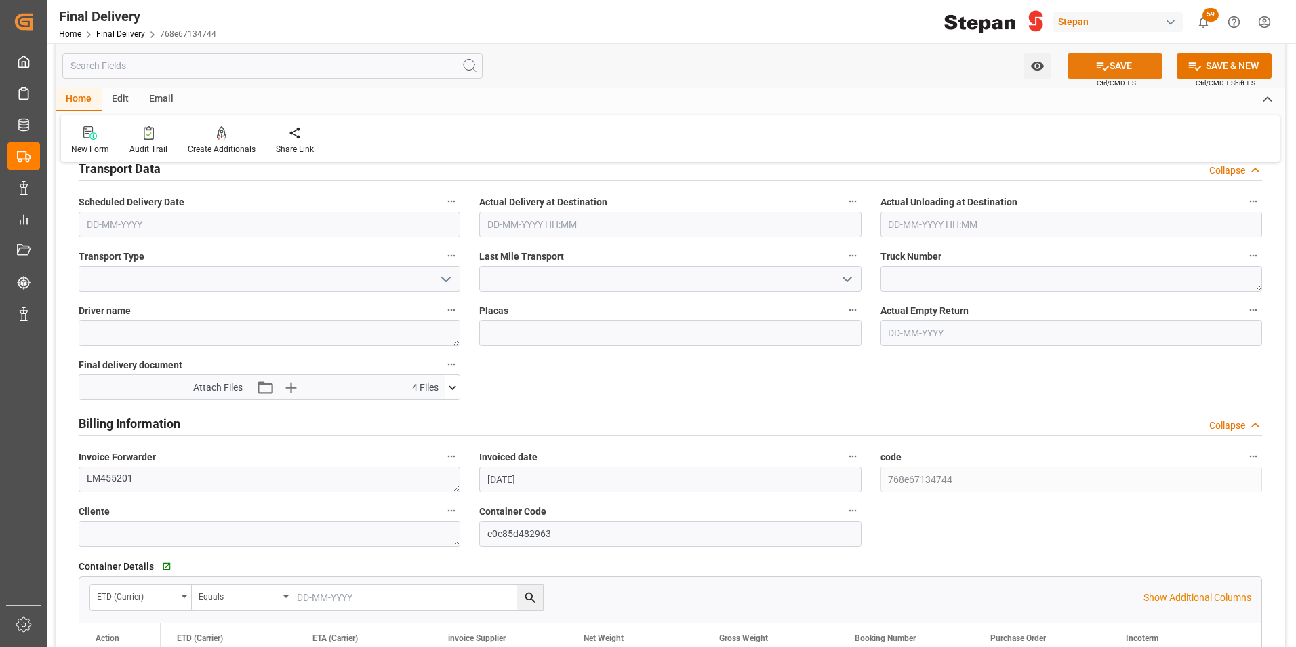
drag, startPoint x: 1112, startPoint y: 70, endPoint x: 1114, endPoint y: 77, distance: 7.3
click at [1112, 70] on button "SAVE" at bounding box center [1115, 66] width 95 height 26
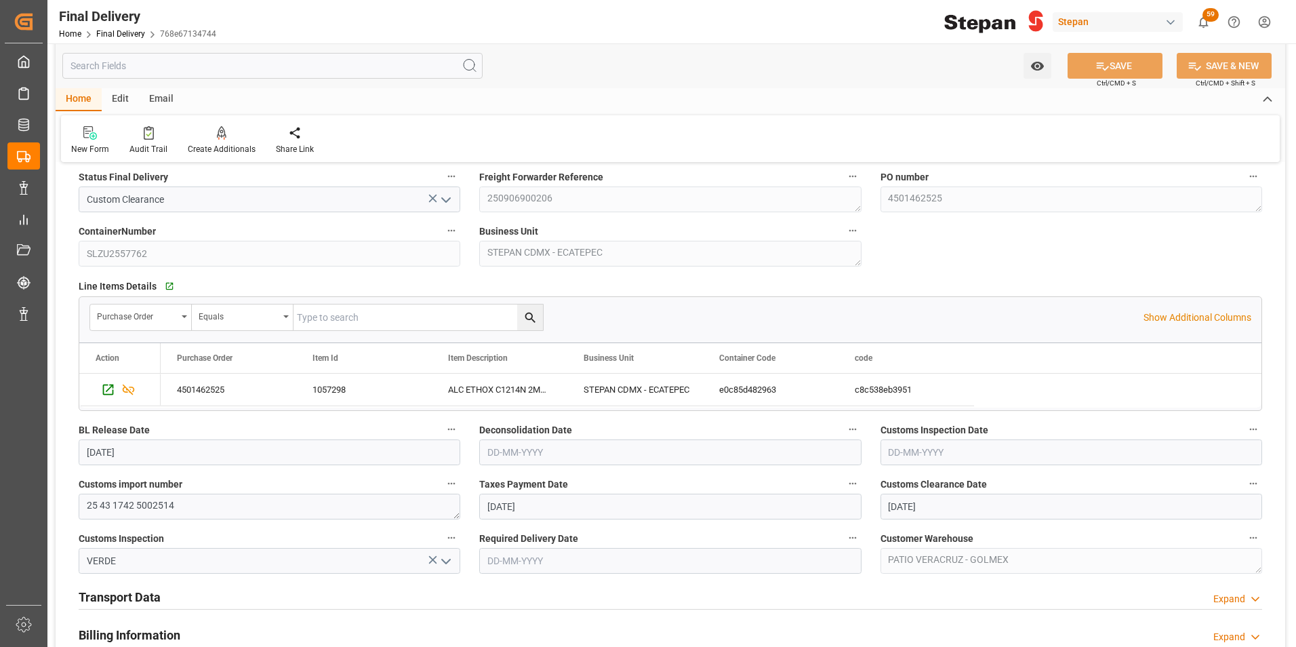
scroll to position [46, 0]
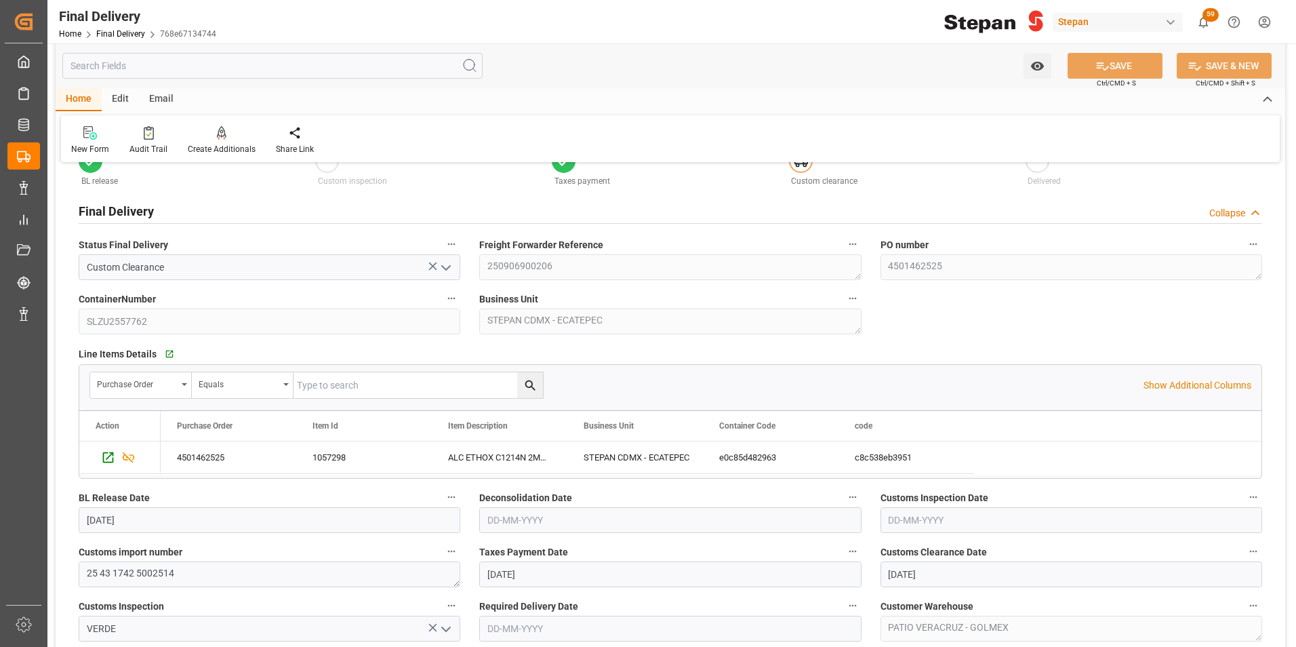
click at [117, 28] on div "Home Final Delivery 768e67134744" at bounding box center [137, 33] width 157 height 14
click at [113, 33] on link "Final Delivery" at bounding box center [120, 33] width 49 height 9
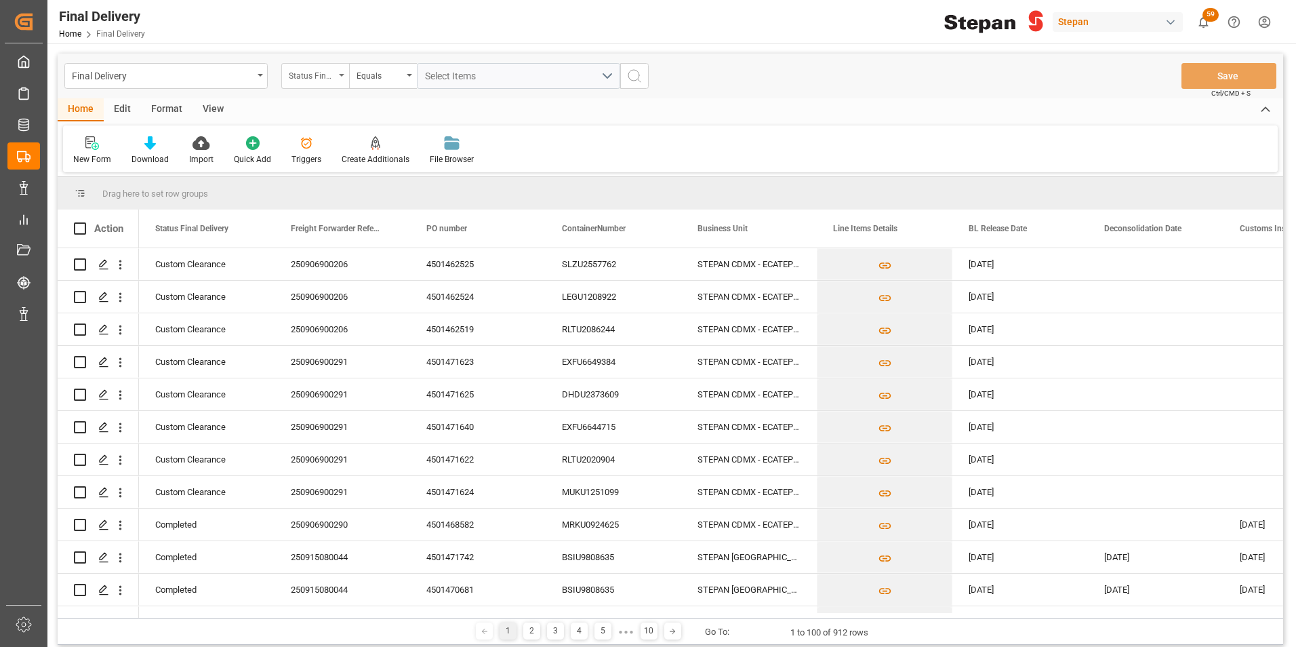
click at [338, 73] on div "Status Final Delivery" at bounding box center [315, 76] width 68 height 26
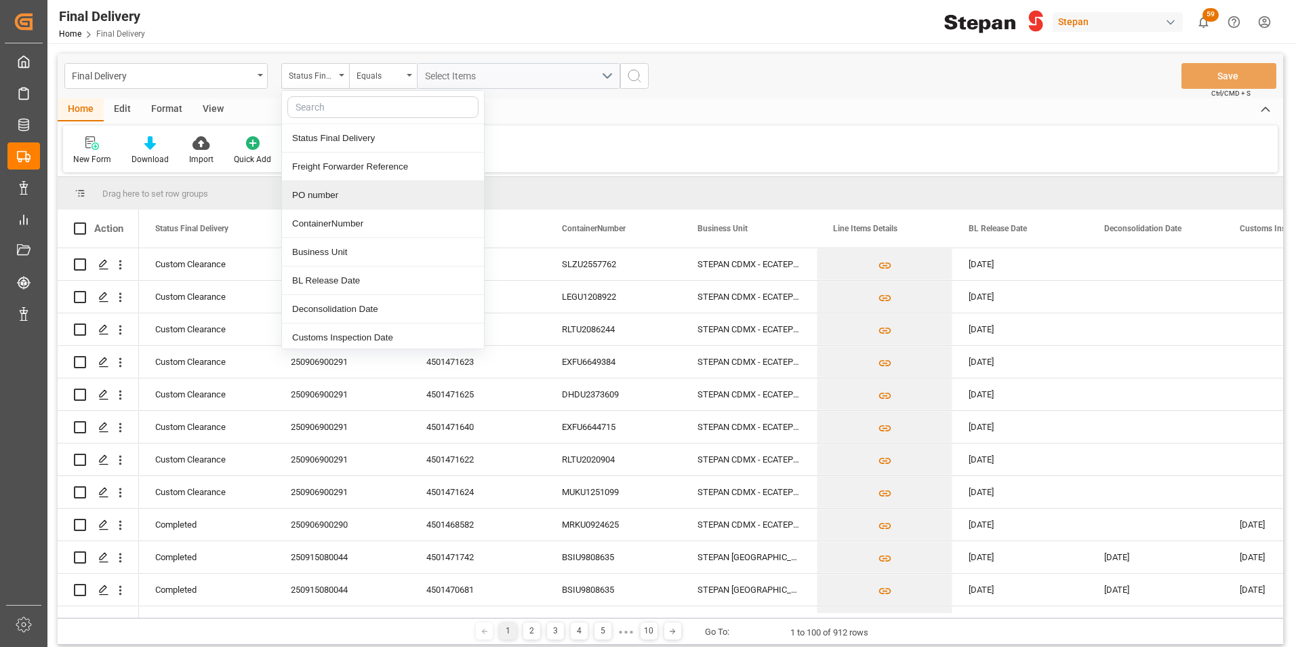
click at [315, 192] on div "PO number" at bounding box center [383, 195] width 202 height 28
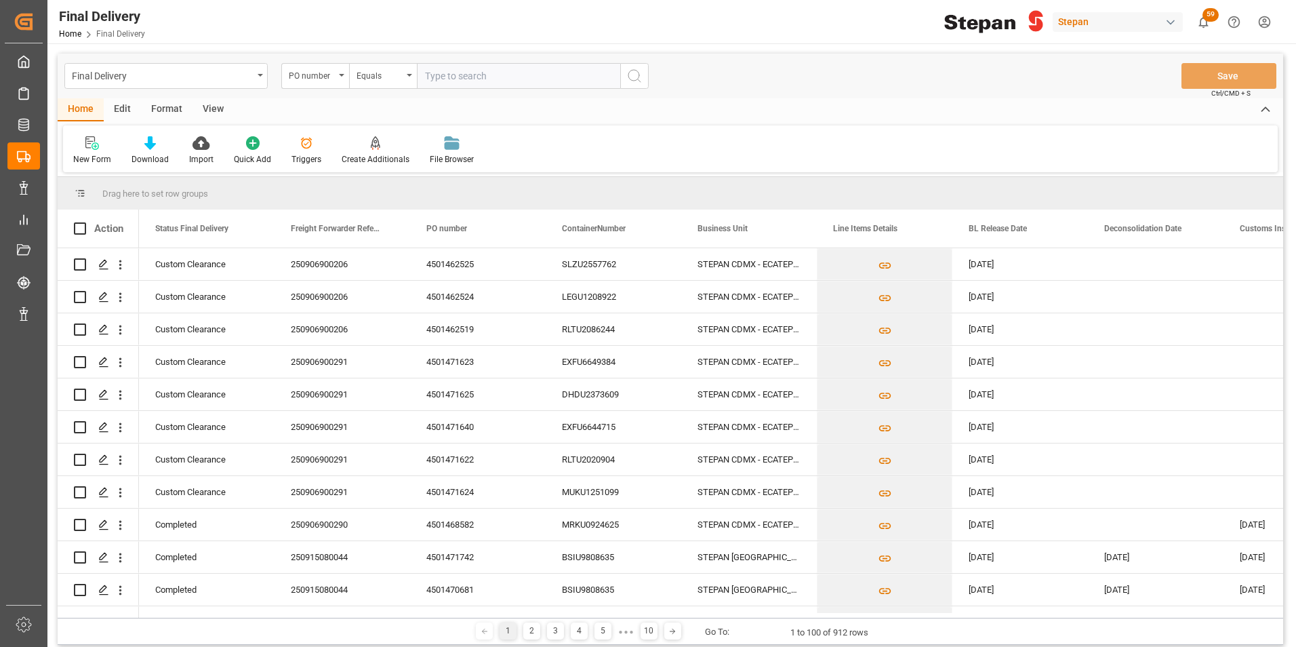
paste input "4501462520"
type input "4501462520"
click at [632, 74] on icon "search button" at bounding box center [634, 76] width 16 height 16
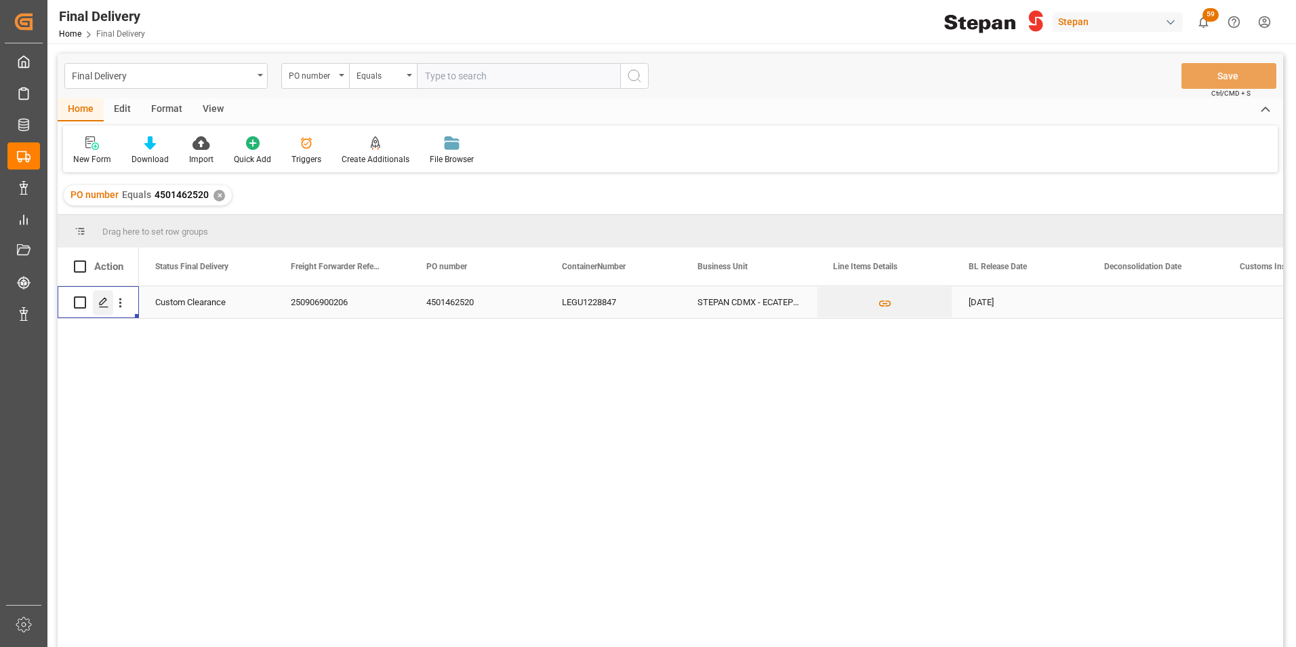
click at [103, 303] on polygon "Press SPACE to select this row." at bounding box center [103, 301] width 7 height 7
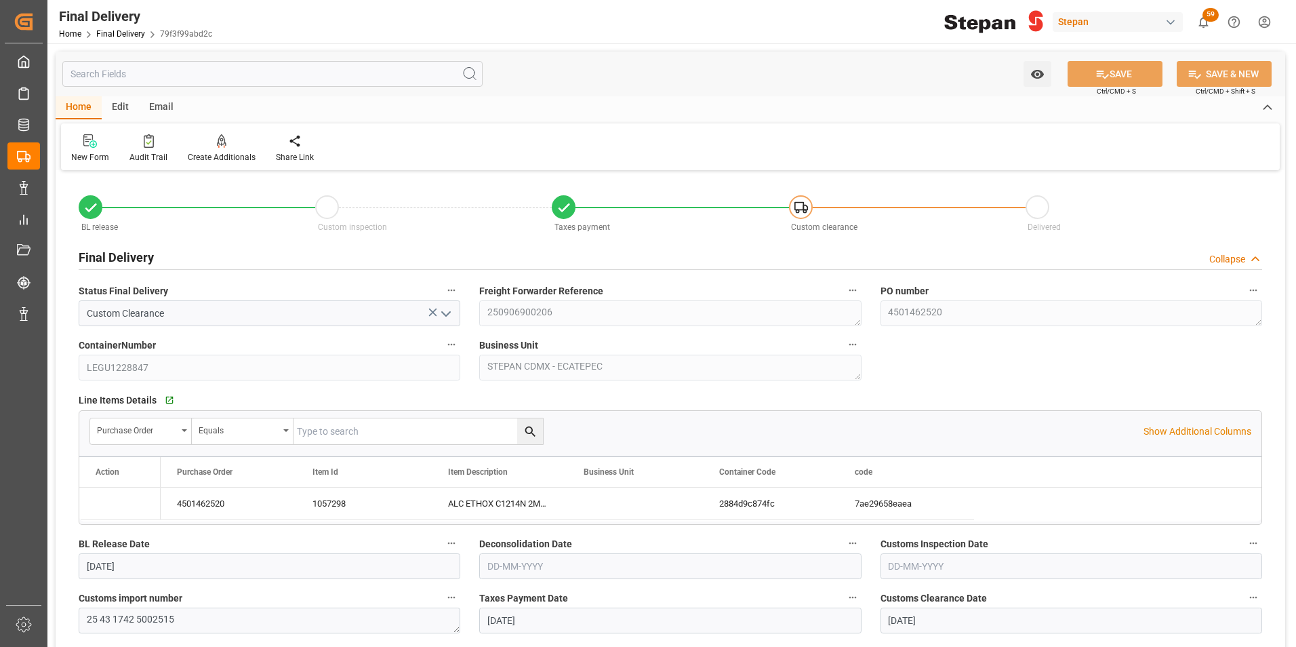
type input "[DATE]"
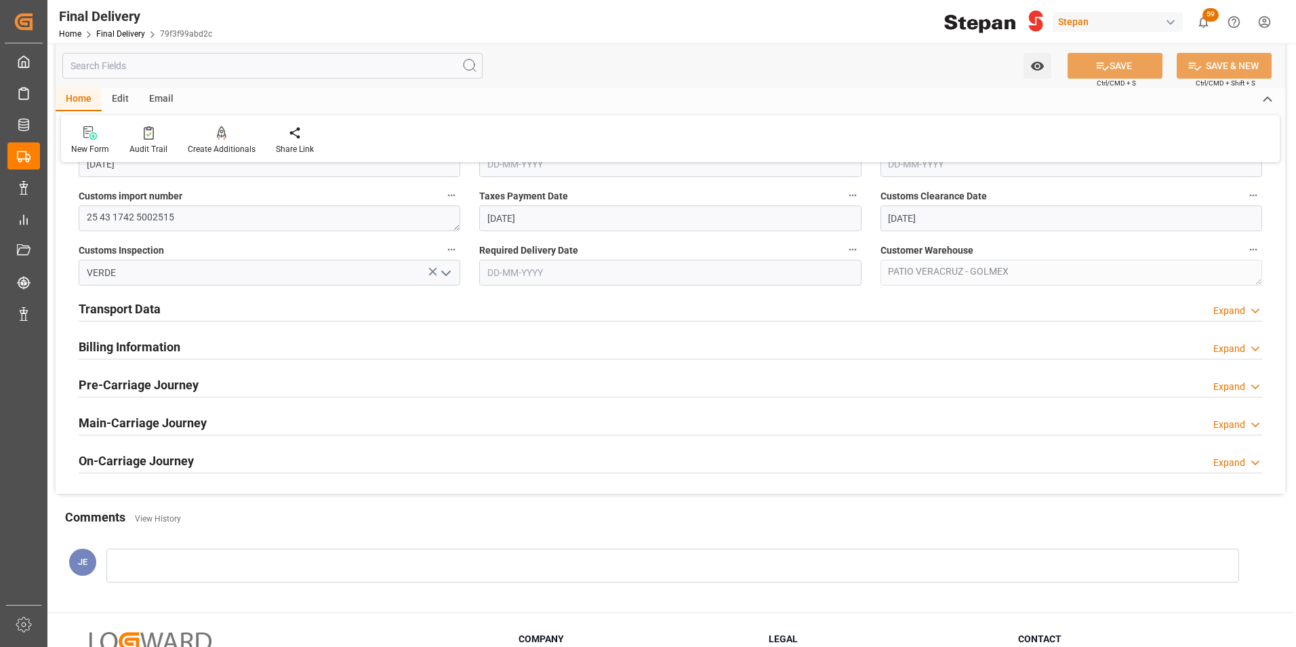
scroll to position [407, 0]
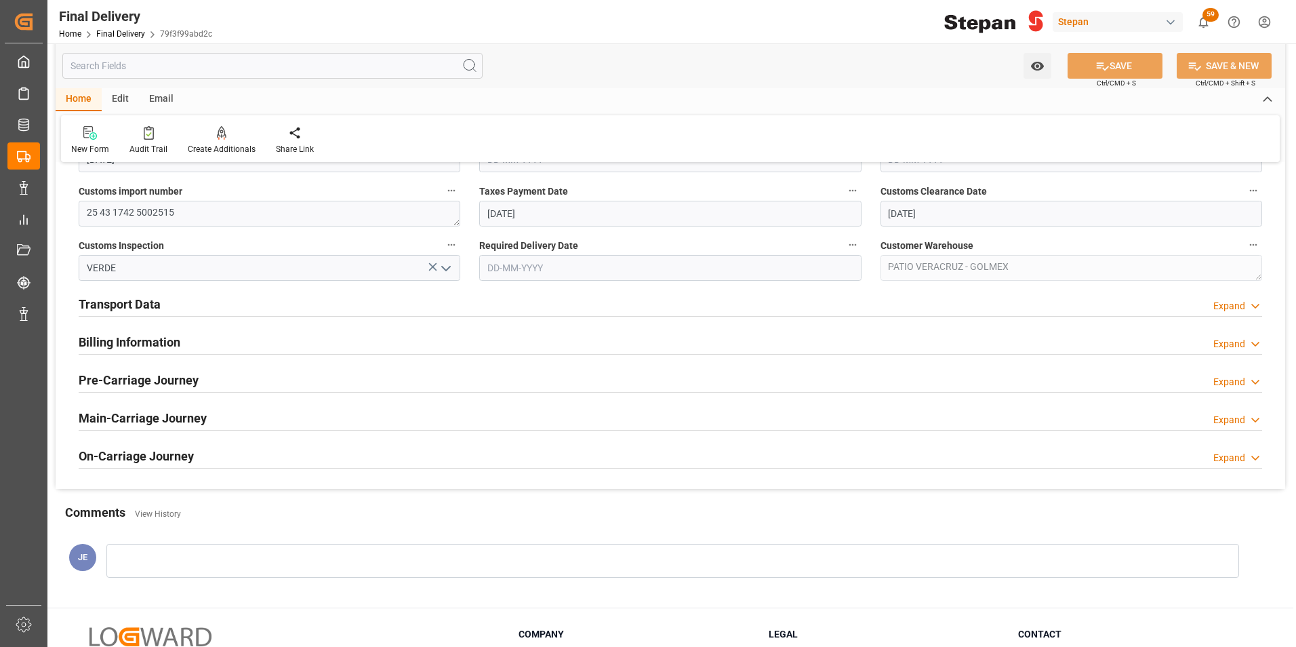
click at [133, 342] on h2 "Billing Information" at bounding box center [130, 342] width 102 height 18
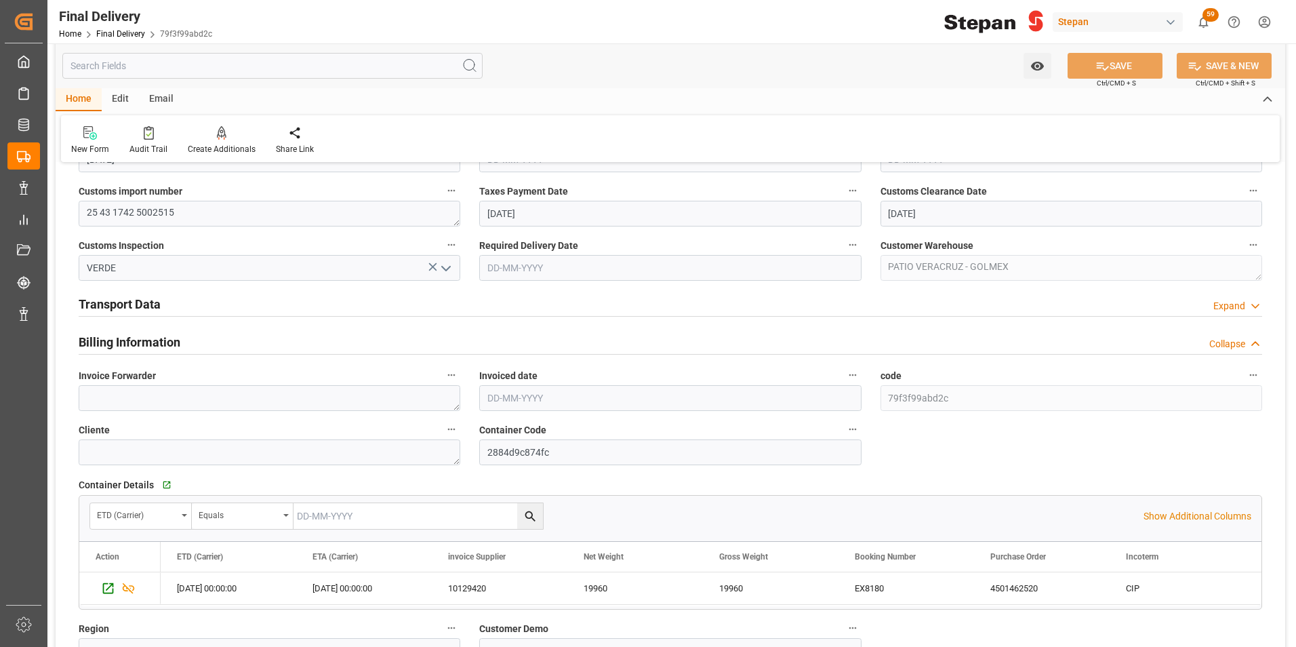
click at [143, 300] on h2 "Transport Data" at bounding box center [120, 304] width 82 height 18
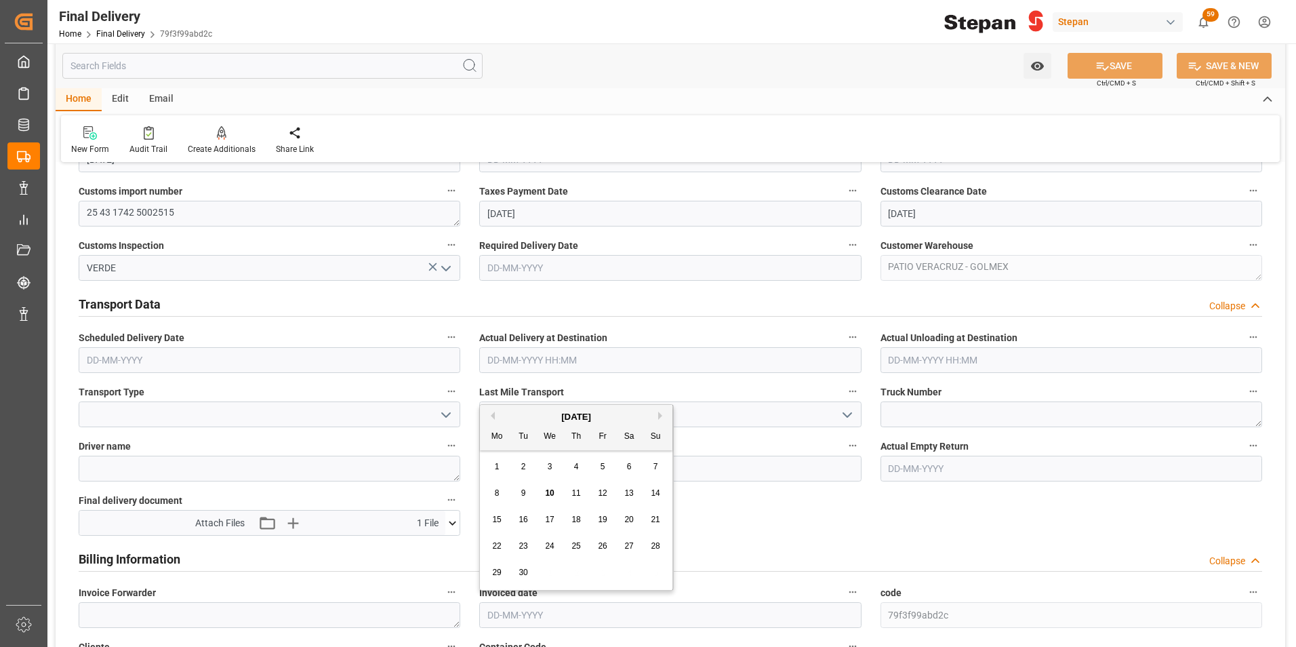
click at [490, 613] on input "text" at bounding box center [670, 615] width 382 height 26
drag, startPoint x: 517, startPoint y: 411, endPoint x: 511, endPoint y: 432, distance: 21.0
click at [515, 411] on div "[DATE]" at bounding box center [576, 417] width 193 height 14
click at [496, 493] on span "8" at bounding box center [497, 492] width 5 height 9
type input "[DATE]"
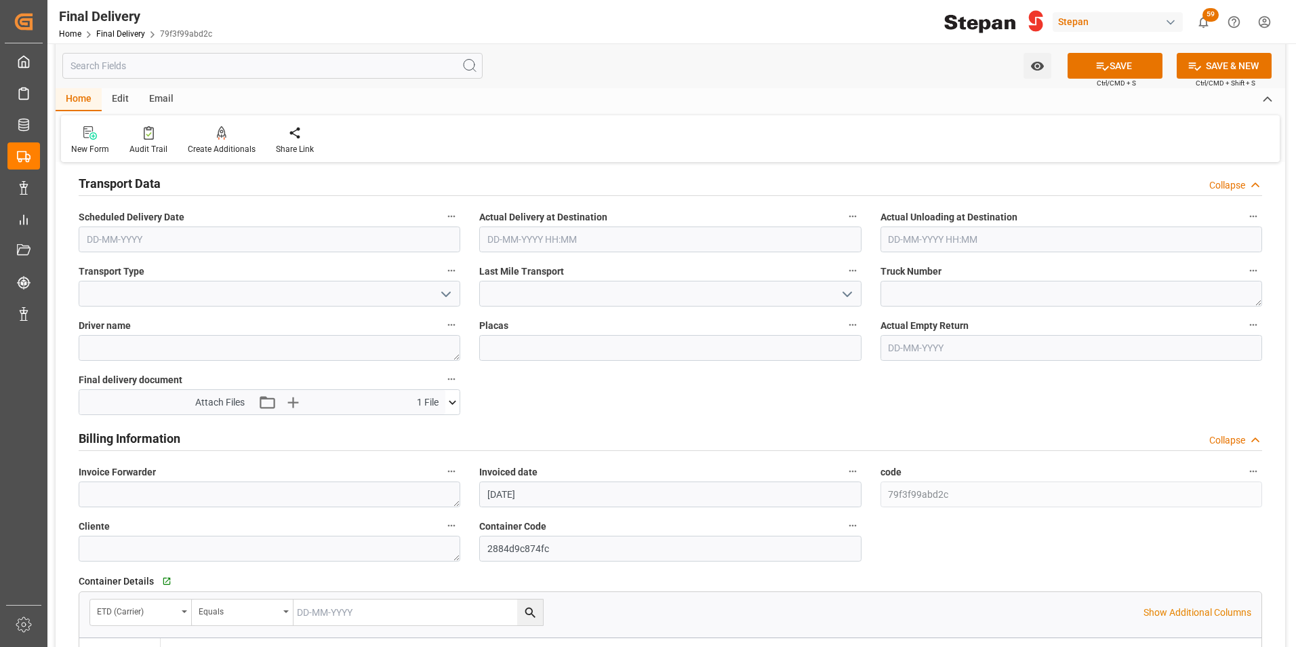
scroll to position [542, 0]
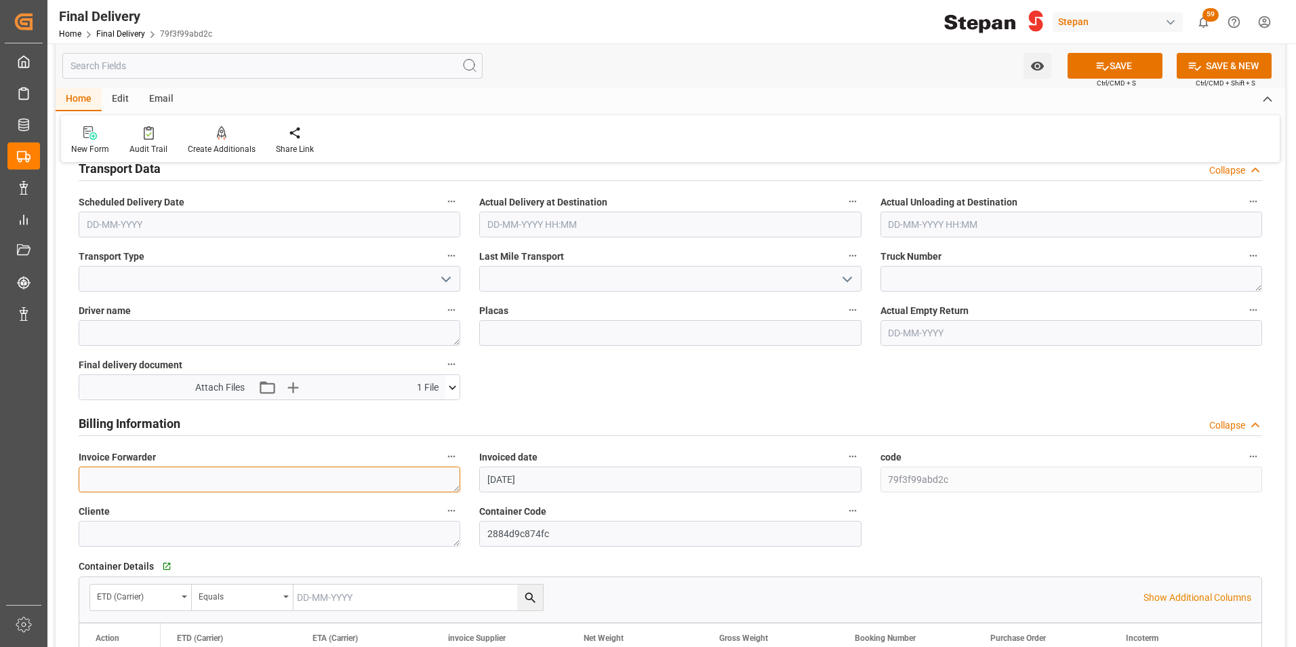
click at [102, 472] on textarea at bounding box center [270, 479] width 382 height 26
paste textarea "LM455204"
type textarea "LM455204"
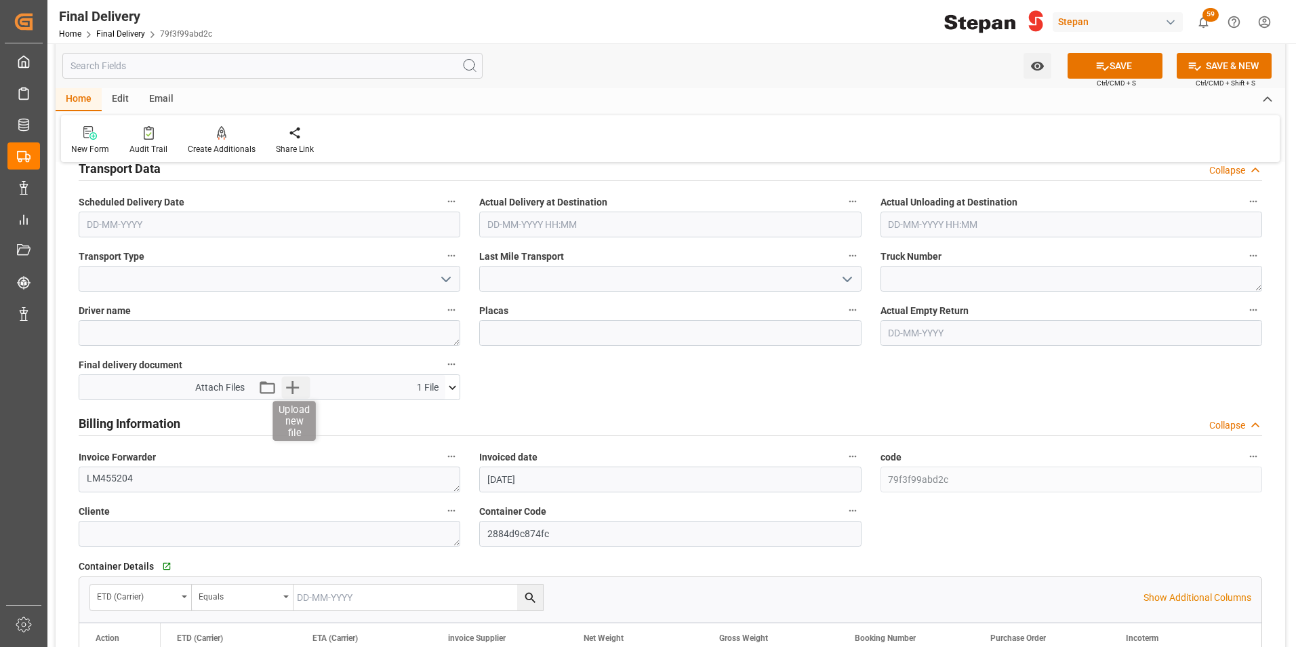
click at [289, 386] on icon "button" at bounding box center [293, 387] width 22 height 22
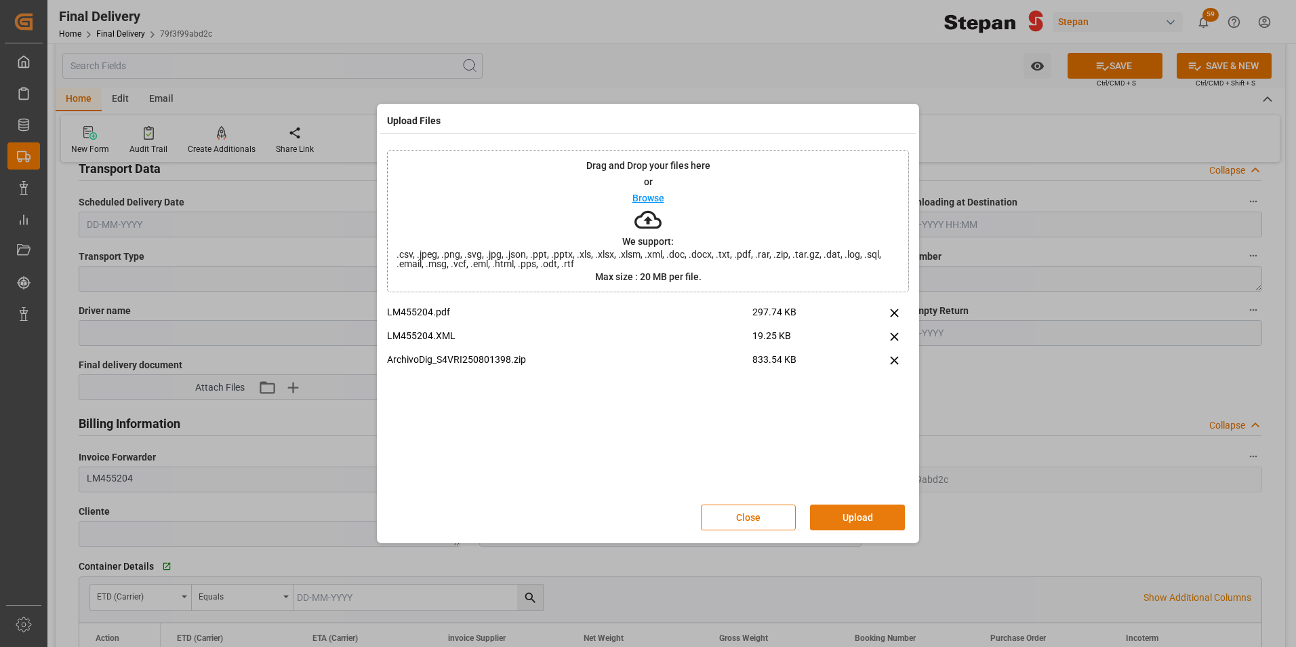
click at [848, 521] on button "Upload" at bounding box center [857, 517] width 95 height 26
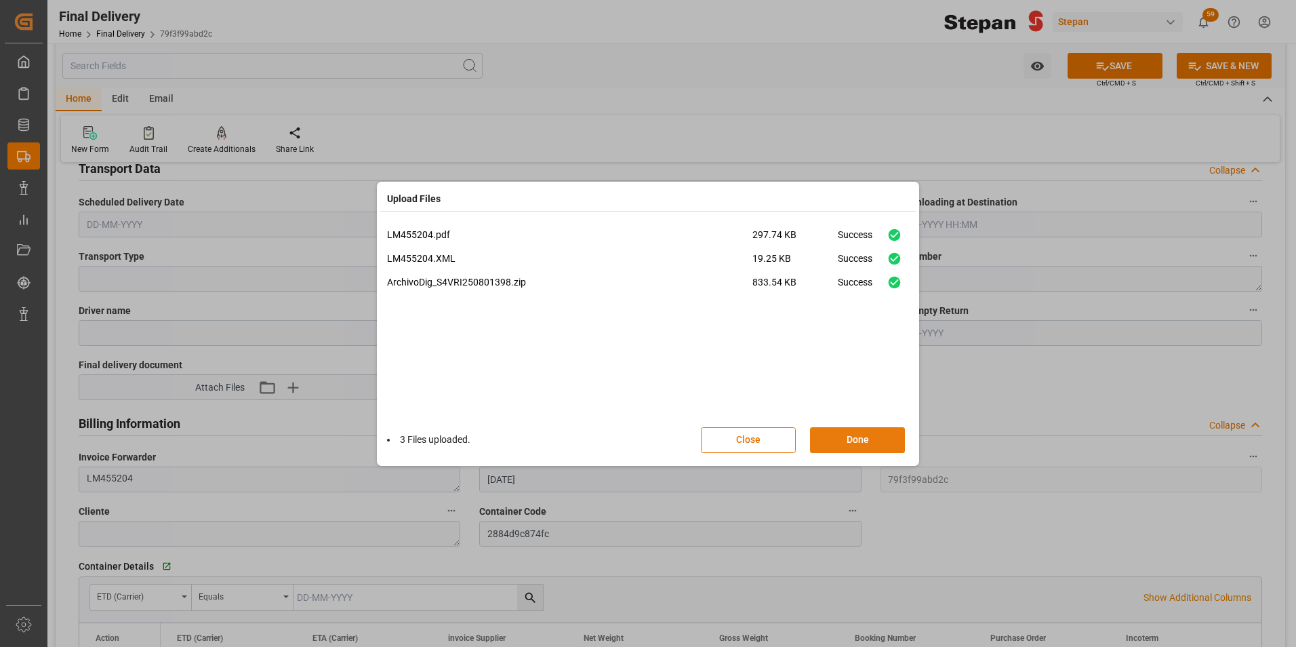
click at [853, 447] on button "Done" at bounding box center [857, 440] width 95 height 26
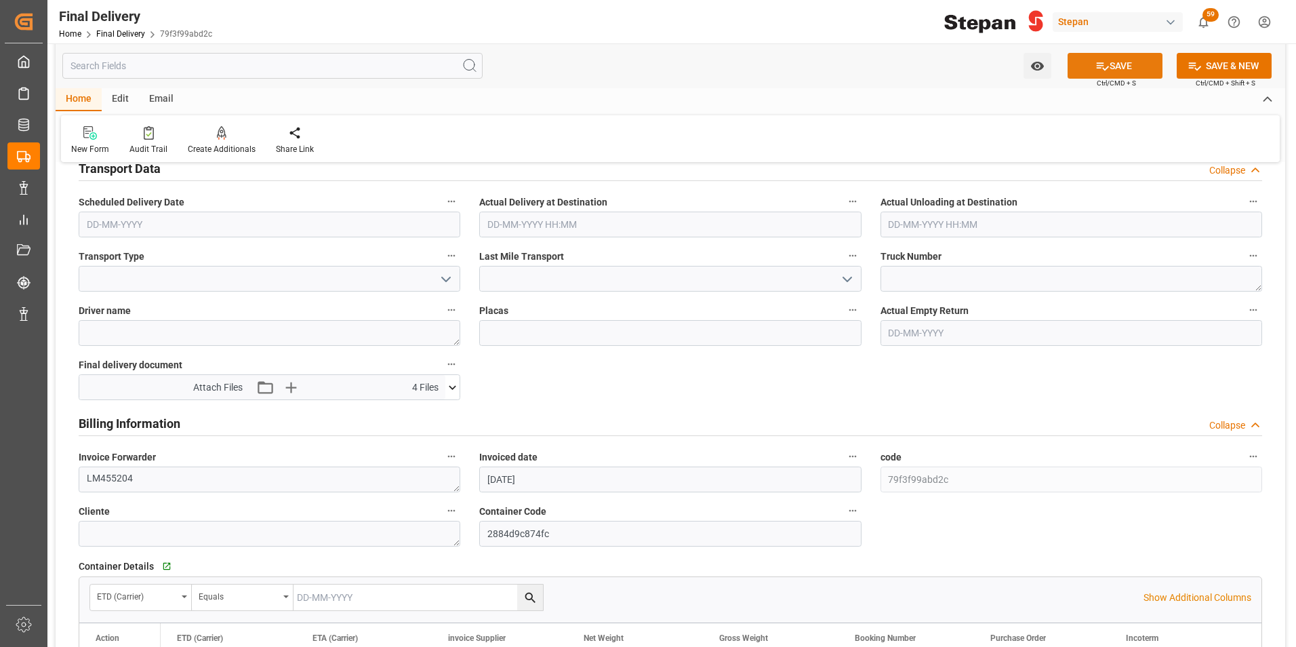
click at [1118, 61] on button "SAVE" at bounding box center [1115, 66] width 95 height 26
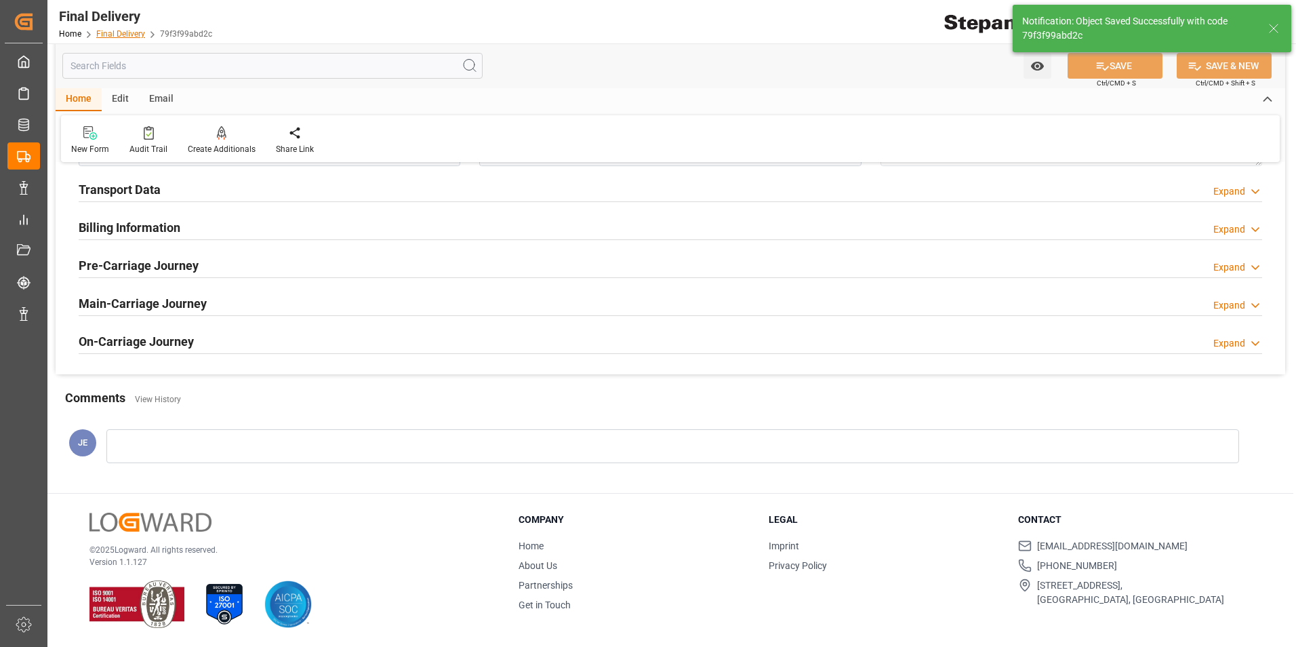
scroll to position [521, 0]
click at [113, 37] on link "Final Delivery" at bounding box center [120, 33] width 49 height 9
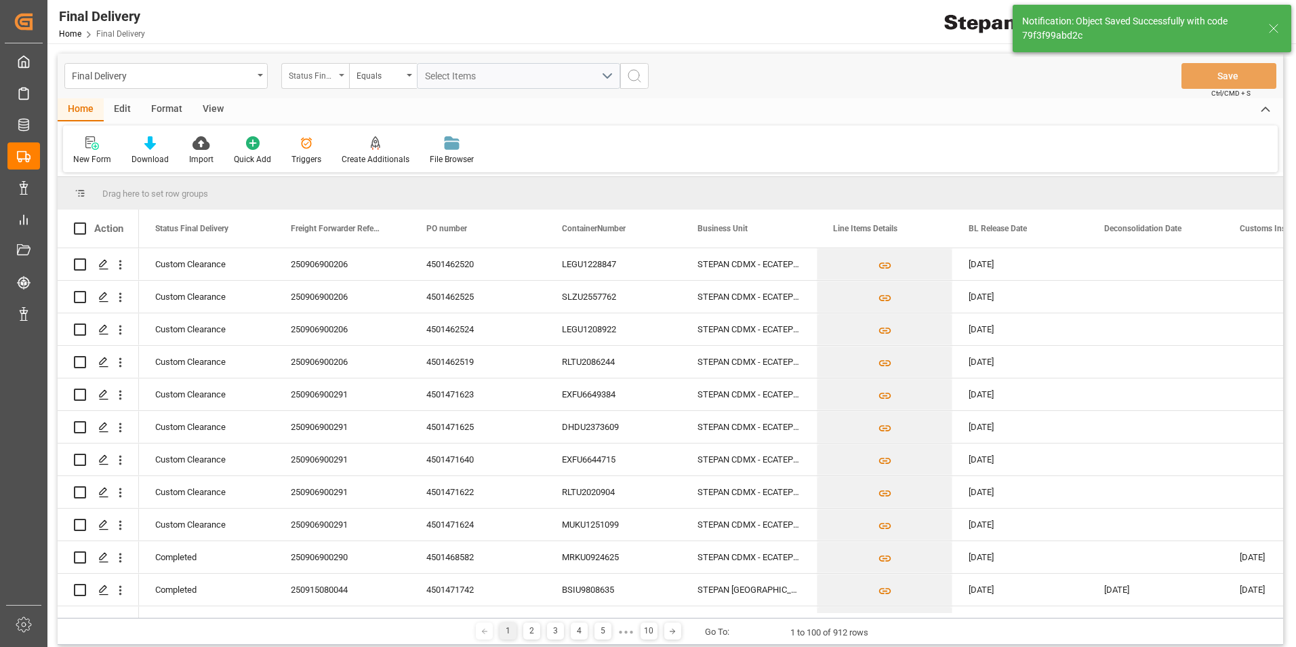
click at [340, 76] on icon "open menu" at bounding box center [341, 75] width 5 height 3
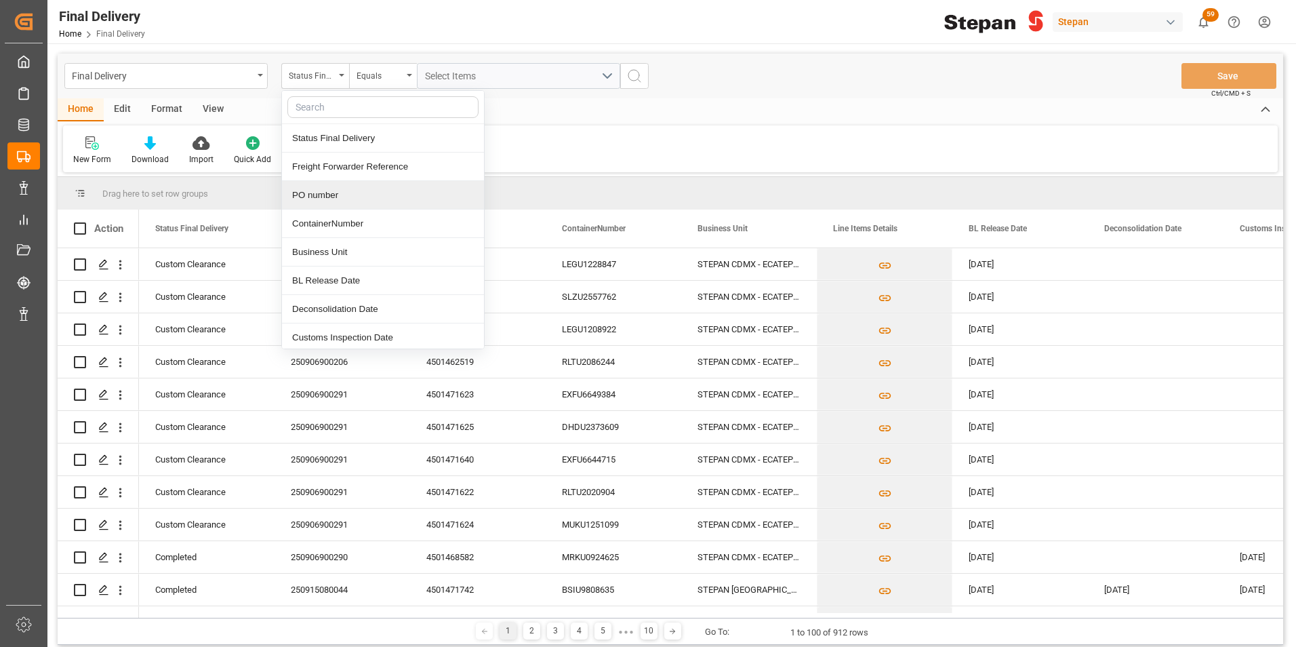
click at [308, 194] on div "PO number" at bounding box center [383, 195] width 202 height 28
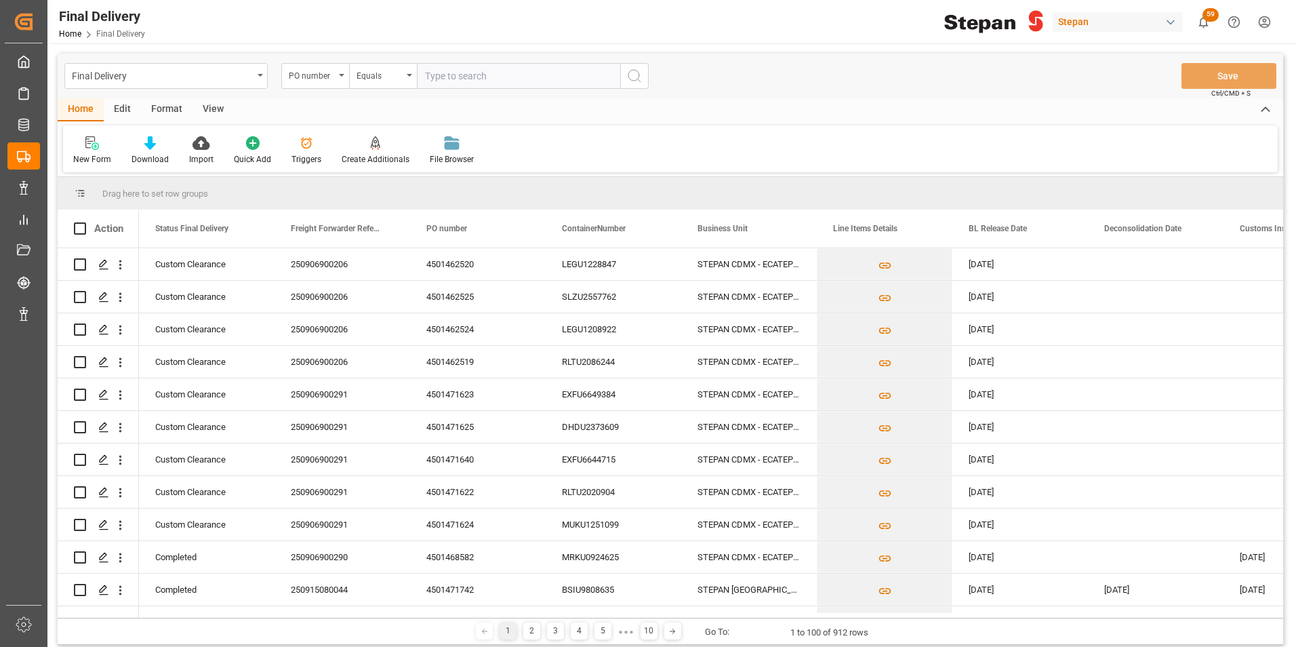
paste input "4501462522"
type input "4501462522"
click at [637, 71] on icon "search button" at bounding box center [634, 76] width 16 height 16
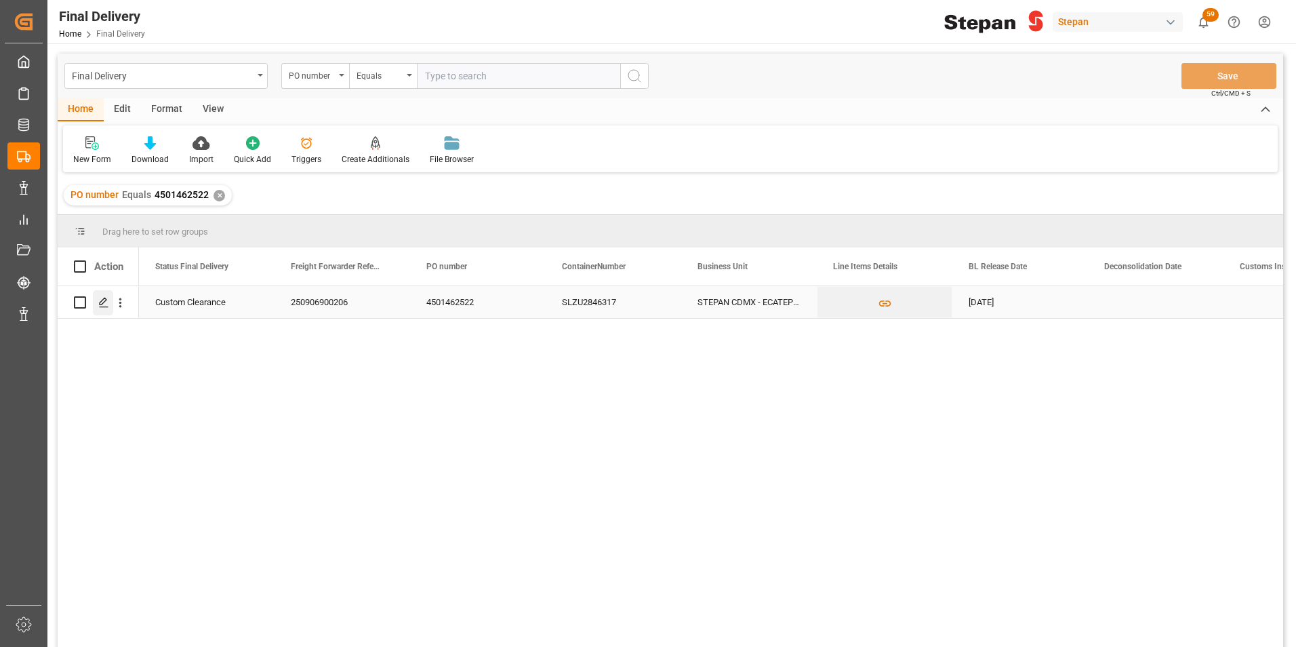
click at [101, 306] on icon "Press SPACE to select this row." at bounding box center [103, 302] width 11 height 11
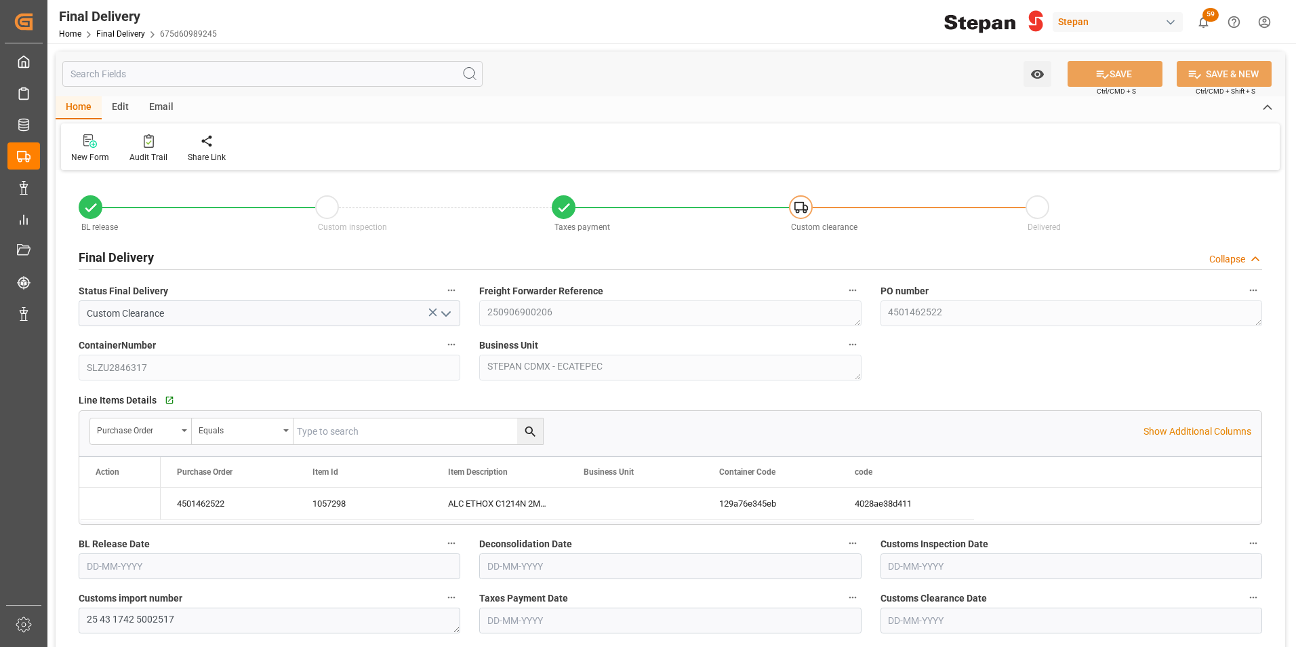
type input "[DATE]"
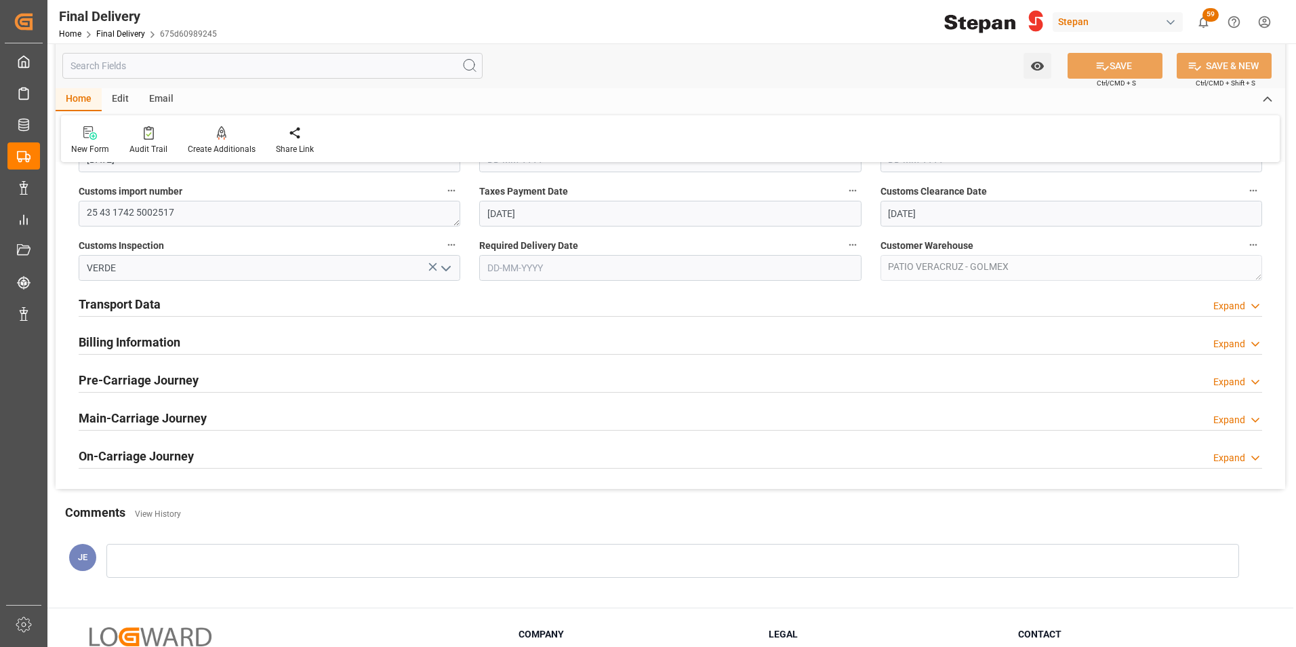
click at [121, 346] on h2 "Billing Information" at bounding box center [130, 342] width 102 height 18
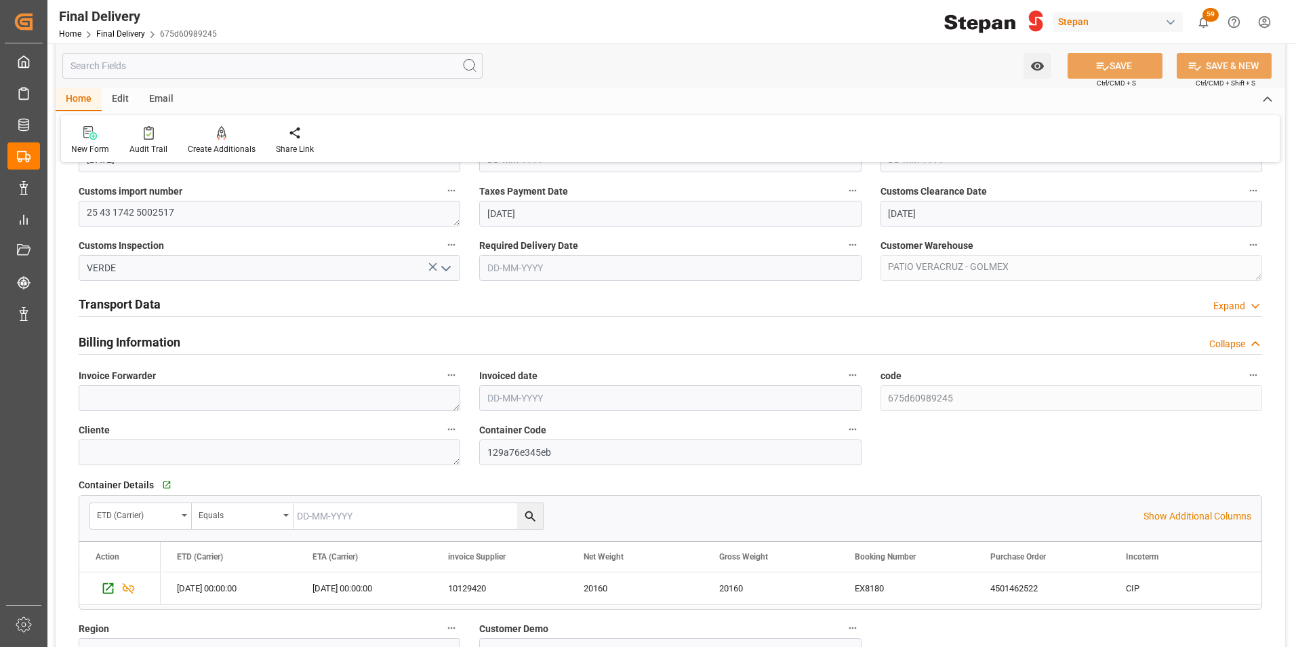
drag, startPoint x: 119, startPoint y: 329, endPoint x: 120, endPoint y: 305, distance: 23.8
click at [120, 305] on h2 "Transport Data" at bounding box center [120, 304] width 82 height 18
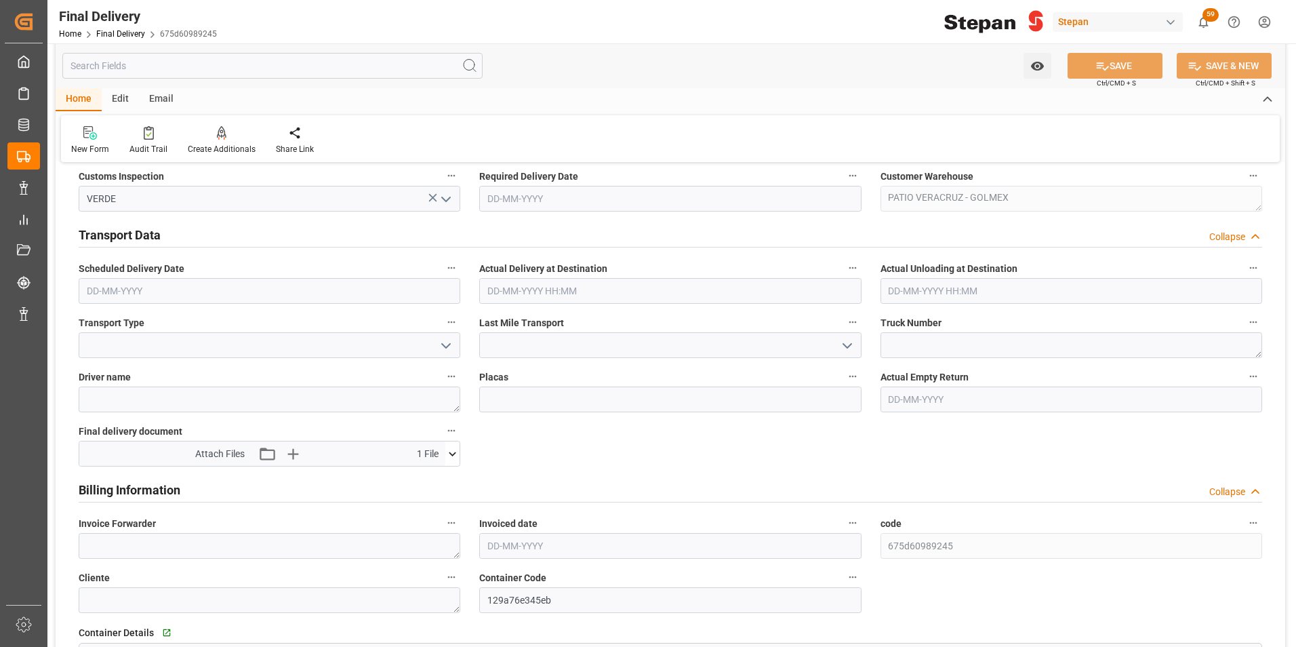
scroll to position [746, 0]
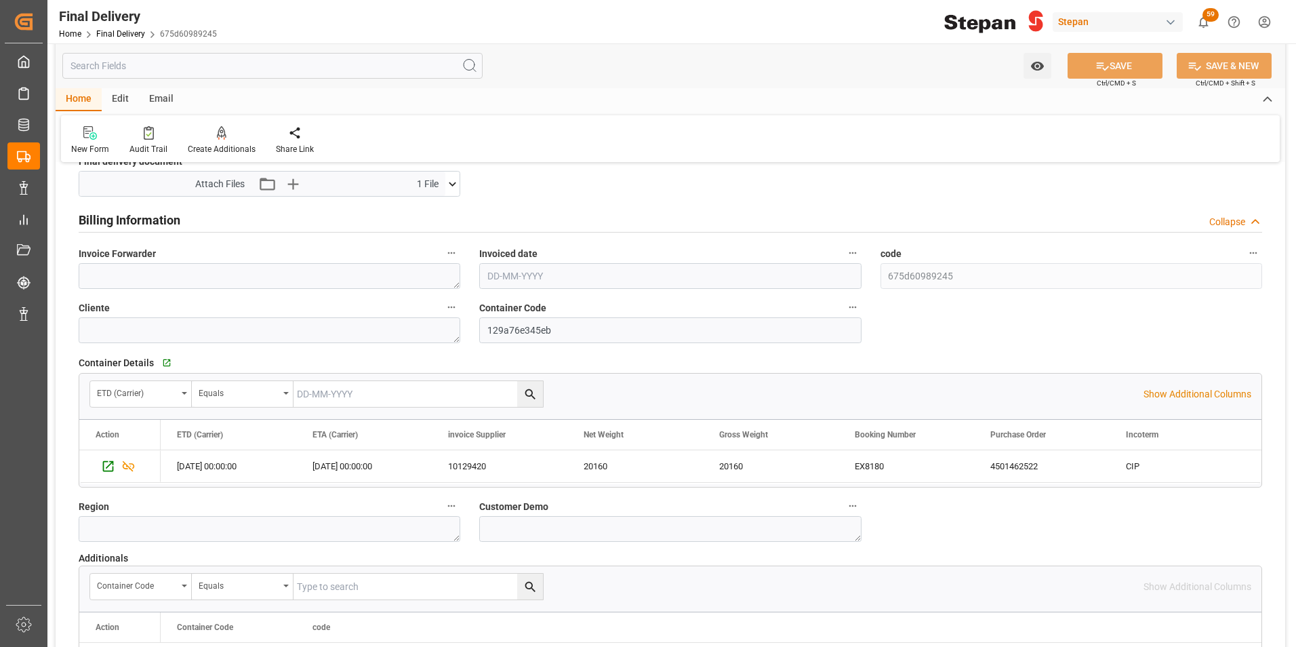
click at [509, 275] on input "text" at bounding box center [670, 276] width 382 height 26
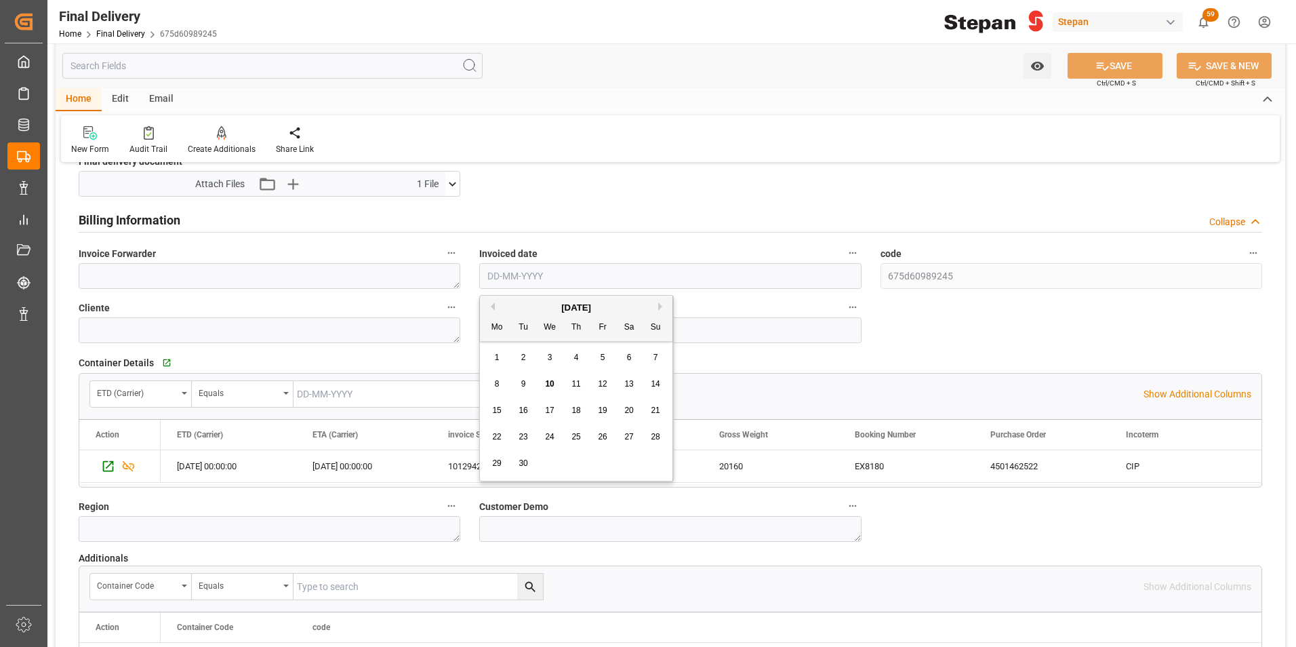
click at [497, 318] on div "Mo Tu We Th Fr Sa Su" at bounding box center [576, 328] width 193 height 26
click at [498, 384] on div "8" at bounding box center [497, 384] width 17 height 16
type input "[DATE]"
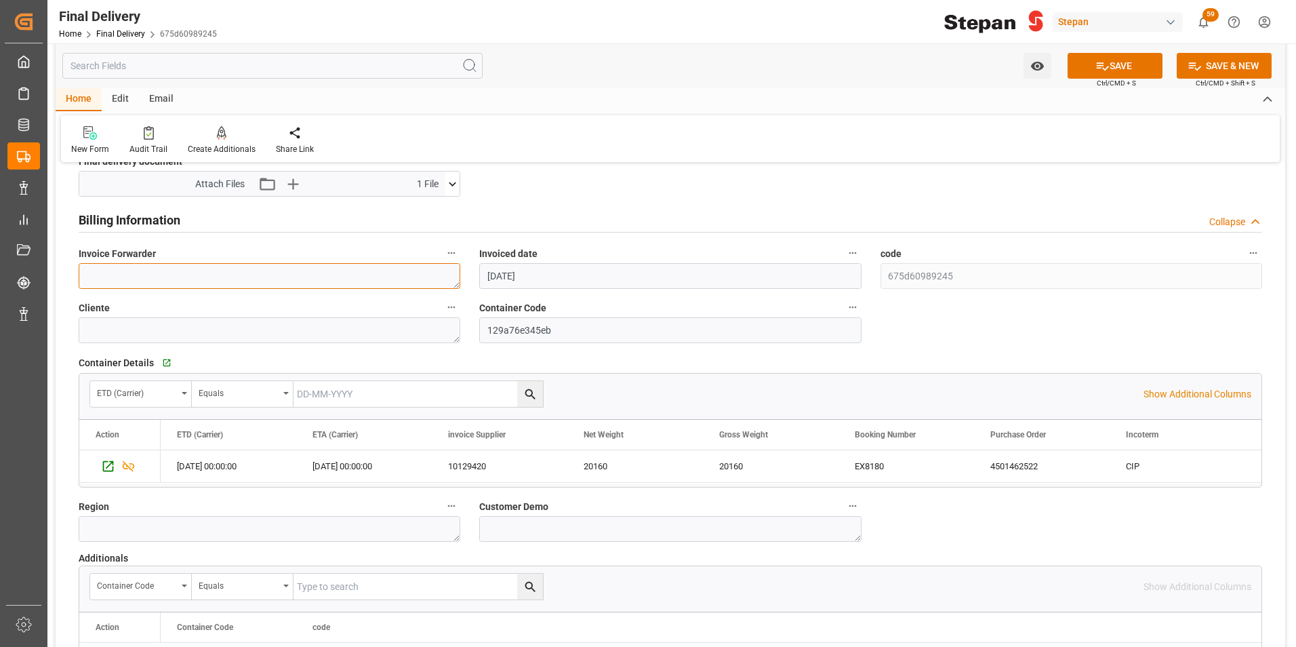
click at [133, 275] on textarea at bounding box center [270, 276] width 382 height 26
paste textarea "LM455205"
type textarea "LM455205"
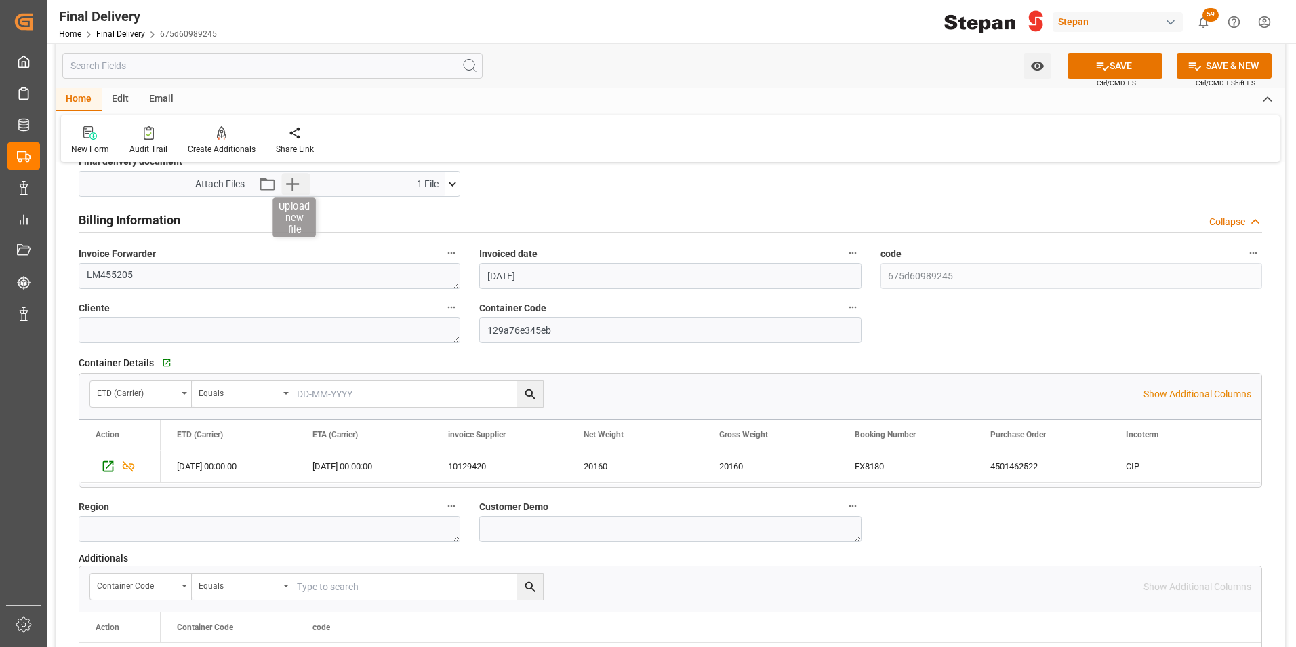
click at [291, 176] on icon "button" at bounding box center [293, 184] width 22 height 22
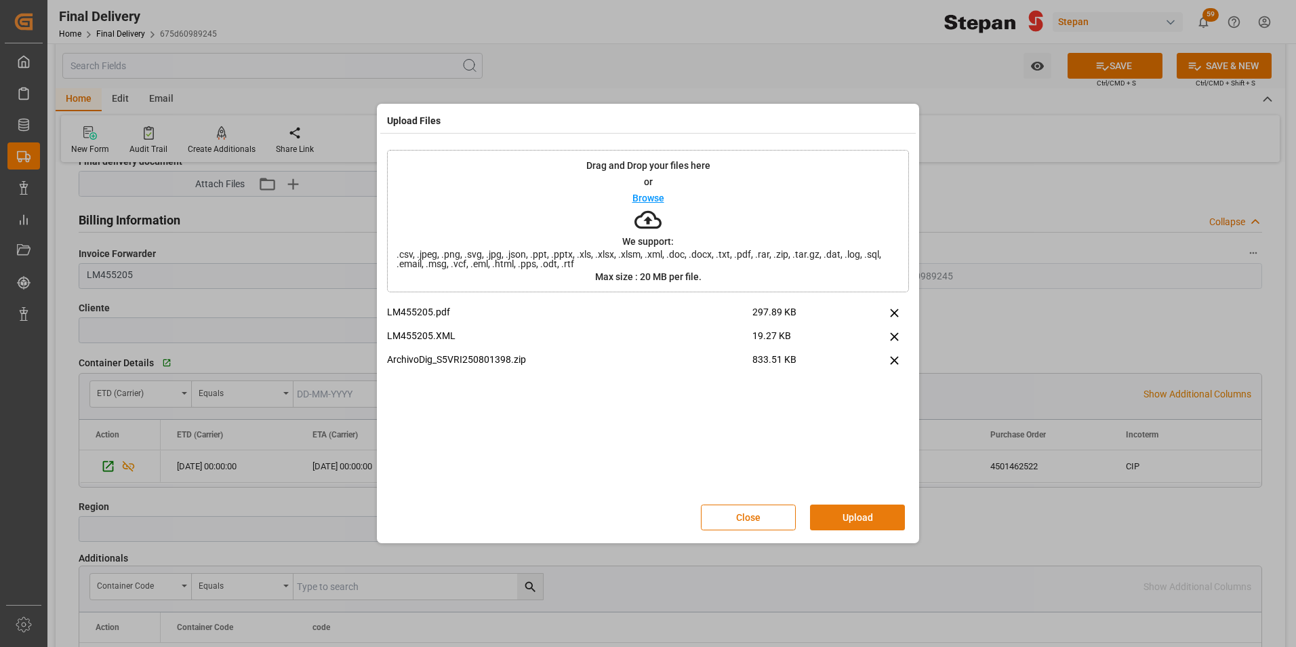
click at [857, 514] on button "Upload" at bounding box center [857, 517] width 95 height 26
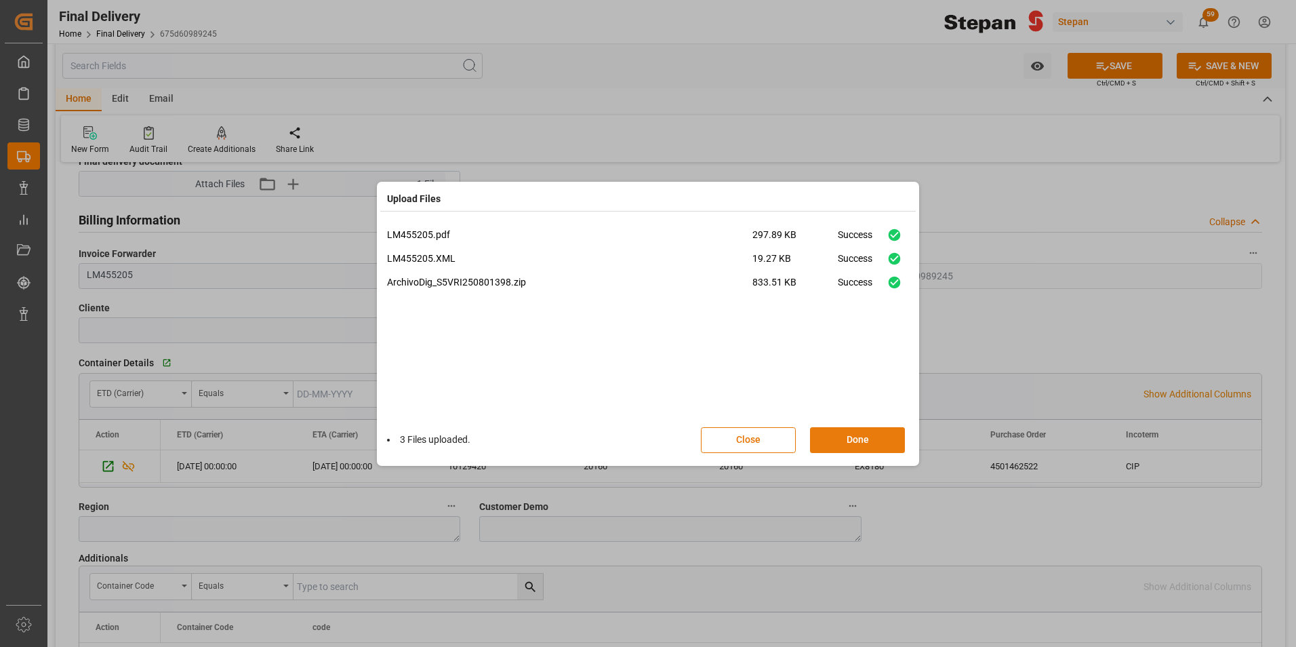
click at [841, 448] on button "Done" at bounding box center [857, 440] width 95 height 26
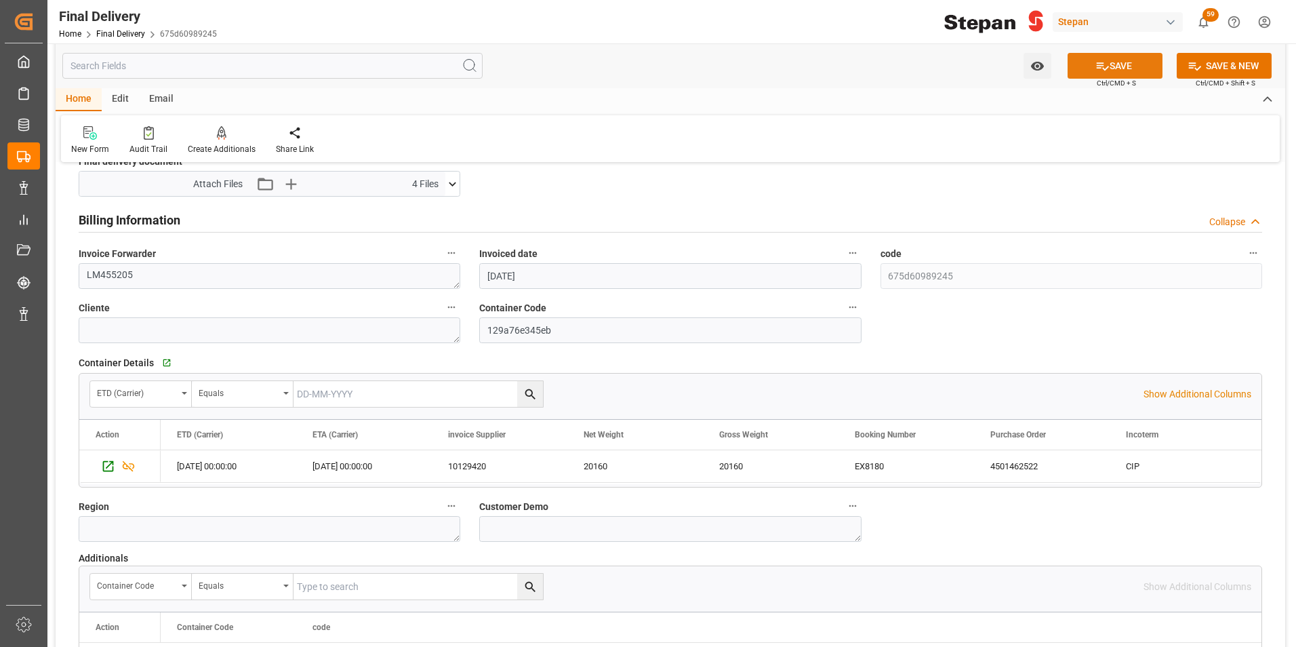
click at [1101, 63] on icon at bounding box center [1103, 66] width 12 height 8
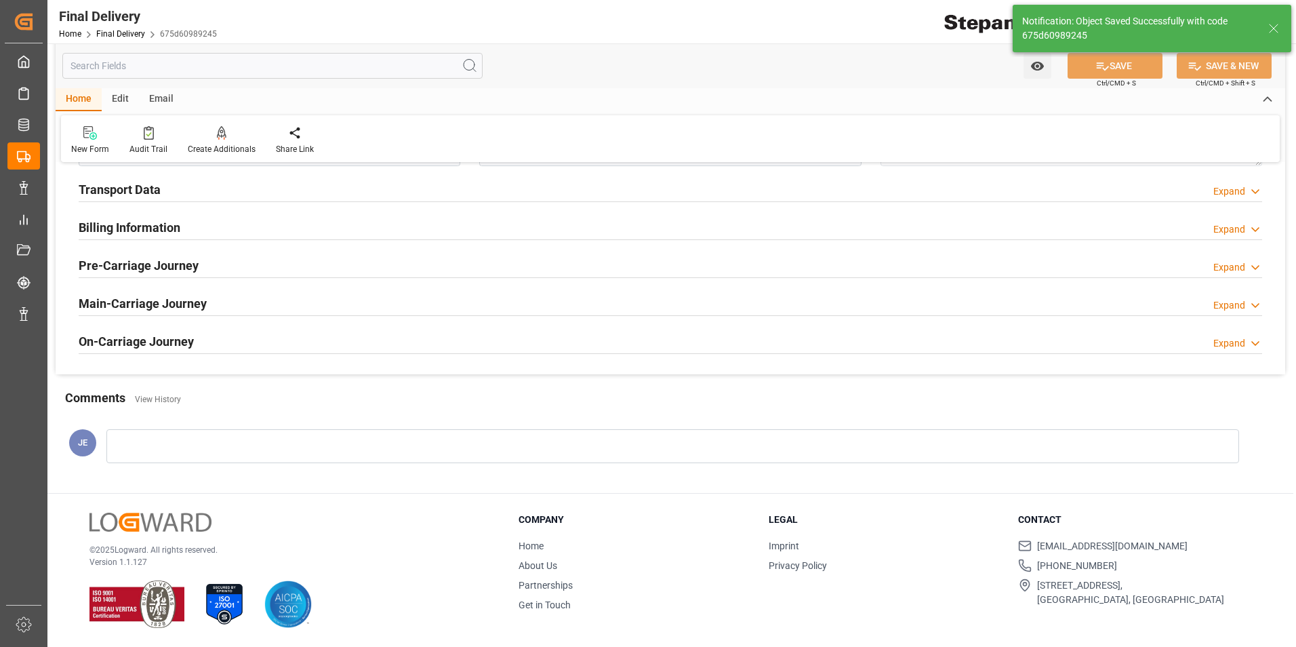
scroll to position [521, 0]
click at [108, 29] on link "Final Delivery" at bounding box center [120, 33] width 49 height 9
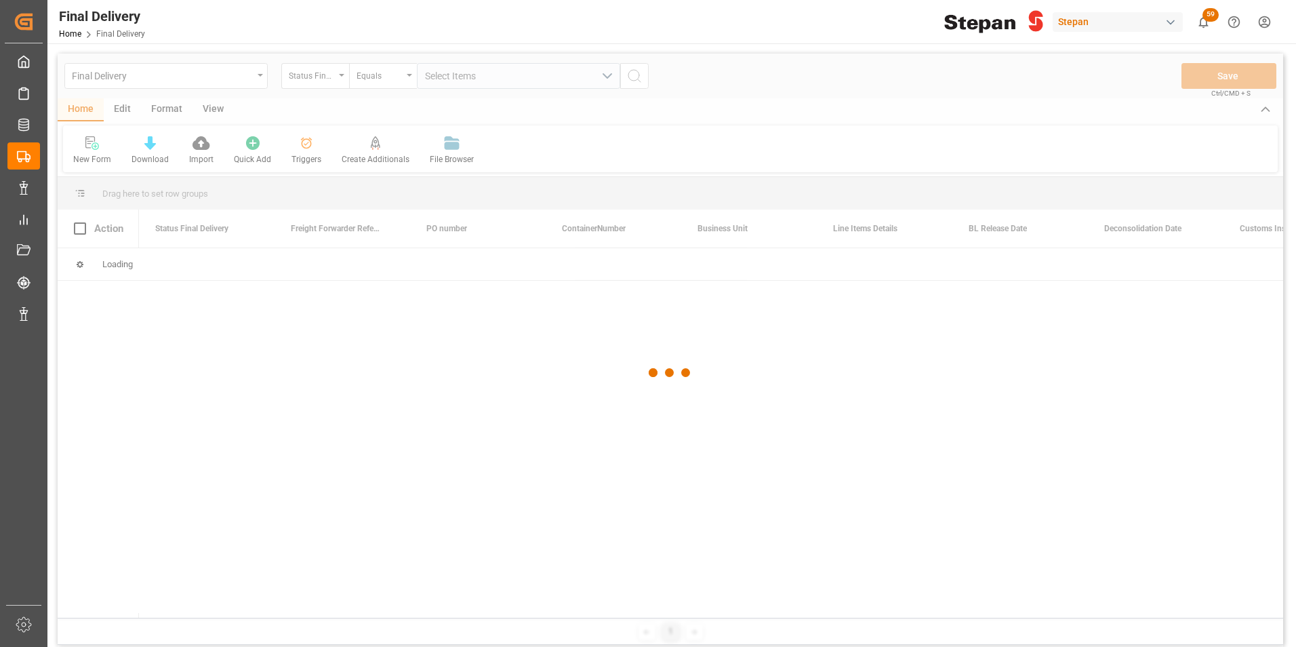
click at [340, 75] on div at bounding box center [671, 373] width 1226 height 639
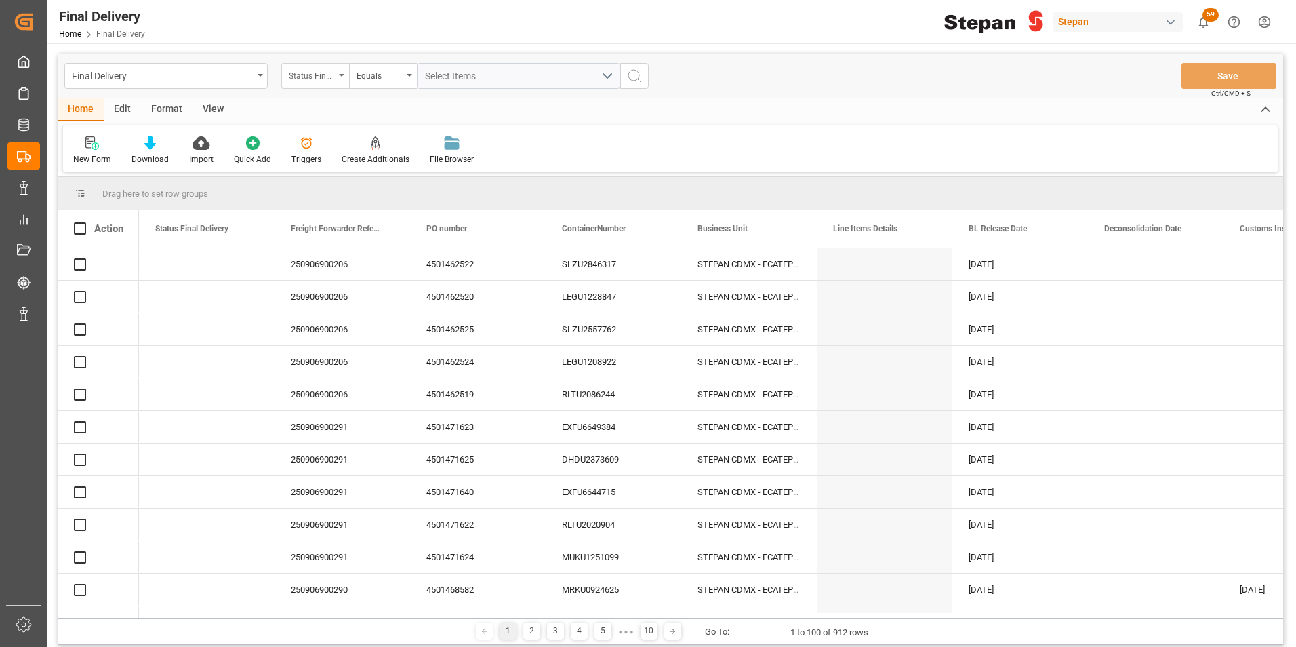
click at [341, 74] on icon "open menu" at bounding box center [341, 75] width 5 height 3
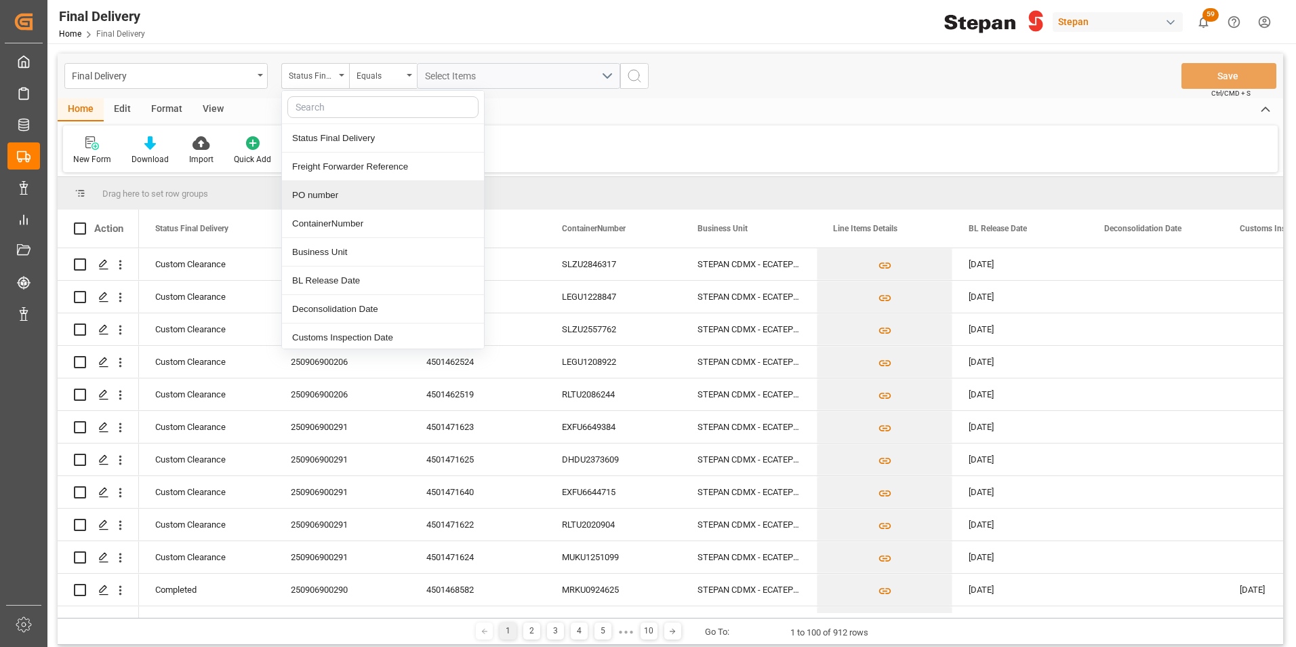
click at [314, 198] on div "PO number" at bounding box center [383, 195] width 202 height 28
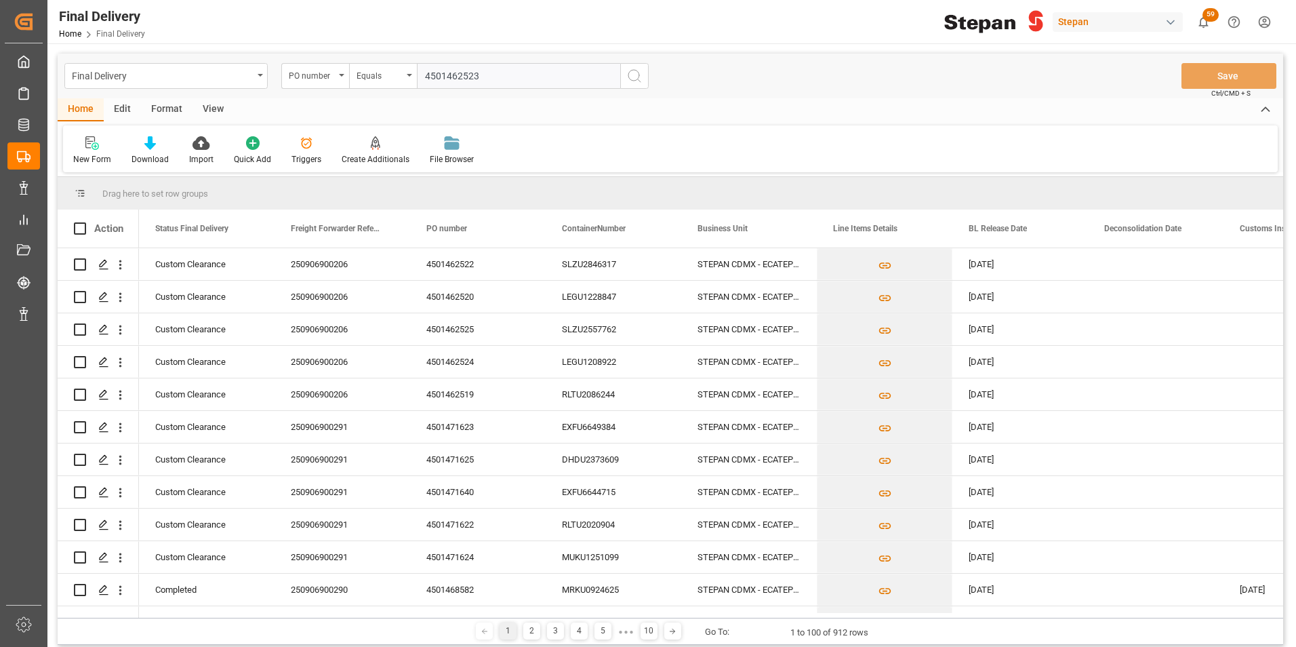
type input "4501462523"
click at [632, 78] on icon "search button" at bounding box center [634, 76] width 16 height 16
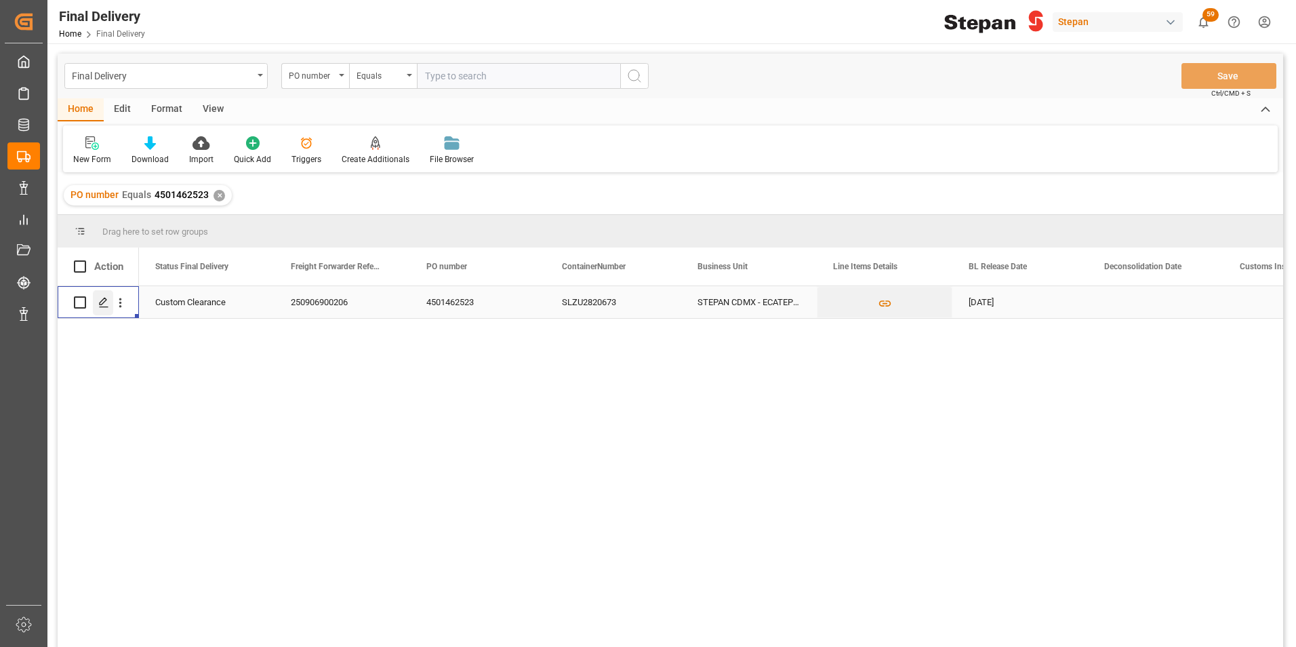
click at [98, 304] on div "Press SPACE to select this row." at bounding box center [103, 302] width 20 height 25
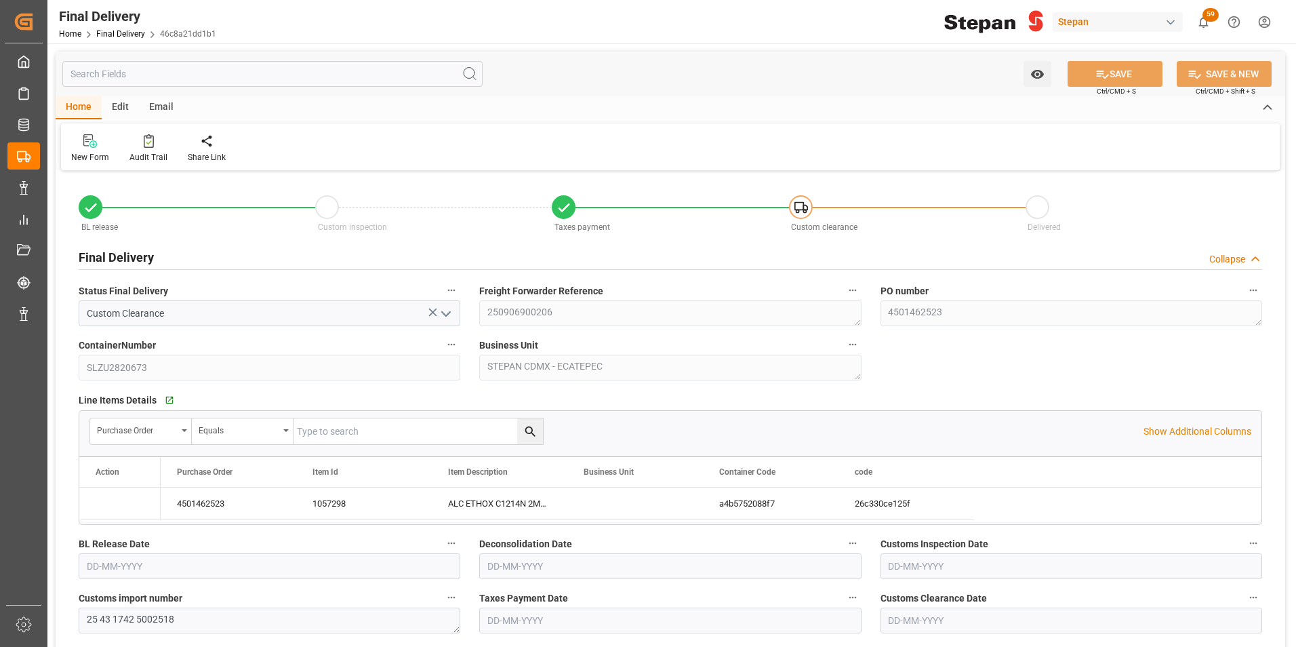
type input "[DATE]"
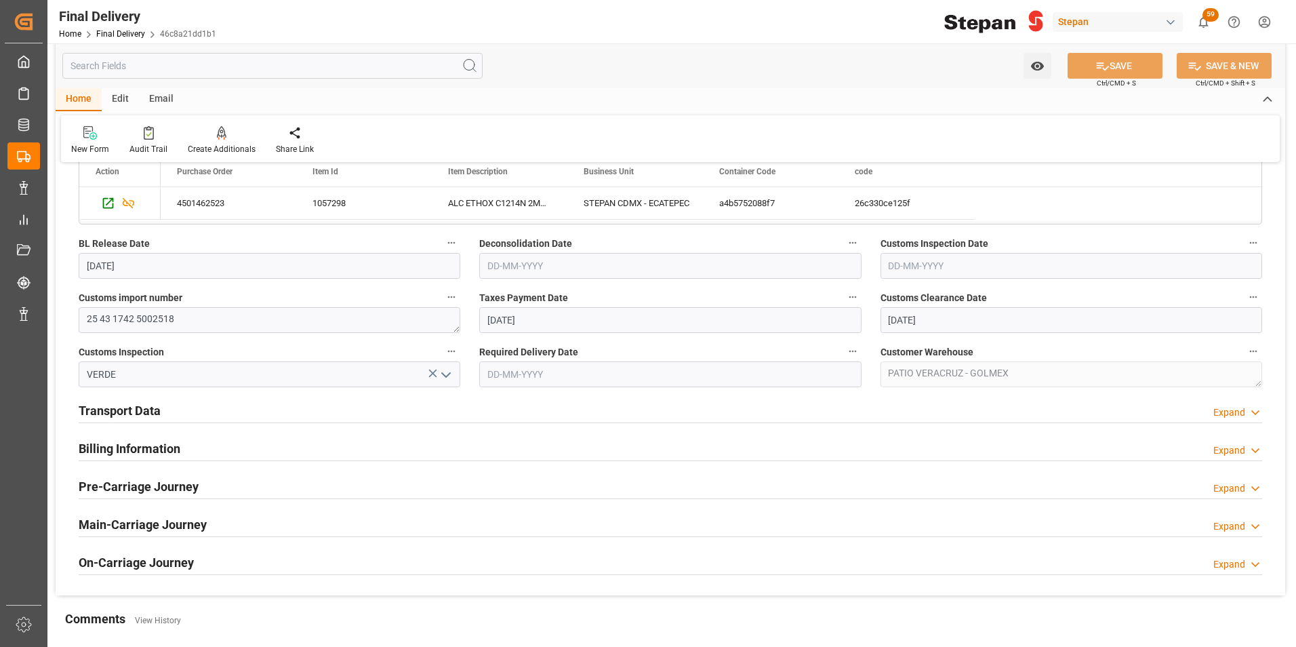
scroll to position [407, 0]
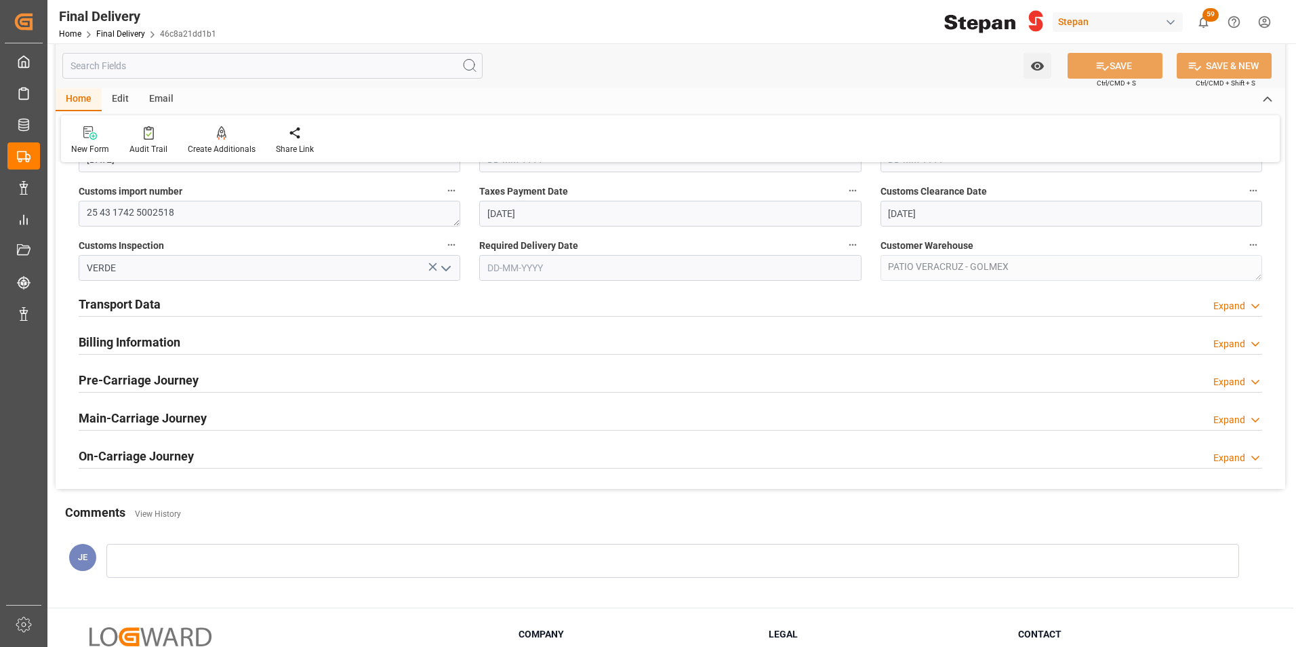
click at [139, 340] on h2 "Billing Information" at bounding box center [130, 342] width 102 height 18
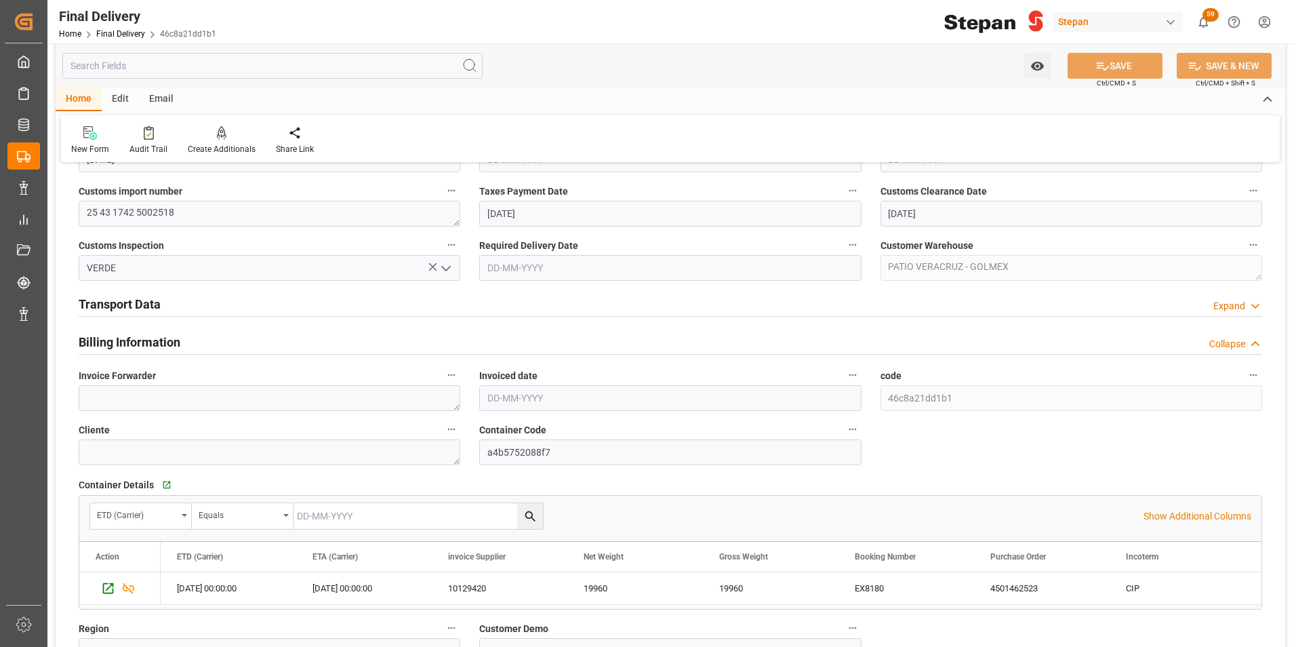
click at [136, 308] on h2 "Transport Data" at bounding box center [120, 304] width 82 height 18
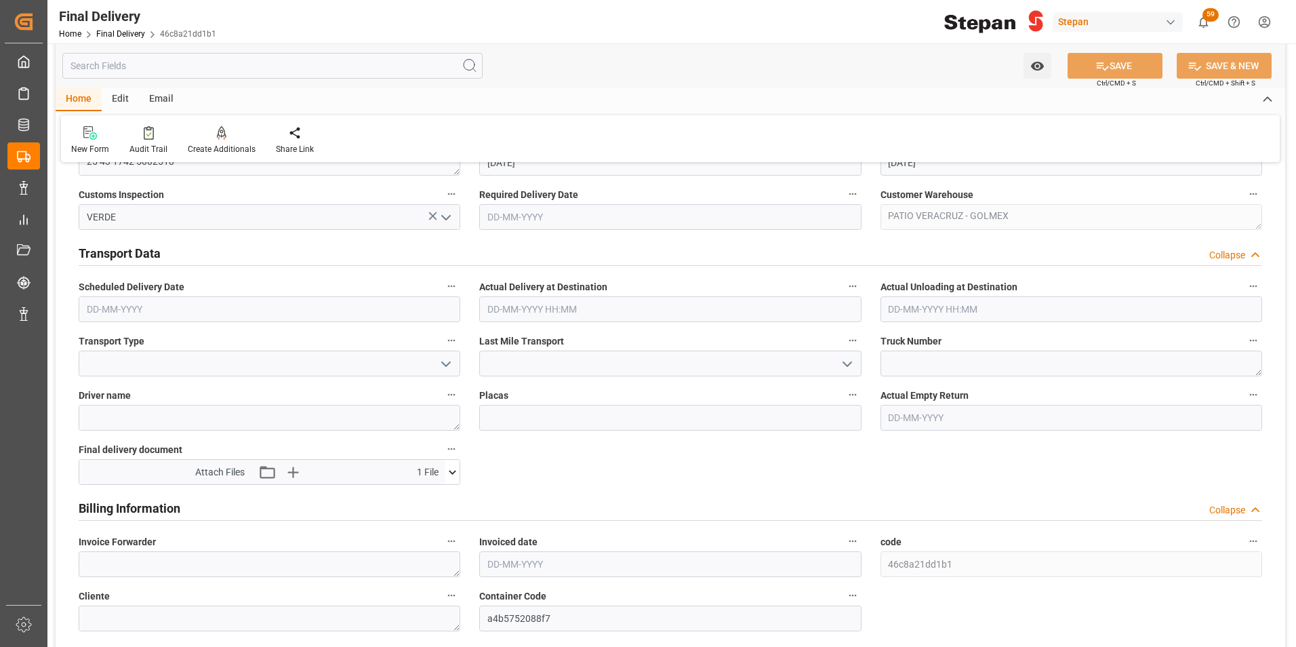
scroll to position [610, 0]
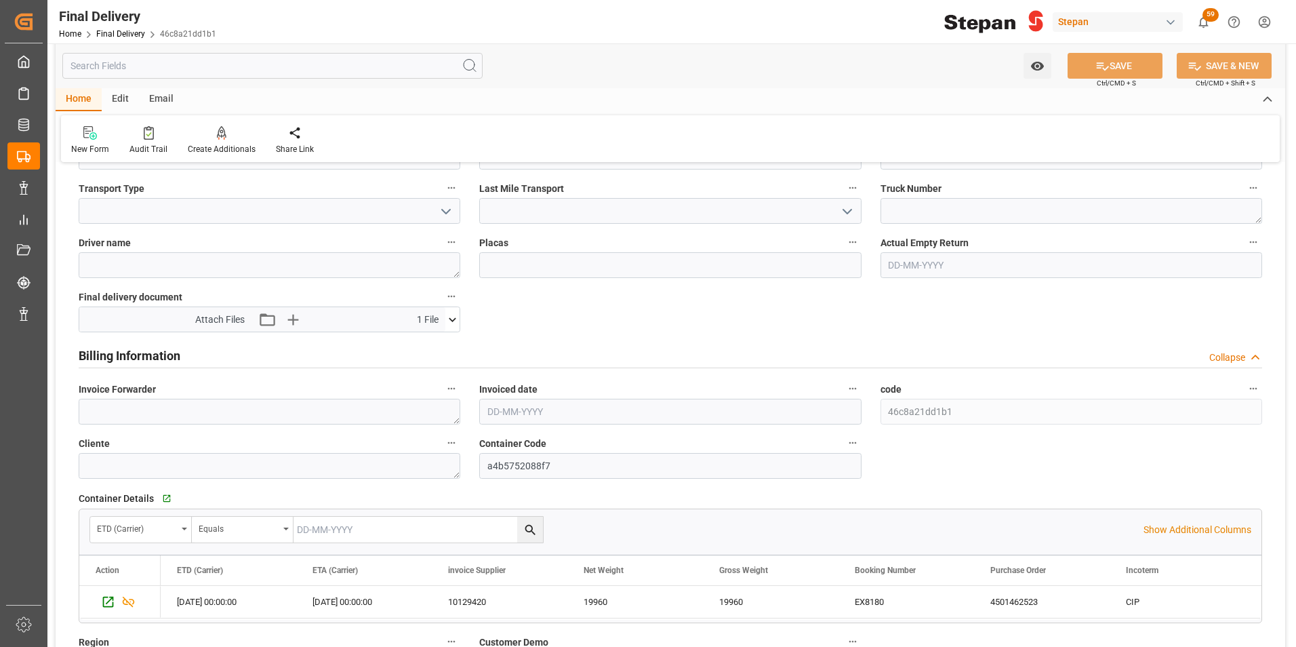
click at [504, 412] on input "text" at bounding box center [670, 412] width 382 height 26
click at [486, 448] on div "[DATE]" at bounding box center [576, 444] width 193 height 14
click at [500, 517] on div "8" at bounding box center [497, 520] width 17 height 16
type input "[DATE]"
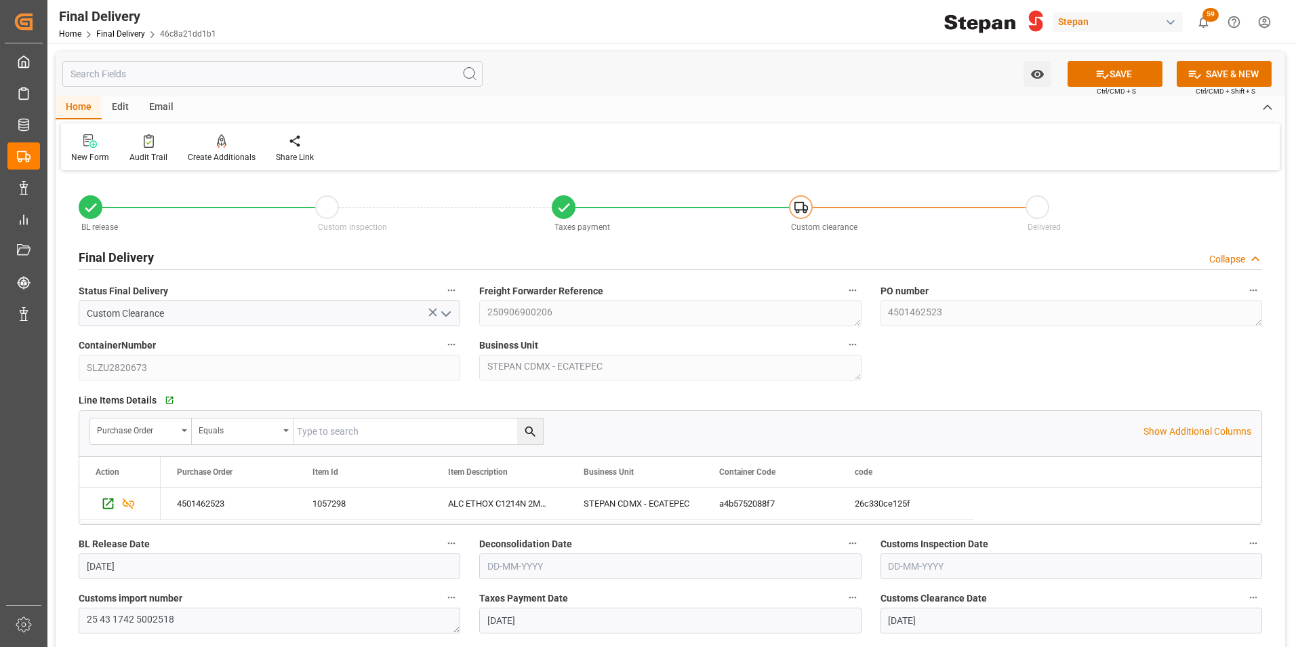
scroll to position [610, 0]
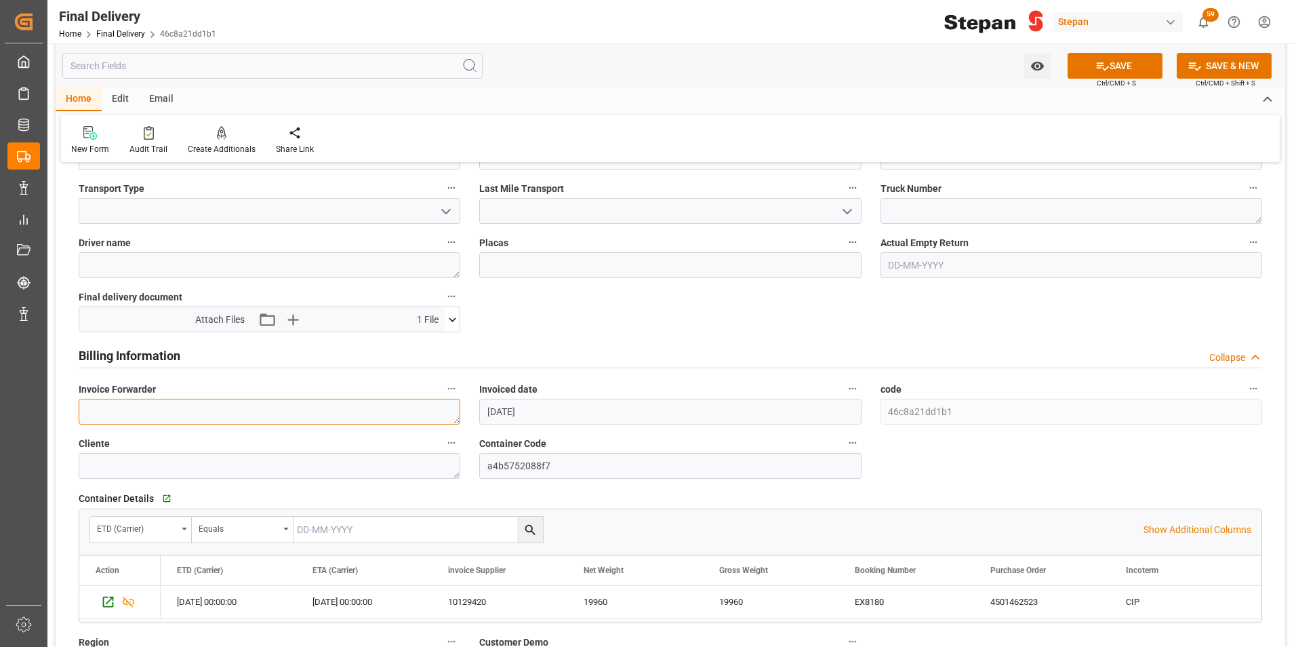
click at [201, 412] on textarea at bounding box center [270, 412] width 382 height 26
click at [1111, 550] on div "ETD (Carrier) Equals Show Additional Columns Drag here to set row groups Drag h…" at bounding box center [671, 565] width 1184 height 115
click at [117, 400] on textarea at bounding box center [270, 412] width 382 height 26
paste textarea "LM455211"
type textarea "LM455211"
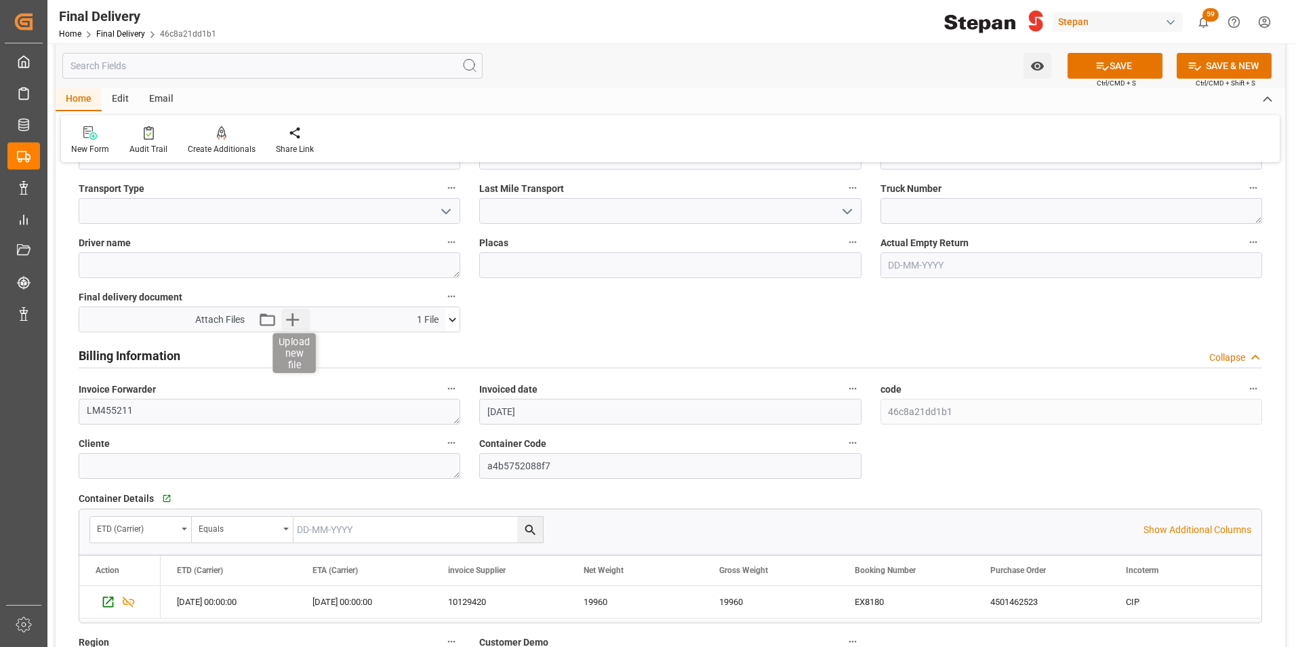
click at [290, 316] on icon "button" at bounding box center [293, 319] width 22 height 22
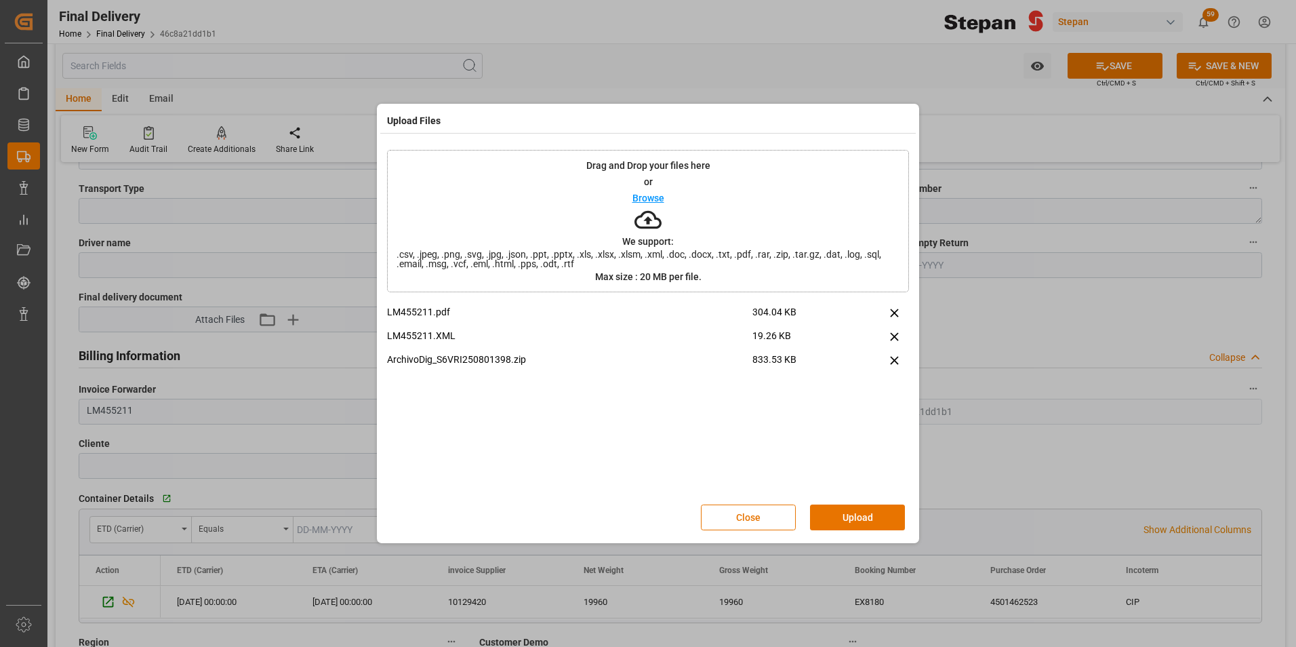
click at [863, 517] on button "Upload" at bounding box center [857, 517] width 95 height 26
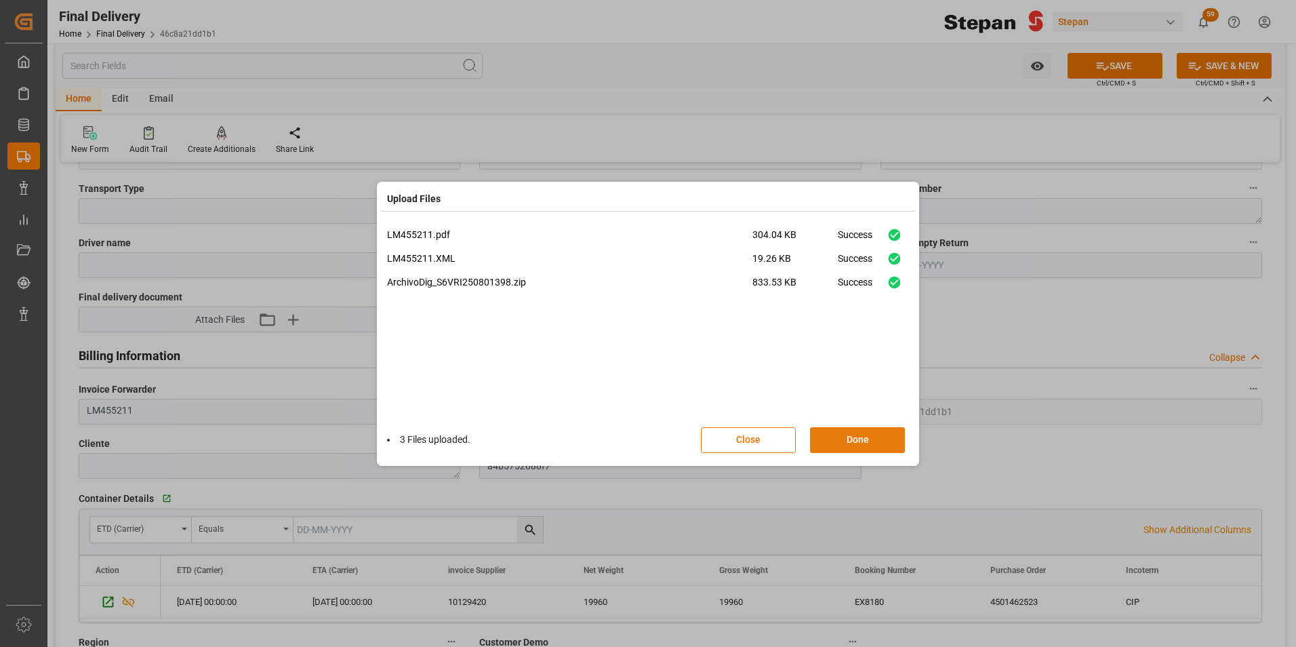
click at [828, 442] on button "Done" at bounding box center [857, 440] width 95 height 26
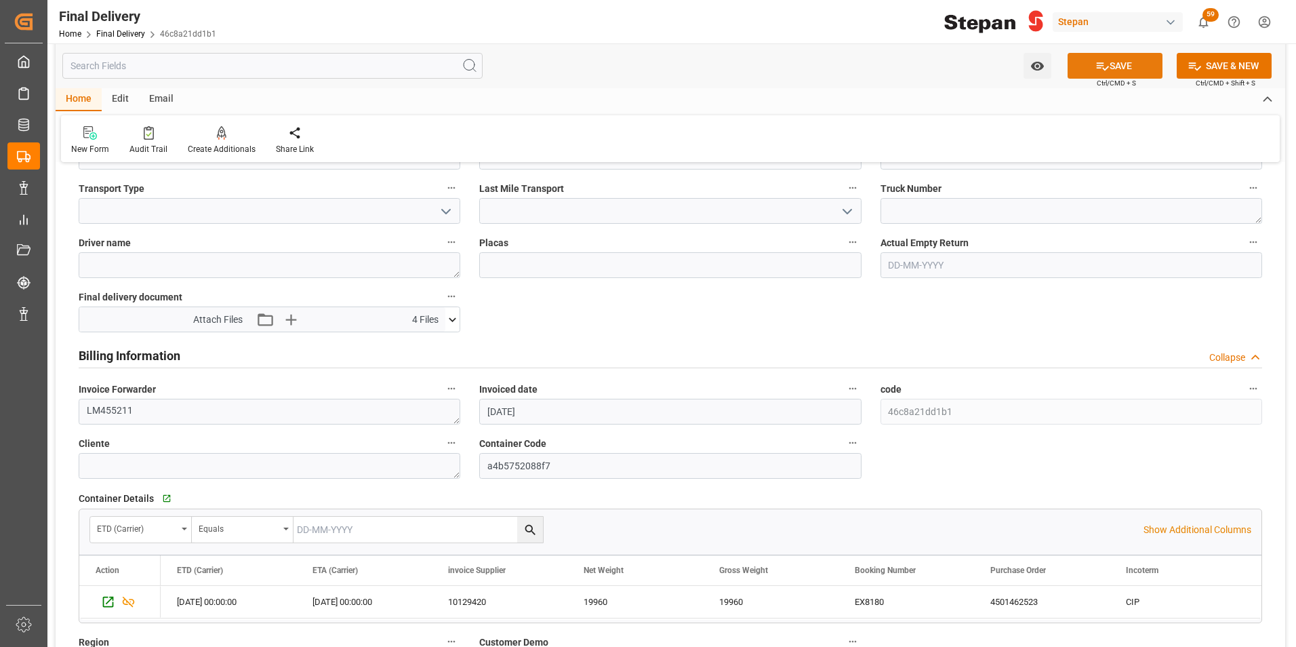
click at [1114, 63] on button "SAVE" at bounding box center [1115, 66] width 95 height 26
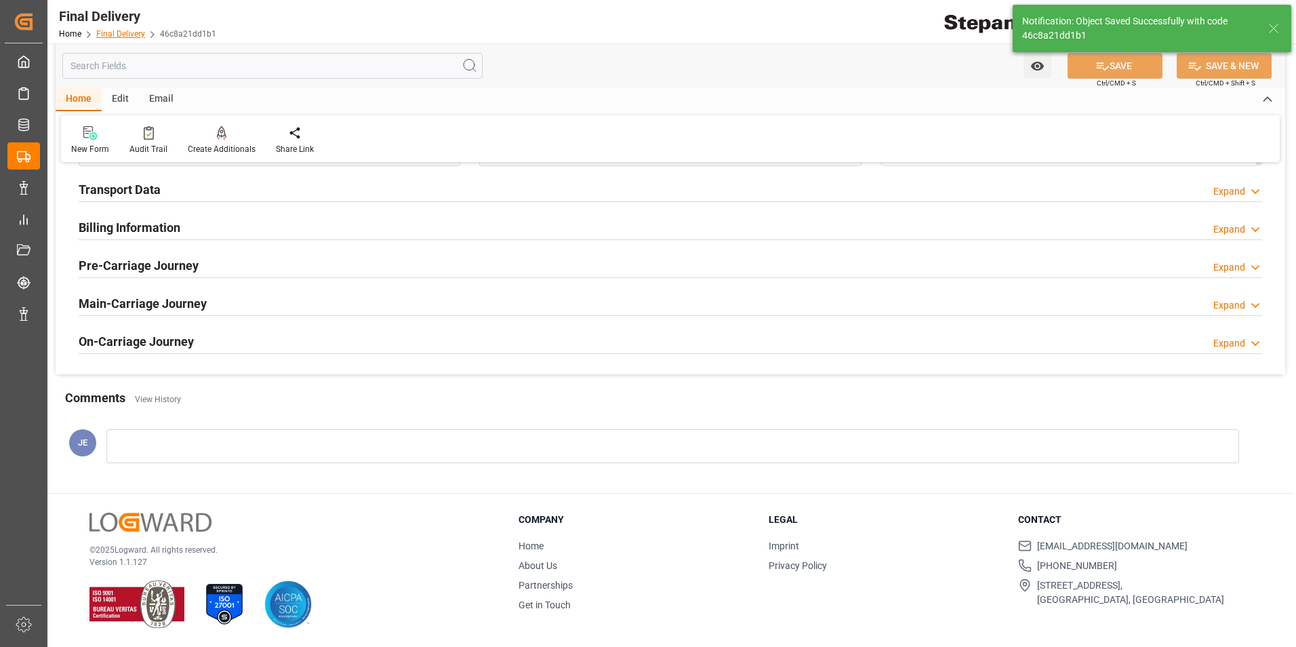
scroll to position [521, 0]
click at [116, 30] on link "Final Delivery" at bounding box center [120, 33] width 49 height 9
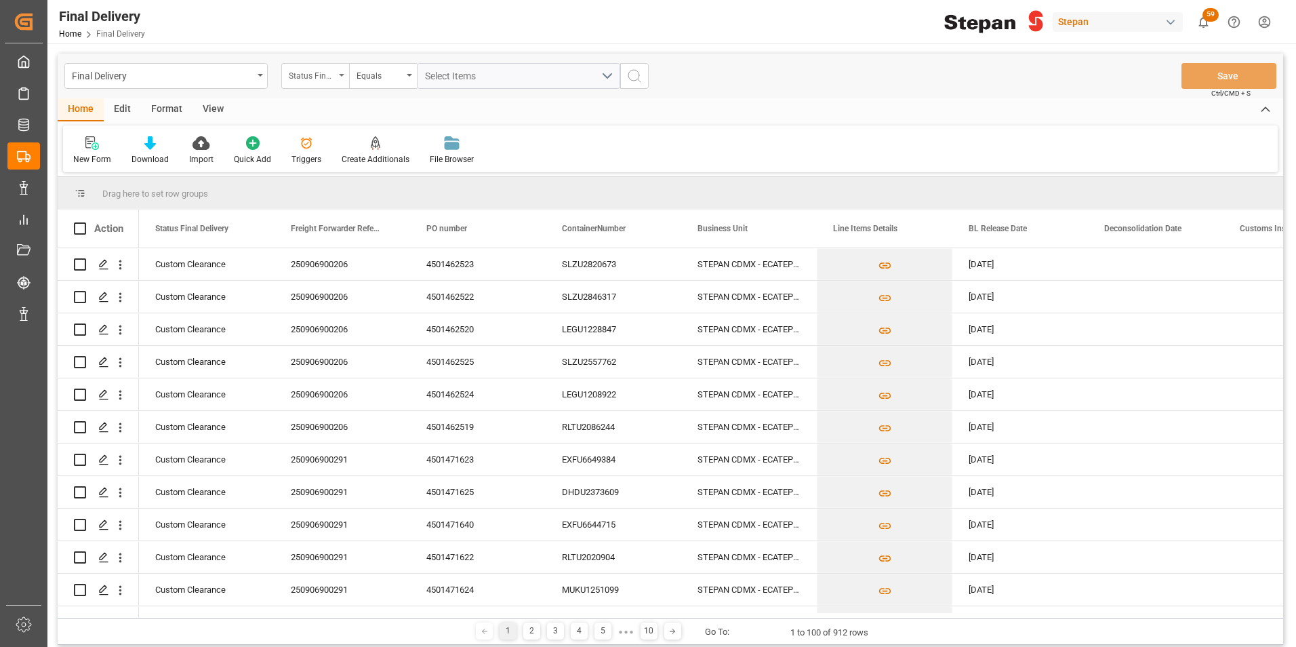
click at [336, 70] on div "Status Final Delivery" at bounding box center [315, 76] width 68 height 26
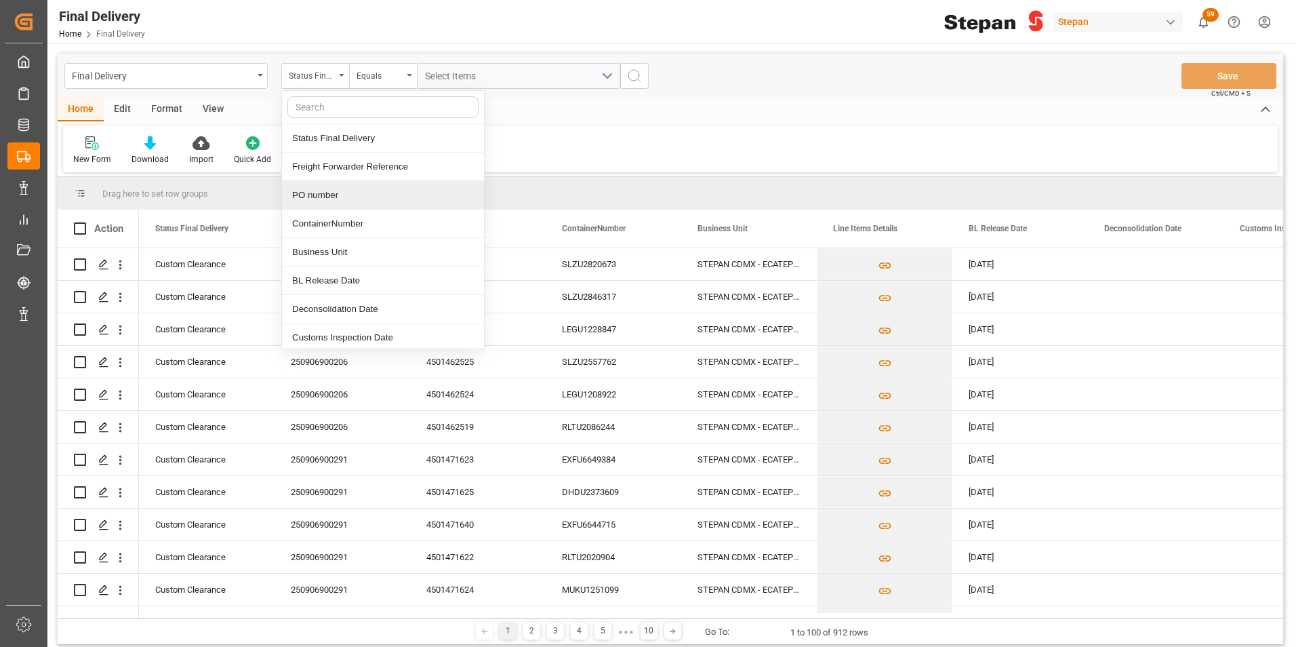
click at [323, 195] on div "PO number" at bounding box center [383, 195] width 202 height 28
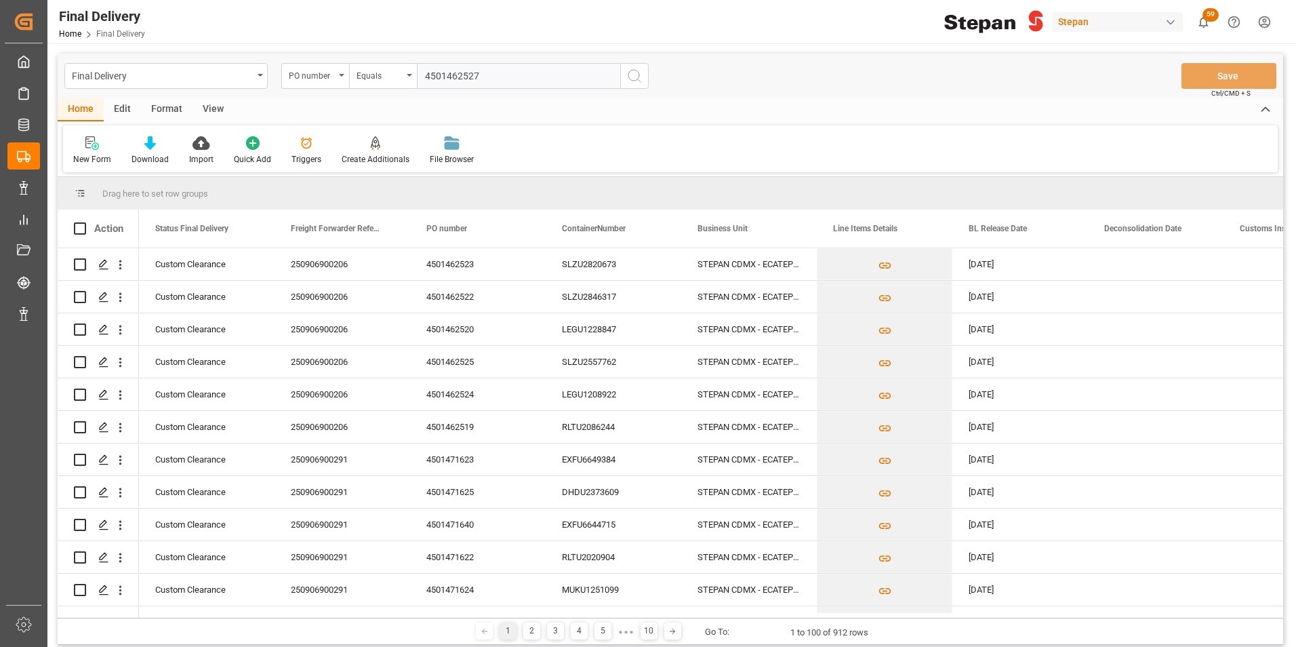
click at [424, 70] on input "4501462527" at bounding box center [518, 76] width 203 height 26
type input "4501462527"
click at [630, 73] on icon "search button" at bounding box center [634, 76] width 16 height 16
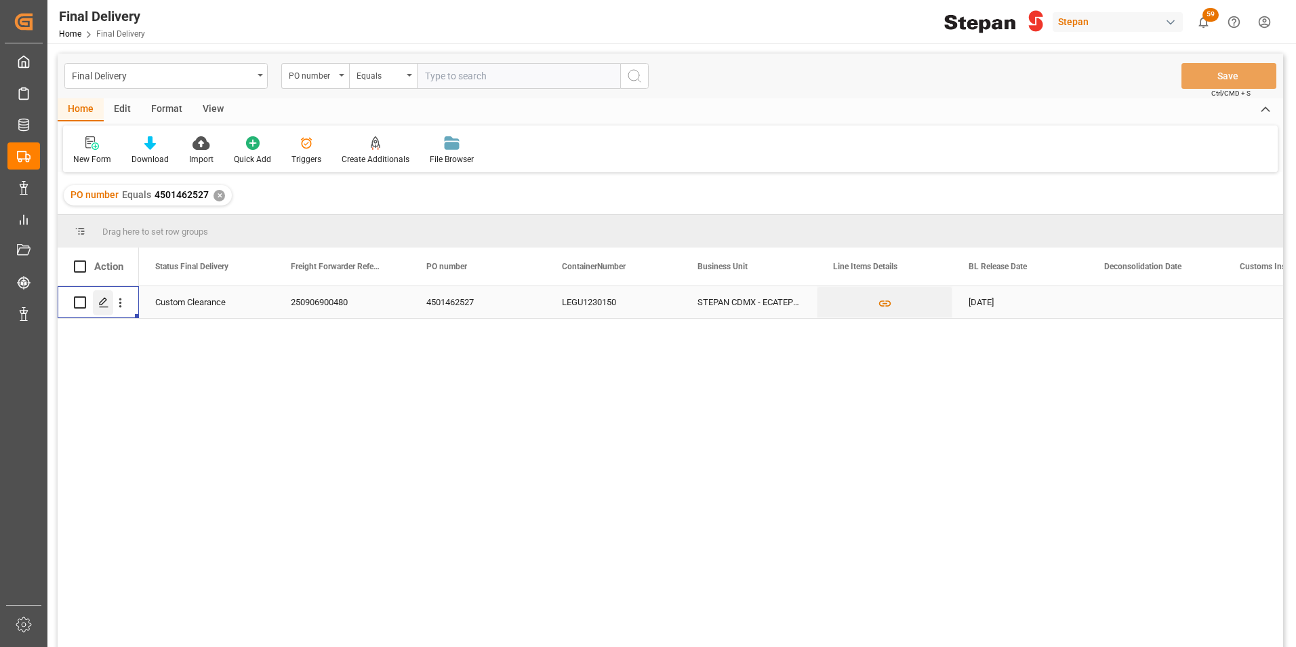
click at [99, 302] on icon "Press SPACE to select this row." at bounding box center [103, 302] width 11 height 11
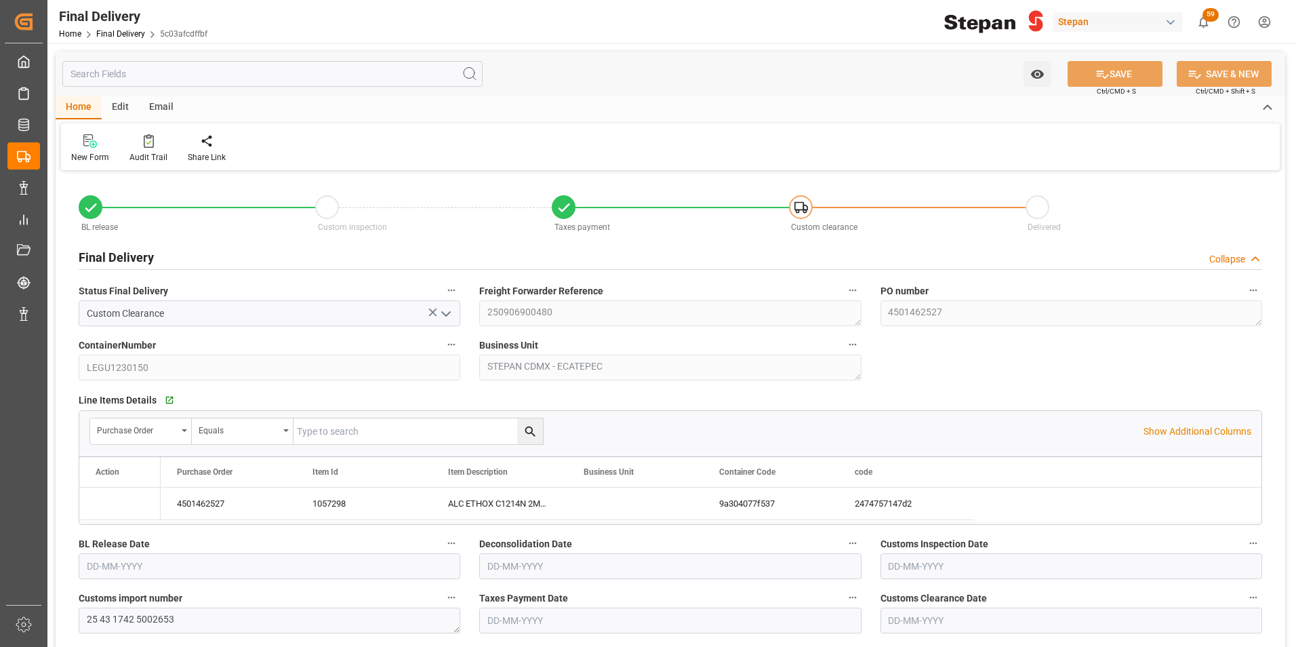
type input "[DATE]"
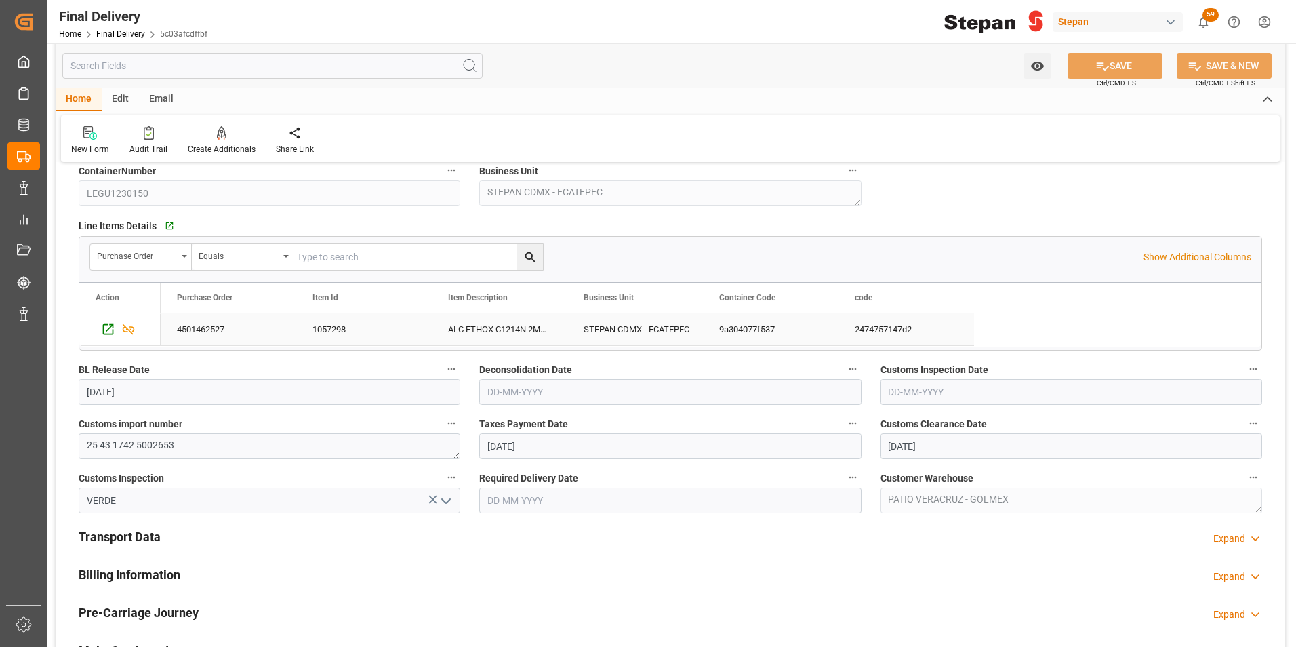
scroll to position [271, 0]
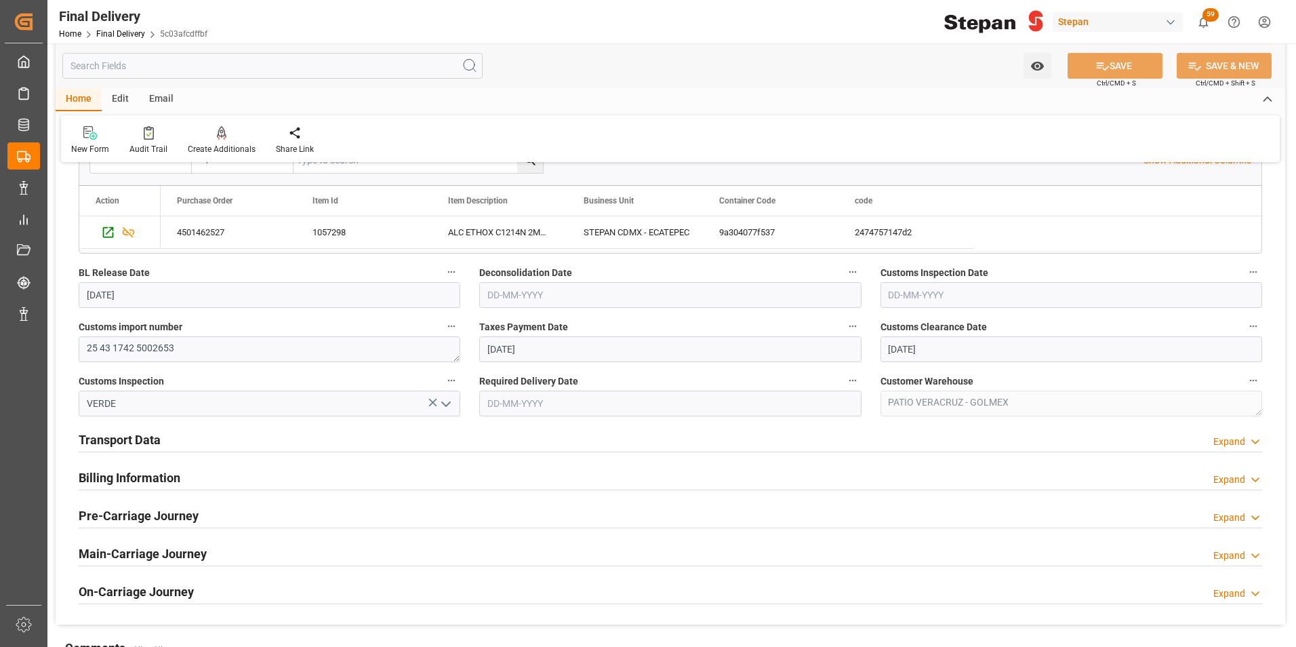
click at [125, 470] on h2 "Billing Information" at bounding box center [130, 477] width 102 height 18
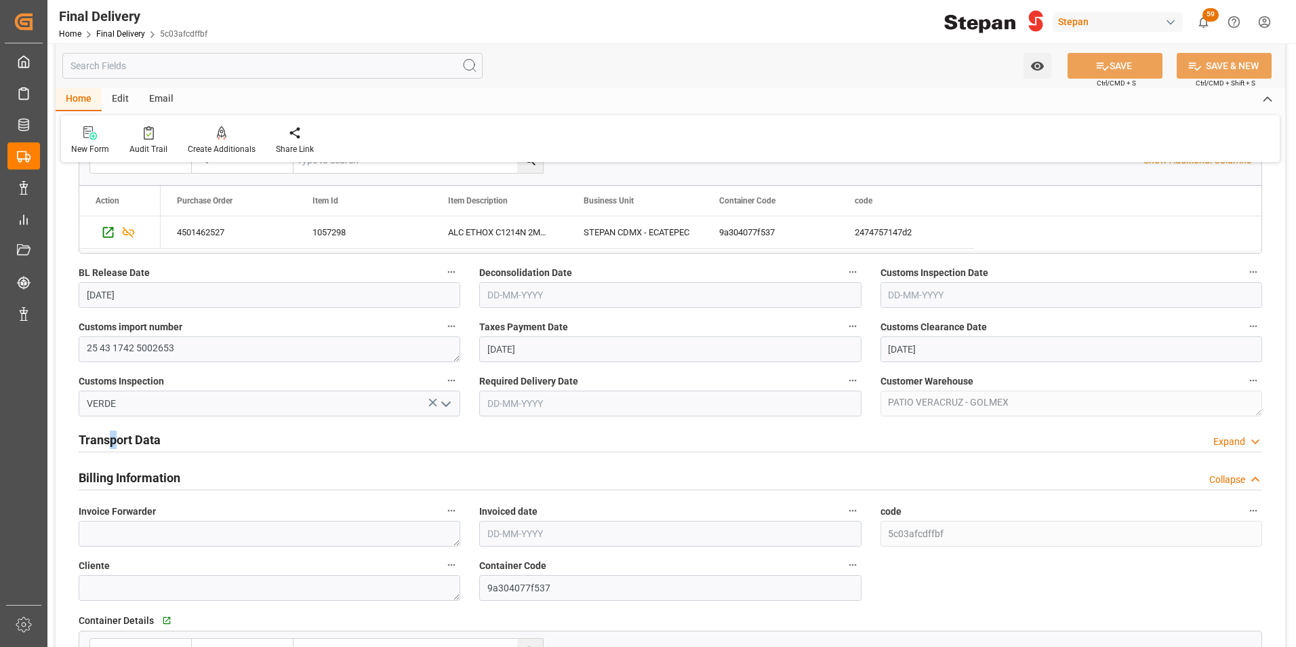
click at [112, 443] on h2 "Transport Data" at bounding box center [120, 439] width 82 height 18
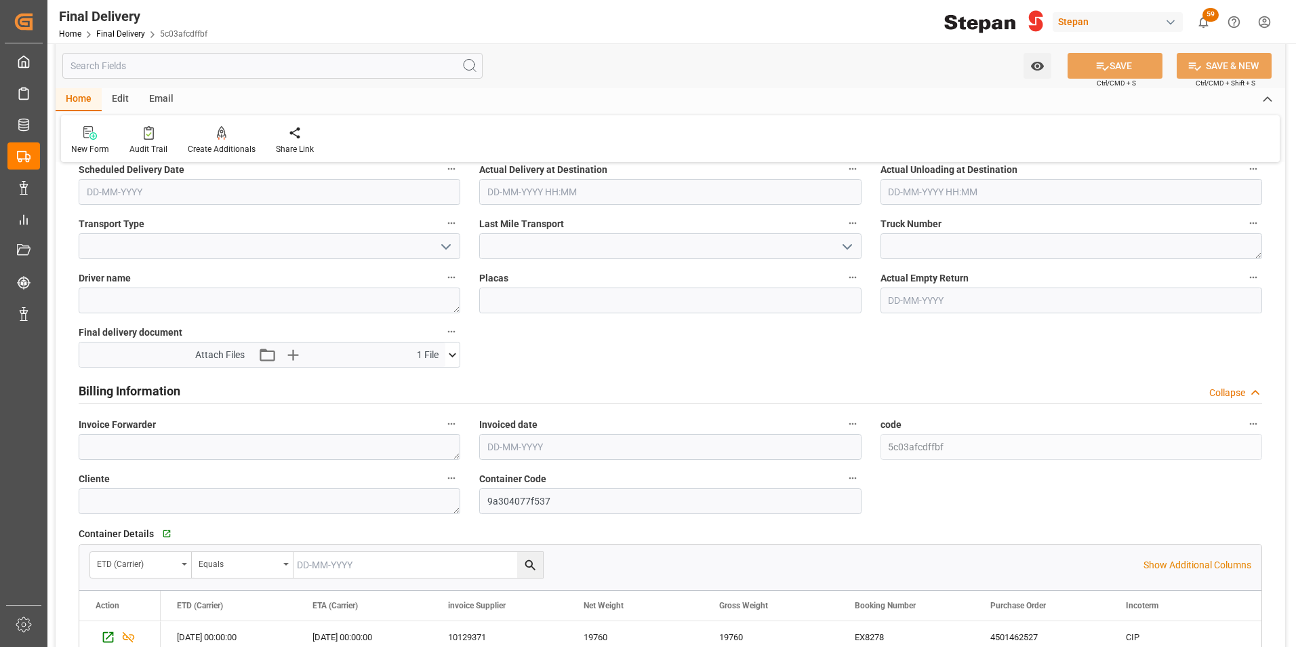
scroll to position [610, 0]
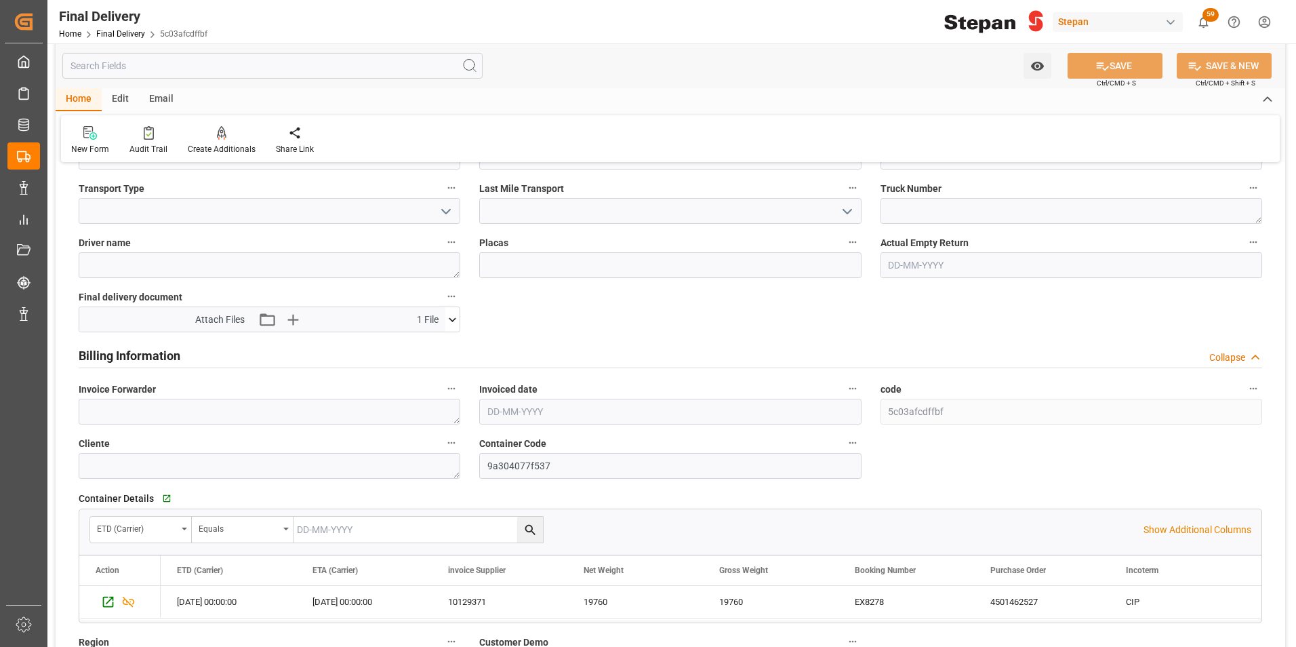
click at [493, 412] on input "text" at bounding box center [670, 412] width 382 height 26
click at [505, 441] on div "[DATE]" at bounding box center [576, 444] width 193 height 14
click at [497, 518] on span "8" at bounding box center [497, 519] width 5 height 9
type input "[DATE]"
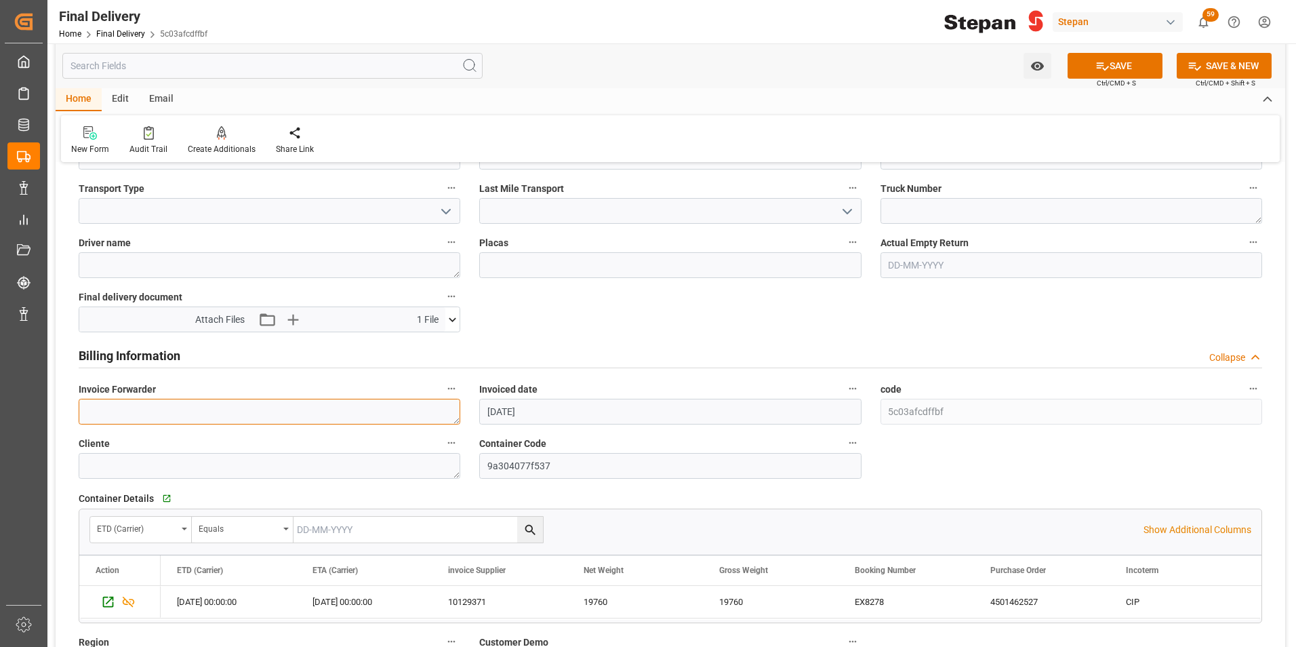
click at [87, 403] on textarea at bounding box center [270, 412] width 382 height 26
paste textarea "LM455228"
type textarea "LM455228"
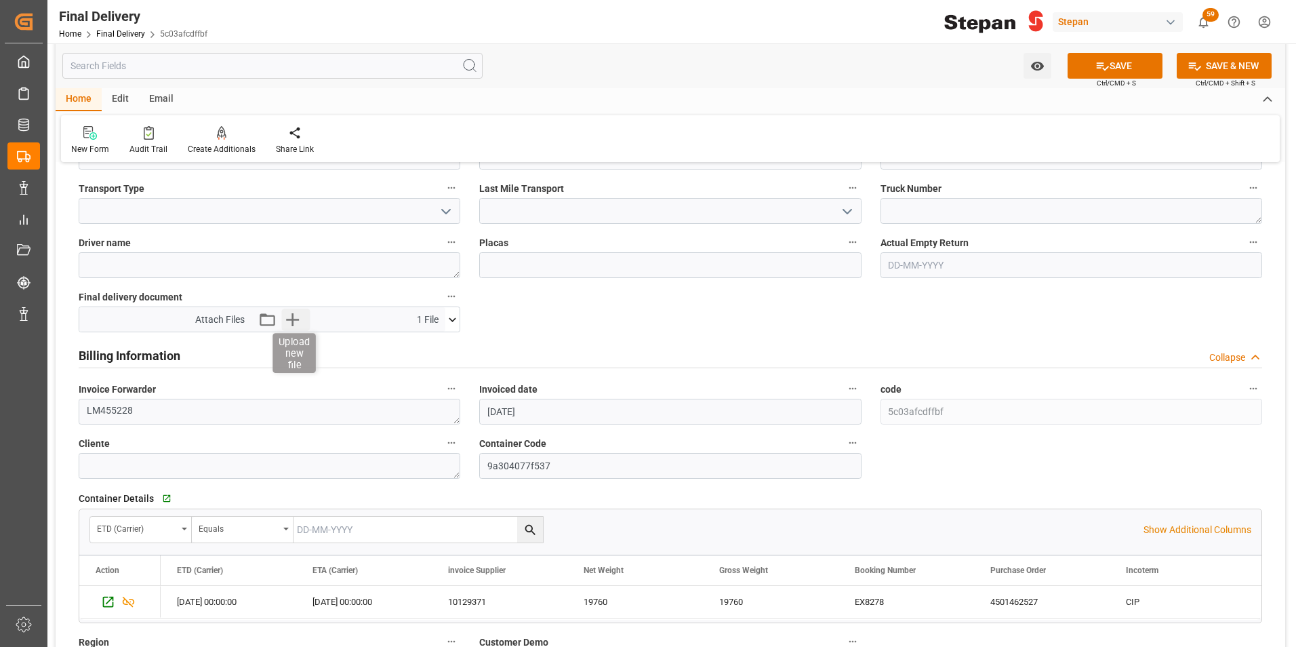
click at [289, 315] on icon "button" at bounding box center [293, 319] width 22 height 22
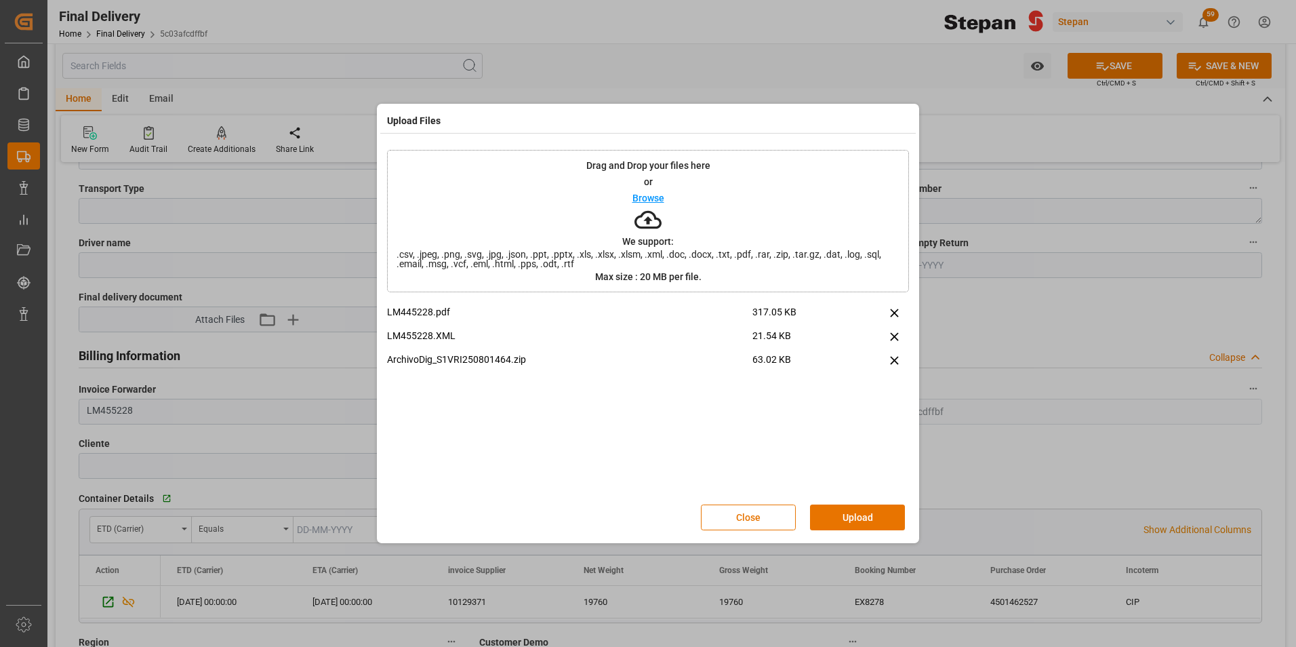
click at [871, 501] on div "Close Upload" at bounding box center [648, 517] width 522 height 45
click at [849, 515] on button "Upload" at bounding box center [857, 517] width 95 height 26
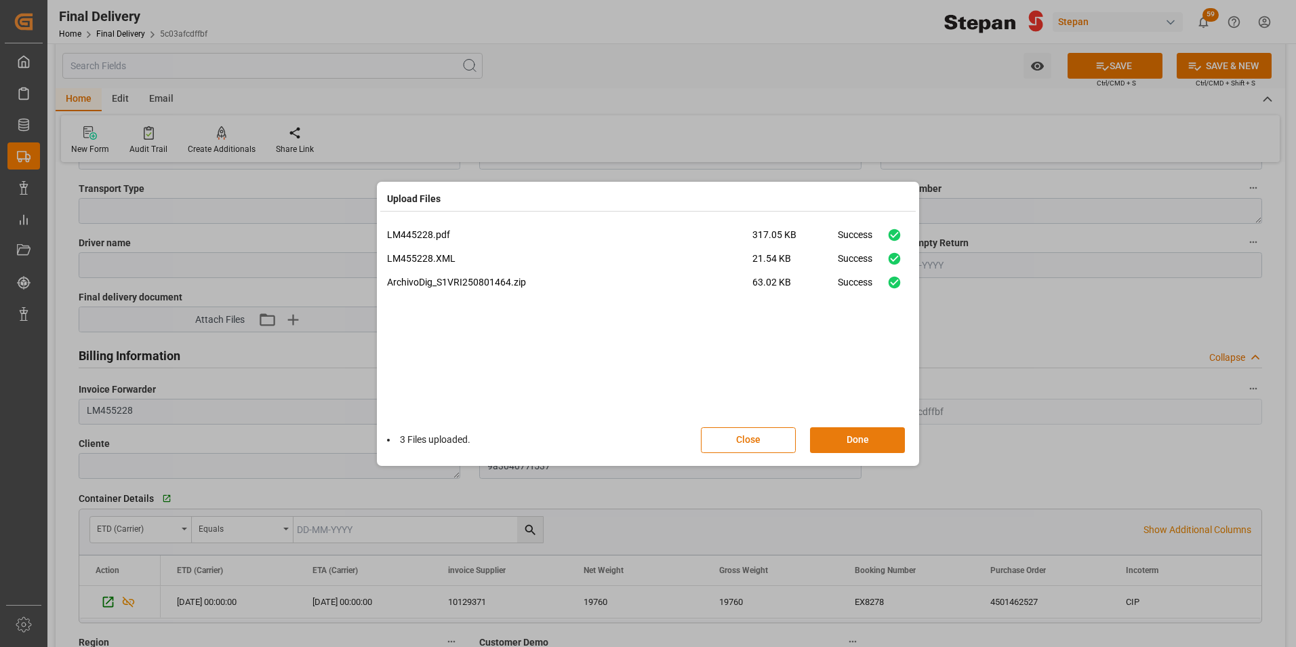
drag, startPoint x: 831, startPoint y: 442, endPoint x: 836, endPoint y: 430, distance: 12.5
click at [828, 442] on button "Done" at bounding box center [857, 440] width 95 height 26
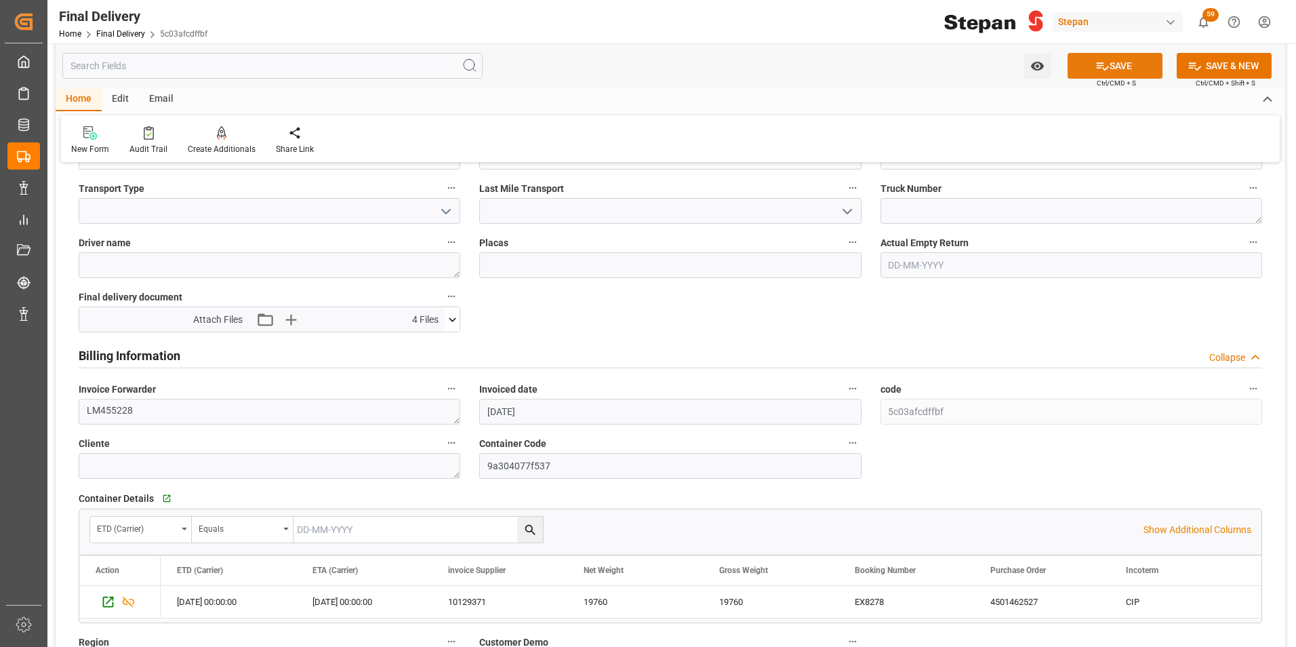
click at [1108, 66] on button "SAVE" at bounding box center [1115, 66] width 95 height 26
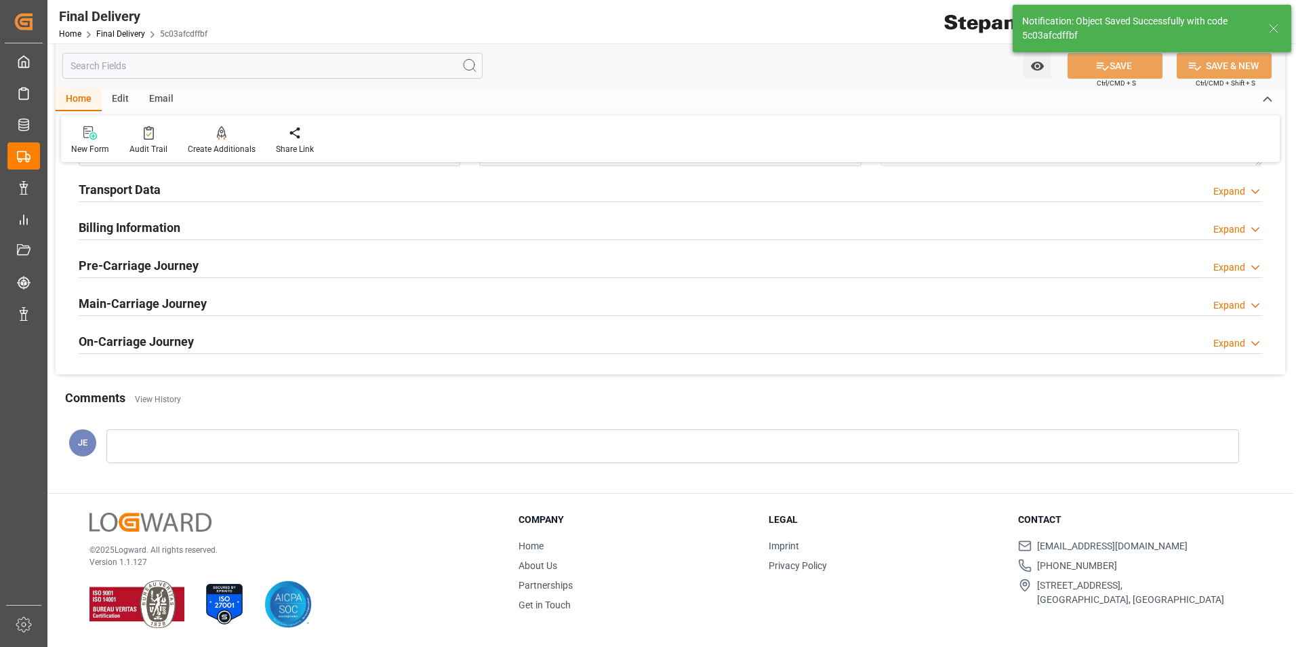
scroll to position [521, 0]
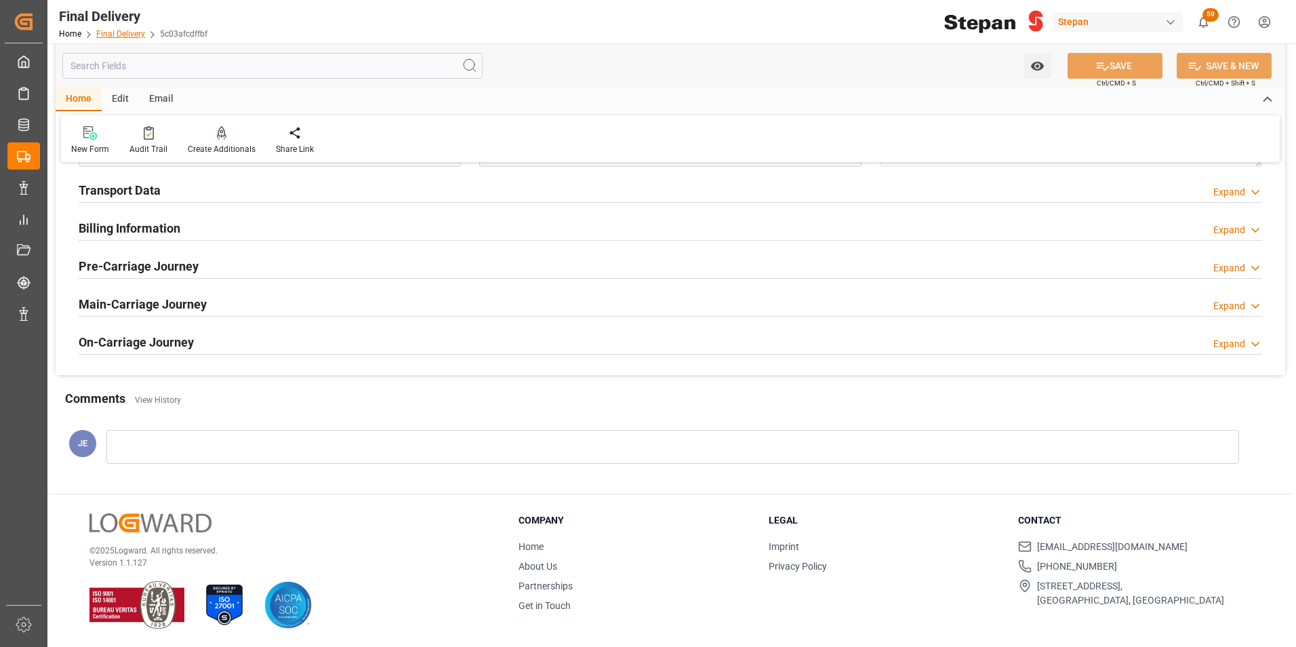
click at [102, 36] on link "Final Delivery" at bounding box center [120, 33] width 49 height 9
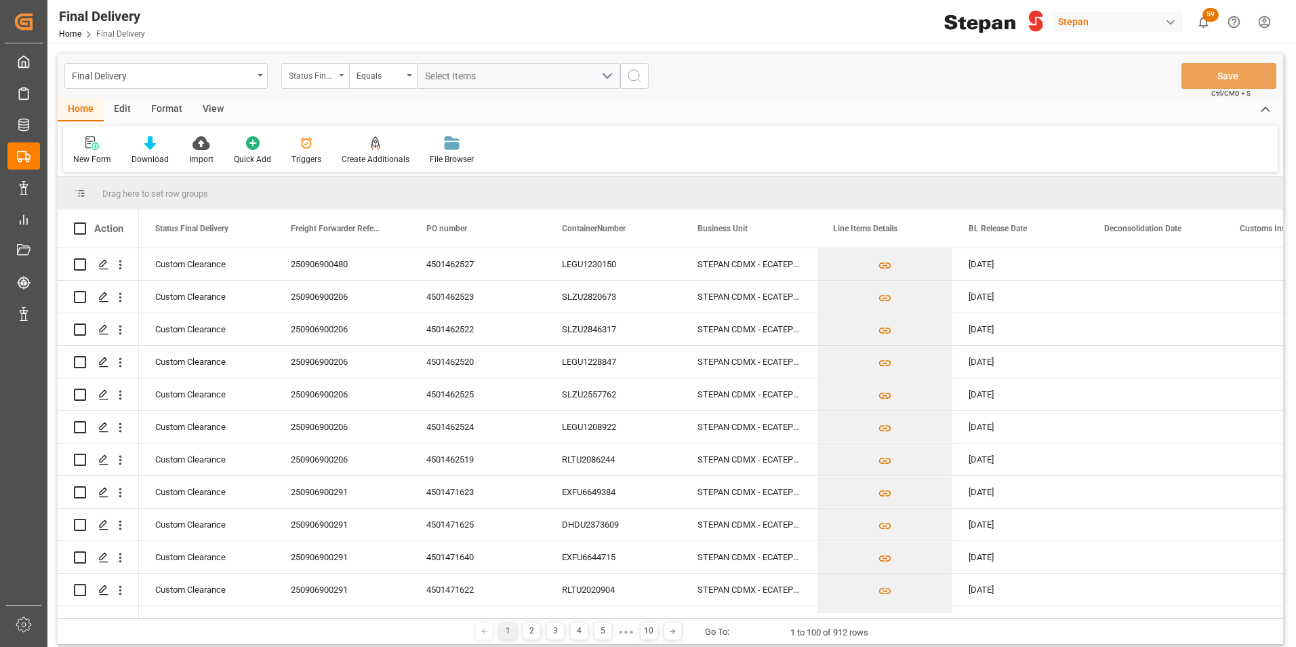
click at [331, 70] on div "Status Final Delivery" at bounding box center [312, 74] width 46 height 16
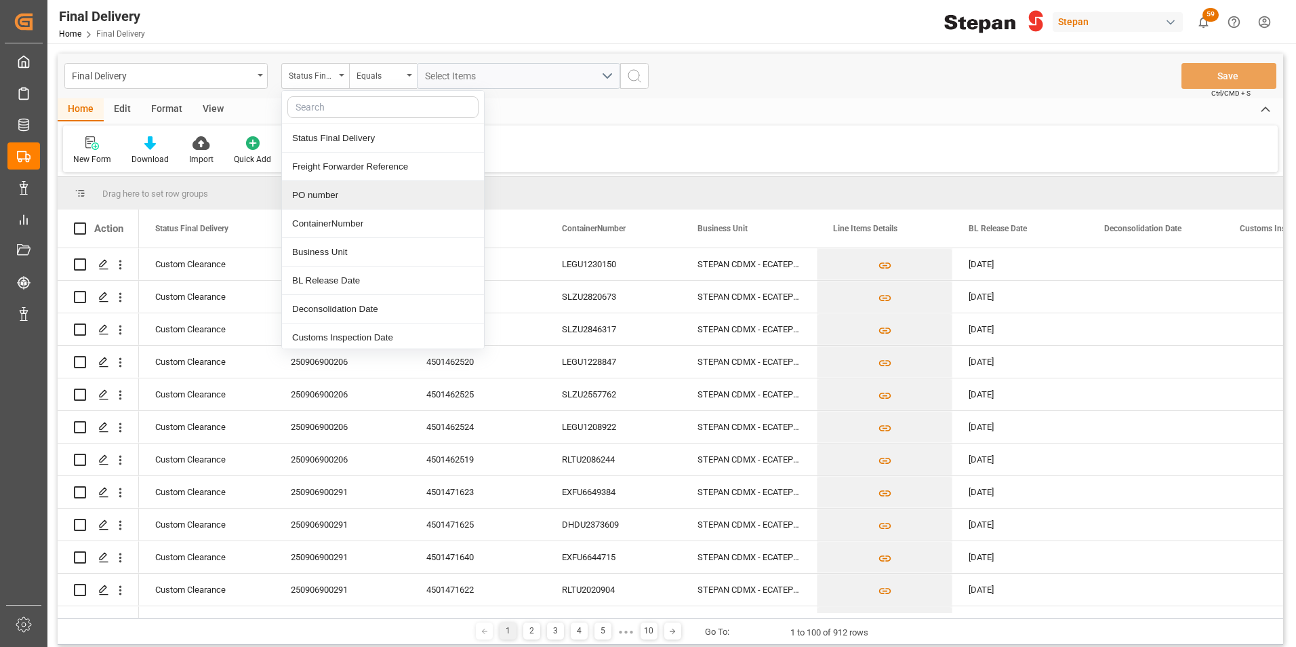
click at [315, 193] on div "PO number" at bounding box center [383, 195] width 202 height 28
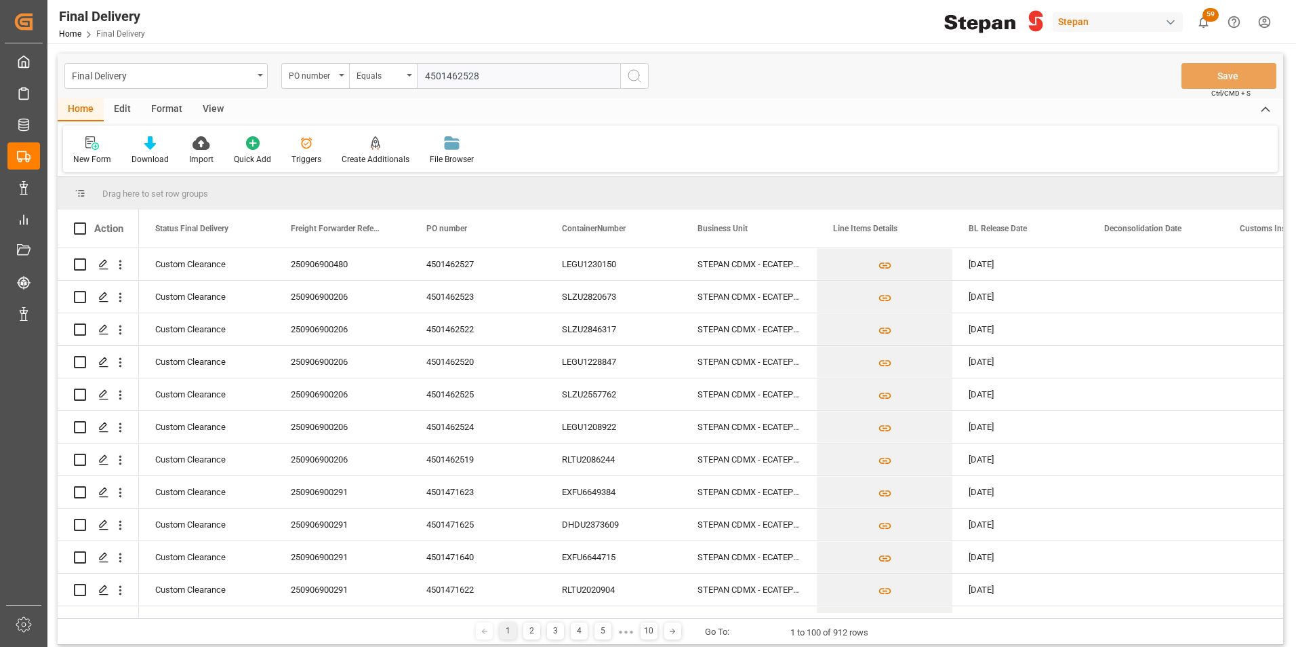
type input "4501462528"
click at [632, 77] on icon "search button" at bounding box center [634, 76] width 16 height 16
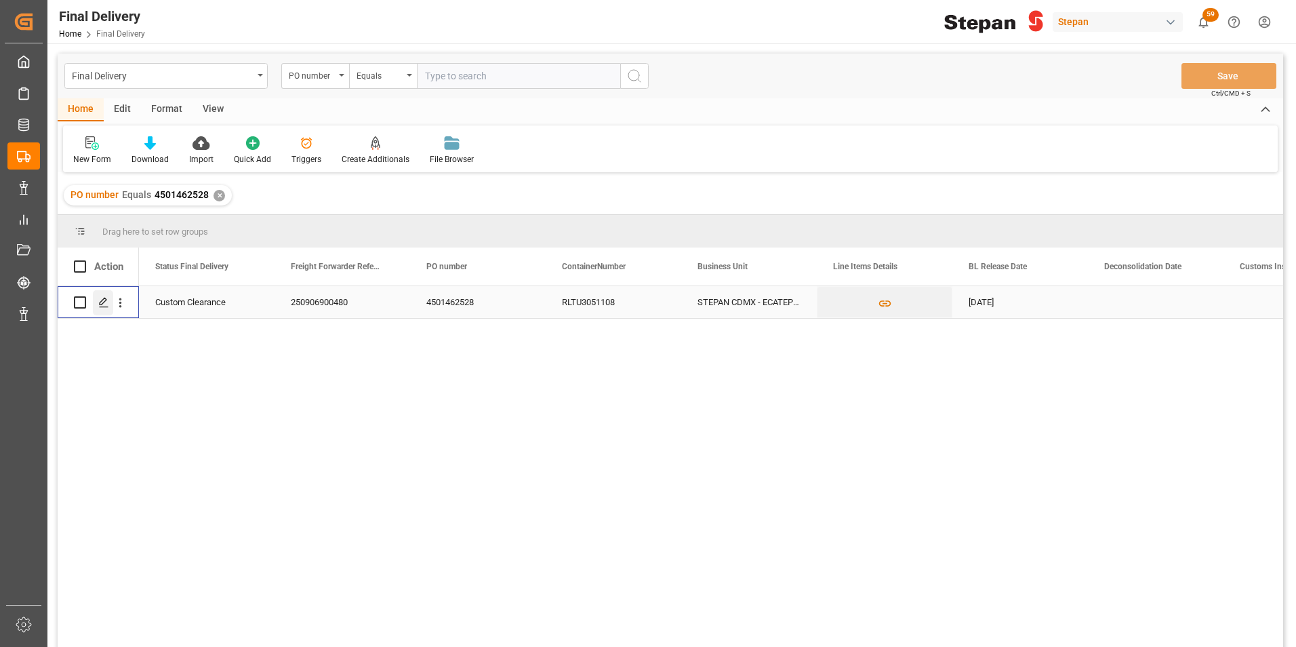
click at [100, 302] on icon "Press SPACE to select this row." at bounding box center [103, 302] width 11 height 11
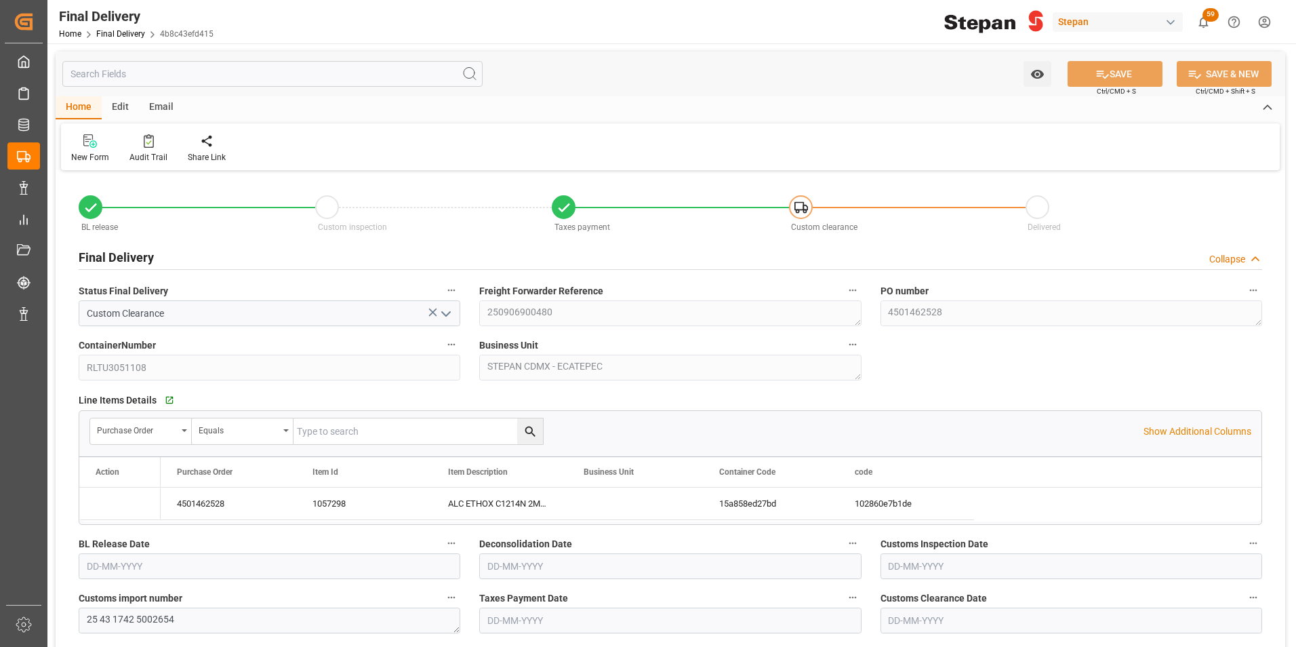
type input "[DATE]"
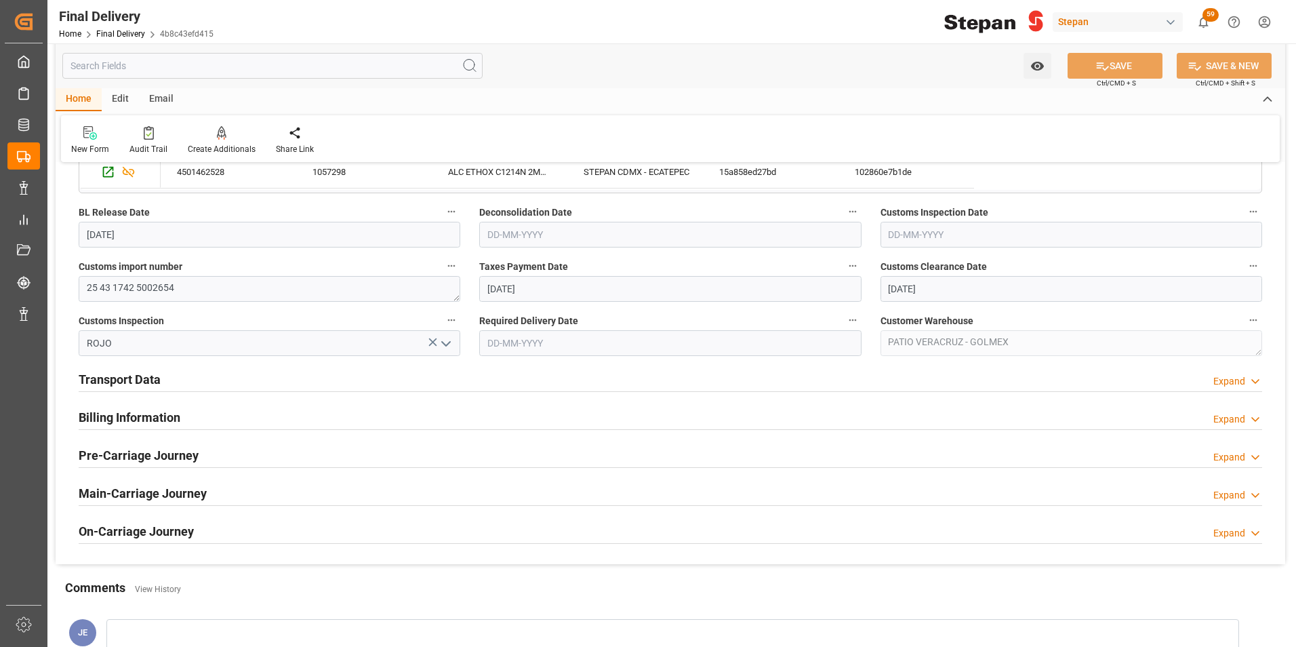
scroll to position [339, 0]
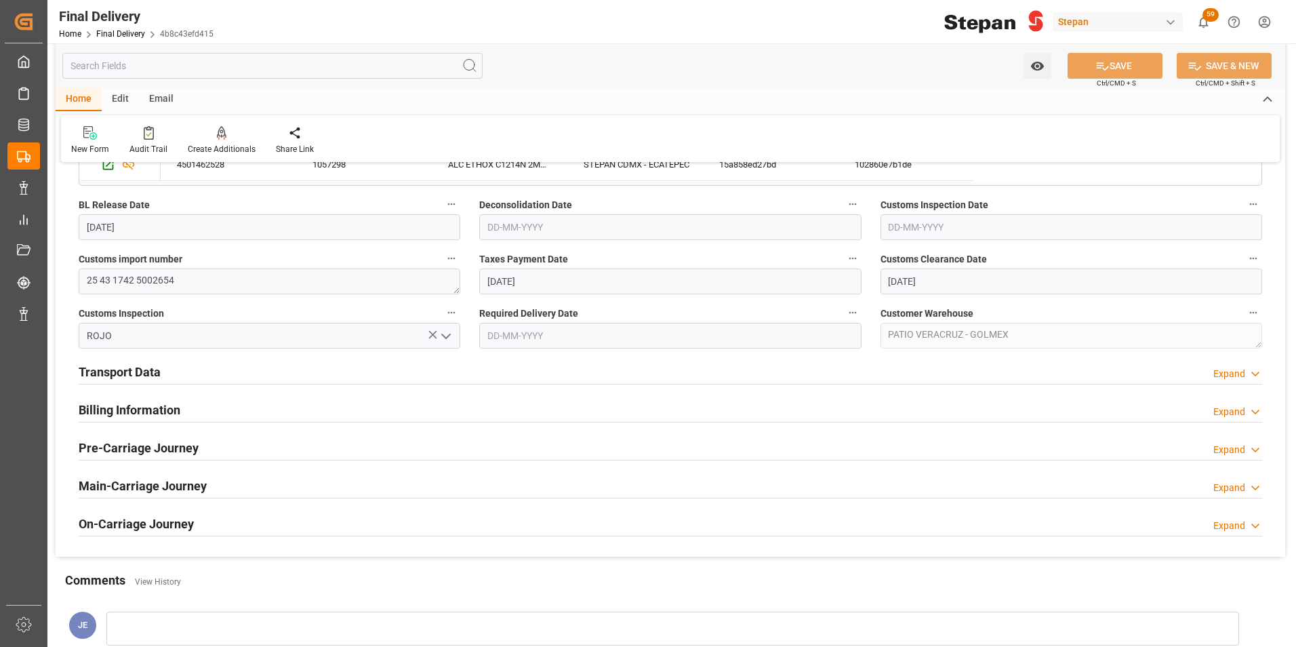
click at [161, 418] on h2 "Billing Information" at bounding box center [130, 410] width 102 height 18
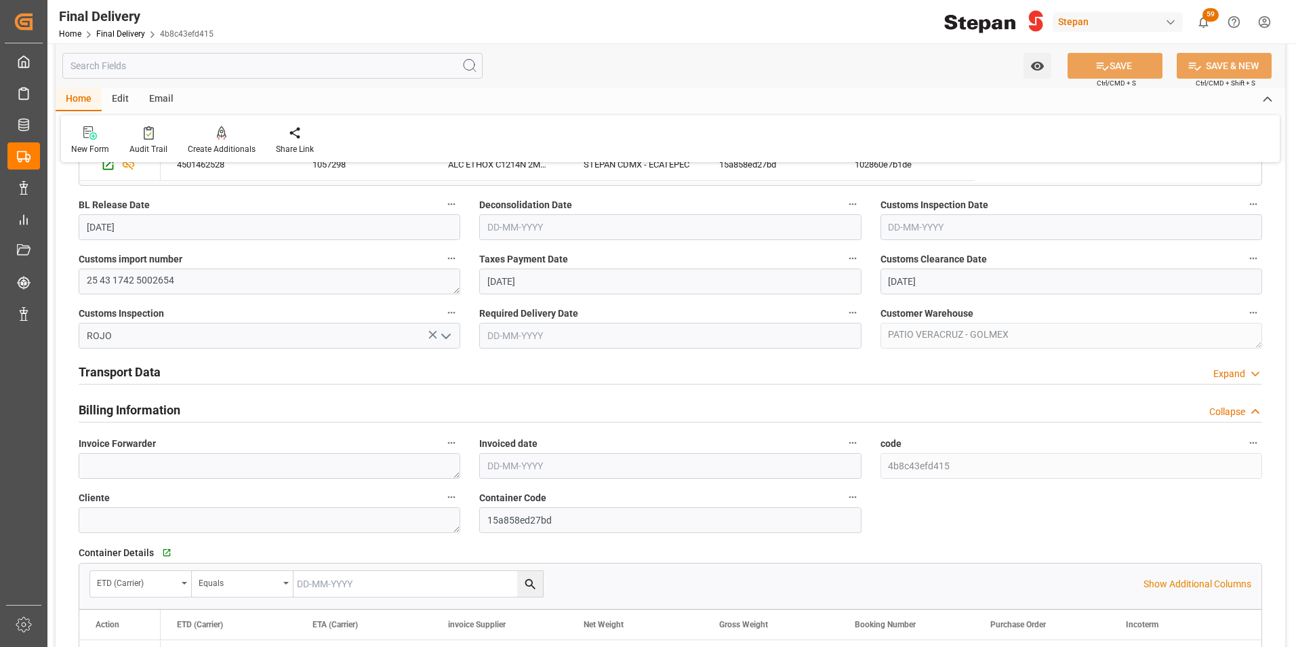
click at [155, 373] on h2 "Transport Data" at bounding box center [120, 372] width 82 height 18
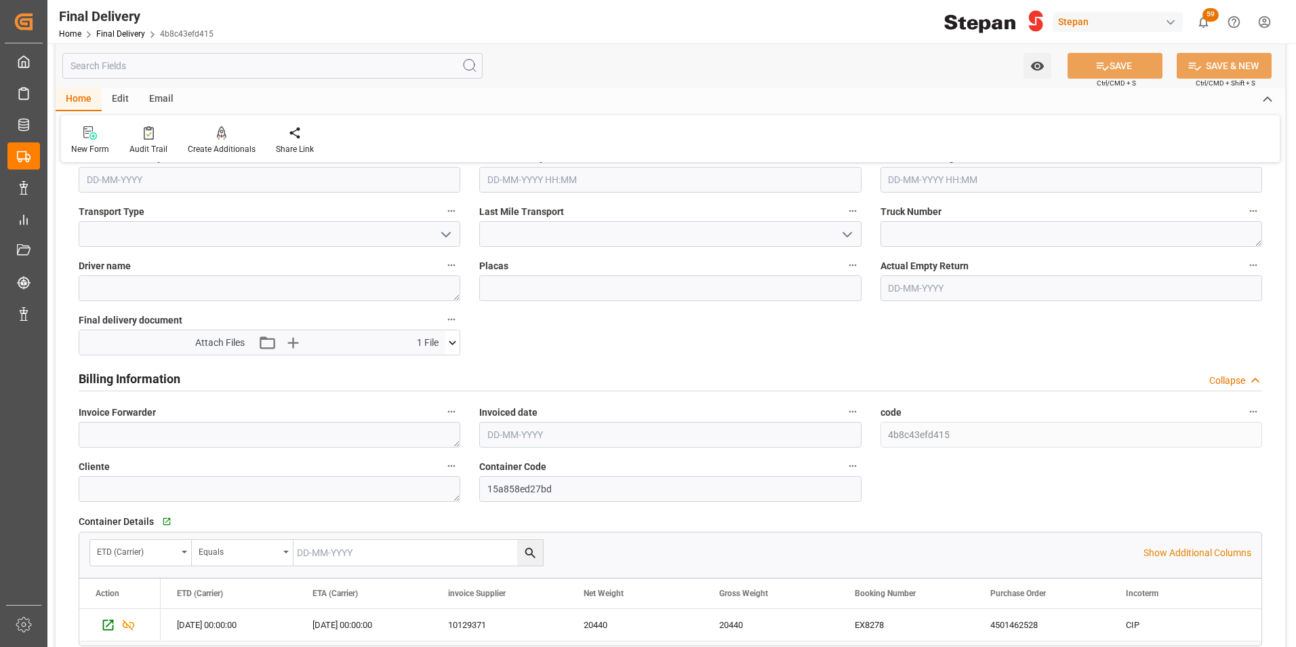
scroll to position [610, 0]
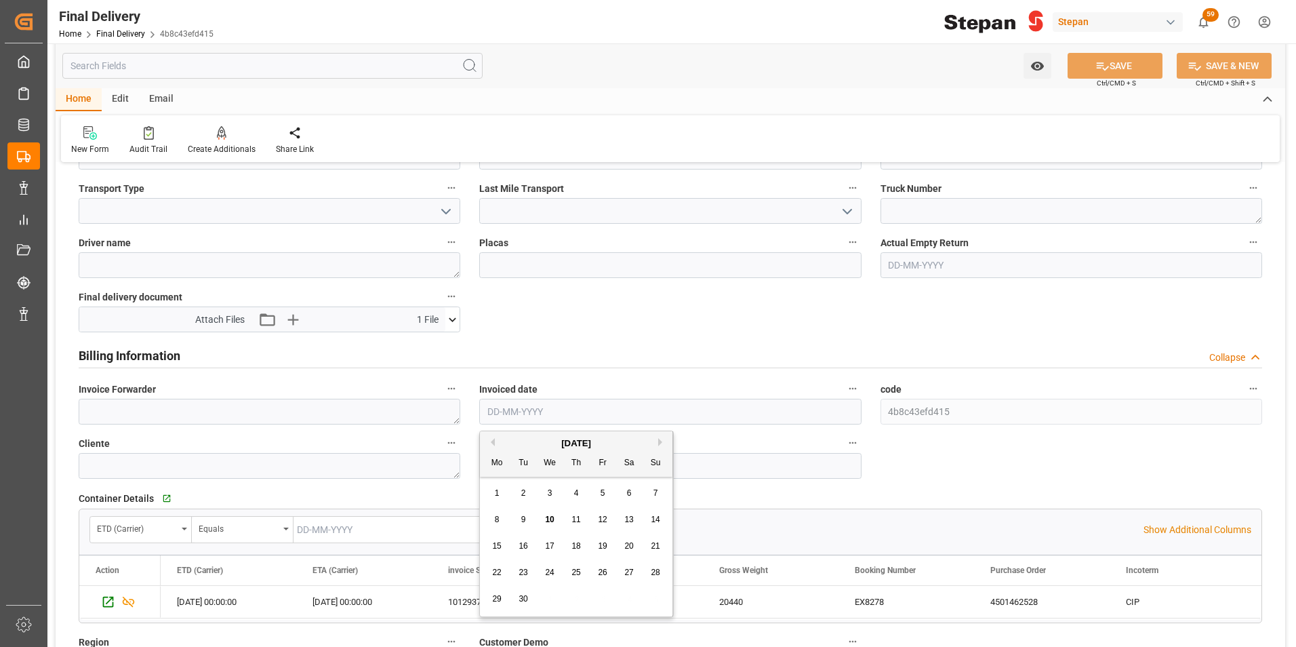
click at [534, 407] on input "text" at bounding box center [670, 412] width 382 height 26
click at [504, 435] on div "September 2025 Mo Tu We Th Fr Sa Su" at bounding box center [576, 453] width 193 height 45
click at [494, 527] on div "8" at bounding box center [497, 520] width 17 height 16
type input "[DATE]"
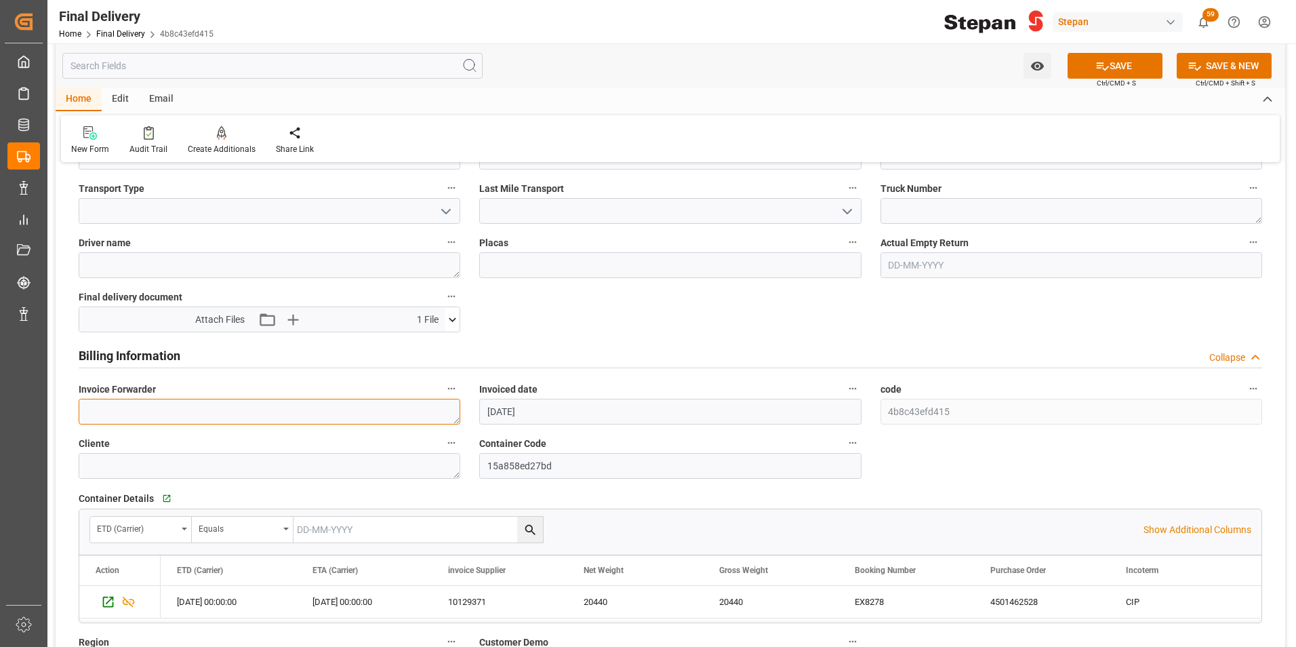
click at [241, 409] on textarea at bounding box center [270, 412] width 382 height 26
paste textarea "LM455232 y LM455230"
type textarea "LM455232 y LM455230"
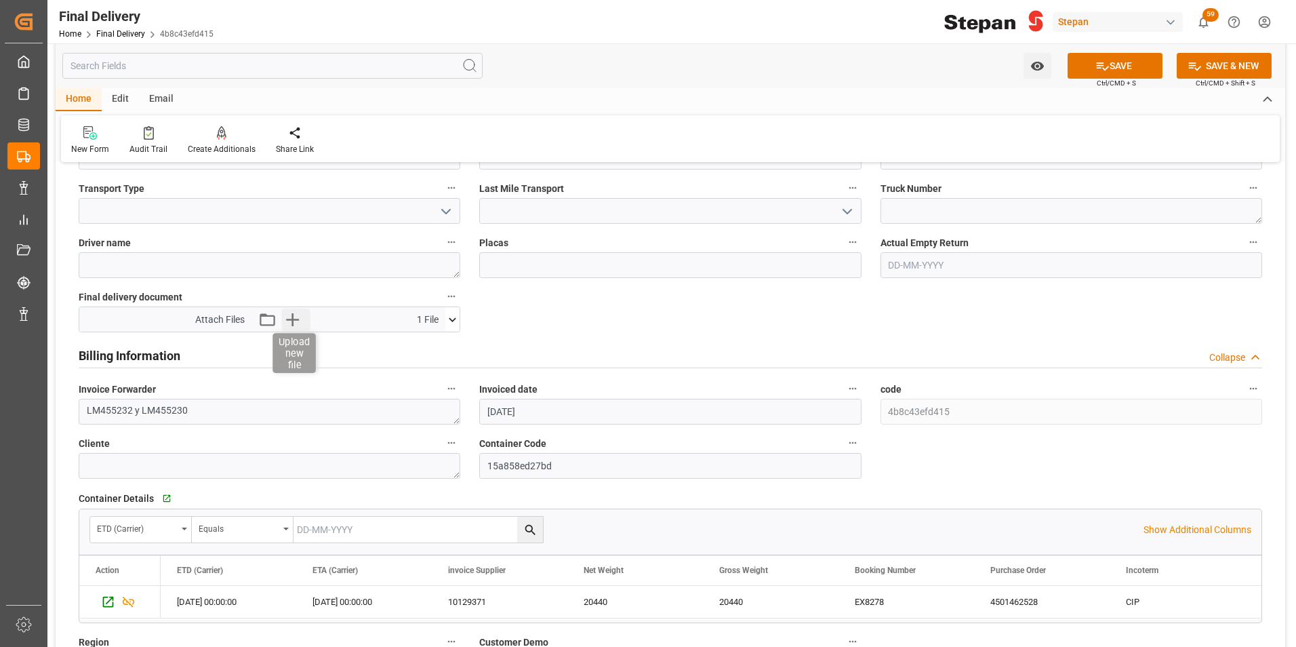
click at [297, 314] on icon "button" at bounding box center [293, 319] width 22 height 22
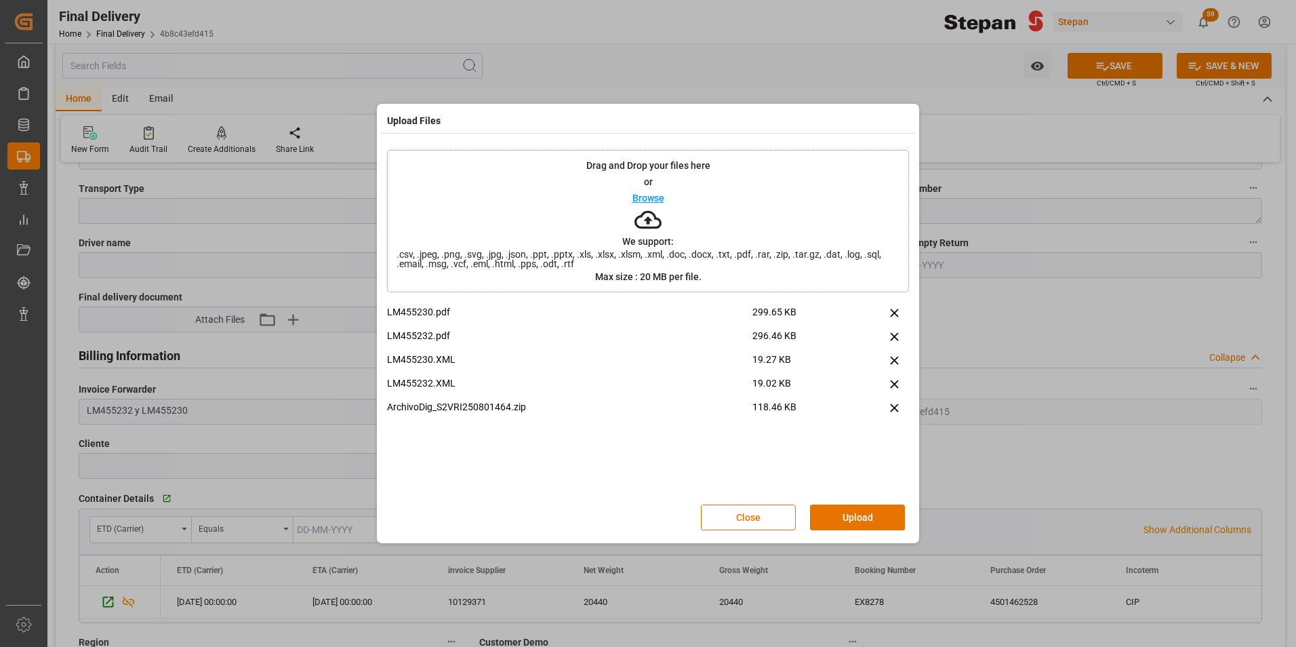
click at [858, 517] on button "Upload" at bounding box center [857, 517] width 95 height 26
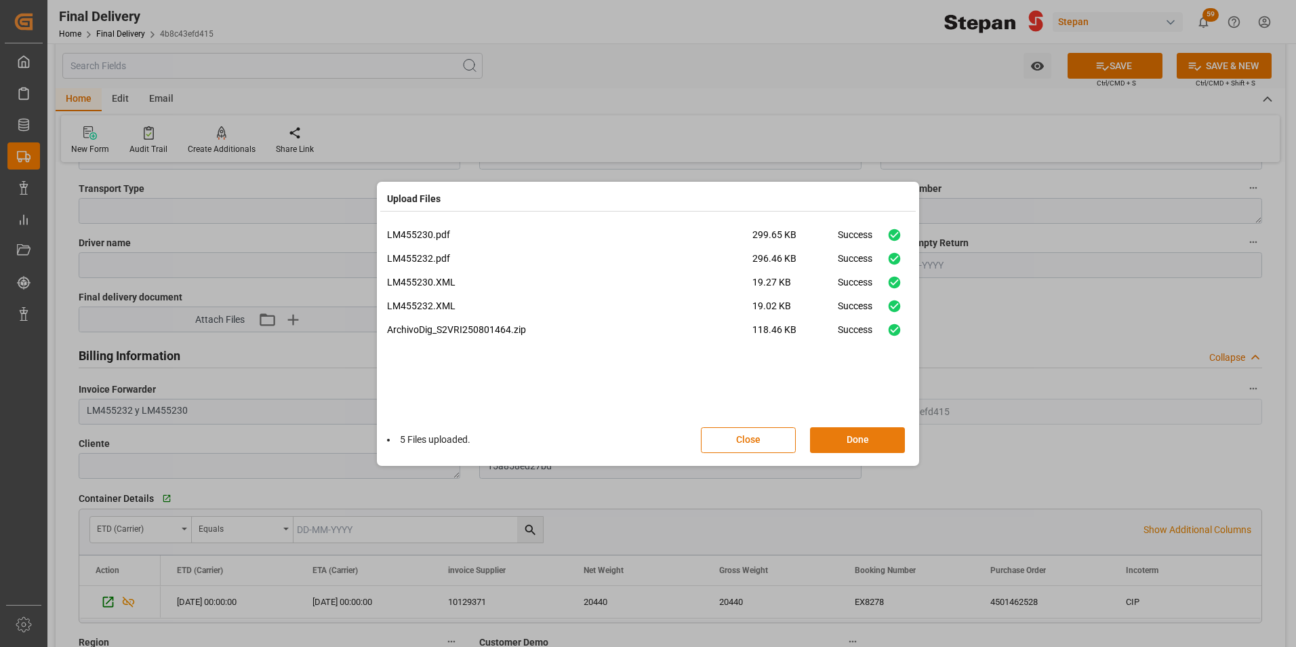
click at [849, 435] on button "Done" at bounding box center [857, 440] width 95 height 26
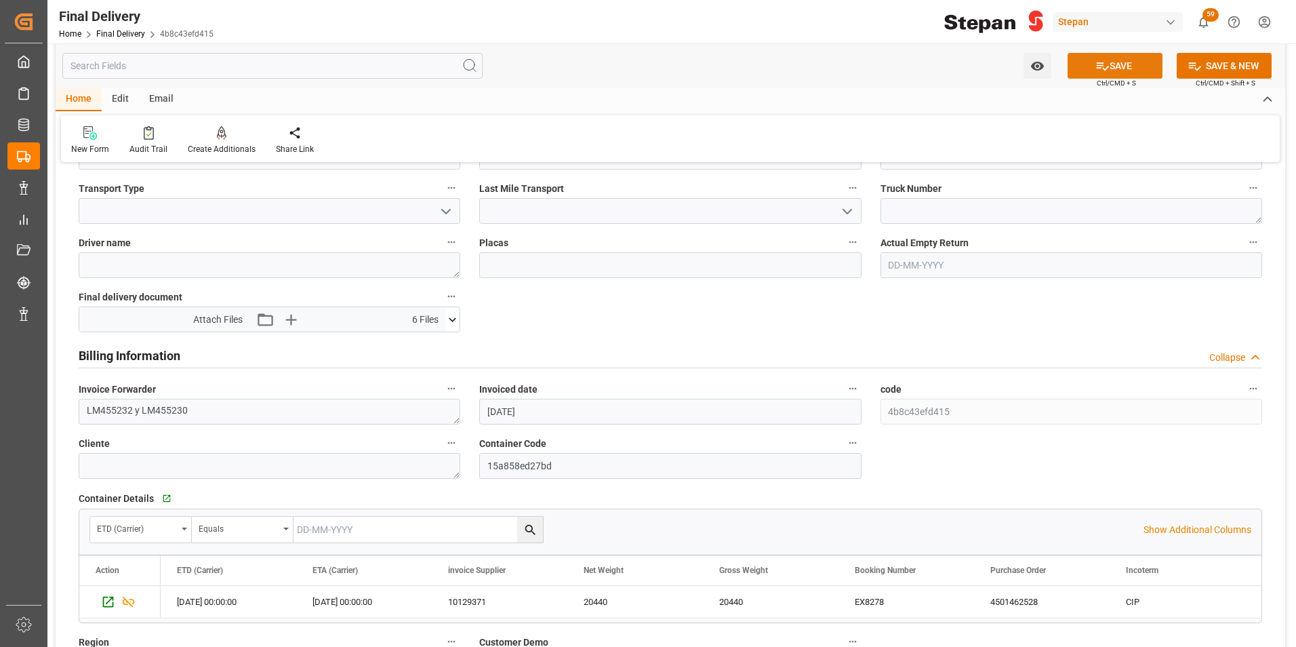
click at [1097, 66] on icon at bounding box center [1103, 66] width 12 height 8
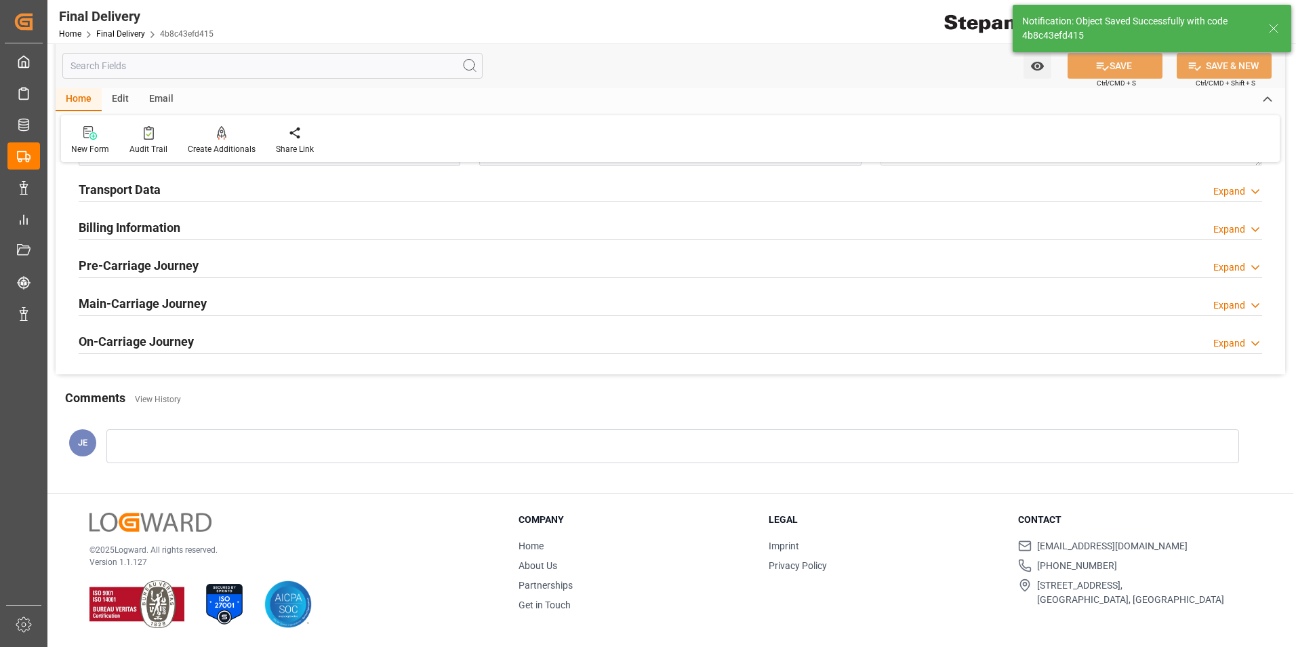
scroll to position [521, 0]
click at [127, 32] on link "Final Delivery" at bounding box center [120, 33] width 49 height 9
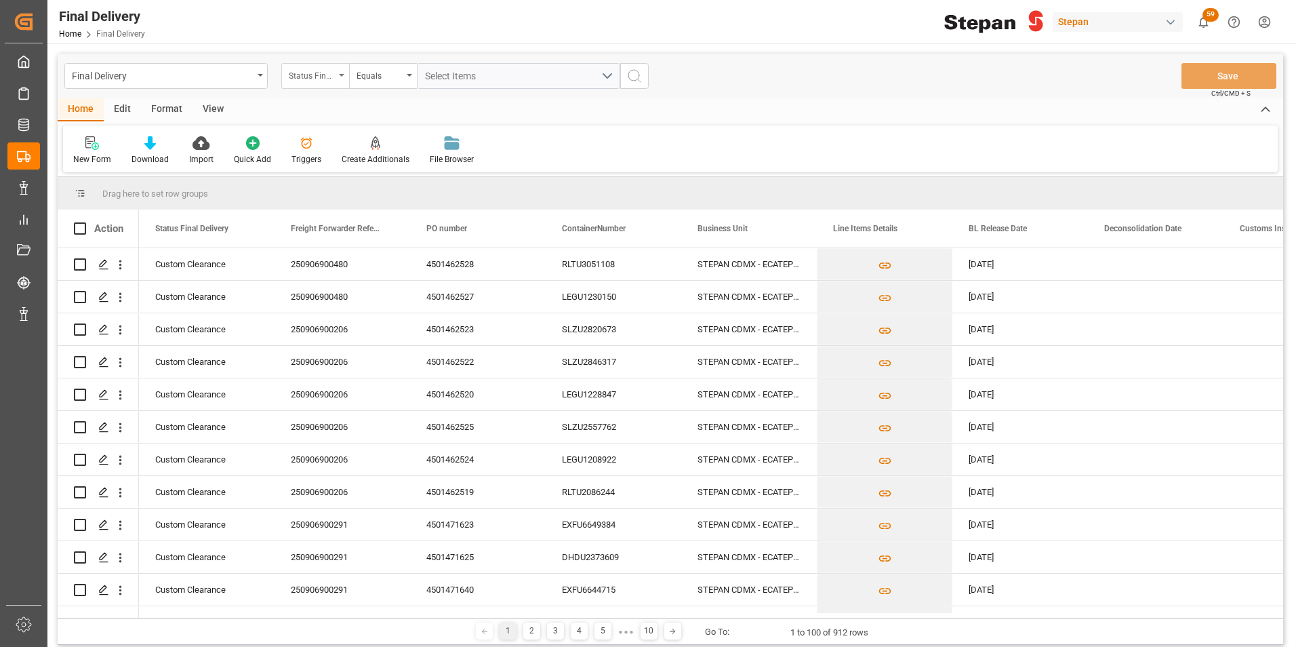
click at [338, 76] on div "Status Final Delivery" at bounding box center [315, 76] width 68 height 26
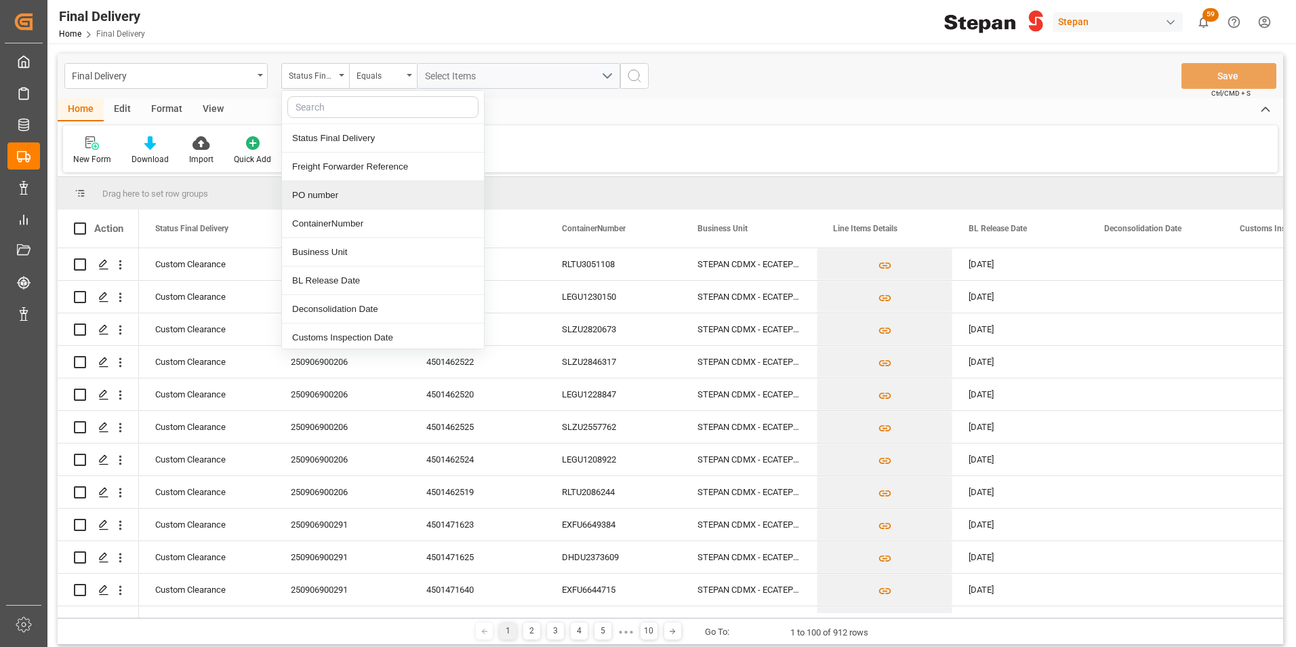
click at [309, 193] on div "PO number" at bounding box center [383, 195] width 202 height 28
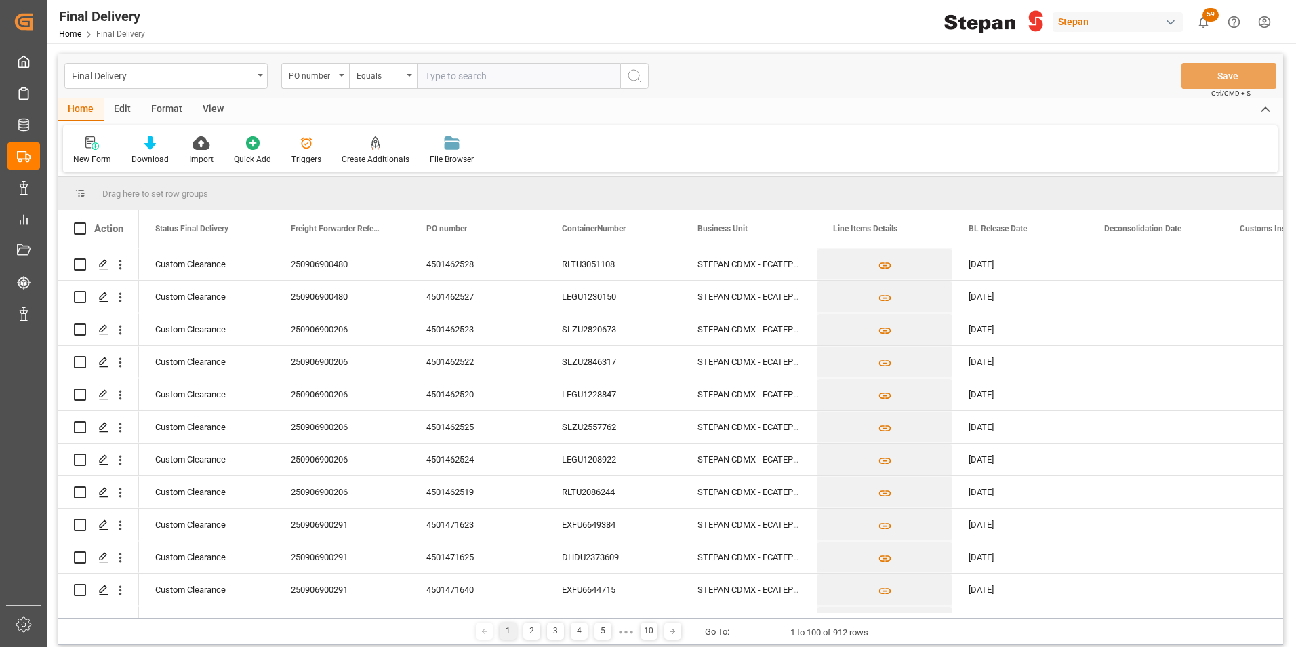
click at [426, 79] on input "text" at bounding box center [518, 76] width 203 height 26
paste input "LM455232 y LM455230"
type input "LM455232 y LM455230"
drag, startPoint x: 525, startPoint y: 73, endPoint x: 311, endPoint y: 98, distance: 215.7
click at [312, 98] on div "Final Delivery PO number Equals LM455232 y LM455230 Save Ctrl/CMD + S Home Edit…" at bounding box center [671, 349] width 1226 height 591
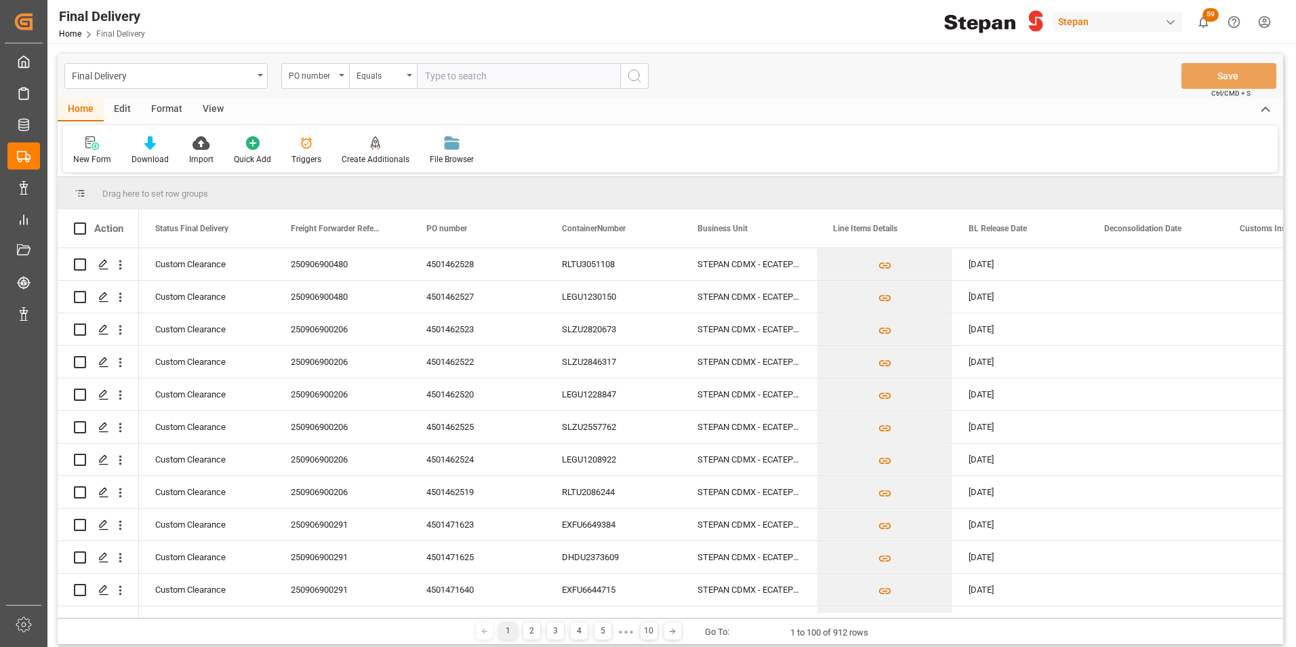
paste input "4501462529"
type input "4501462529"
click at [628, 77] on circle "search button" at bounding box center [633, 75] width 11 height 11
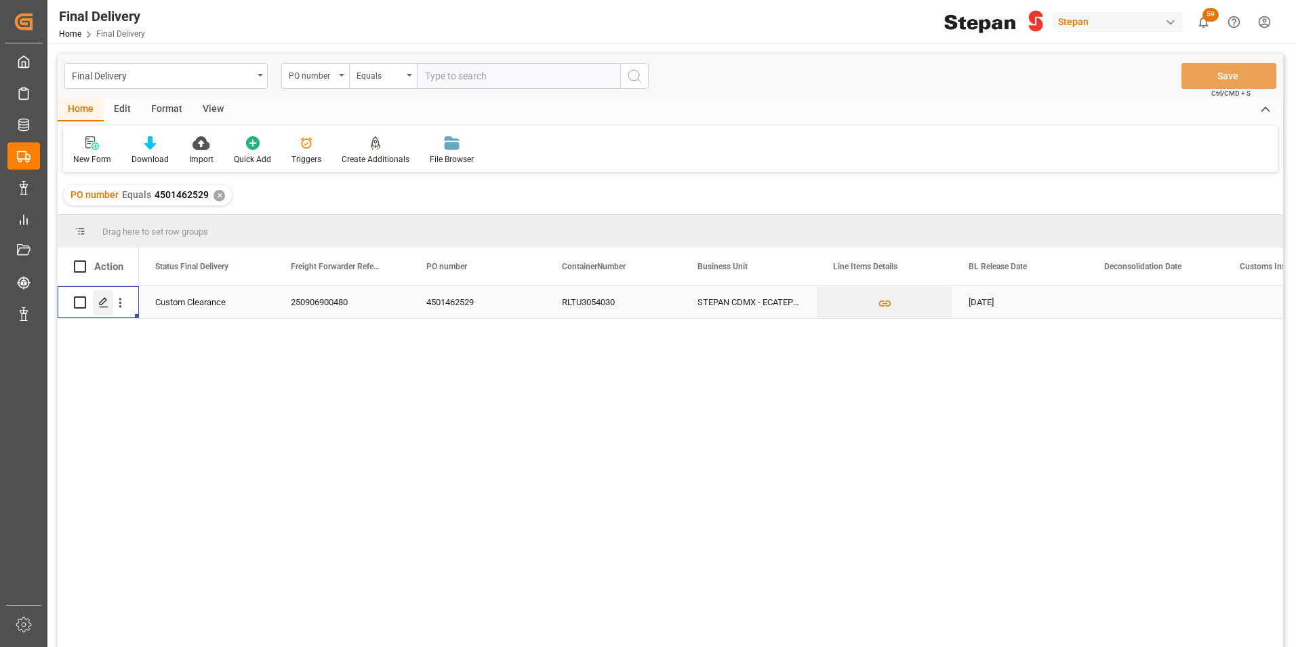
click at [96, 300] on div "Press SPACE to select this row." at bounding box center [103, 302] width 20 height 25
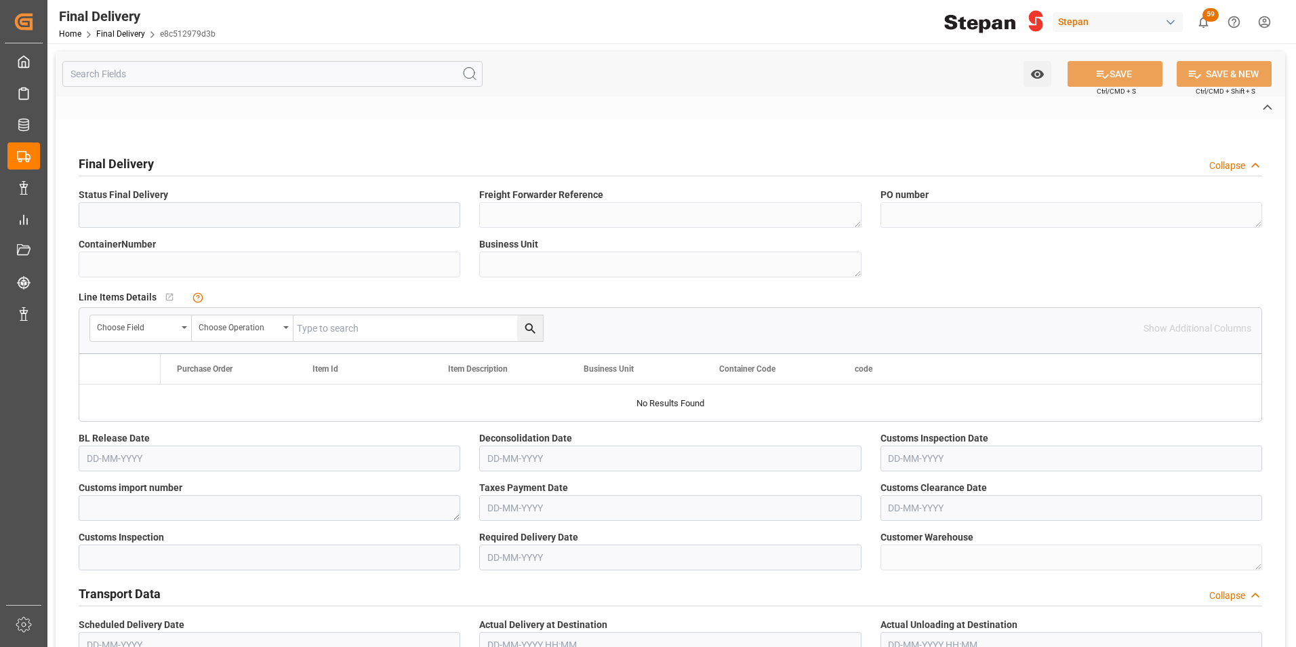
type input "Custom Clearance"
type textarea "250906900480"
type textarea "4501462529"
type input "RLTU3054030"
type textarea "STEPAN CDMX - ECATEPEC"
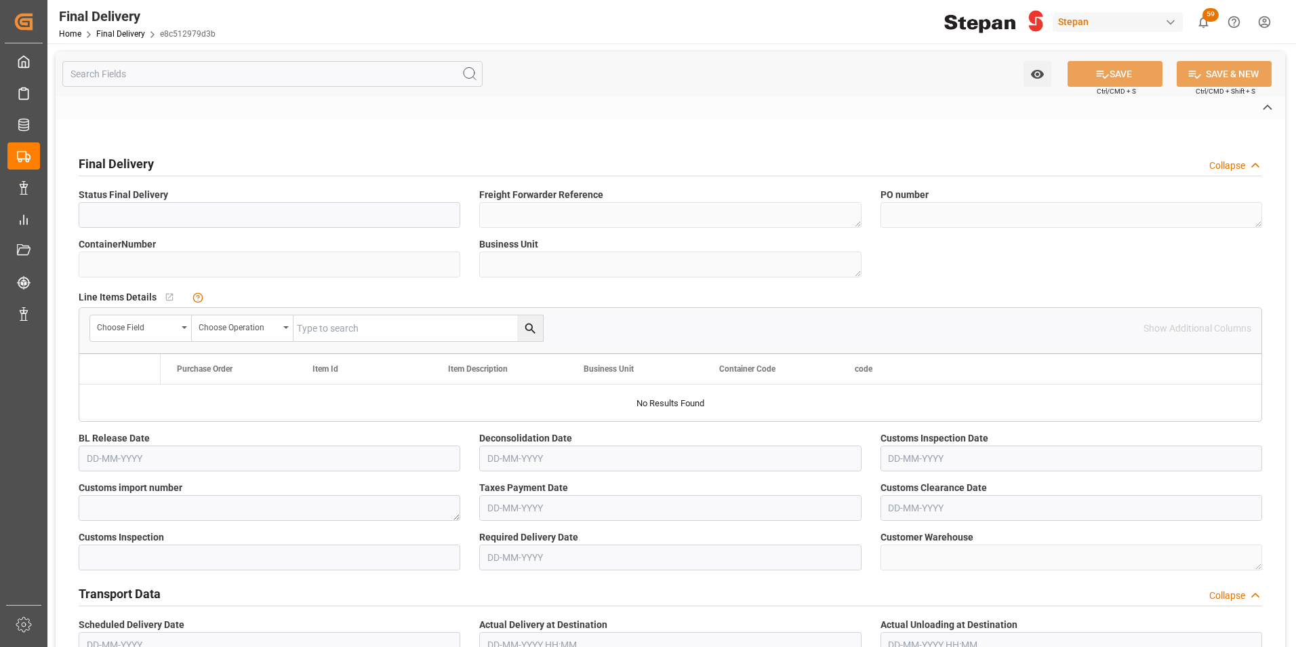
type textarea "25 43 1742 5002655"
type input "ROJO"
type textarea "PATIO VERACRUZ - GOLMEX"
type input "e8c512979d3b"
type input "87e32e73a4fe"
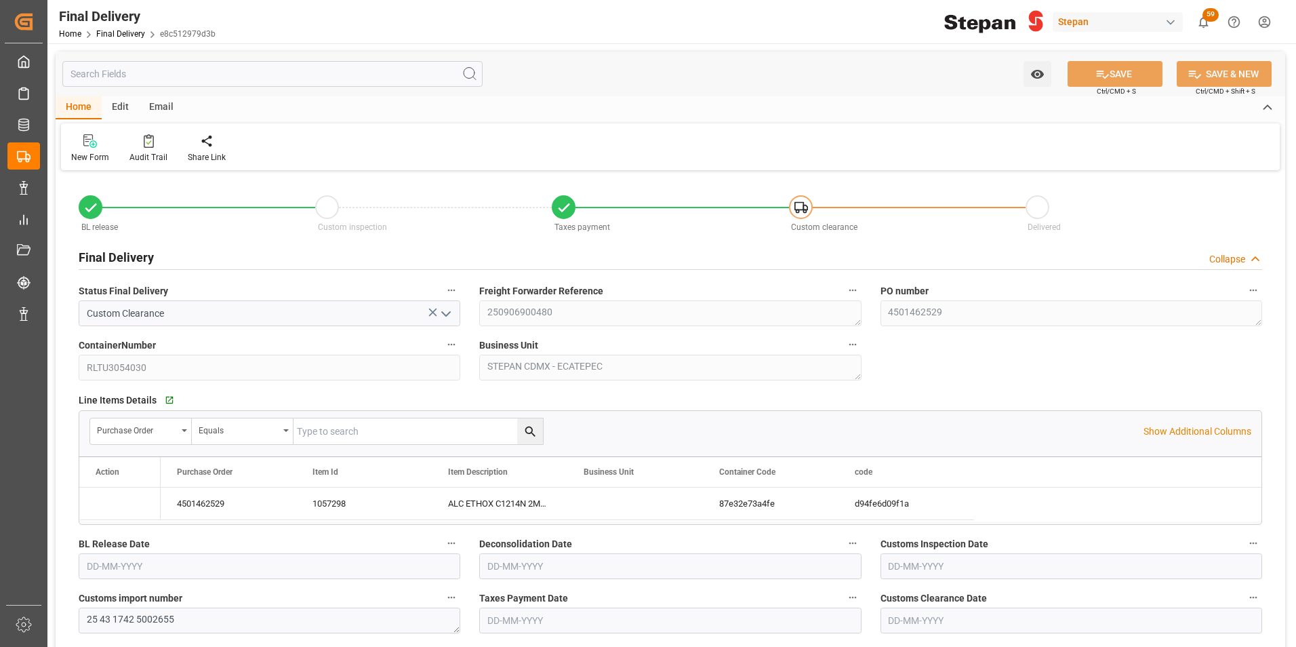
type input "[DATE]"
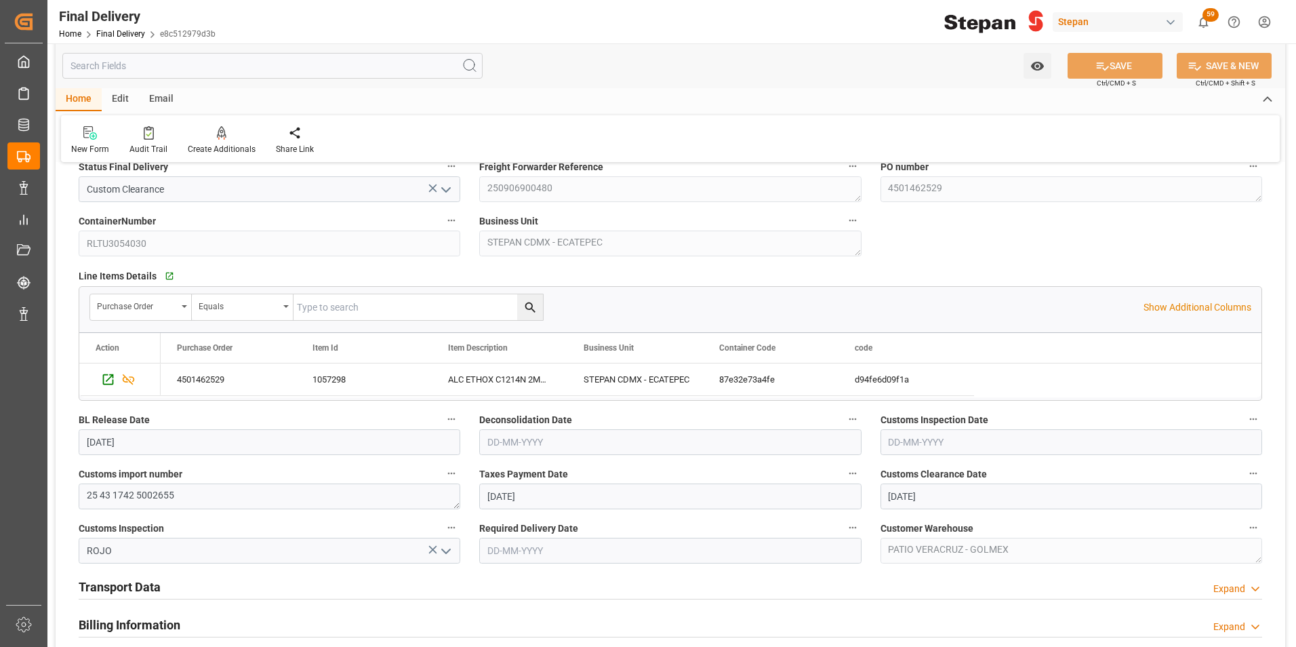
scroll to position [271, 0]
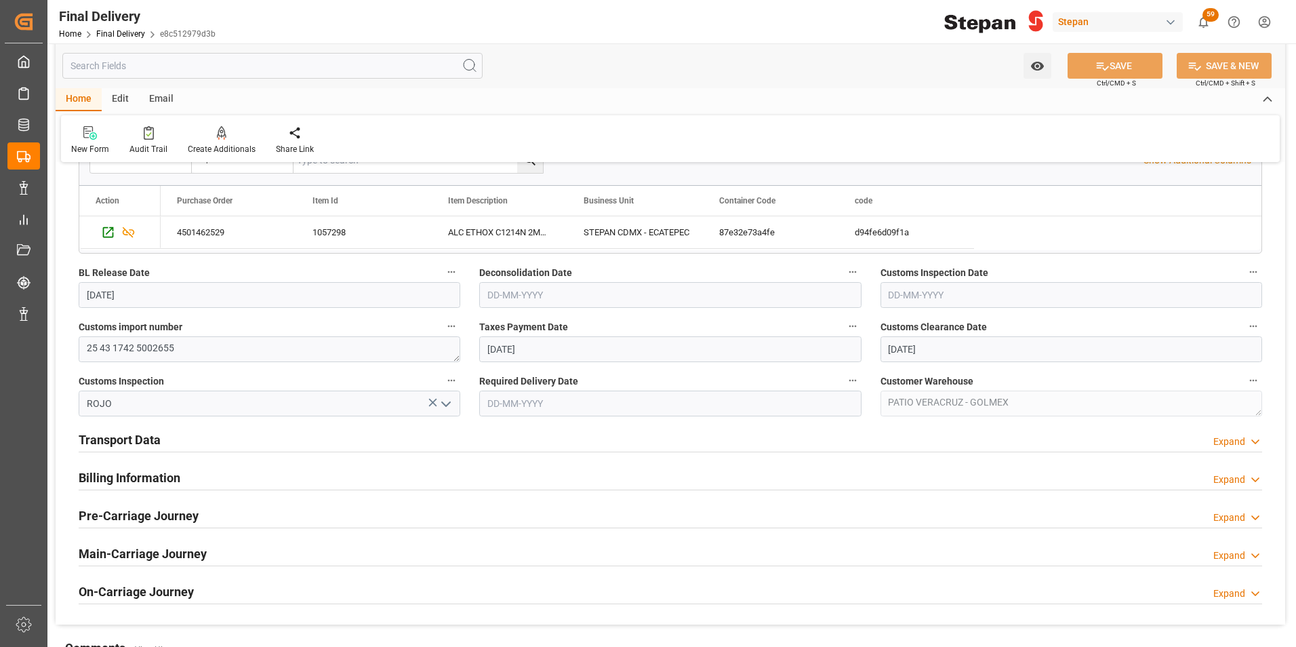
click at [152, 477] on h2 "Billing Information" at bounding box center [130, 477] width 102 height 18
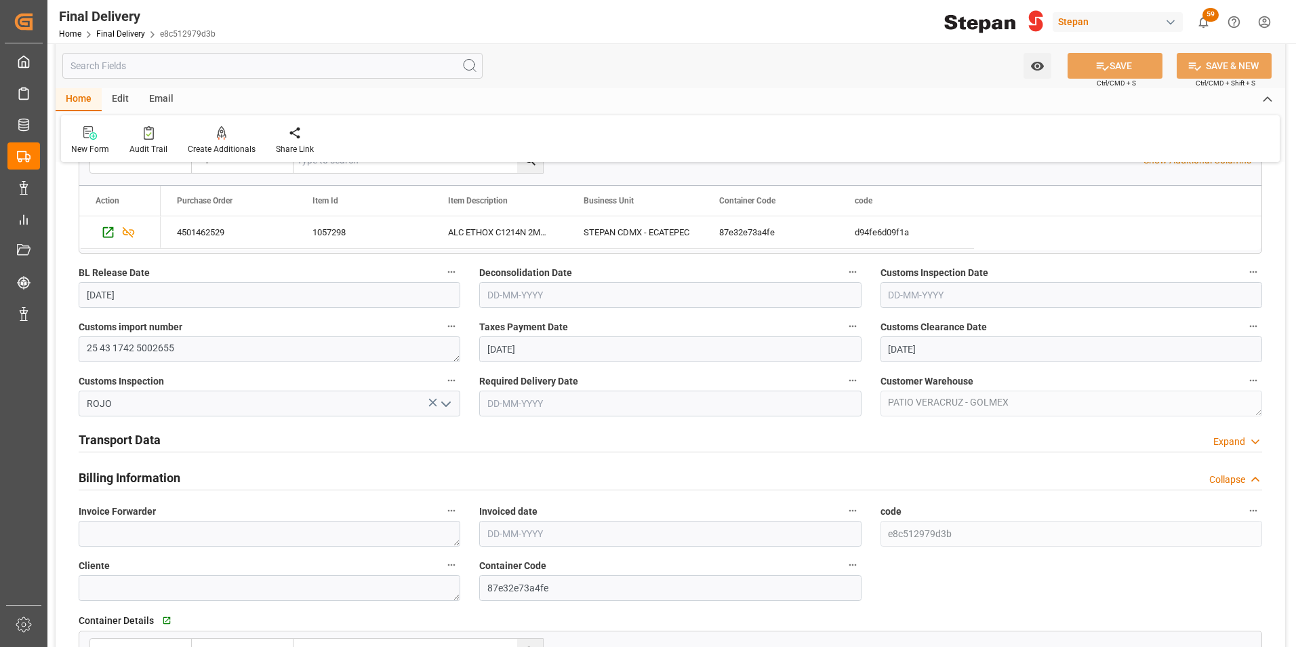
click at [141, 443] on h2 "Transport Data" at bounding box center [120, 439] width 82 height 18
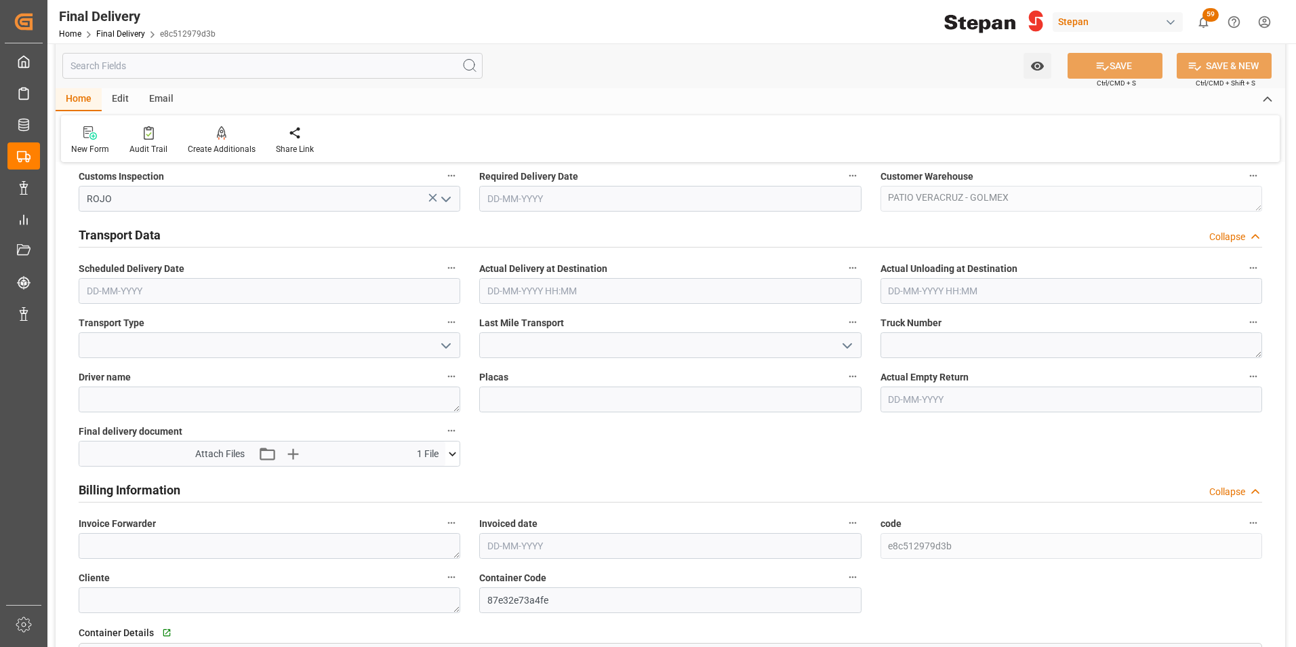
scroll to position [542, 0]
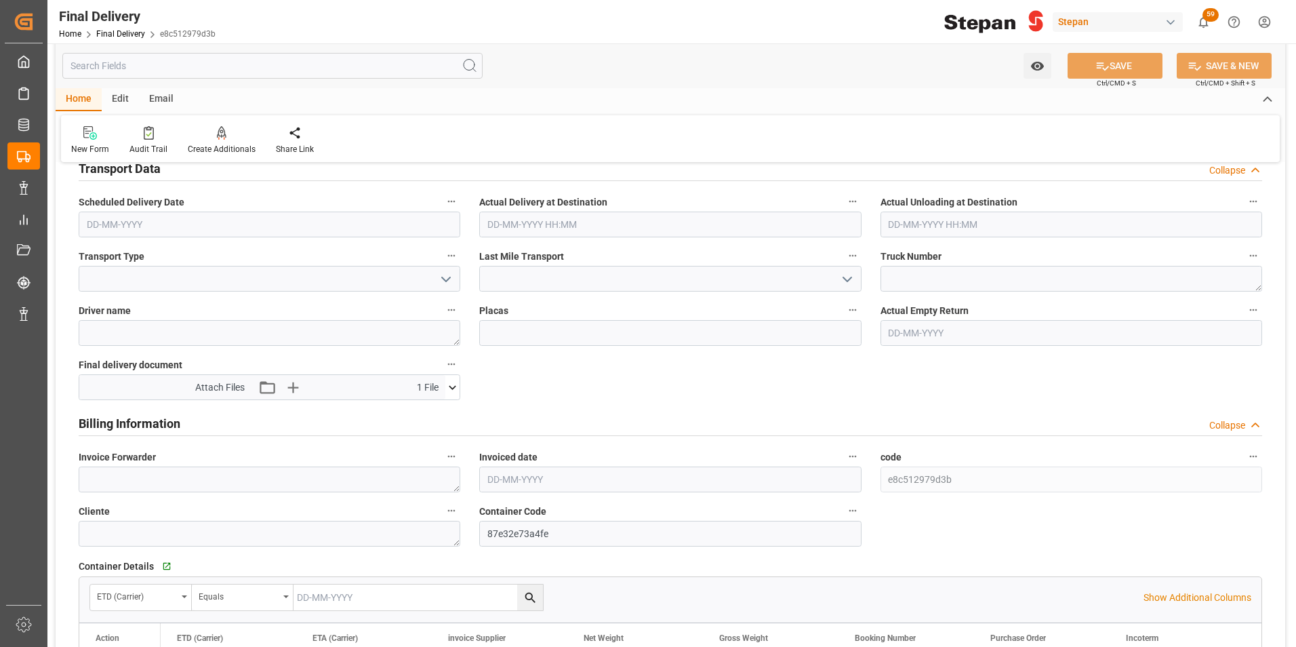
click at [538, 478] on input "text" at bounding box center [670, 479] width 382 height 26
click at [513, 280] on div "[DATE]" at bounding box center [576, 282] width 193 height 14
click at [502, 357] on div "8" at bounding box center [497, 358] width 17 height 16
type input "[DATE]"
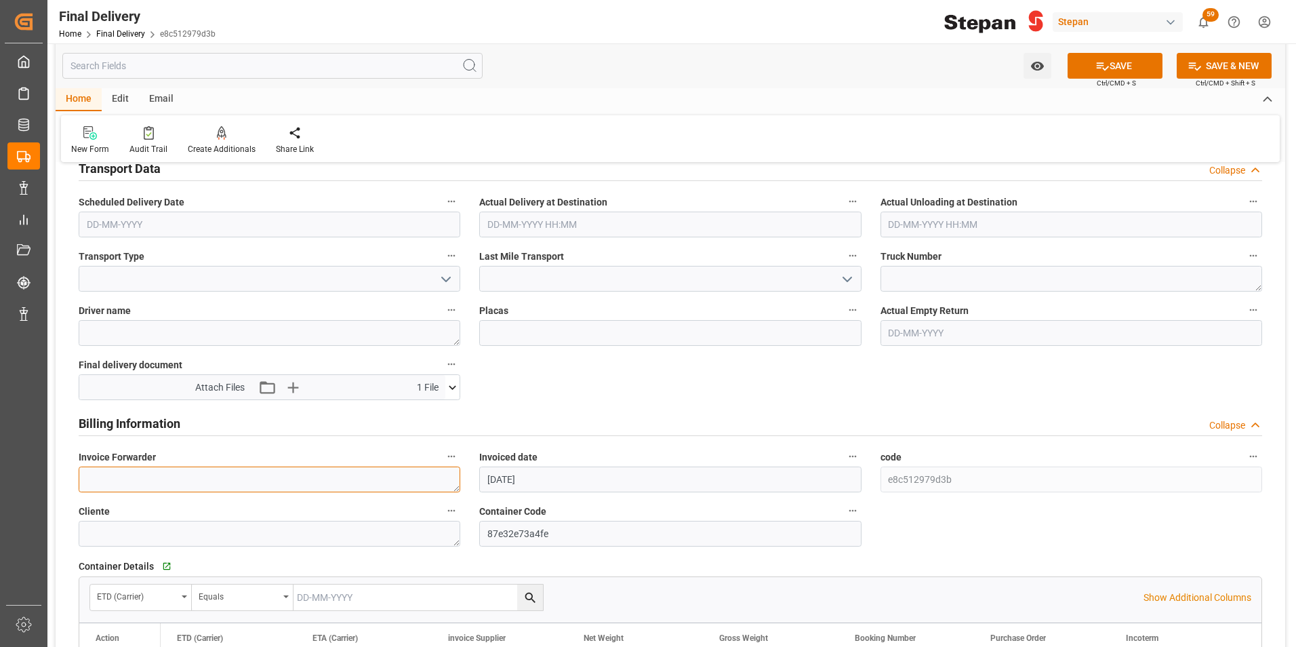
click at [105, 476] on textarea at bounding box center [270, 479] width 382 height 26
paste textarea "LM455235 y LM455236"
type textarea "LM455235 y LM455236"
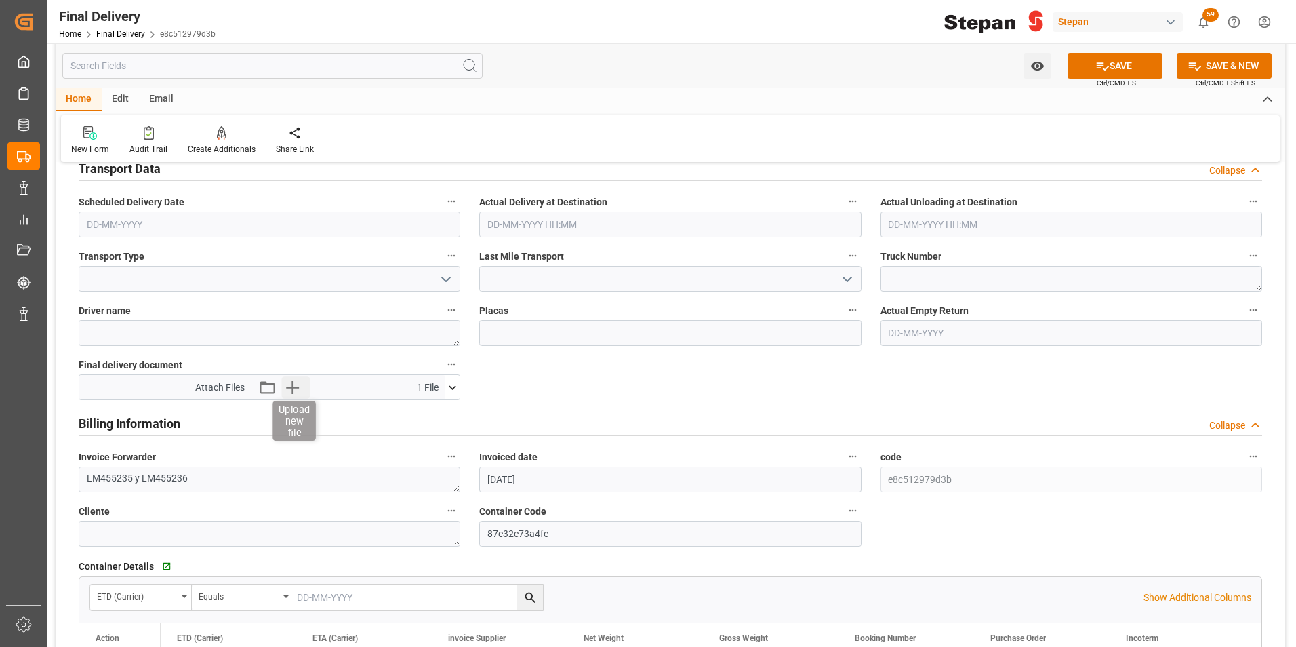
click at [296, 379] on icon "button" at bounding box center [293, 387] width 22 height 22
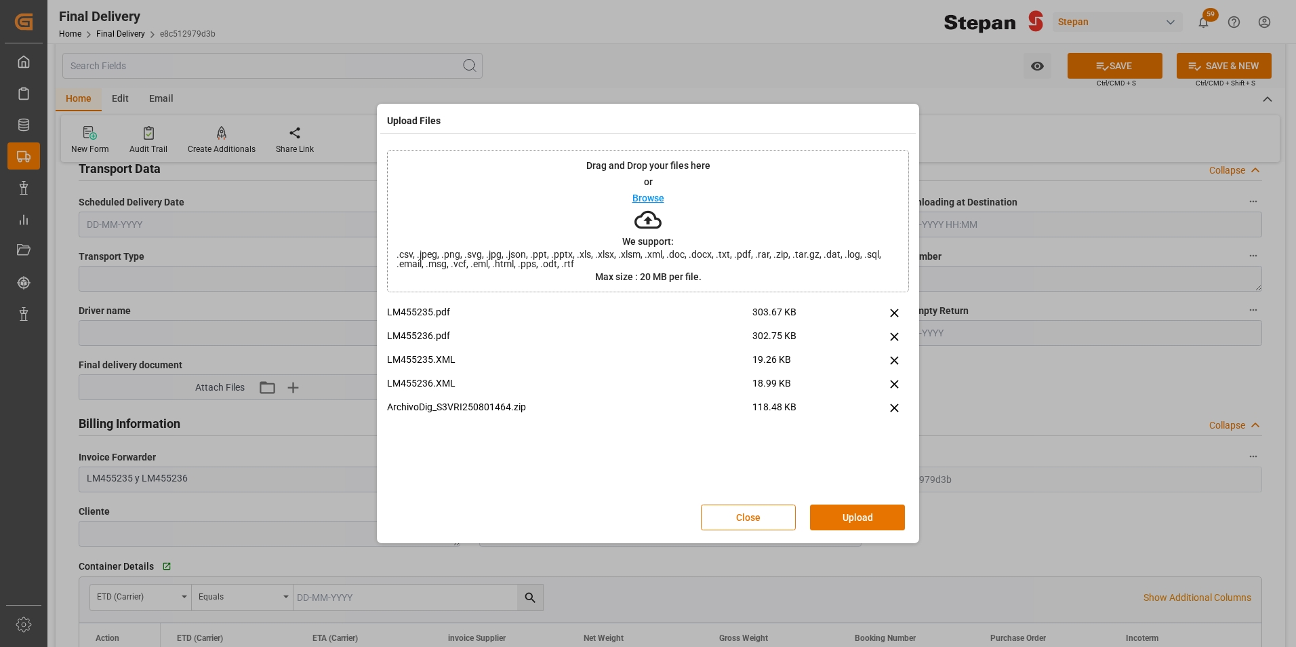
click at [851, 515] on button "Upload" at bounding box center [857, 517] width 95 height 26
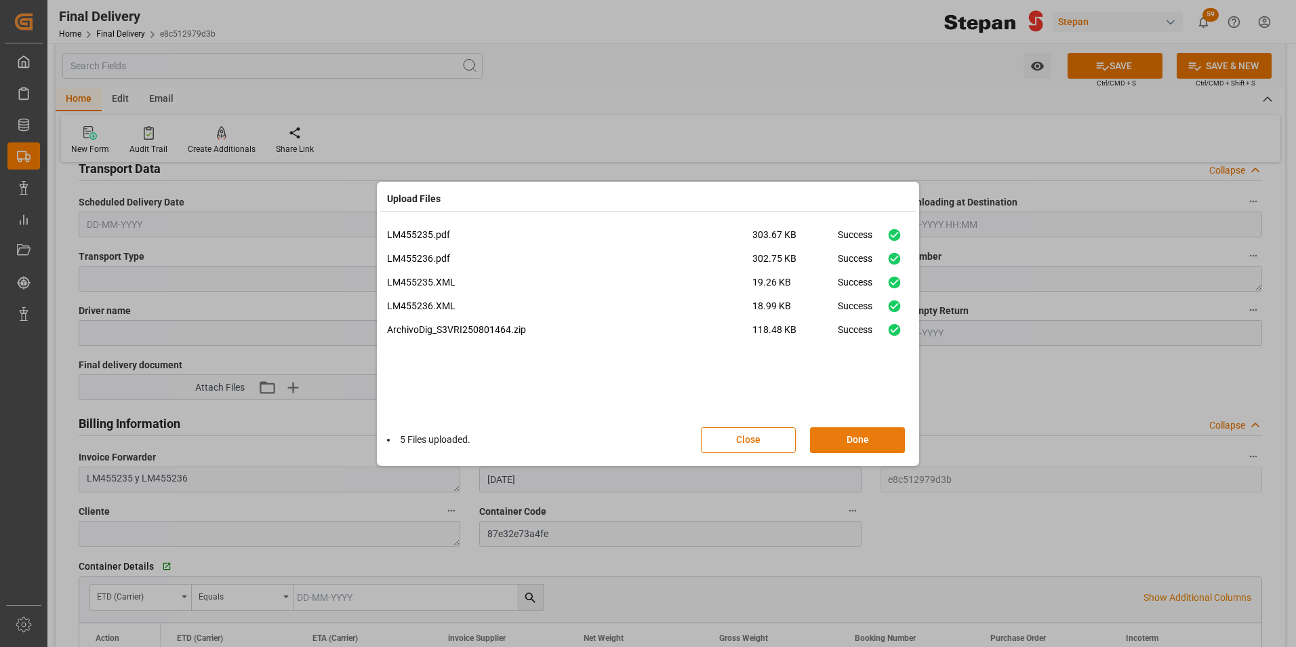
click at [871, 435] on button "Done" at bounding box center [857, 440] width 95 height 26
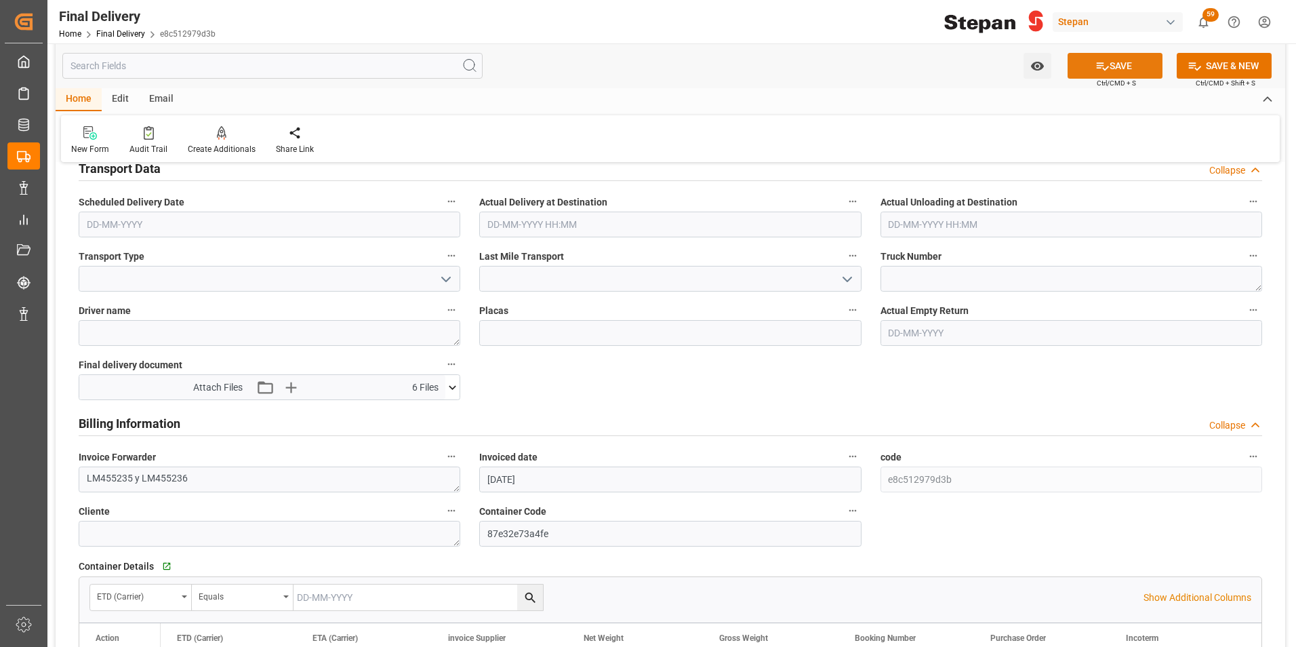
click at [1119, 62] on button "SAVE" at bounding box center [1115, 66] width 95 height 26
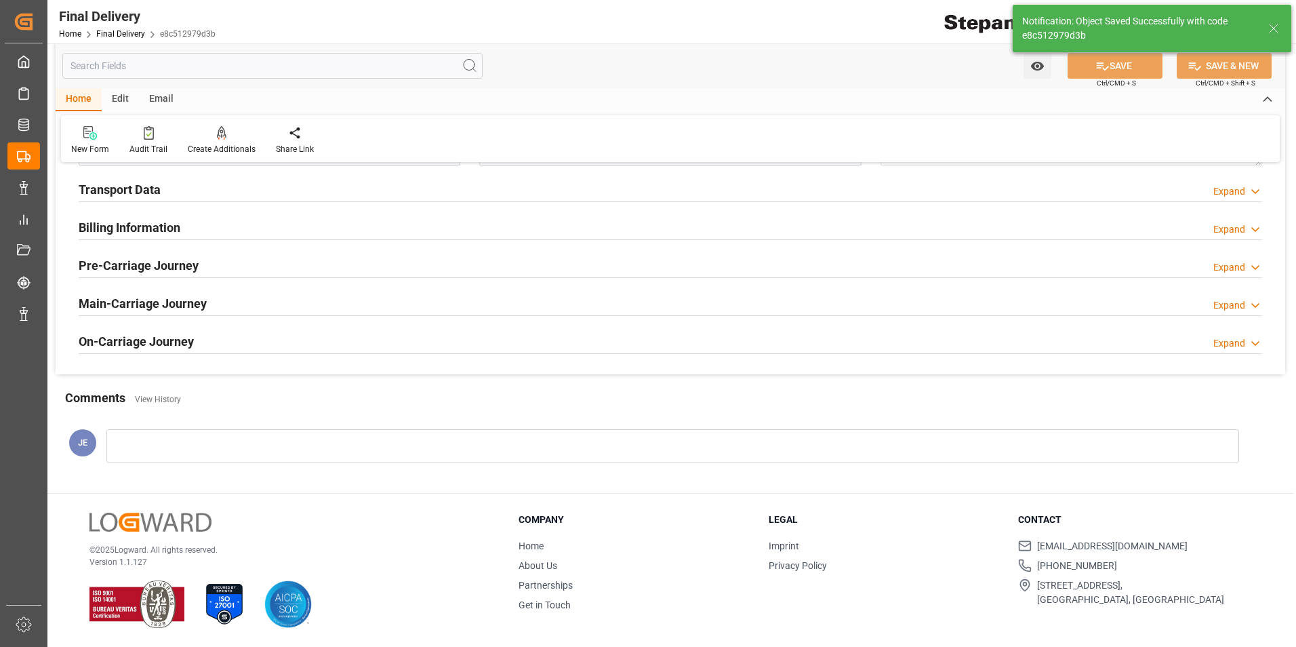
scroll to position [521, 0]
click at [114, 32] on link "Final Delivery" at bounding box center [120, 33] width 49 height 9
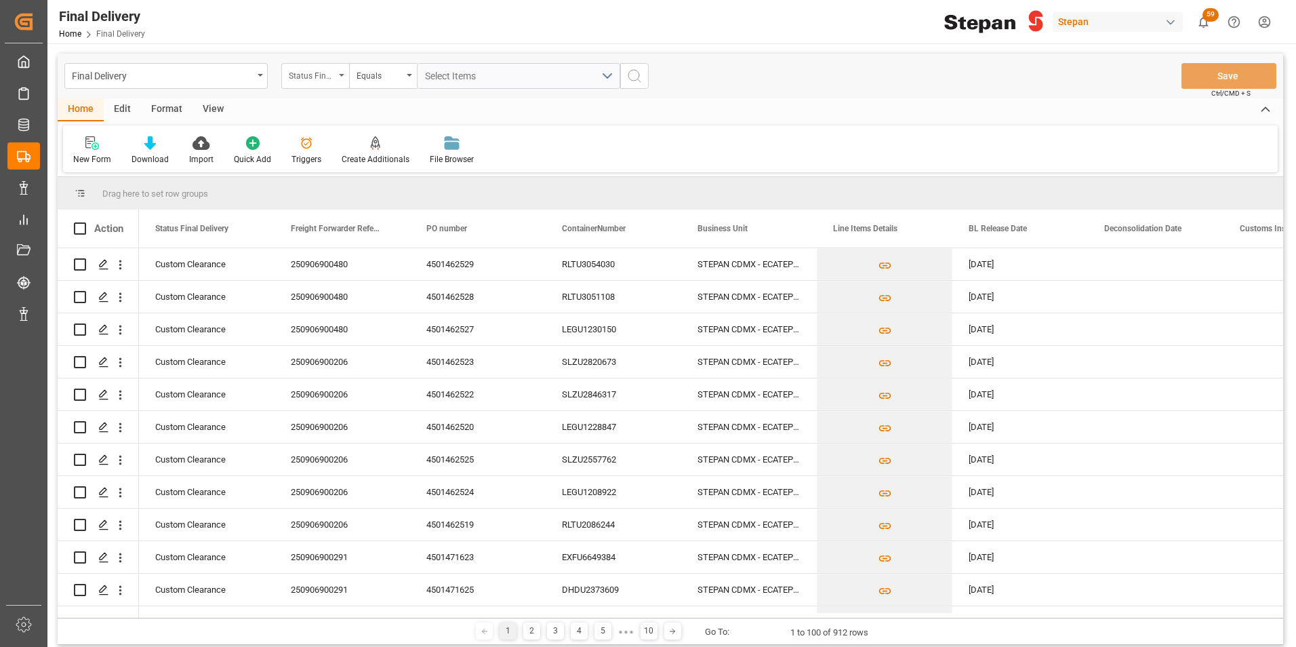
click at [330, 67] on div "Status Final Delivery" at bounding box center [312, 74] width 46 height 16
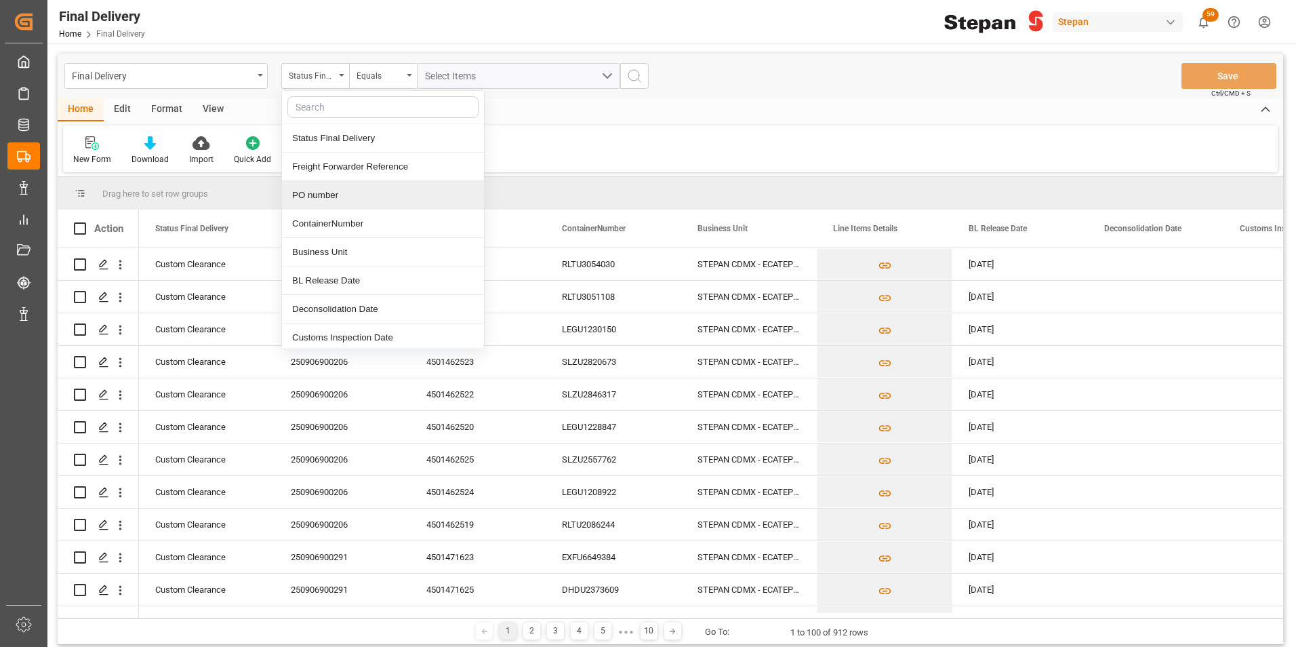
click at [312, 201] on div "PO number" at bounding box center [383, 195] width 202 height 28
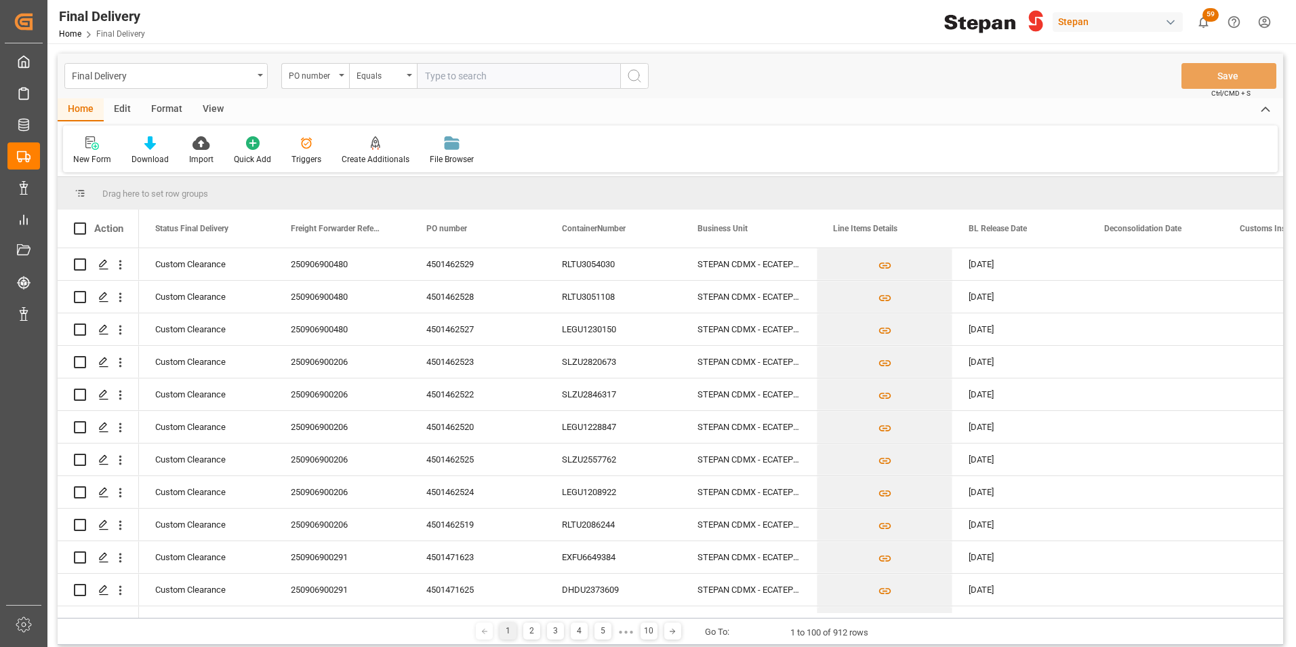
paste input "4501462531"
type input "4501462531"
click at [637, 73] on icon "search button" at bounding box center [634, 76] width 16 height 16
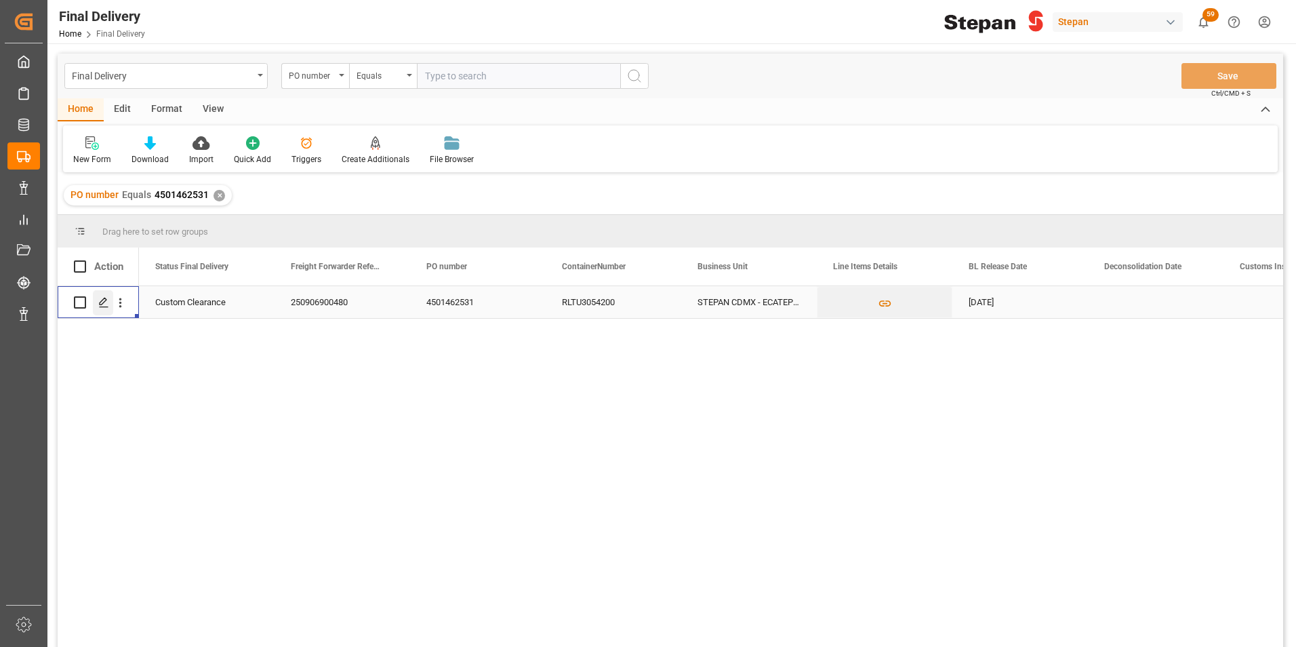
click at [103, 301] on icon "Press SPACE to select this row." at bounding box center [103, 302] width 11 height 11
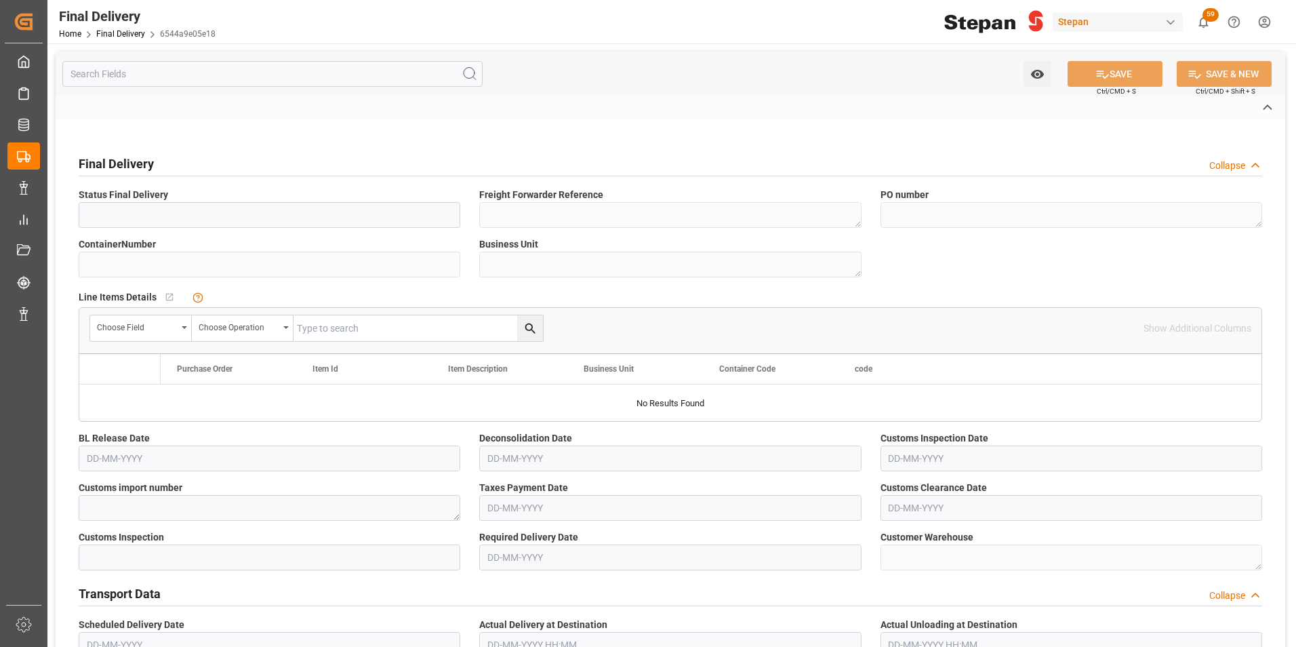
type input "Custom Clearance"
type textarea "250906900480"
type textarea "4501462531"
type input "RLTU3054200"
type textarea "STEPAN CDMX - ECATEPEC"
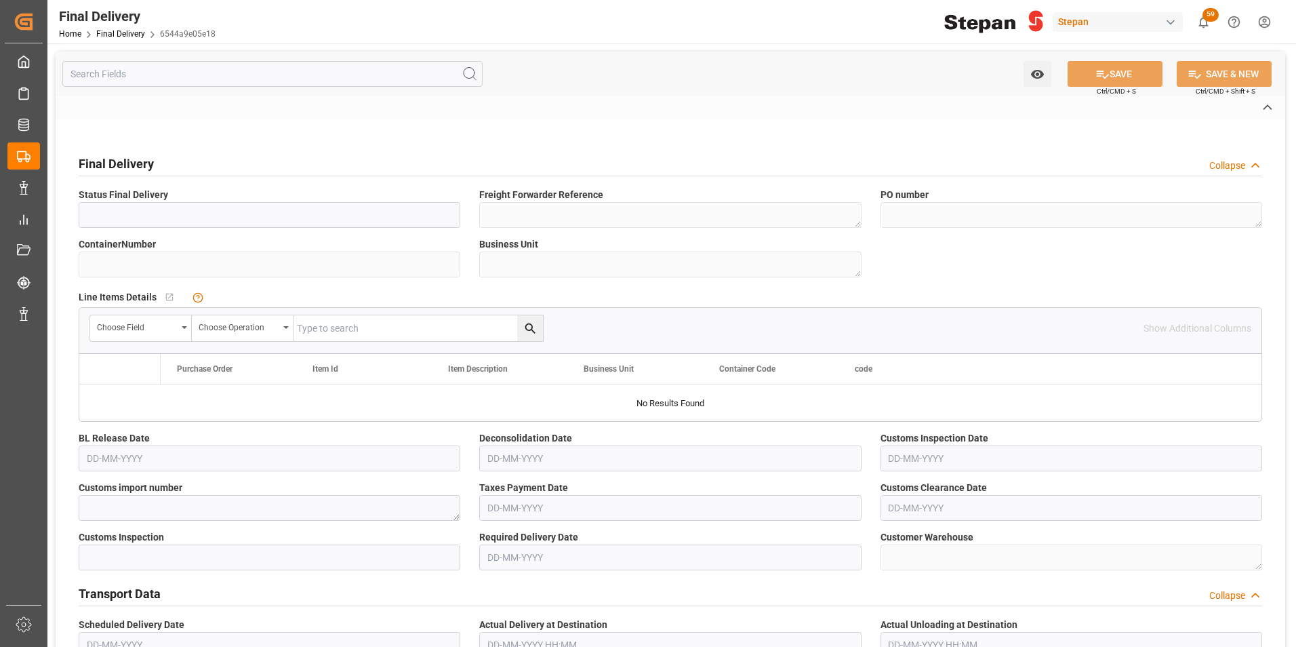
type textarea "25 43 1742 5002656"
type input "VERDE"
type textarea "PATIO VERACRUZ - GOLMEX"
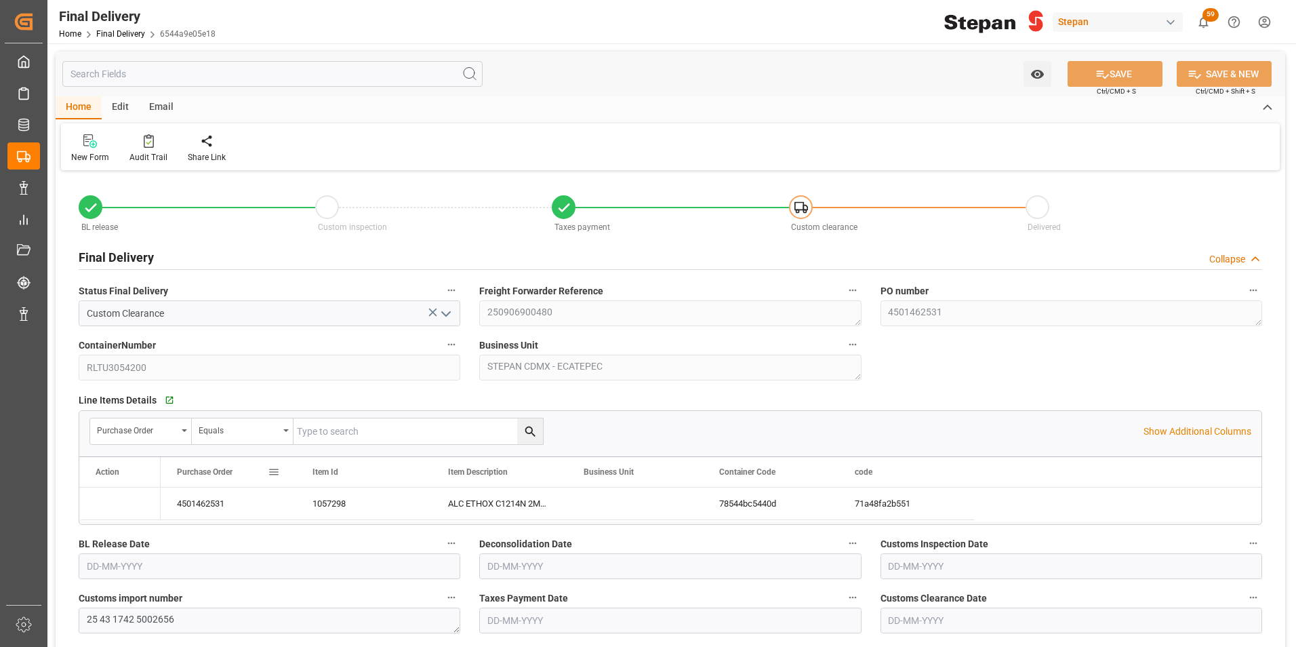
type input "[DATE]"
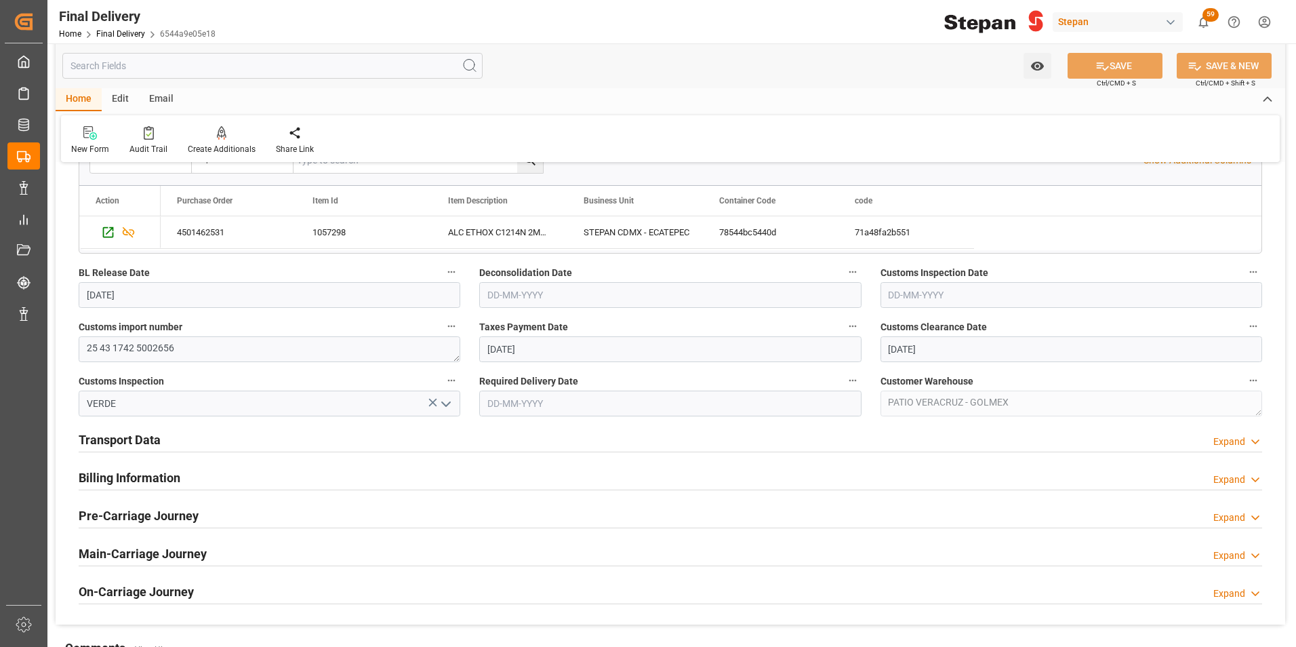
click at [160, 476] on h2 "Billing Information" at bounding box center [130, 477] width 102 height 18
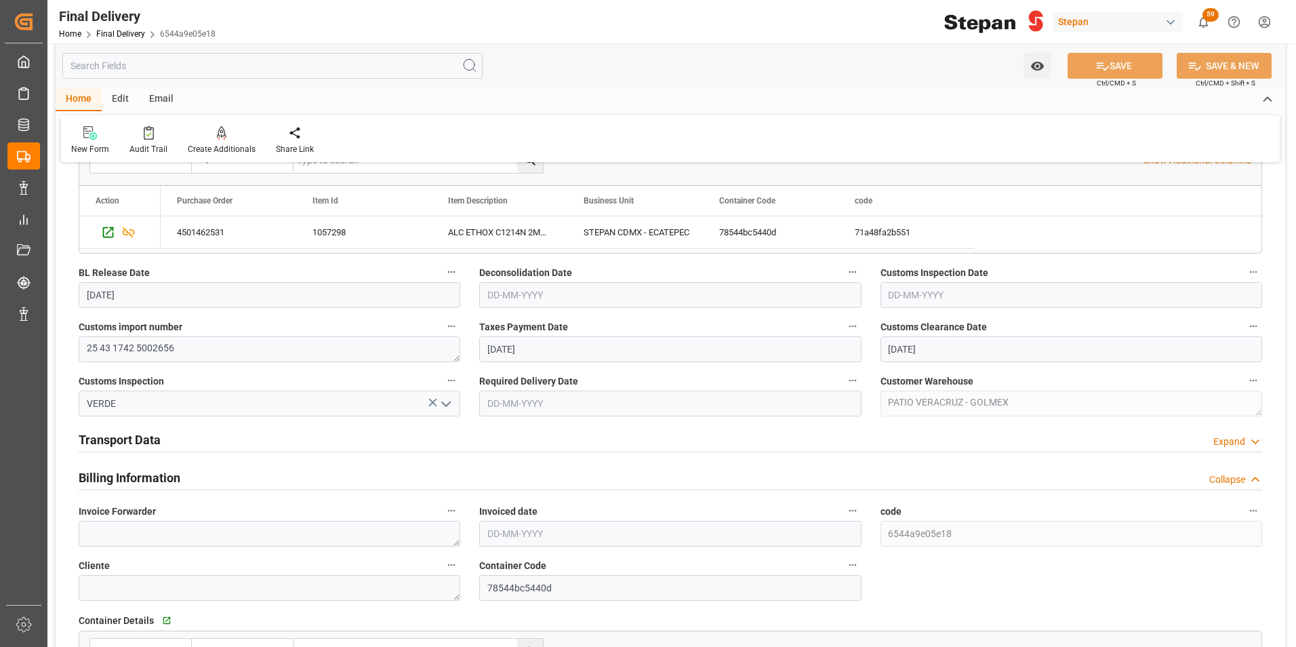
click at [156, 442] on h2 "Transport Data" at bounding box center [120, 439] width 82 height 18
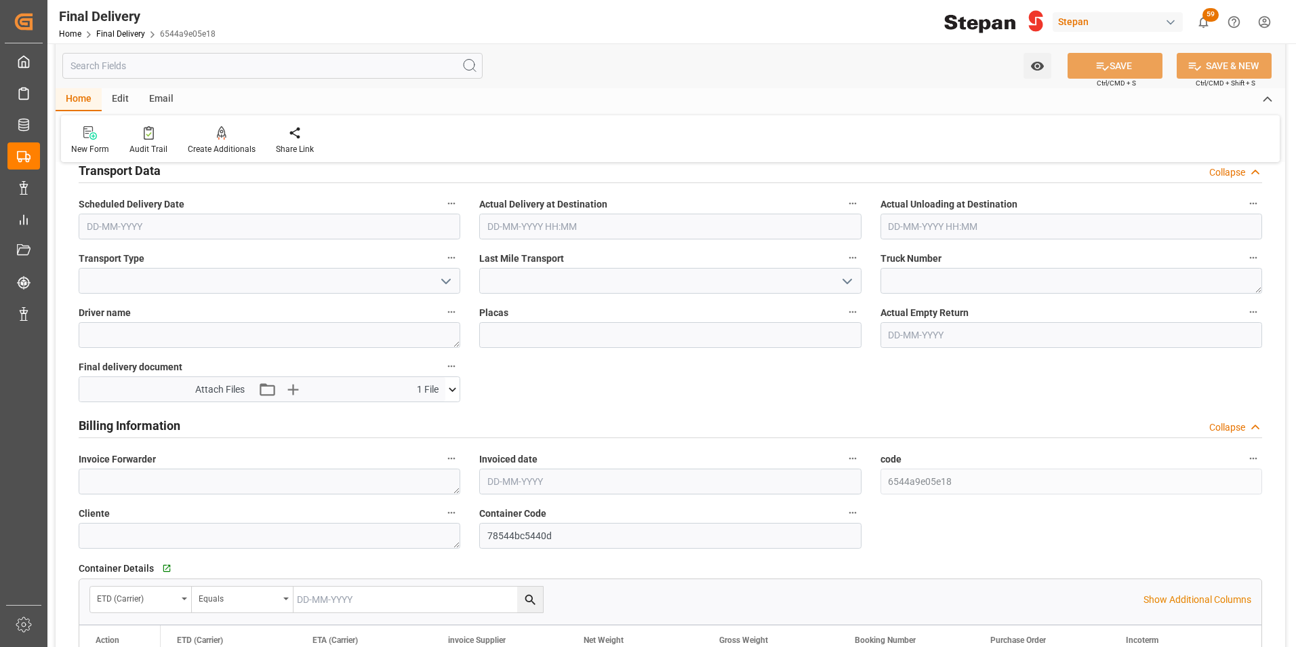
scroll to position [542, 0]
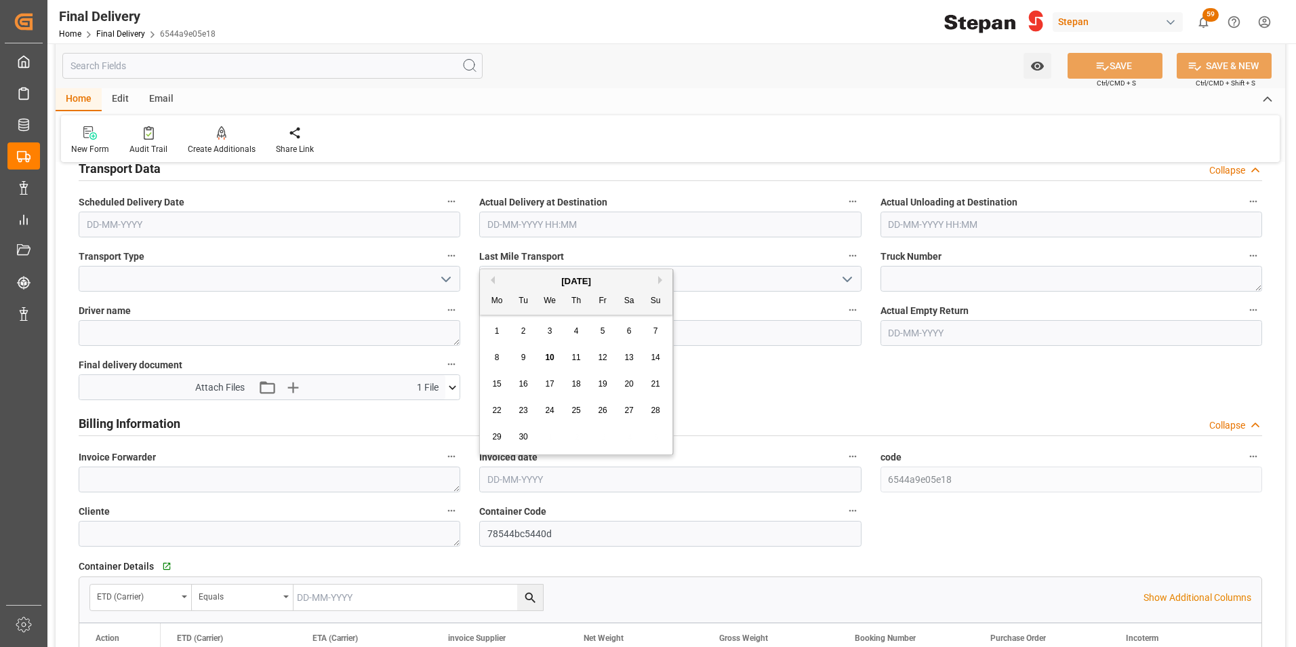
click at [511, 483] on input "text" at bounding box center [670, 479] width 382 height 26
click at [523, 274] on div "September 2025 Mo Tu We Th Fr Sa Su" at bounding box center [576, 291] width 193 height 45
click at [496, 359] on span "8" at bounding box center [497, 356] width 5 height 9
type input "[DATE]"
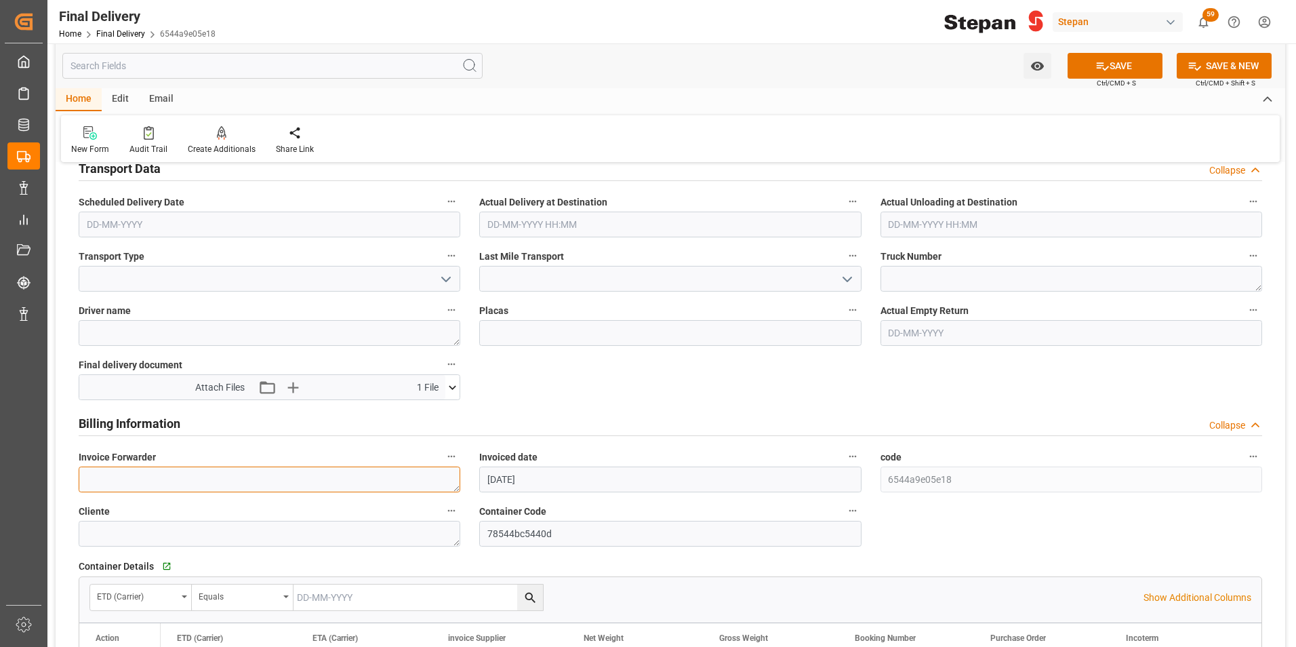
click at [122, 475] on textarea at bounding box center [270, 479] width 382 height 26
paste textarea "LM455238"
type textarea "LM455238"
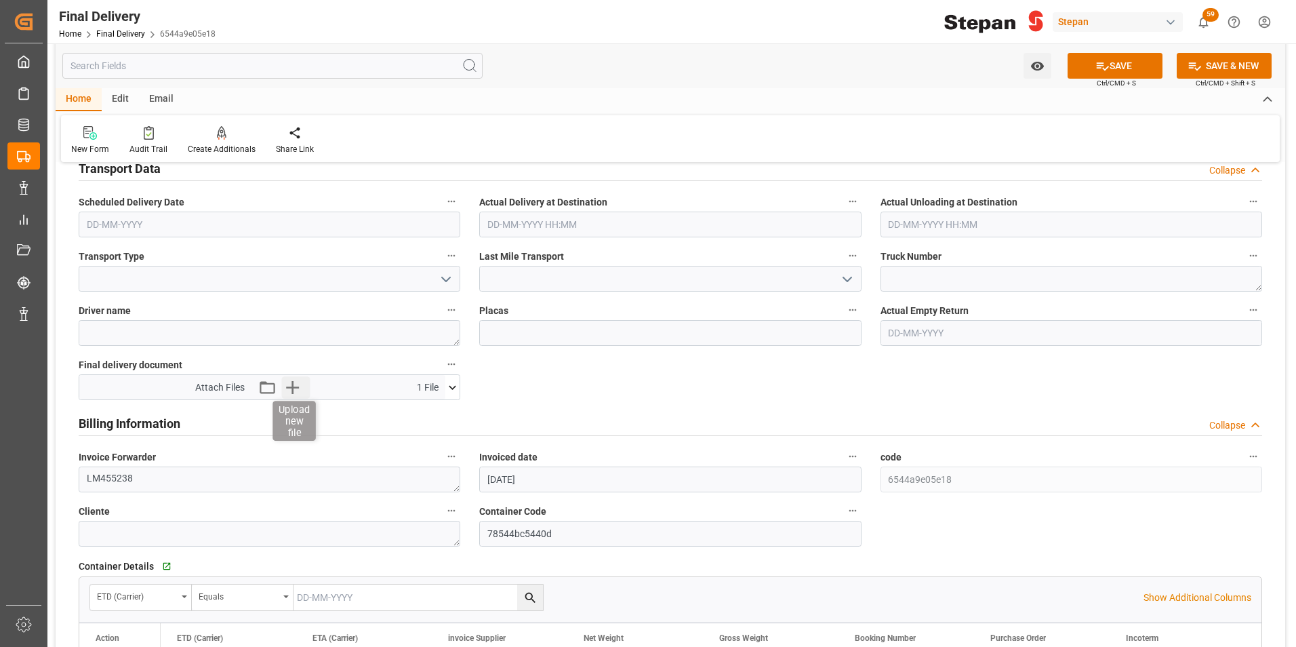
click at [291, 383] on icon "button" at bounding box center [293, 387] width 22 height 22
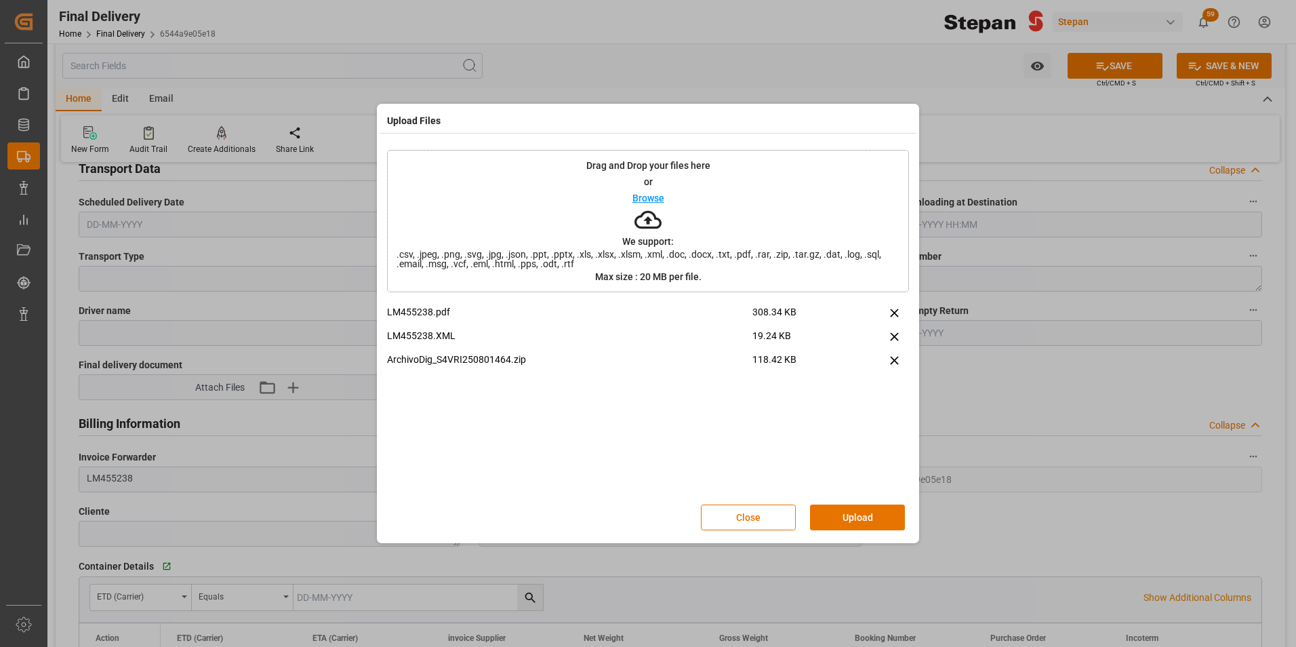
drag, startPoint x: 841, startPoint y: 517, endPoint x: 850, endPoint y: 516, distance: 9.6
click at [841, 517] on button "Upload" at bounding box center [857, 517] width 95 height 26
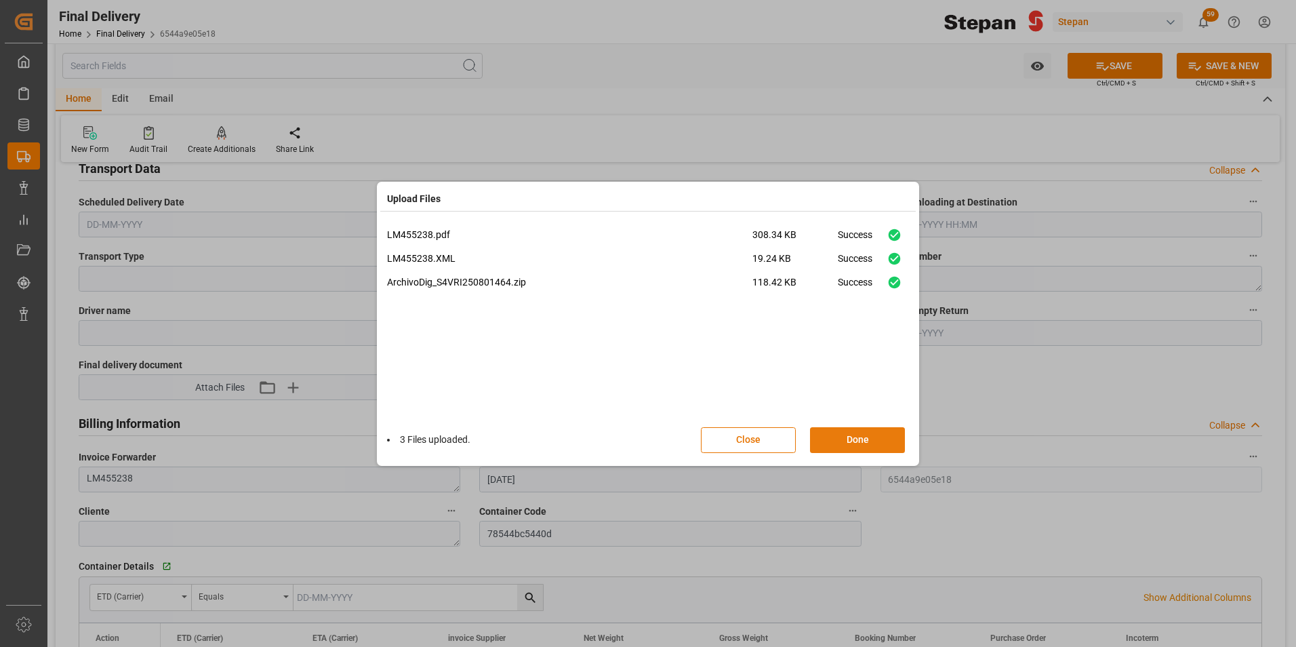
click at [858, 436] on button "Done" at bounding box center [857, 440] width 95 height 26
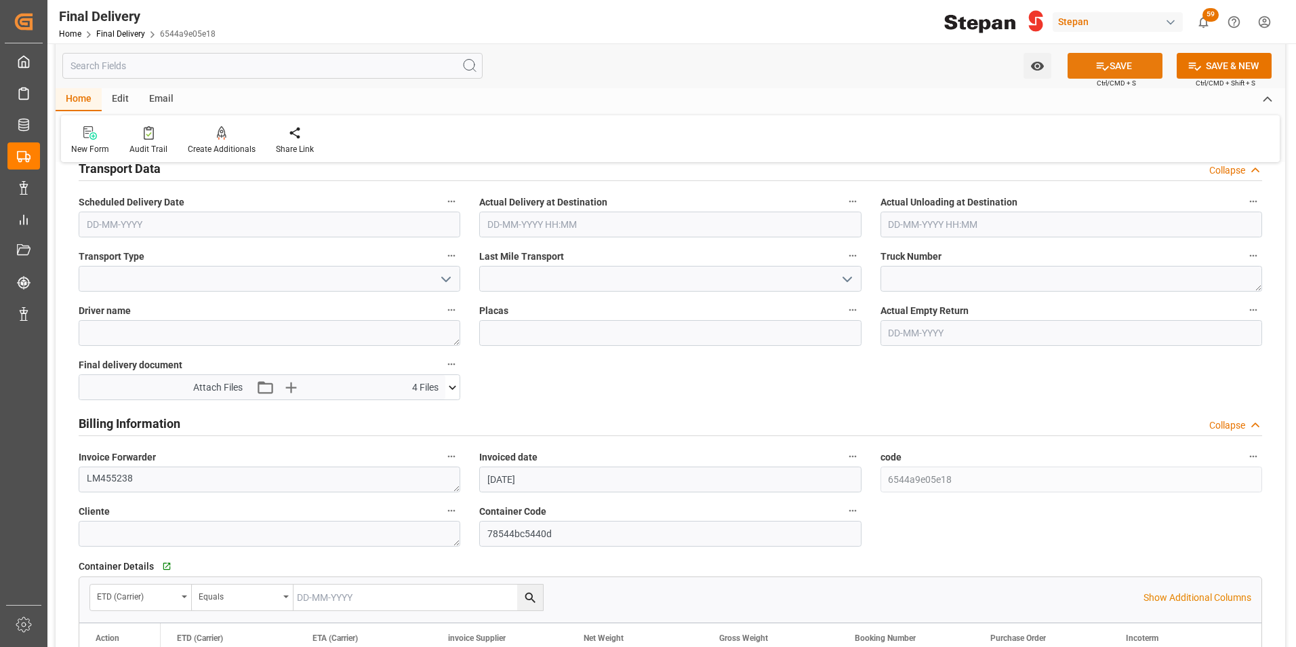
click at [1114, 60] on button "SAVE" at bounding box center [1115, 66] width 95 height 26
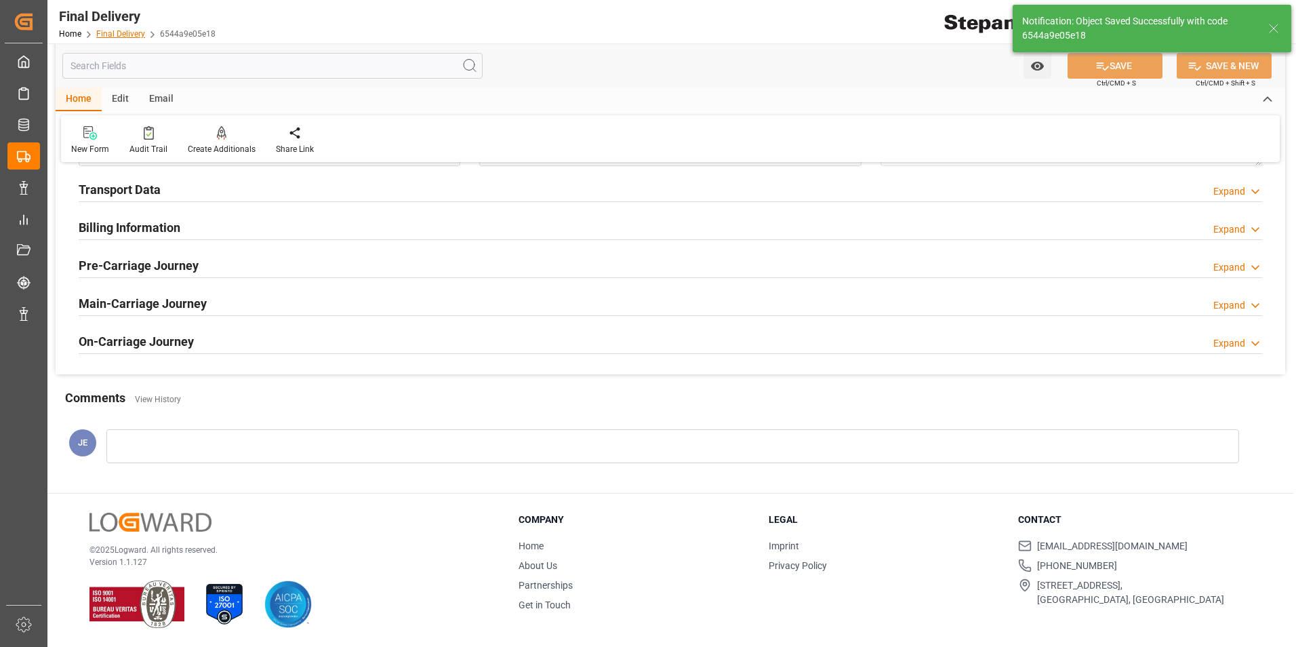
scroll to position [521, 0]
click at [106, 35] on link "Final Delivery" at bounding box center [120, 33] width 49 height 9
